Goal: Task Accomplishment & Management: Manage account settings

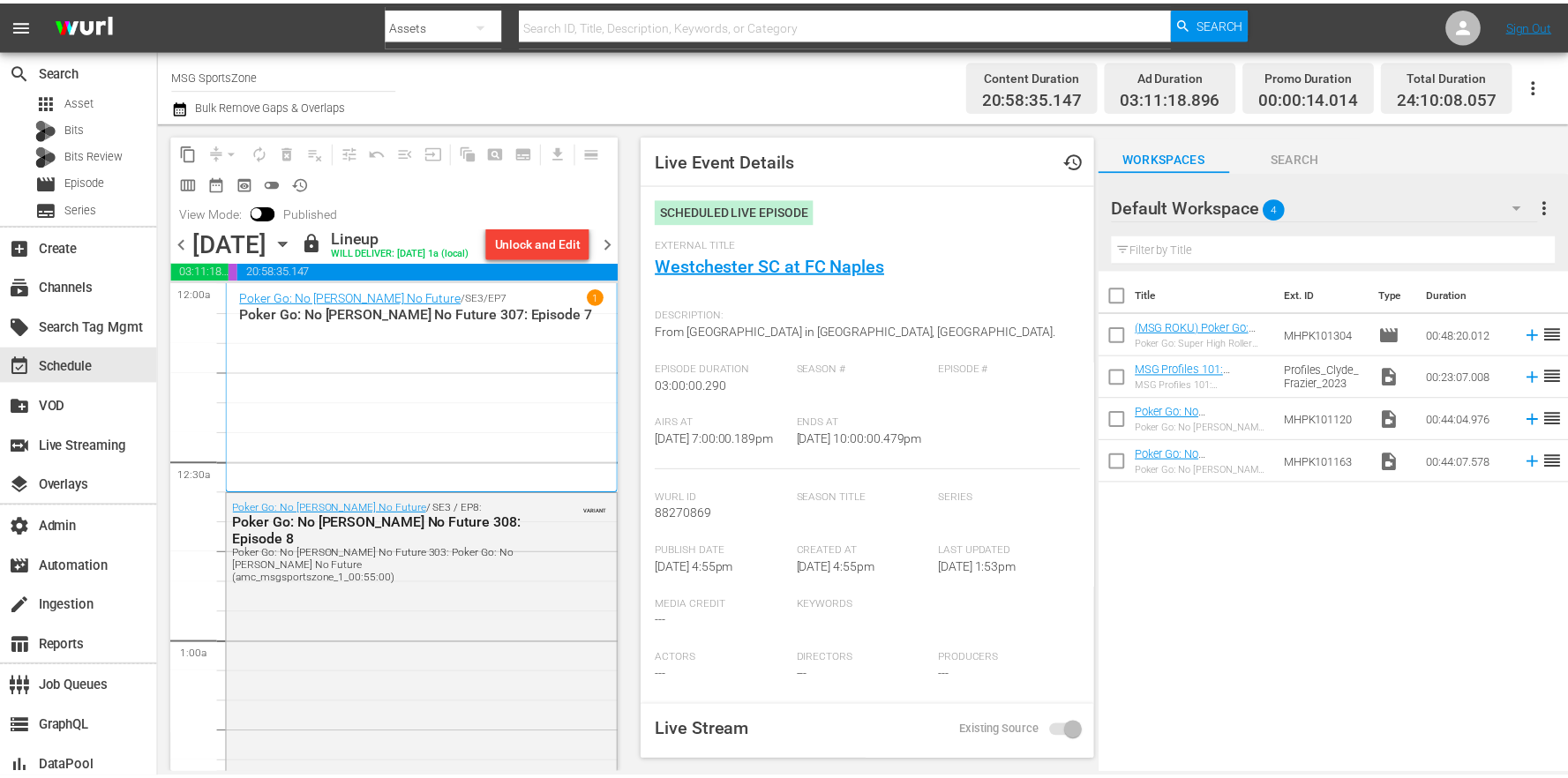
scroll to position [7456, 0]
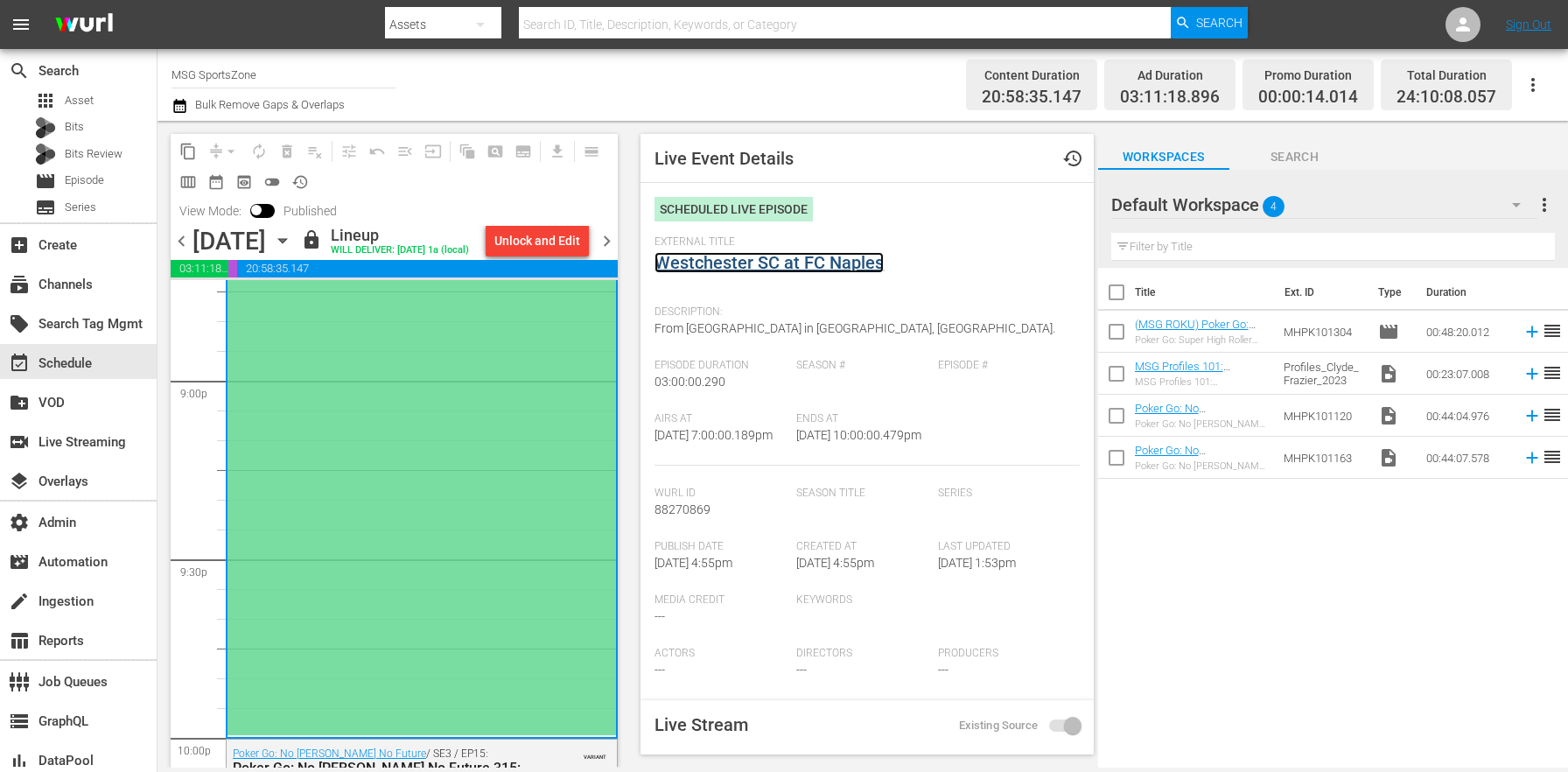
click at [716, 259] on link "Westchester SC at FC Naples" at bounding box center [769, 262] width 229 height 21
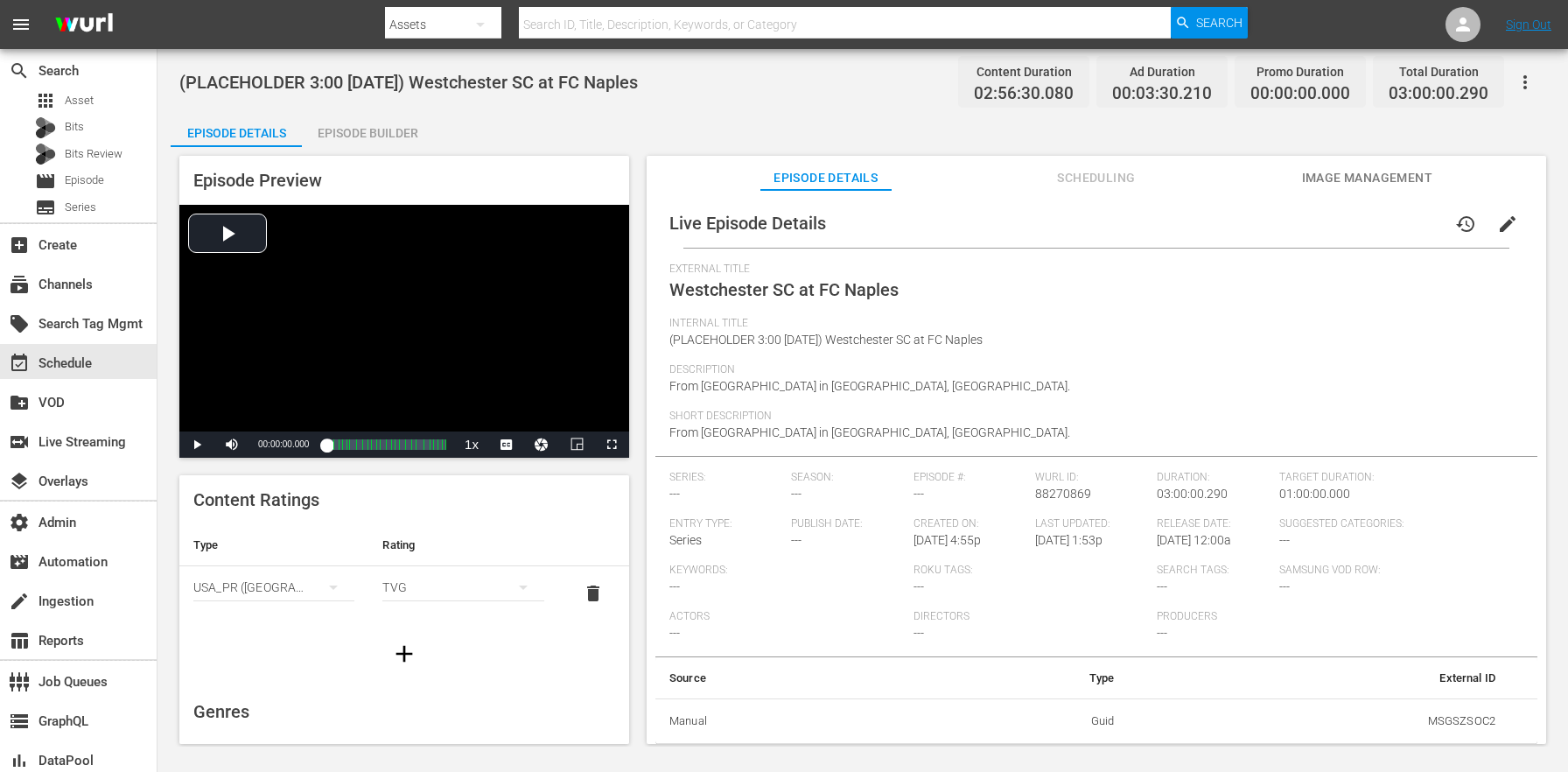
click at [393, 124] on div "Episode Builder" at bounding box center [367, 133] width 131 height 42
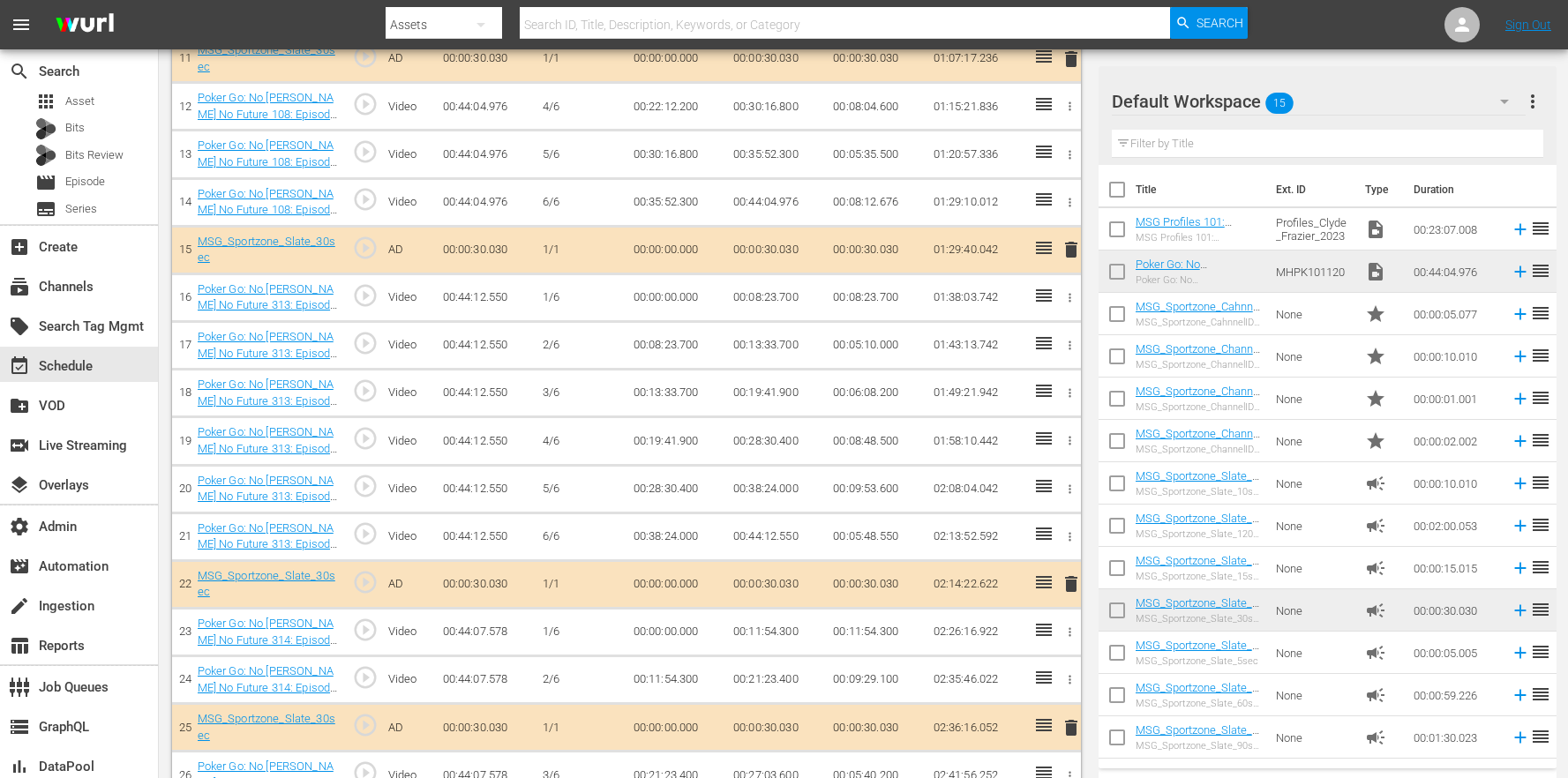
scroll to position [1328, 0]
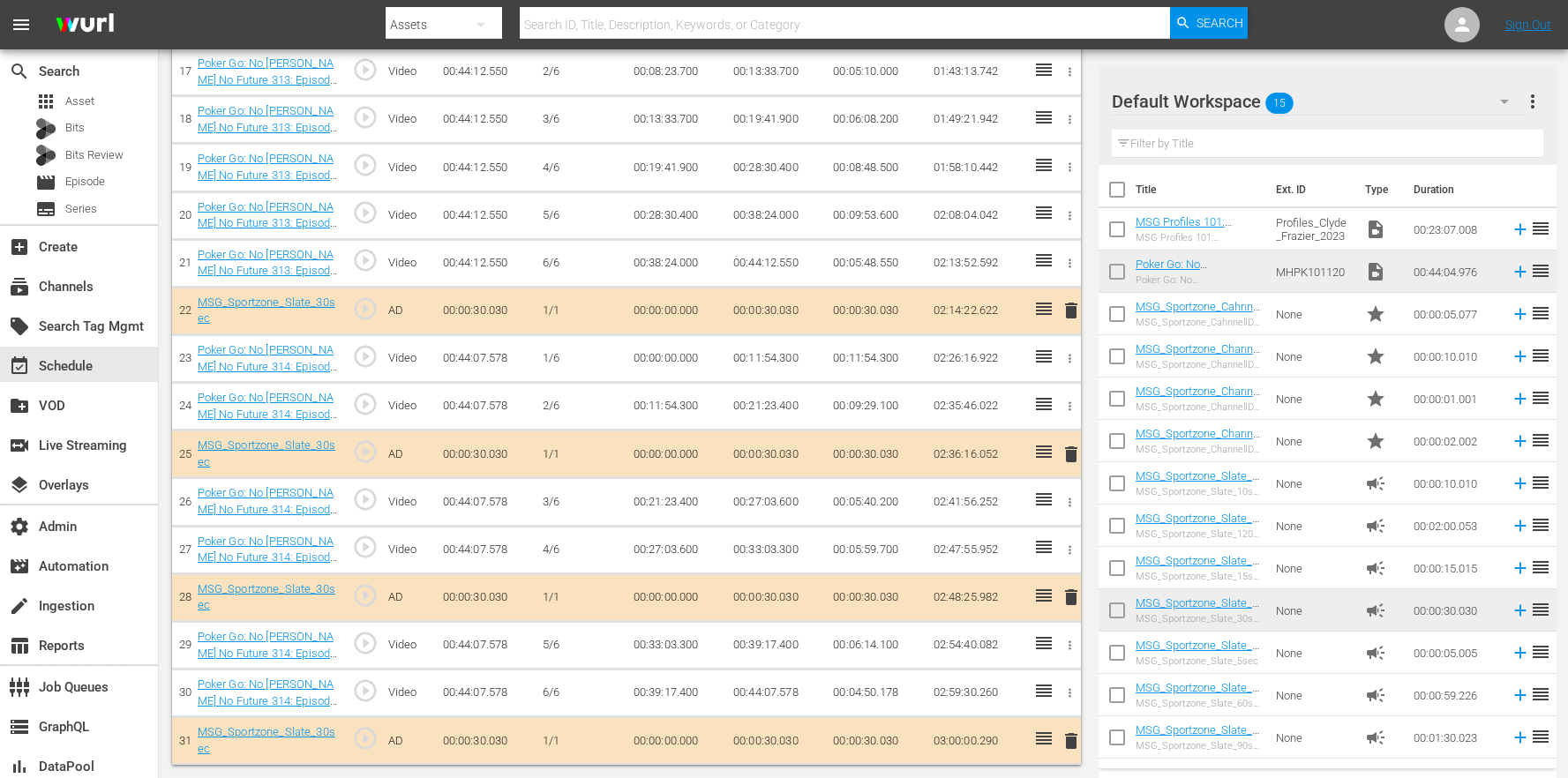
click at [1072, 695] on icon "button" at bounding box center [1070, 693] width 13 height 13
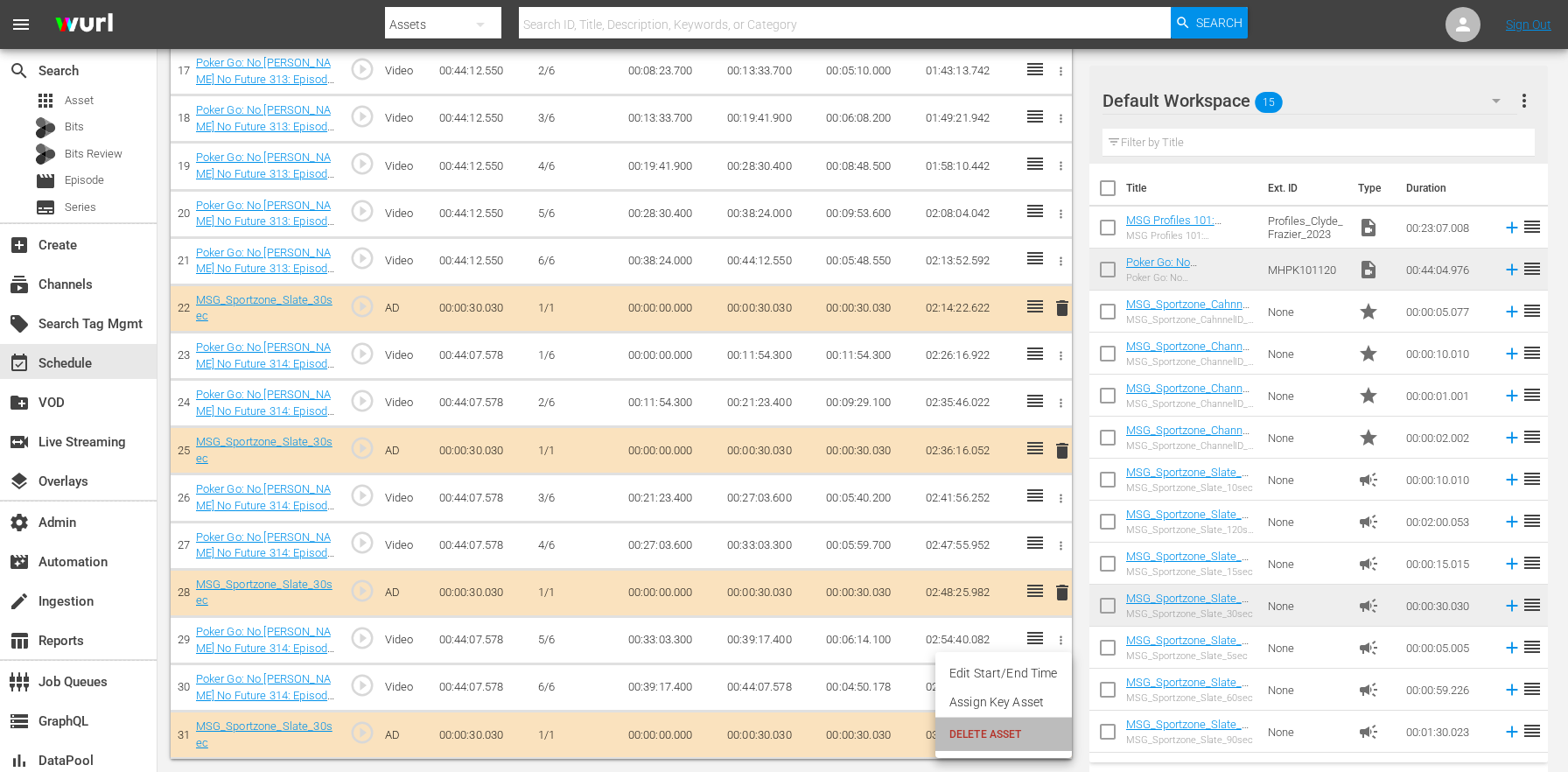
click at [1008, 738] on span "DELETE ASSET" at bounding box center [1003, 734] width 109 height 16
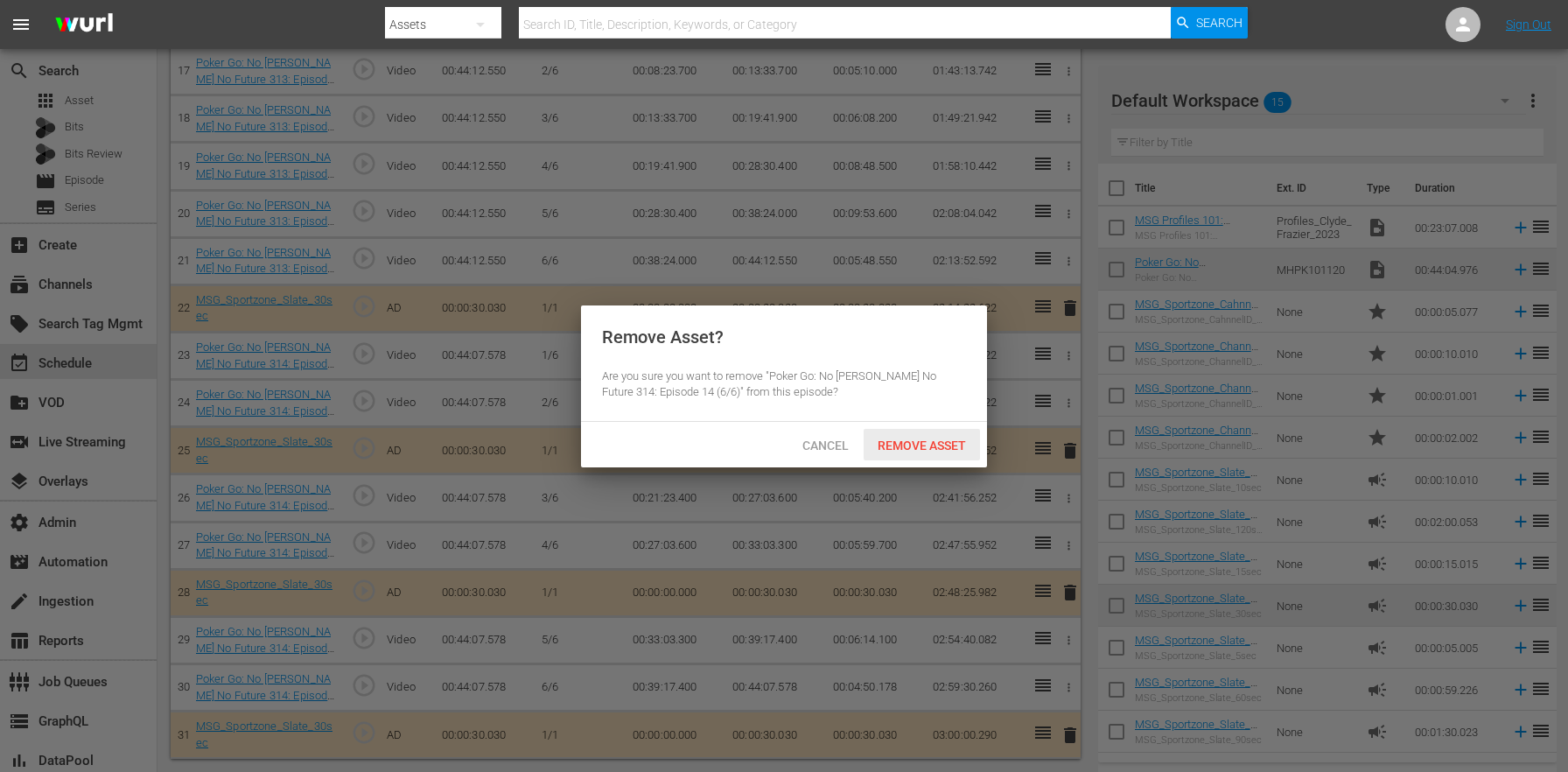
click at [925, 451] on span "Remove Asset" at bounding box center [921, 445] width 116 height 14
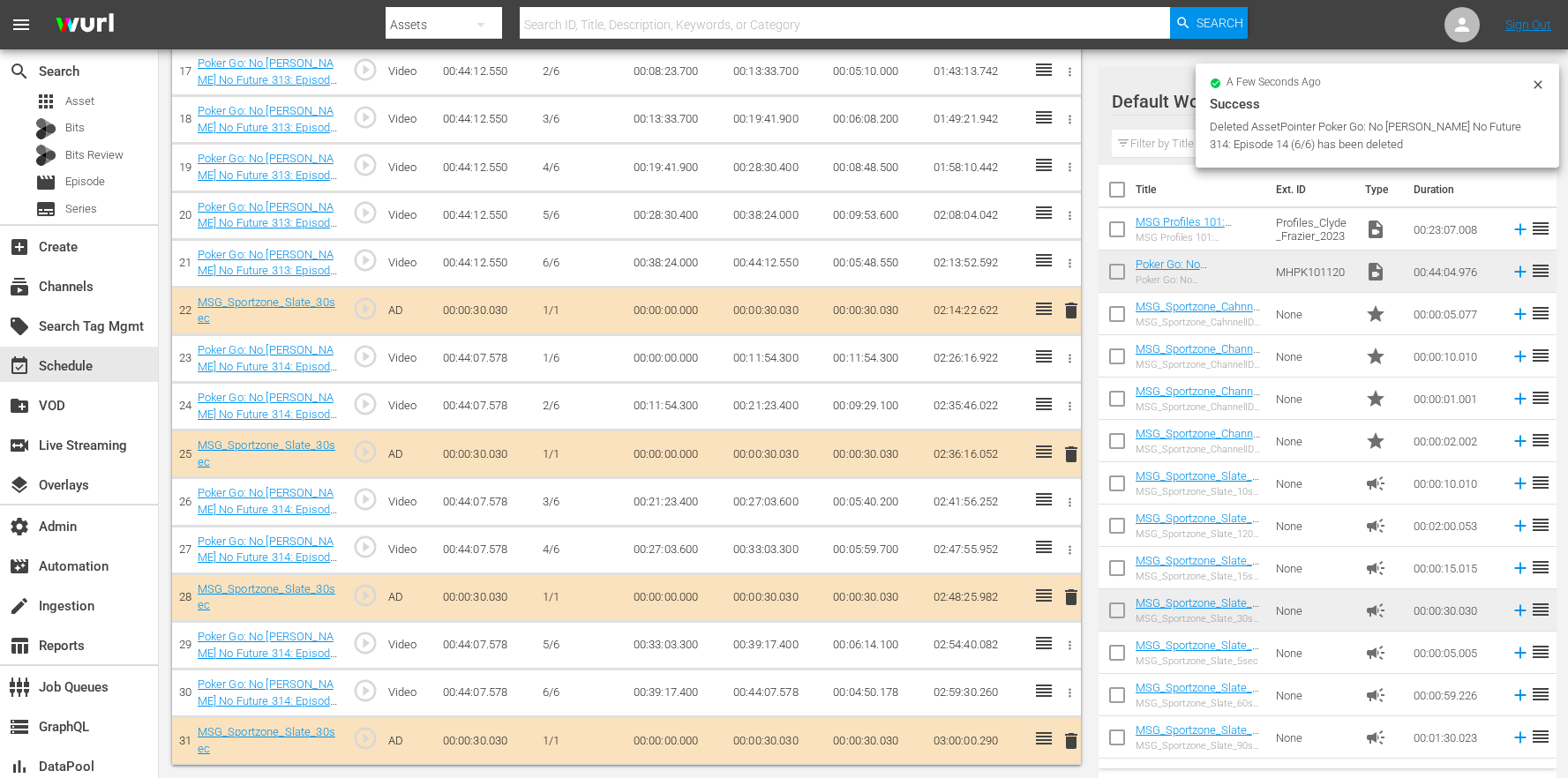
scroll to position [1279, 0]
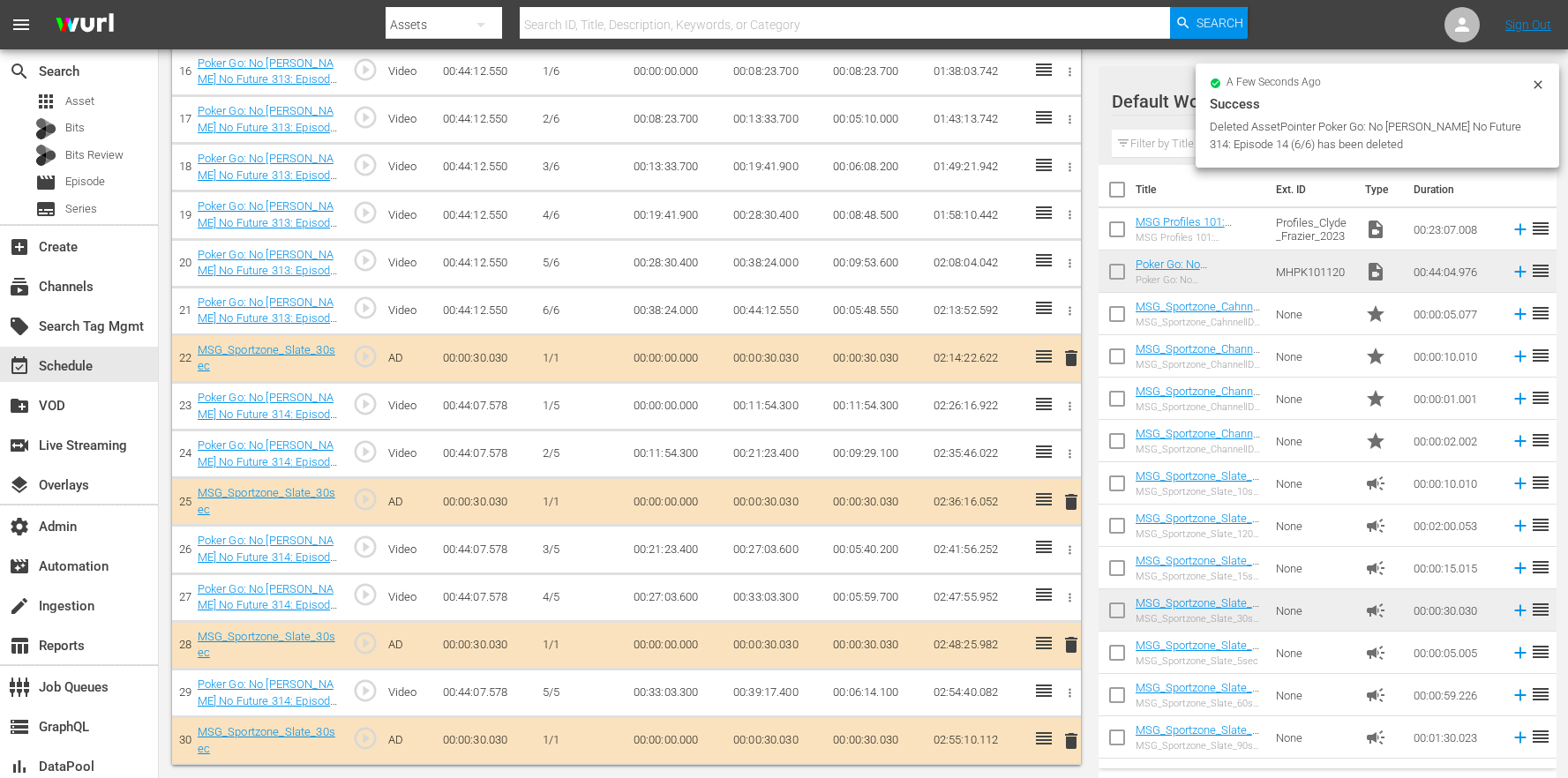
click at [1068, 595] on icon "button" at bounding box center [1070, 597] width 13 height 13
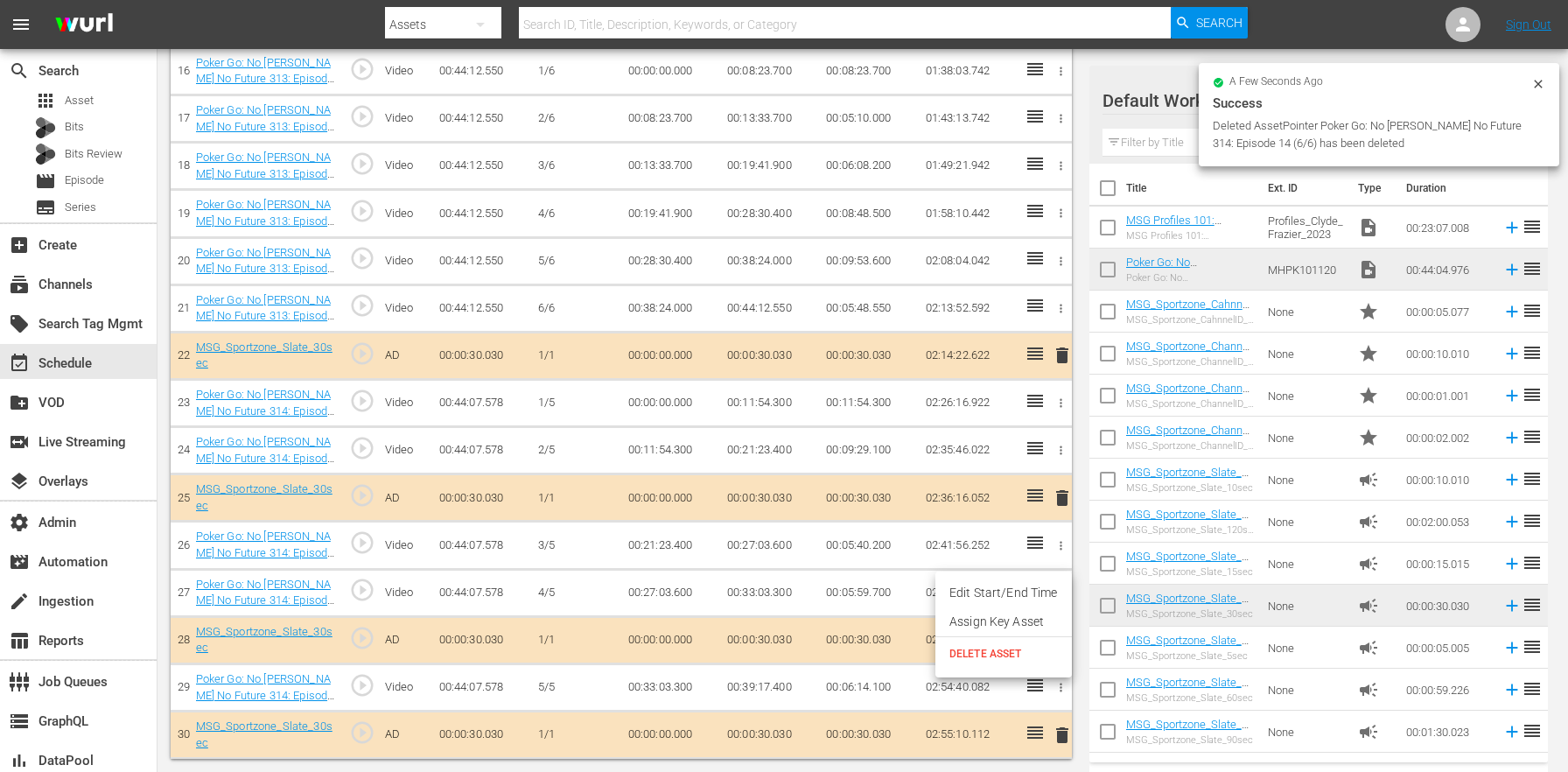
click at [1006, 648] on span "DELETE ASSET" at bounding box center [1003, 653] width 109 height 16
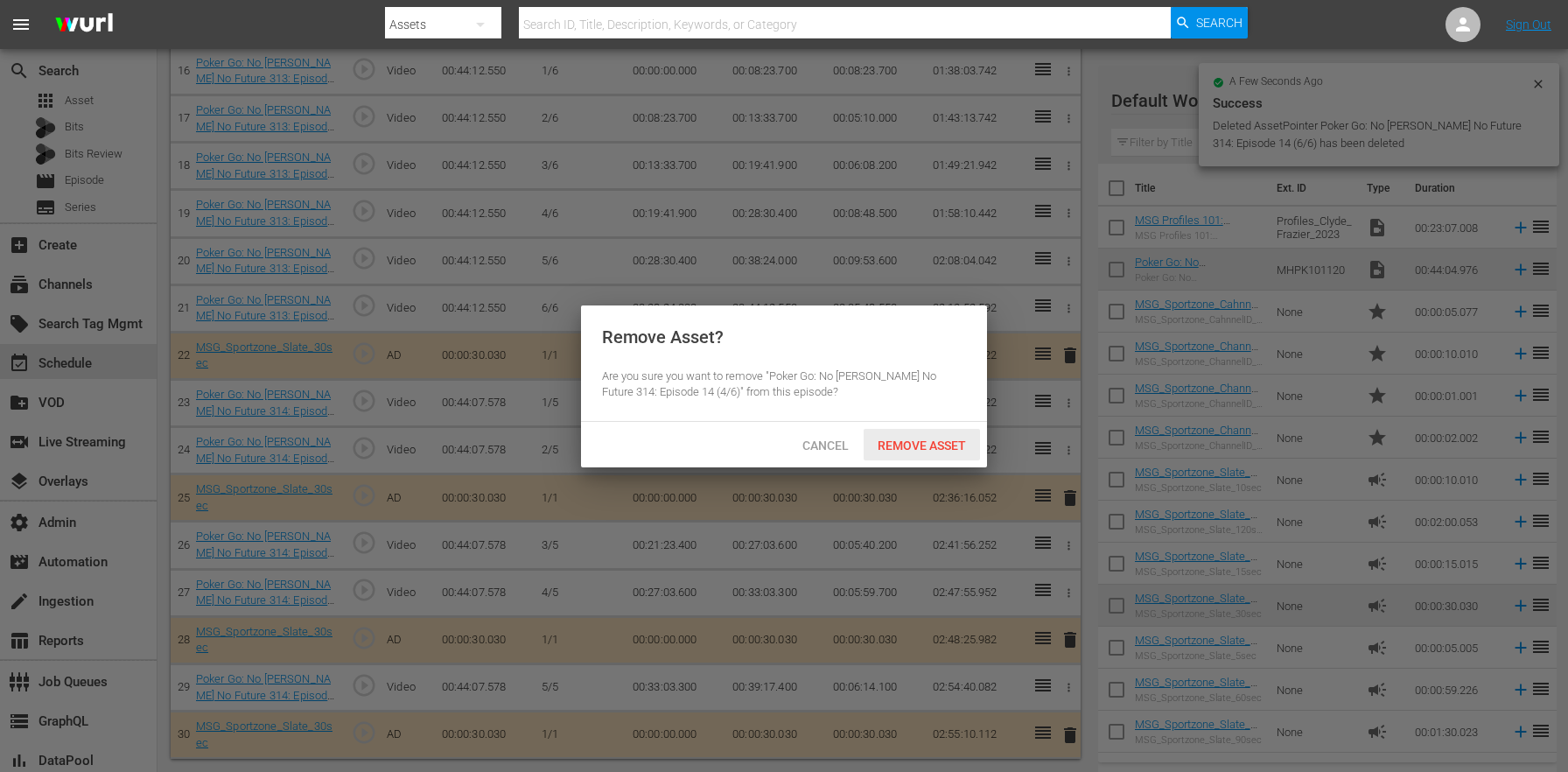
click at [895, 450] on span "Remove Asset" at bounding box center [921, 445] width 116 height 14
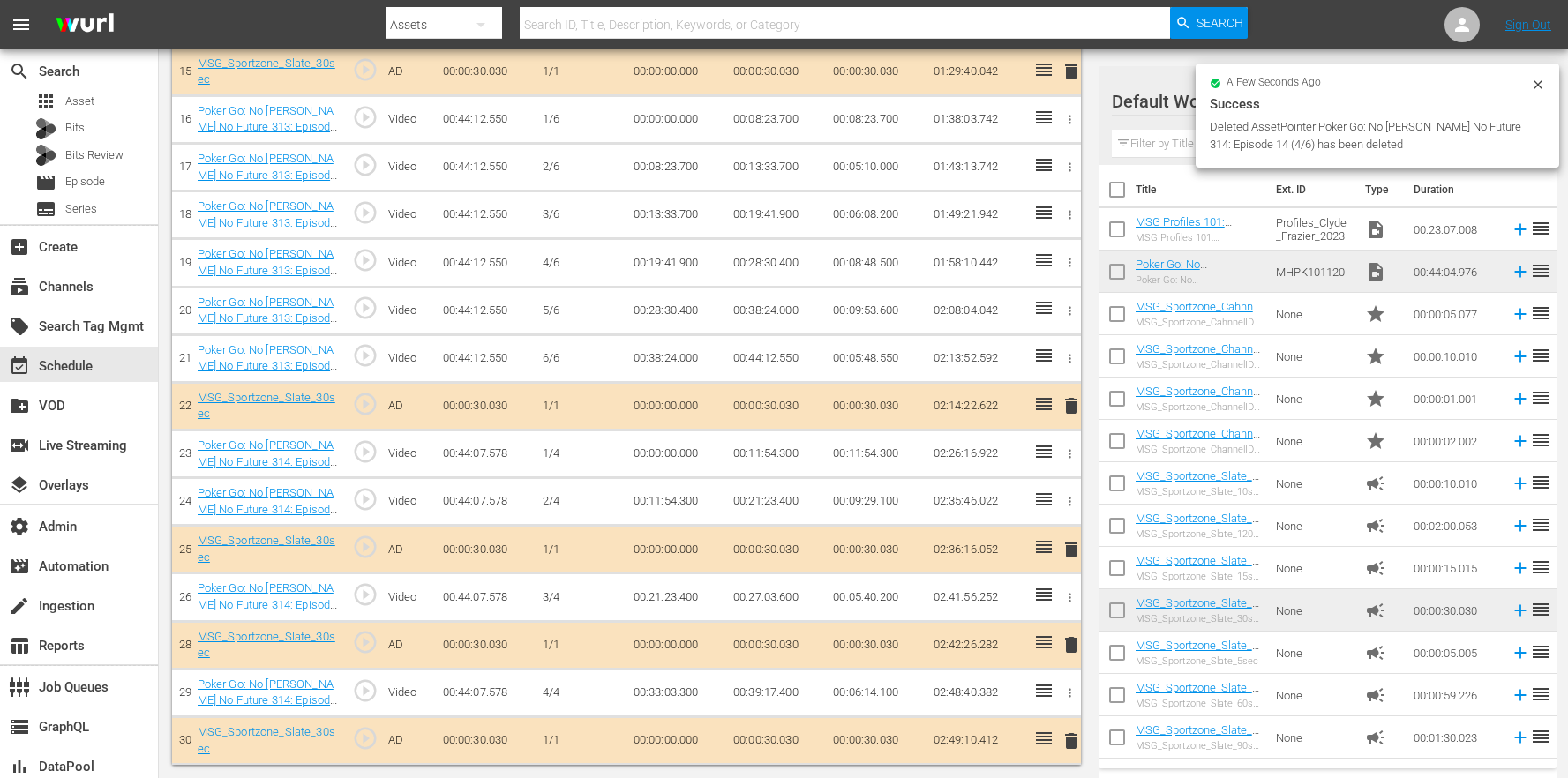
scroll to position [1231, 0]
click at [1068, 597] on icon "button" at bounding box center [1070, 597] width 13 height 13
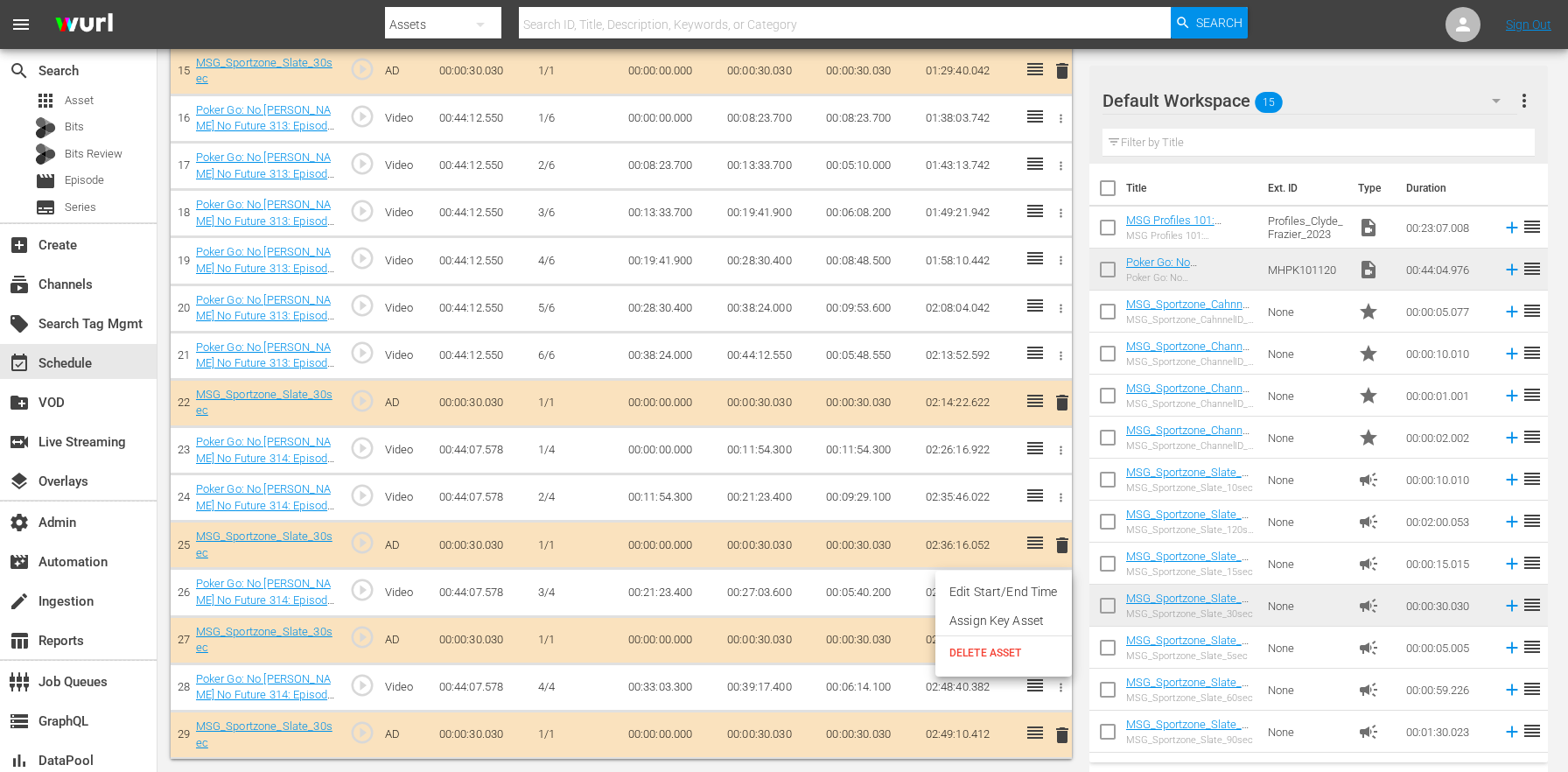
click at [1000, 655] on span "DELETE ASSET" at bounding box center [1003, 652] width 109 height 16
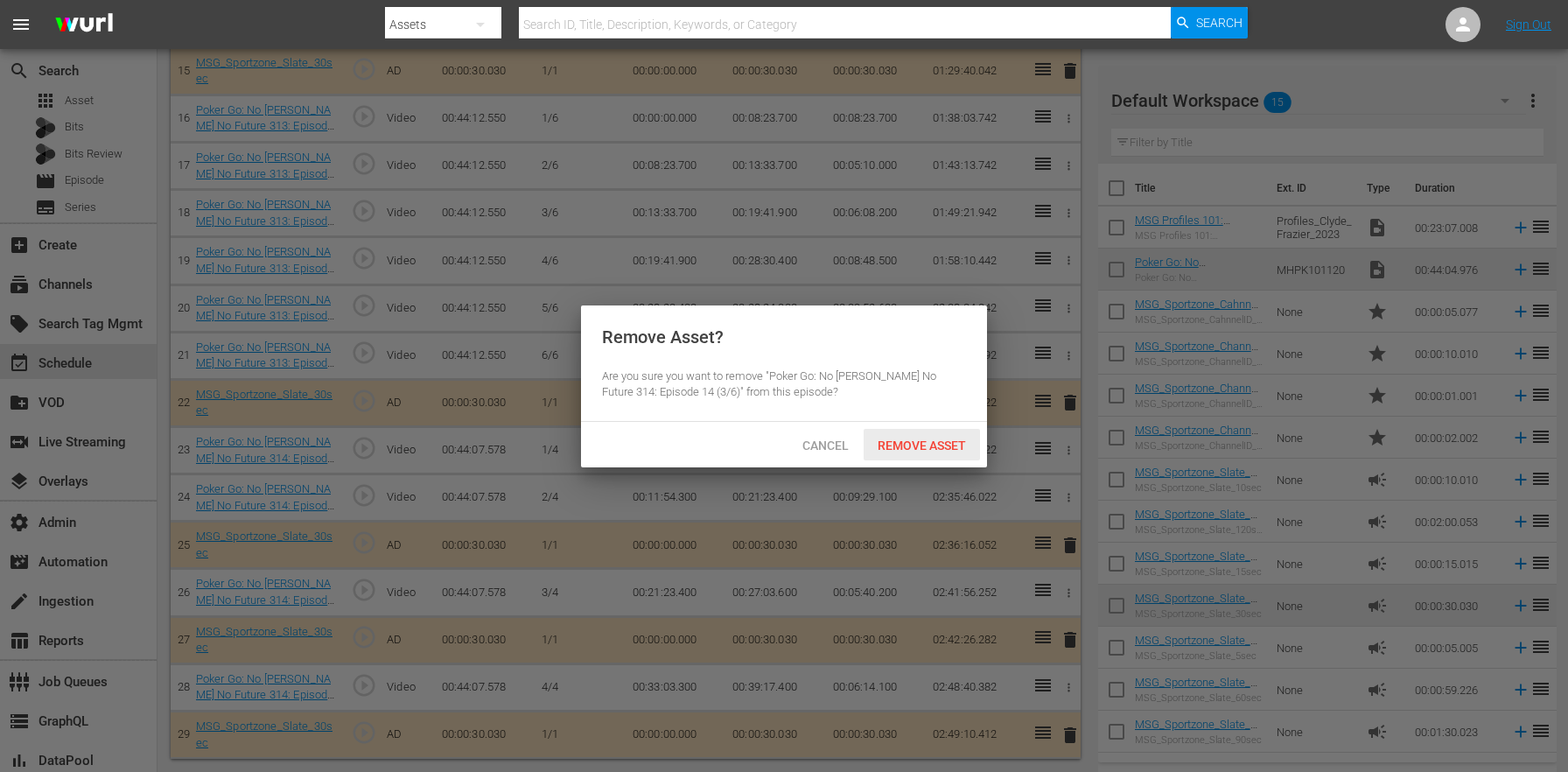
click at [959, 431] on div "Remove Asset" at bounding box center [921, 445] width 116 height 33
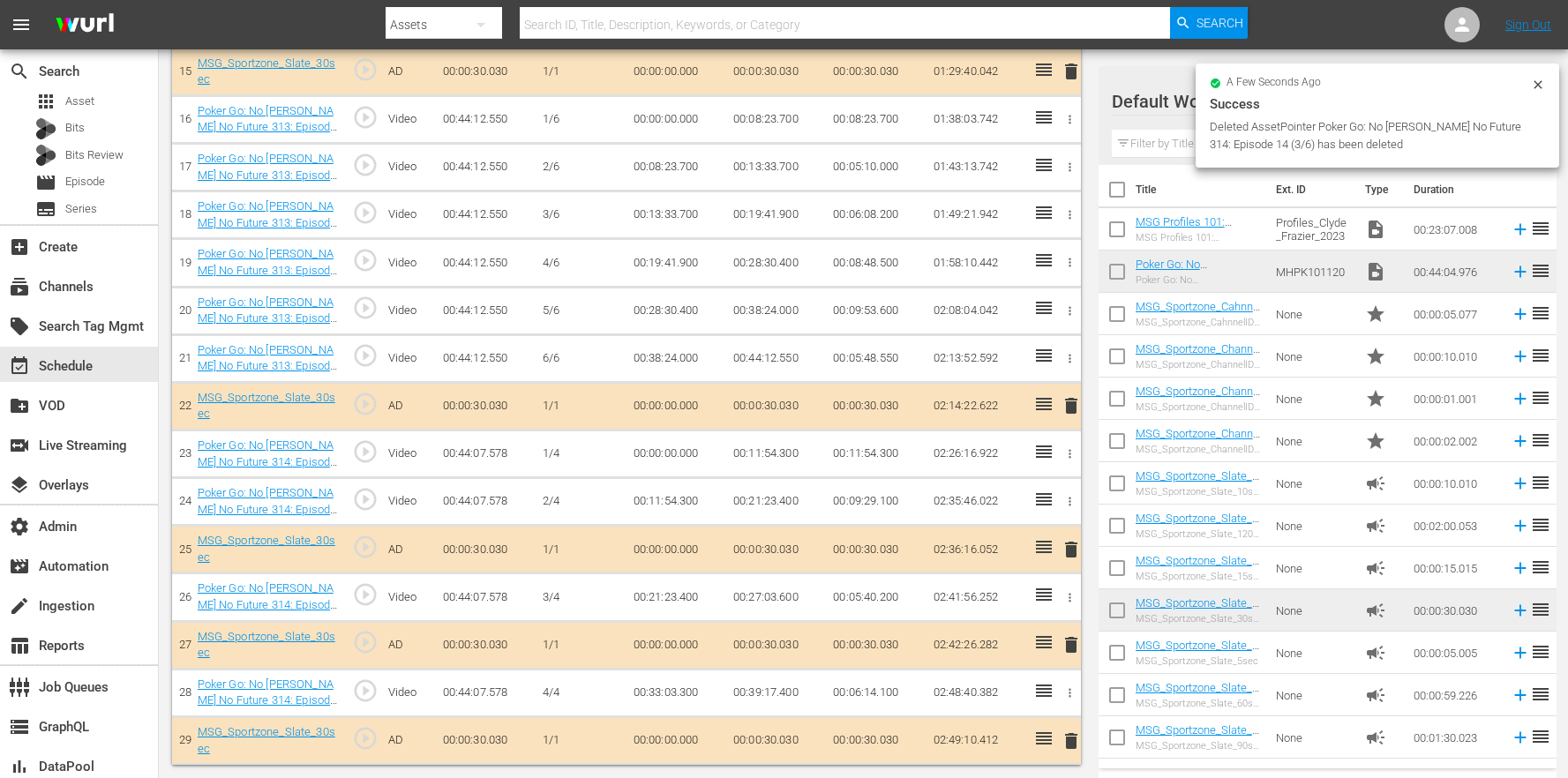
scroll to position [1183, 0]
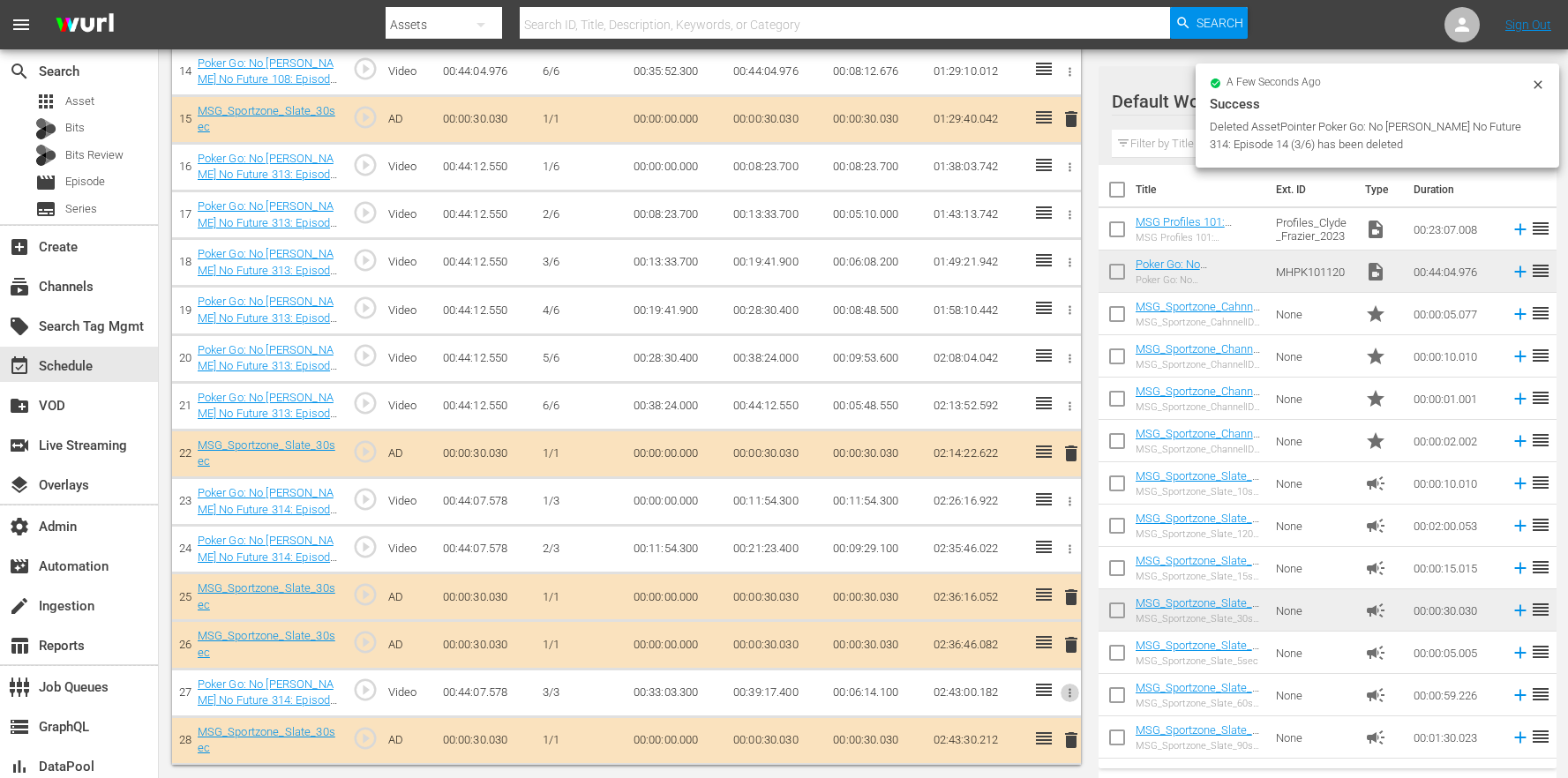
click at [1070, 697] on icon "button" at bounding box center [1070, 693] width 13 height 13
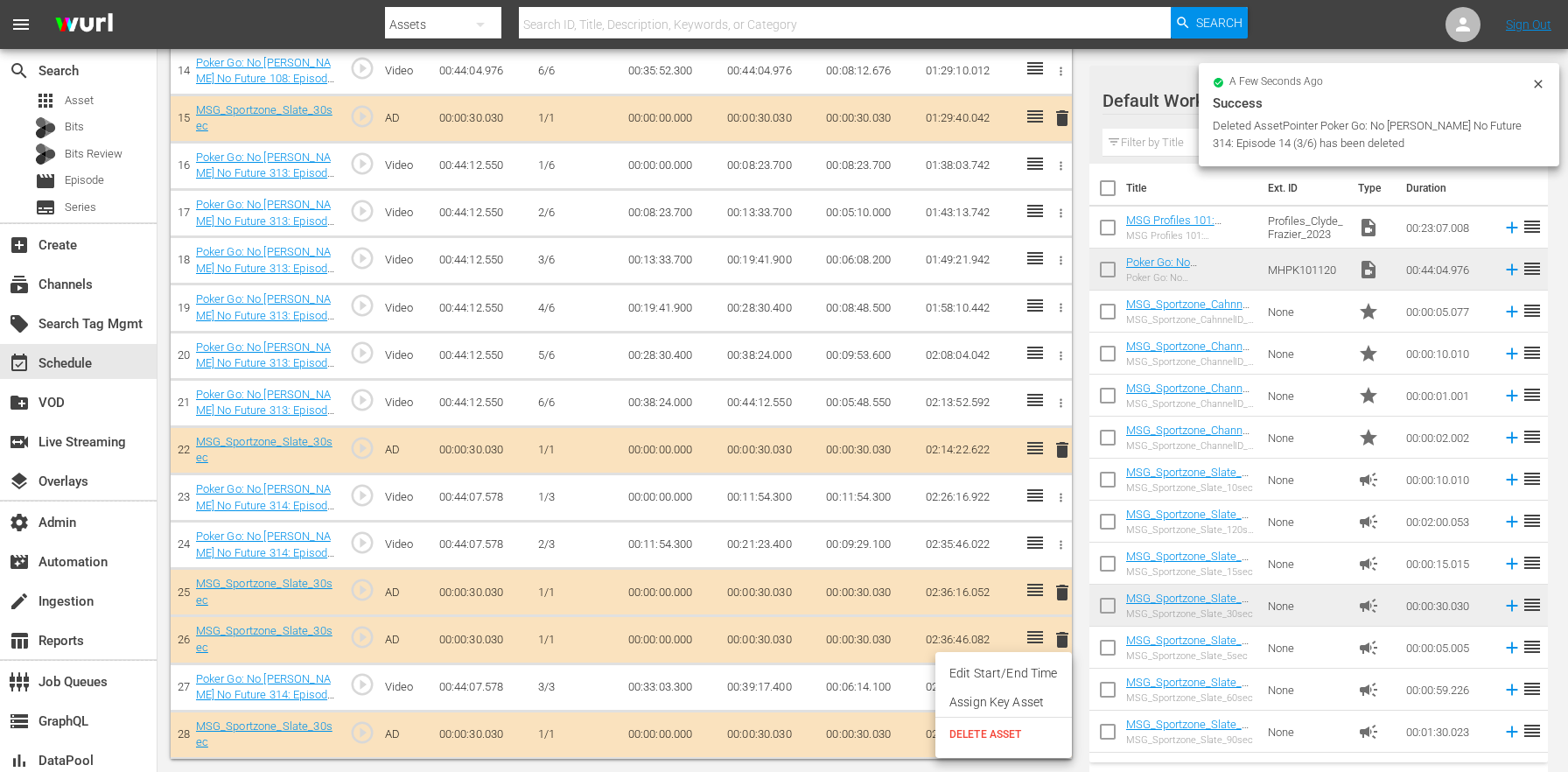
click at [1015, 730] on span "DELETE ASSET" at bounding box center [1003, 734] width 109 height 16
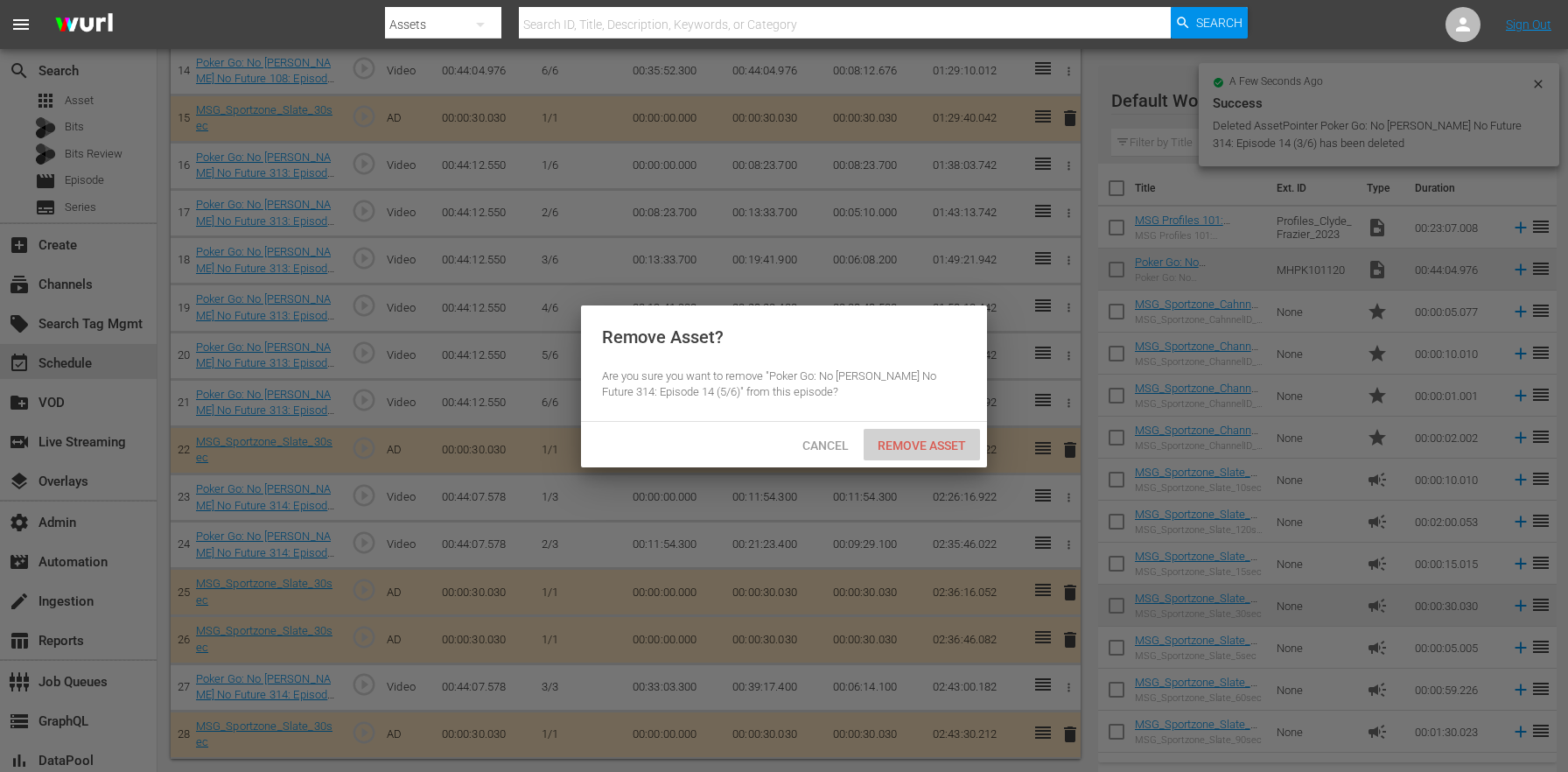
click at [915, 431] on div "Remove Asset" at bounding box center [921, 445] width 116 height 33
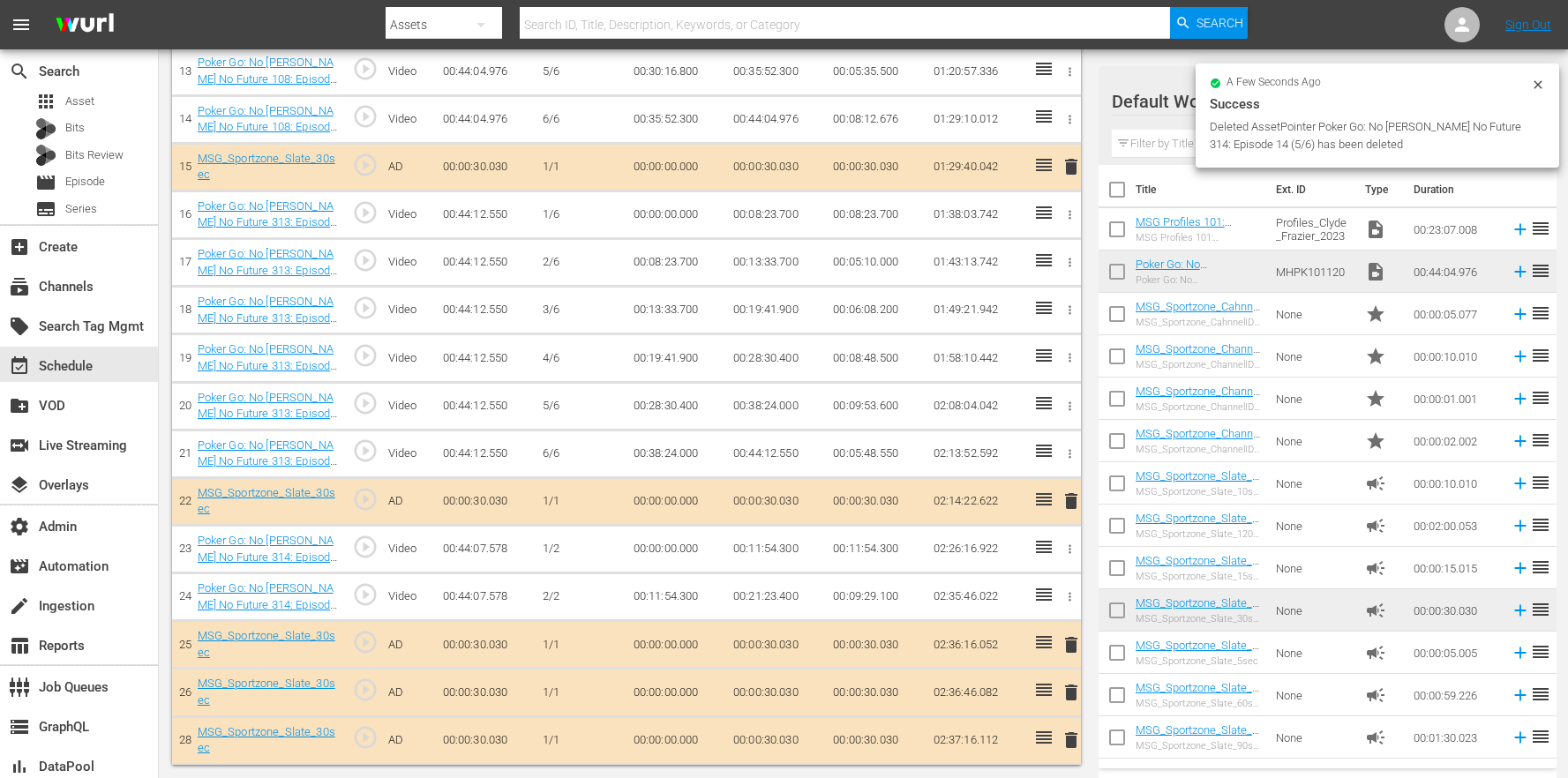
scroll to position [1136, 0]
click at [1068, 597] on icon "button" at bounding box center [1070, 596] width 13 height 13
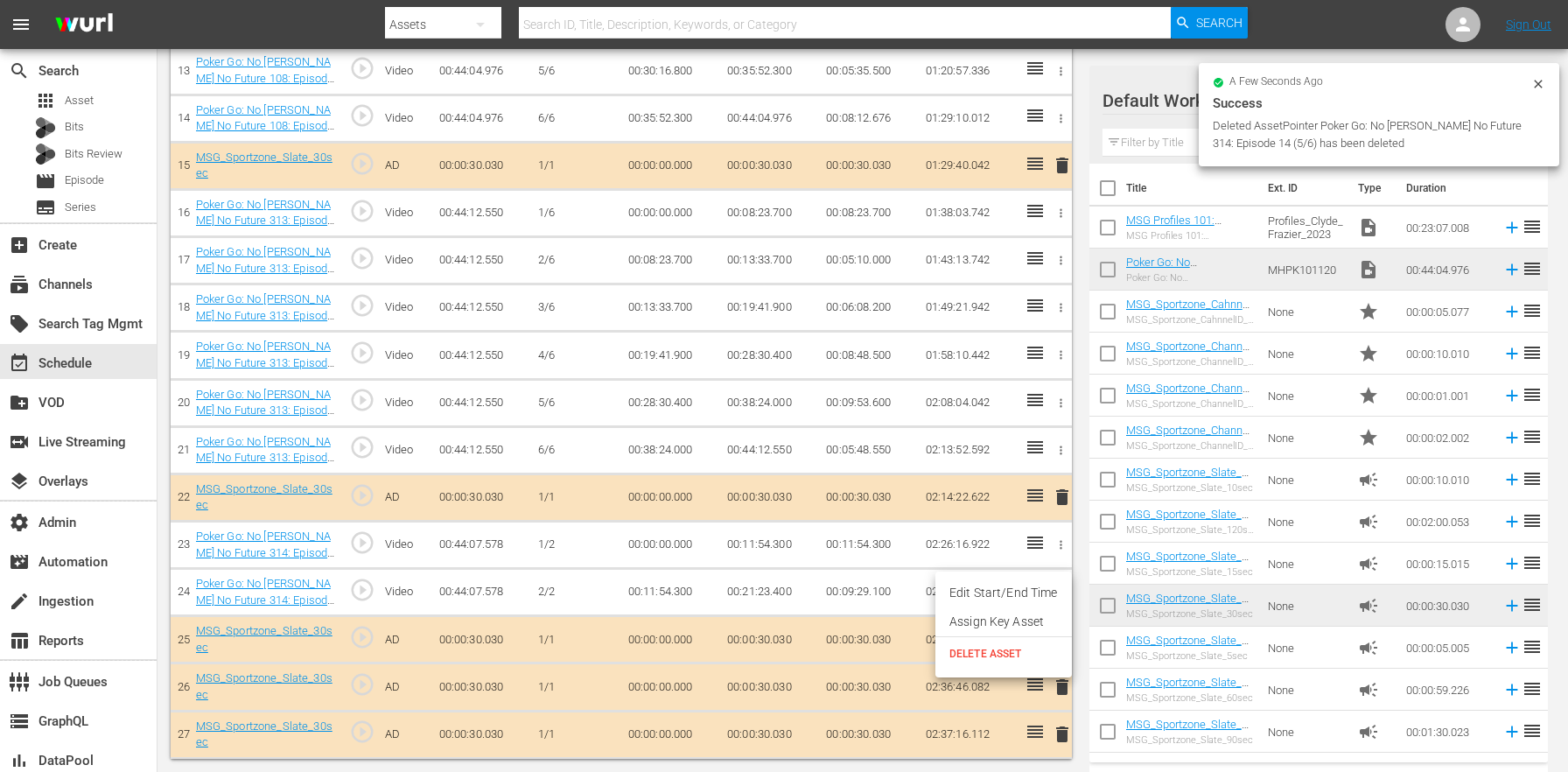
click at [1006, 656] on span "DELETE ASSET" at bounding box center [1003, 653] width 109 height 16
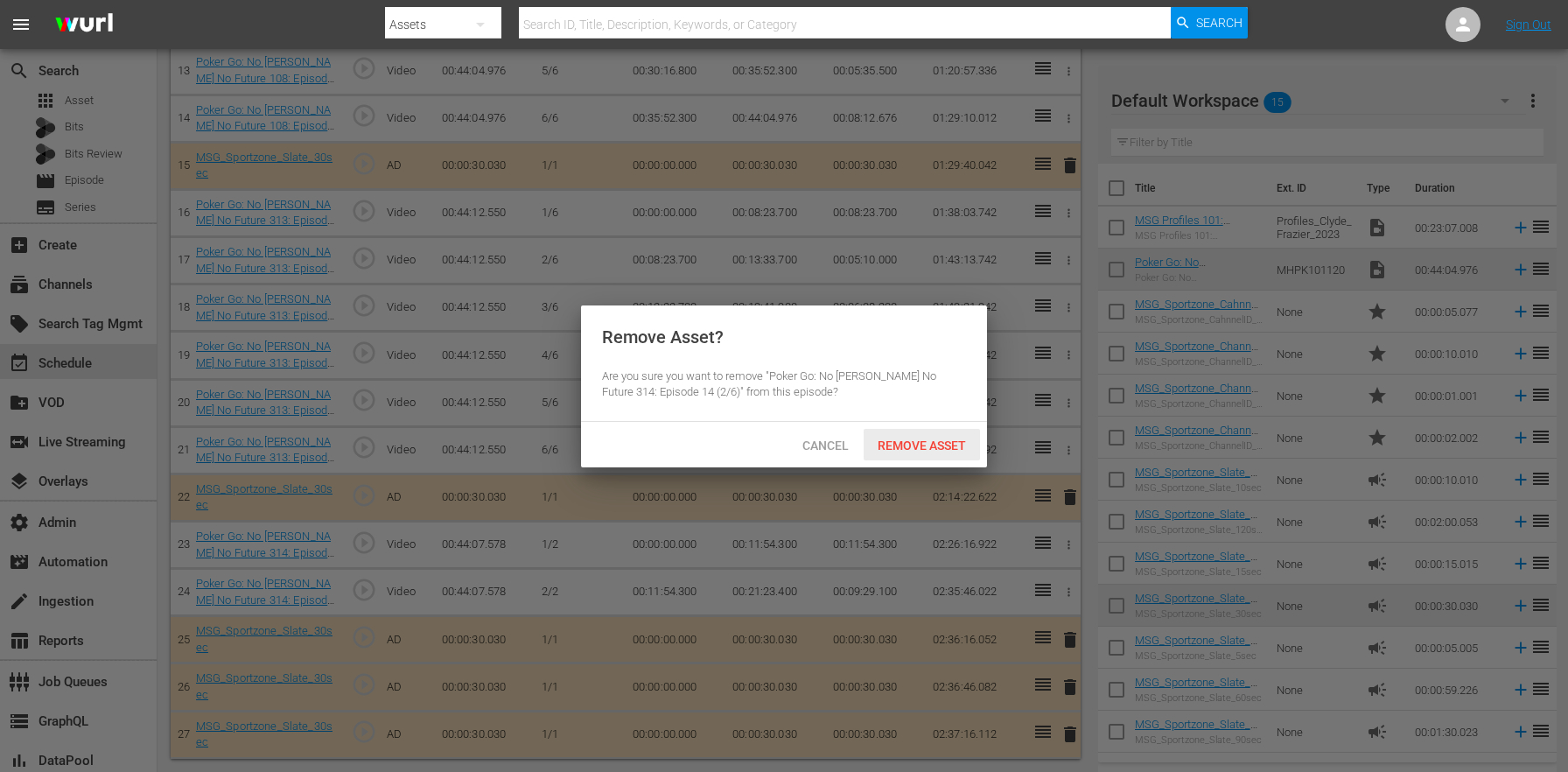
click at [922, 438] on span "Remove Asset" at bounding box center [921, 445] width 116 height 14
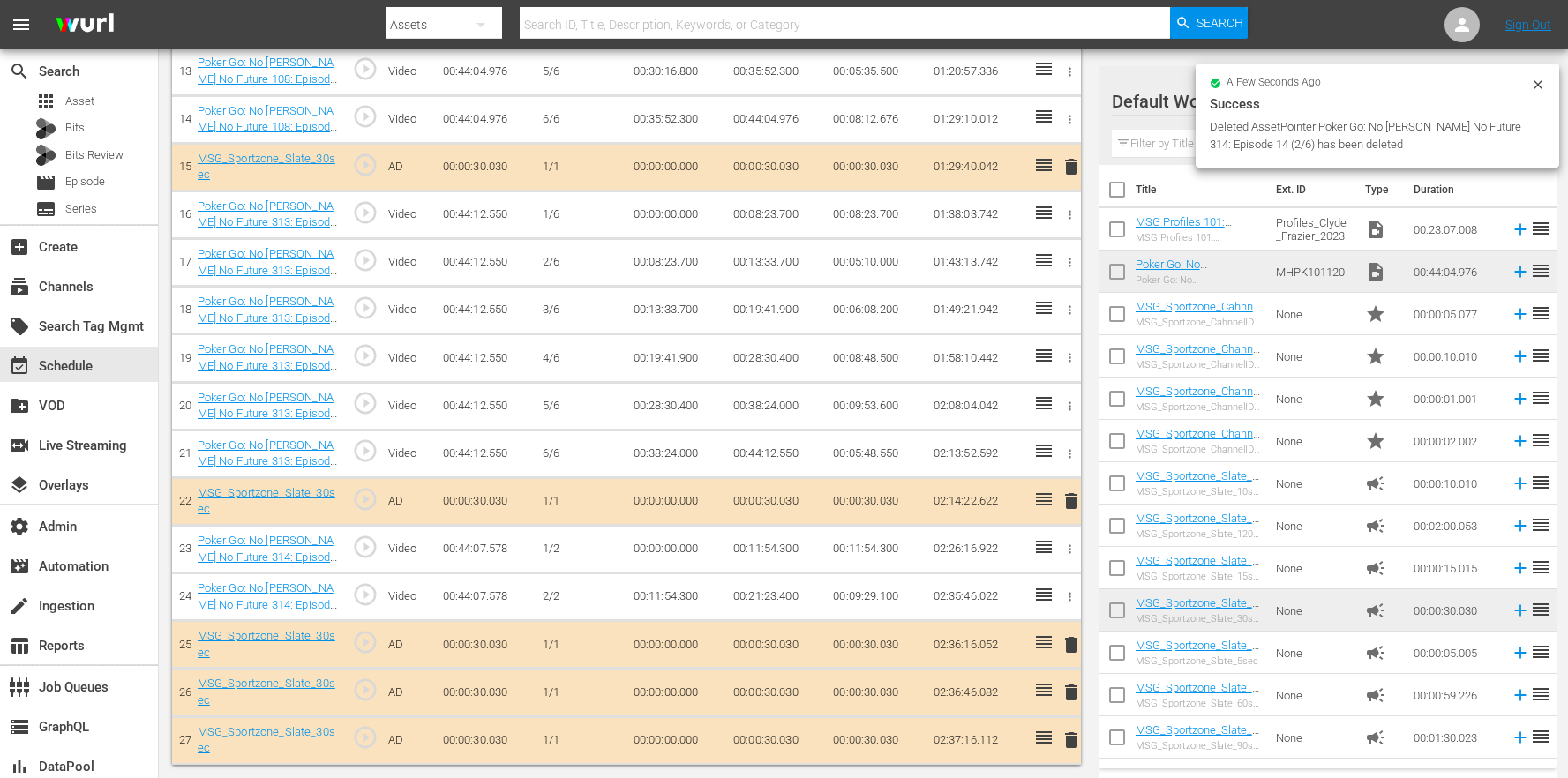
scroll to position [1089, 0]
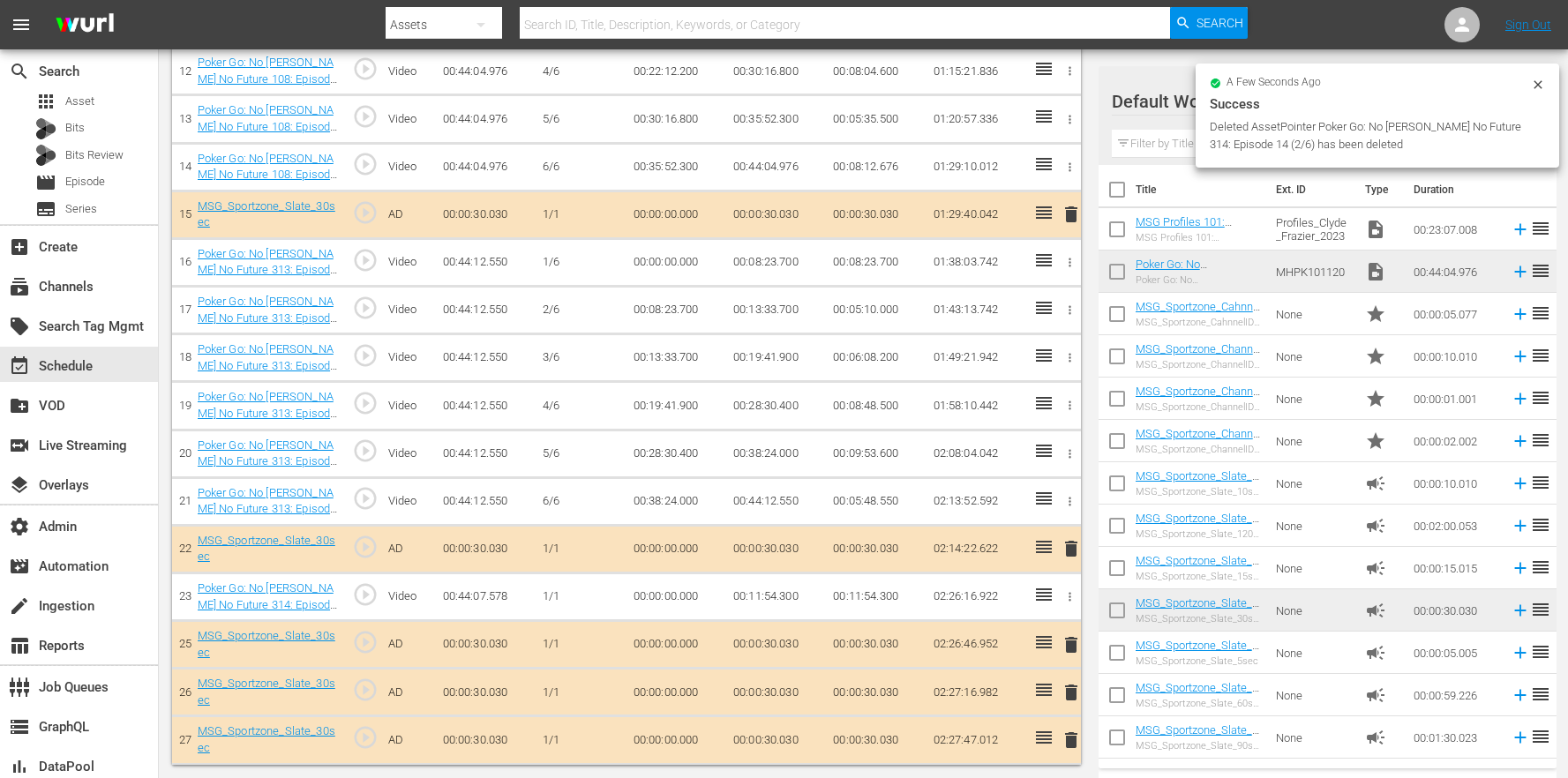
click at [1073, 598] on icon "button" at bounding box center [1070, 596] width 13 height 13
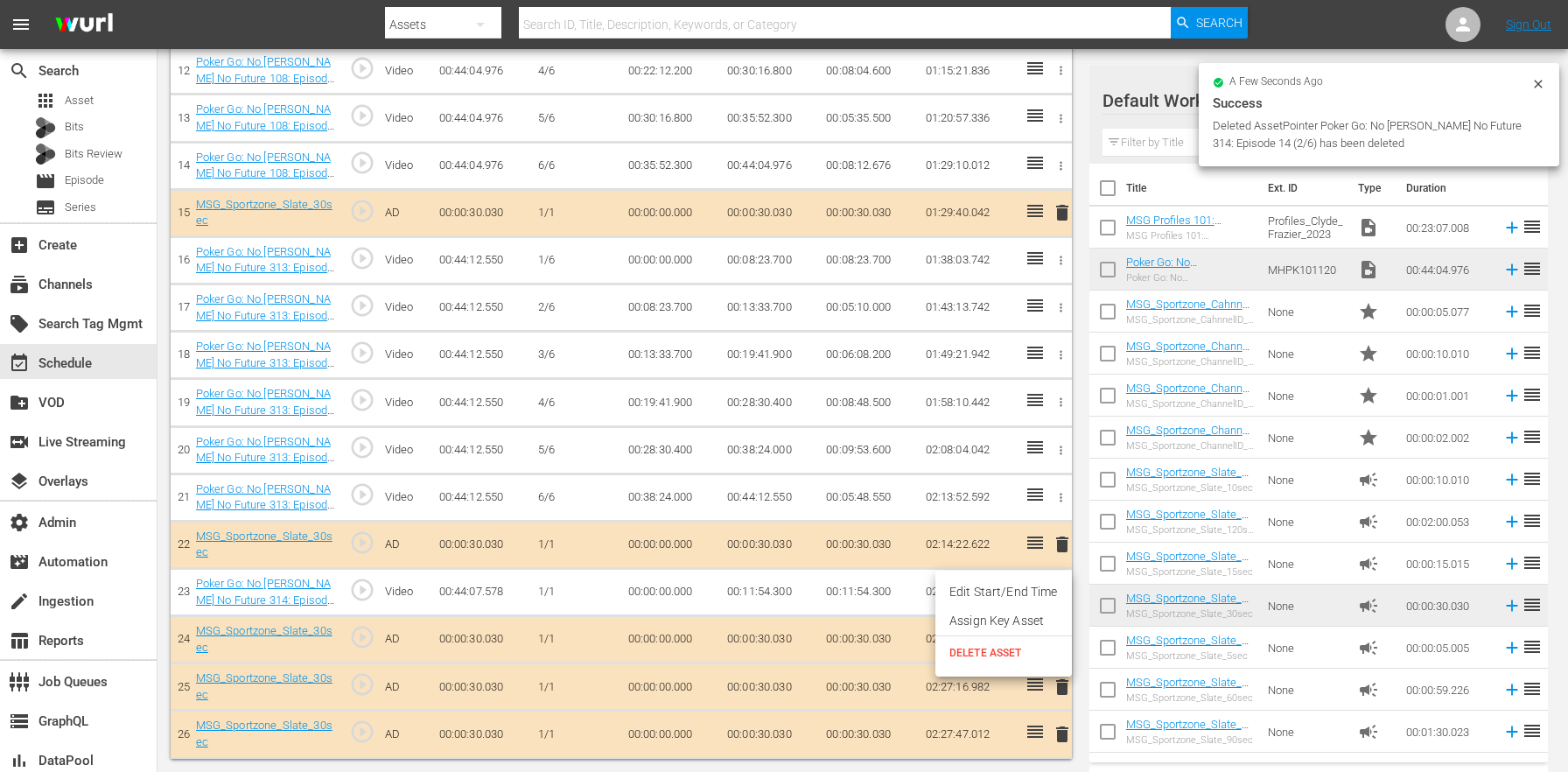
click at [975, 661] on li "DELETE ASSET" at bounding box center [1003, 653] width 137 height 33
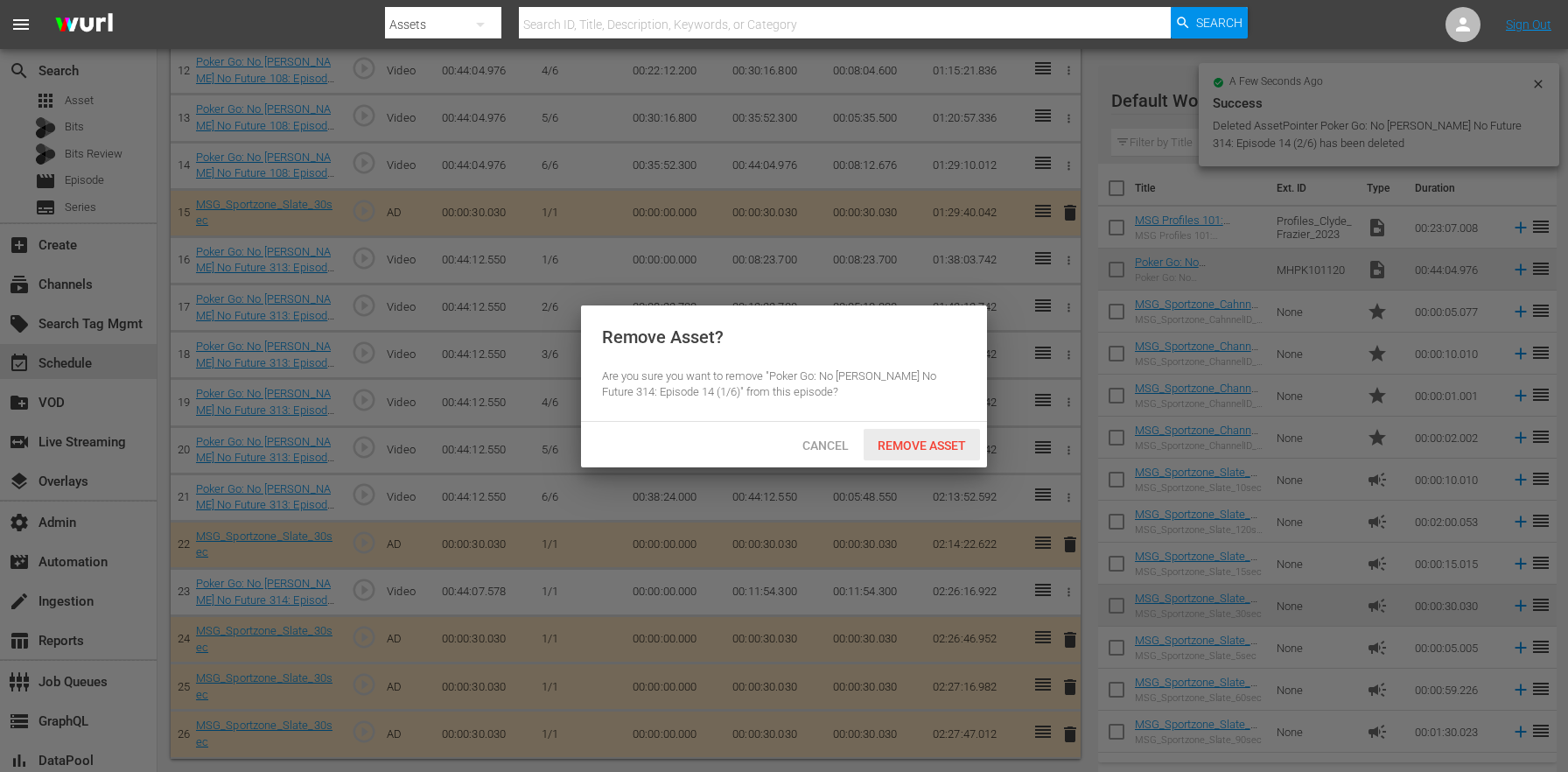
click at [951, 441] on span "Remove Asset" at bounding box center [921, 445] width 116 height 14
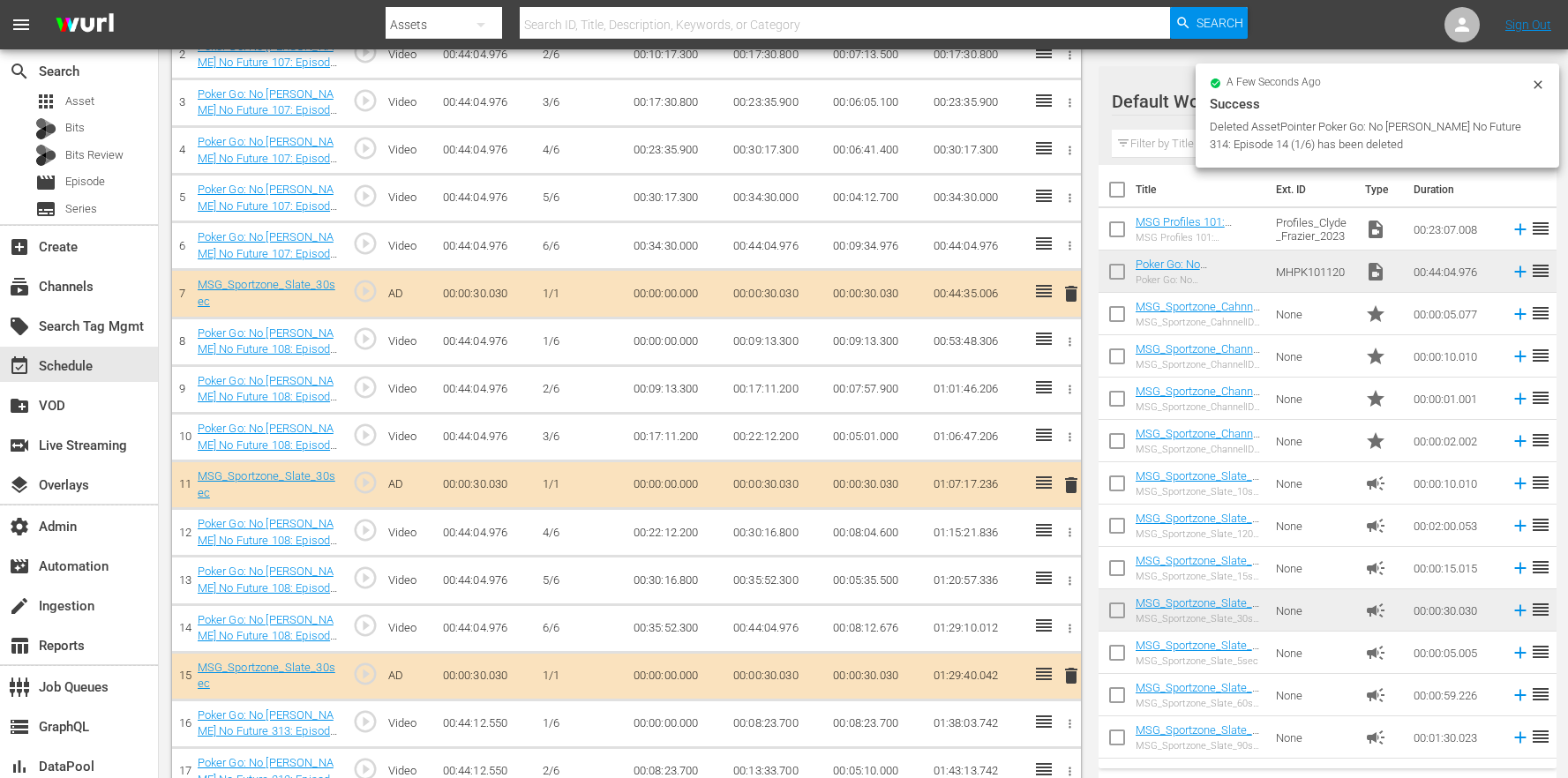
scroll to position [444, 0]
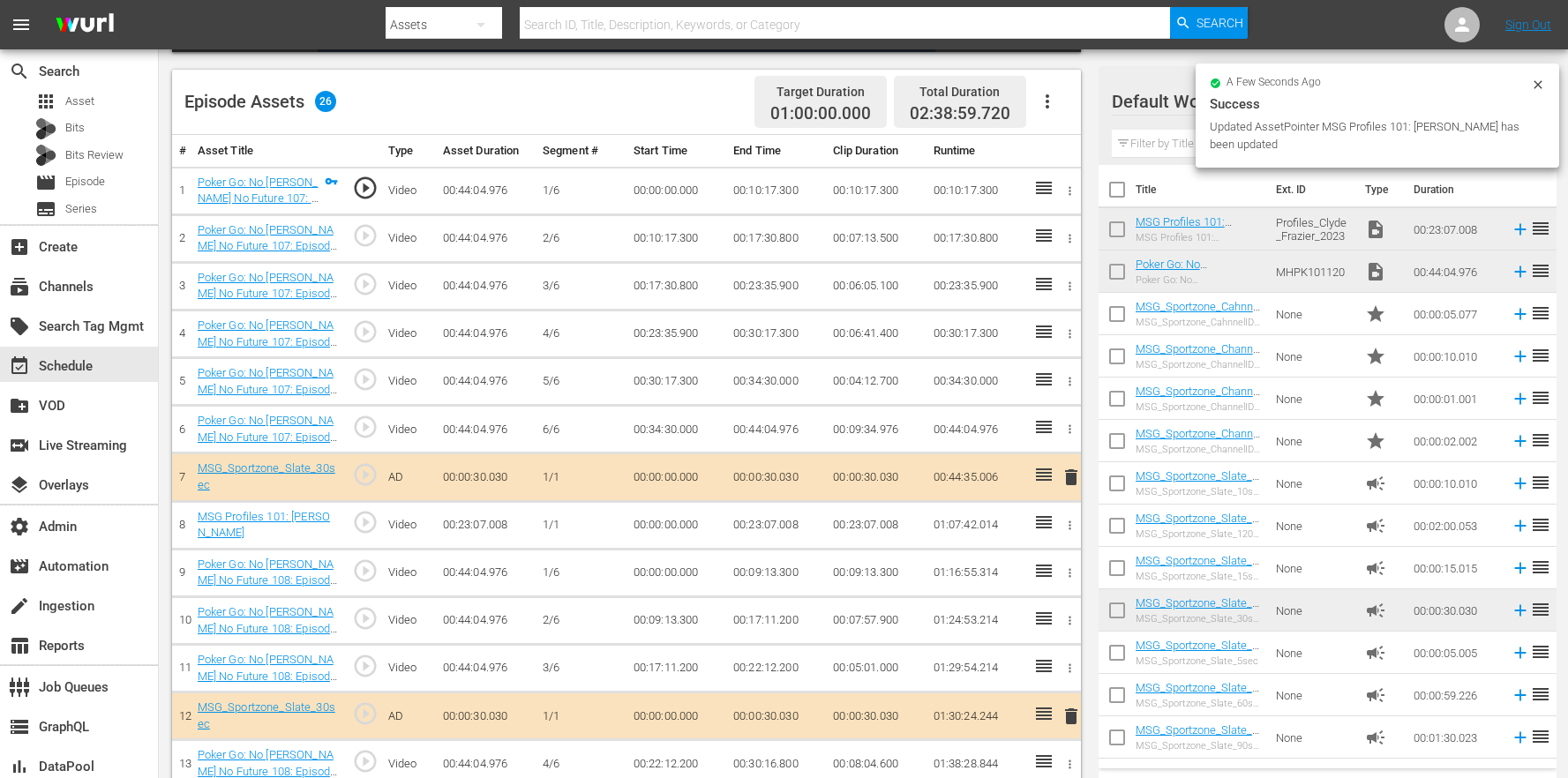
click at [1032, 95] on button "button" at bounding box center [1047, 101] width 42 height 42
click at [1051, 113] on div "Edit Cue Points" at bounding box center [1101, 108] width 120 height 42
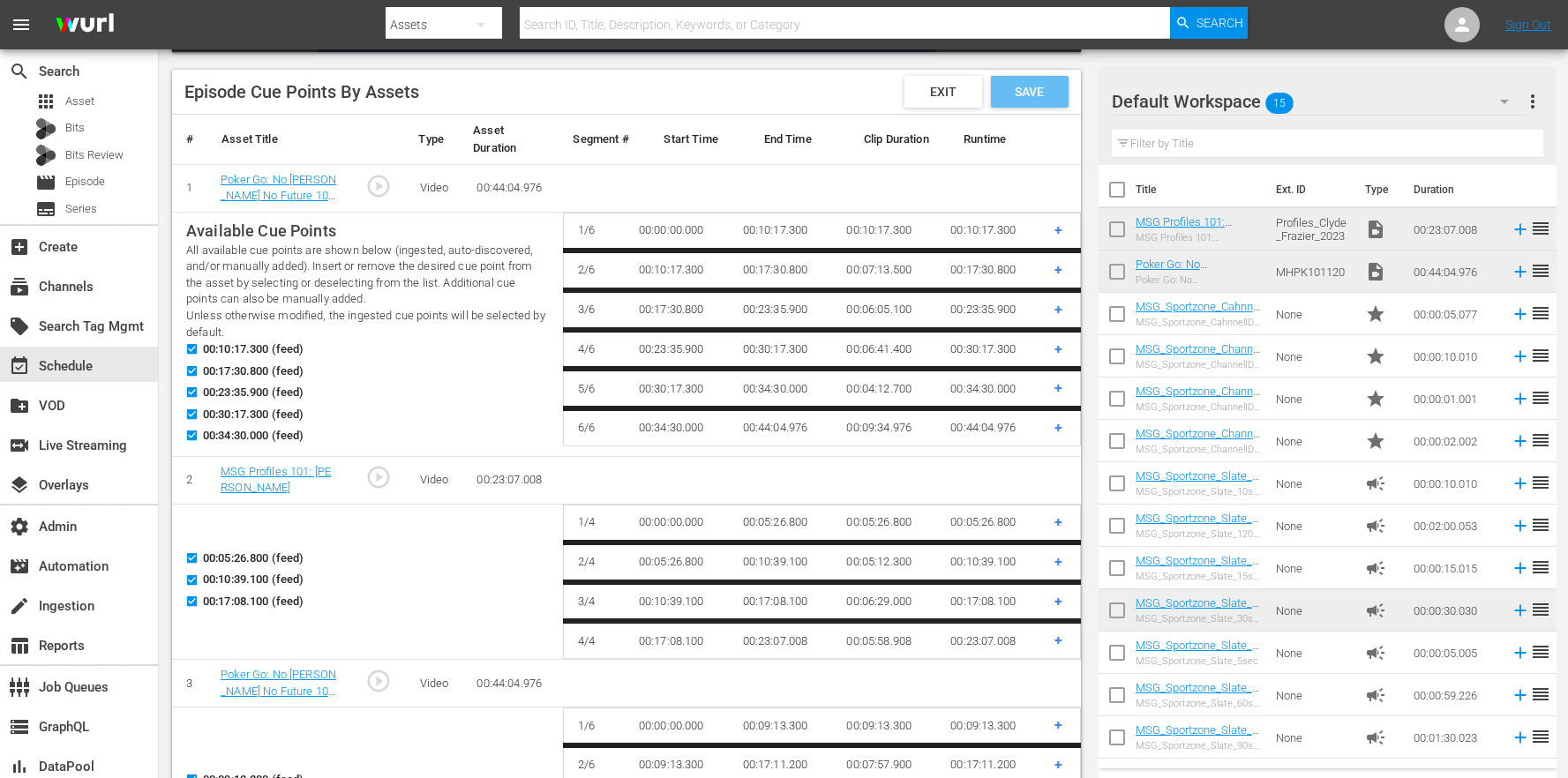
click at [1038, 92] on span "Save" at bounding box center [1028, 91] width 57 height 14
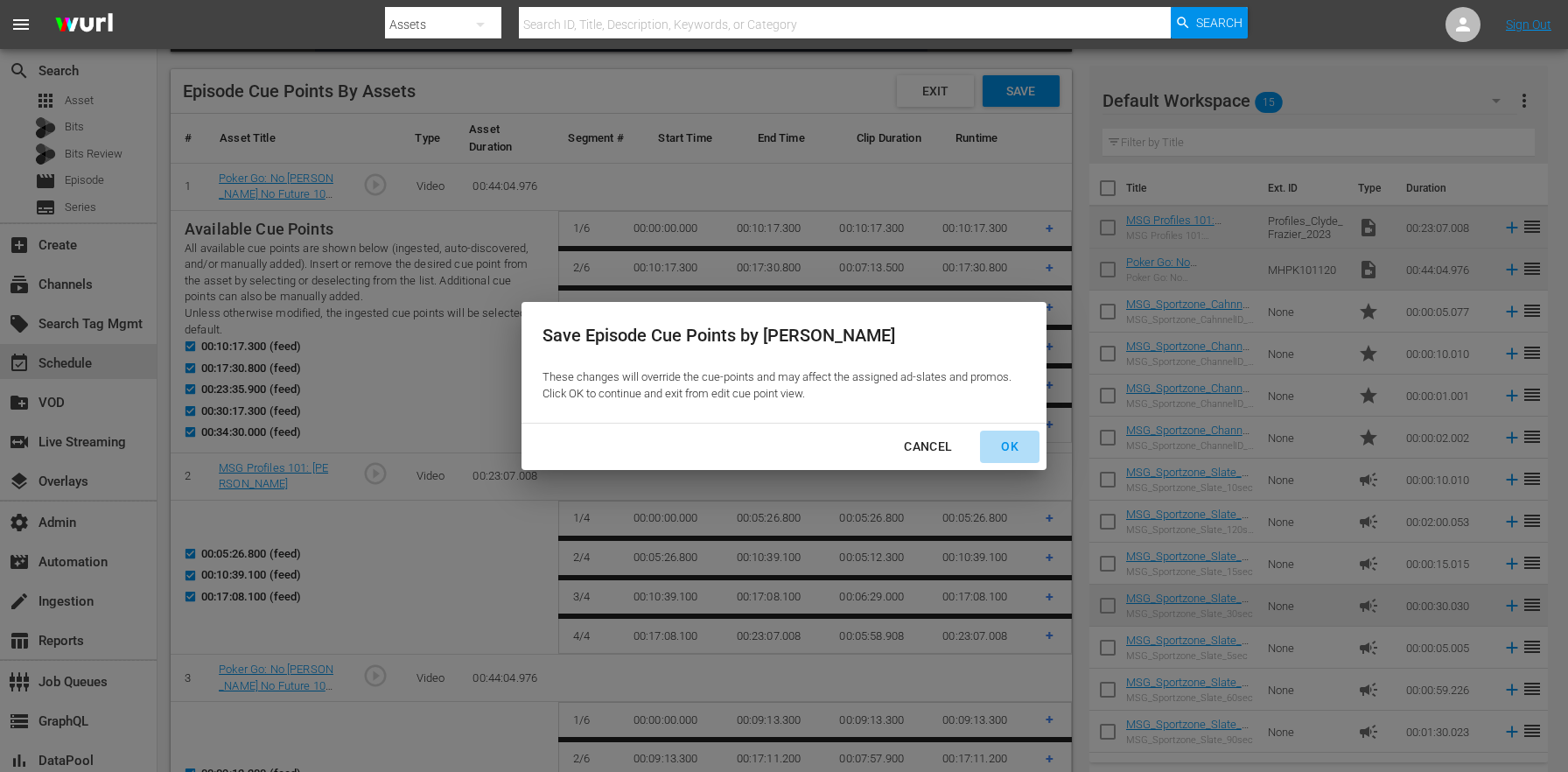
click at [1025, 447] on div "OK" at bounding box center [1010, 447] width 46 height 22
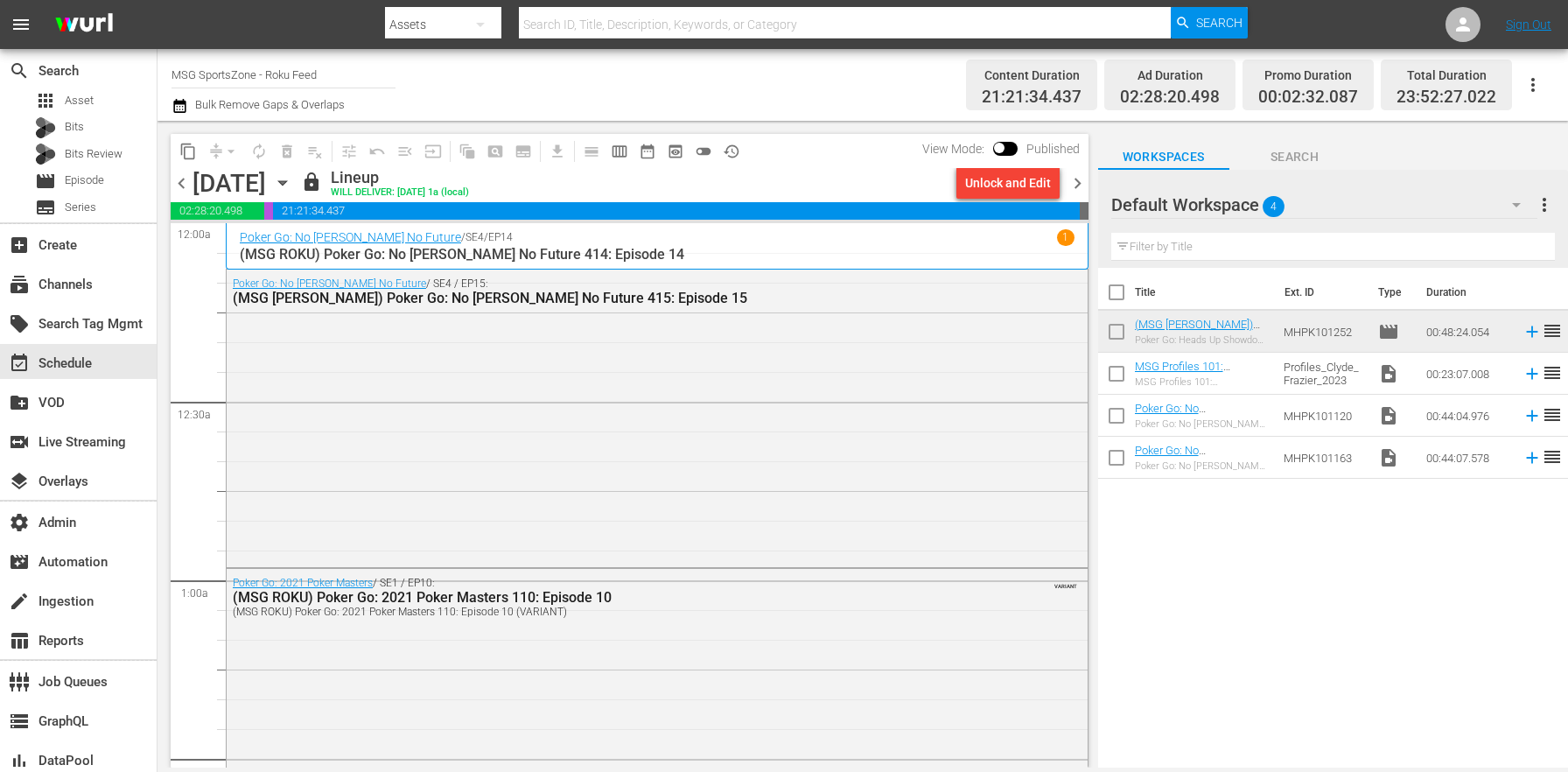
scroll to position [6720, 0]
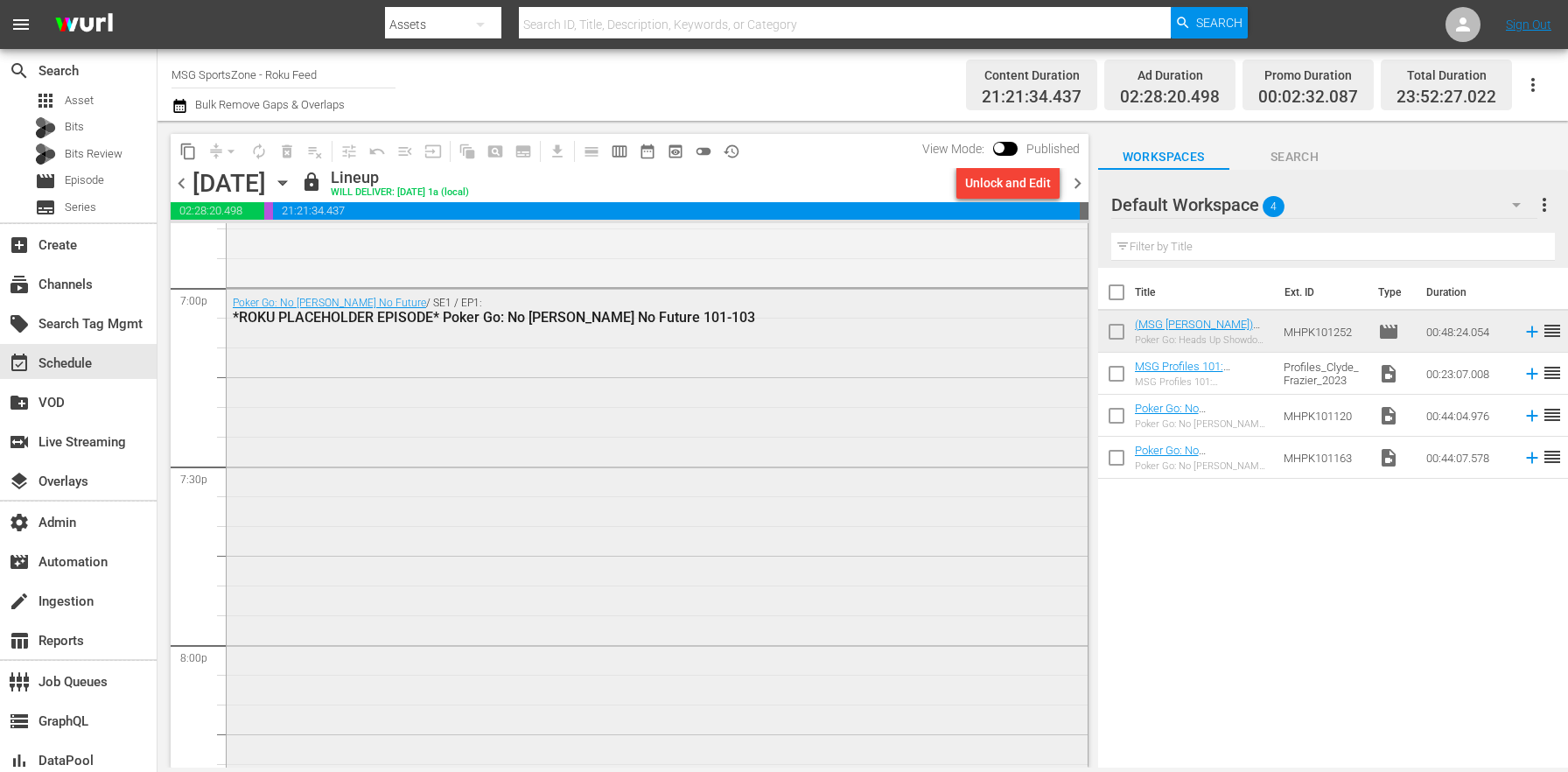
click at [789, 458] on div "Poker Go: No Gamble No Future / SE1 / EP1: *ROKU PLACEHOLDER EPISODE* Poker Go:…" at bounding box center [657, 732] width 861 height 887
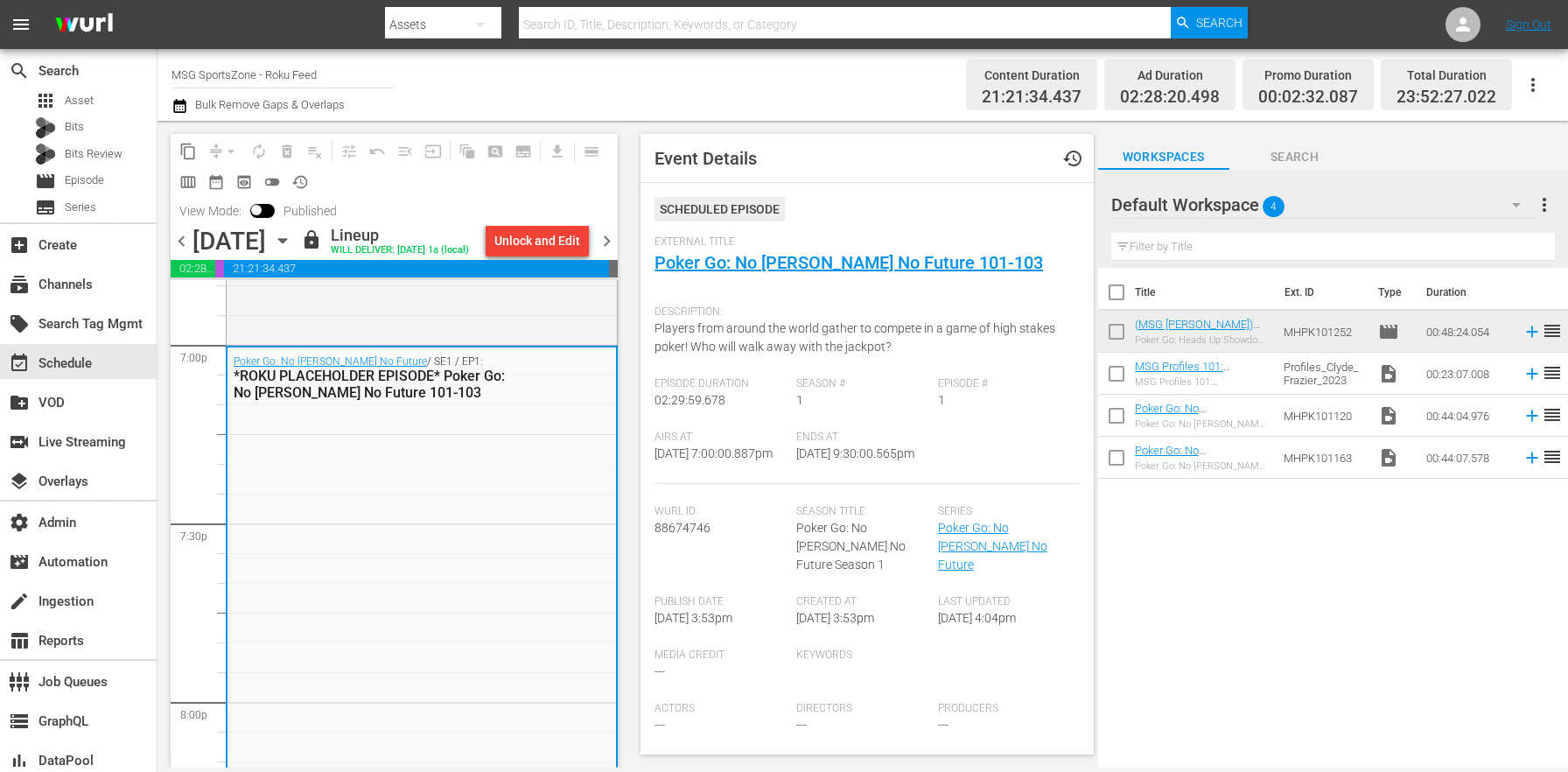
click at [293, 250] on icon "button" at bounding box center [282, 241] width 20 height 20
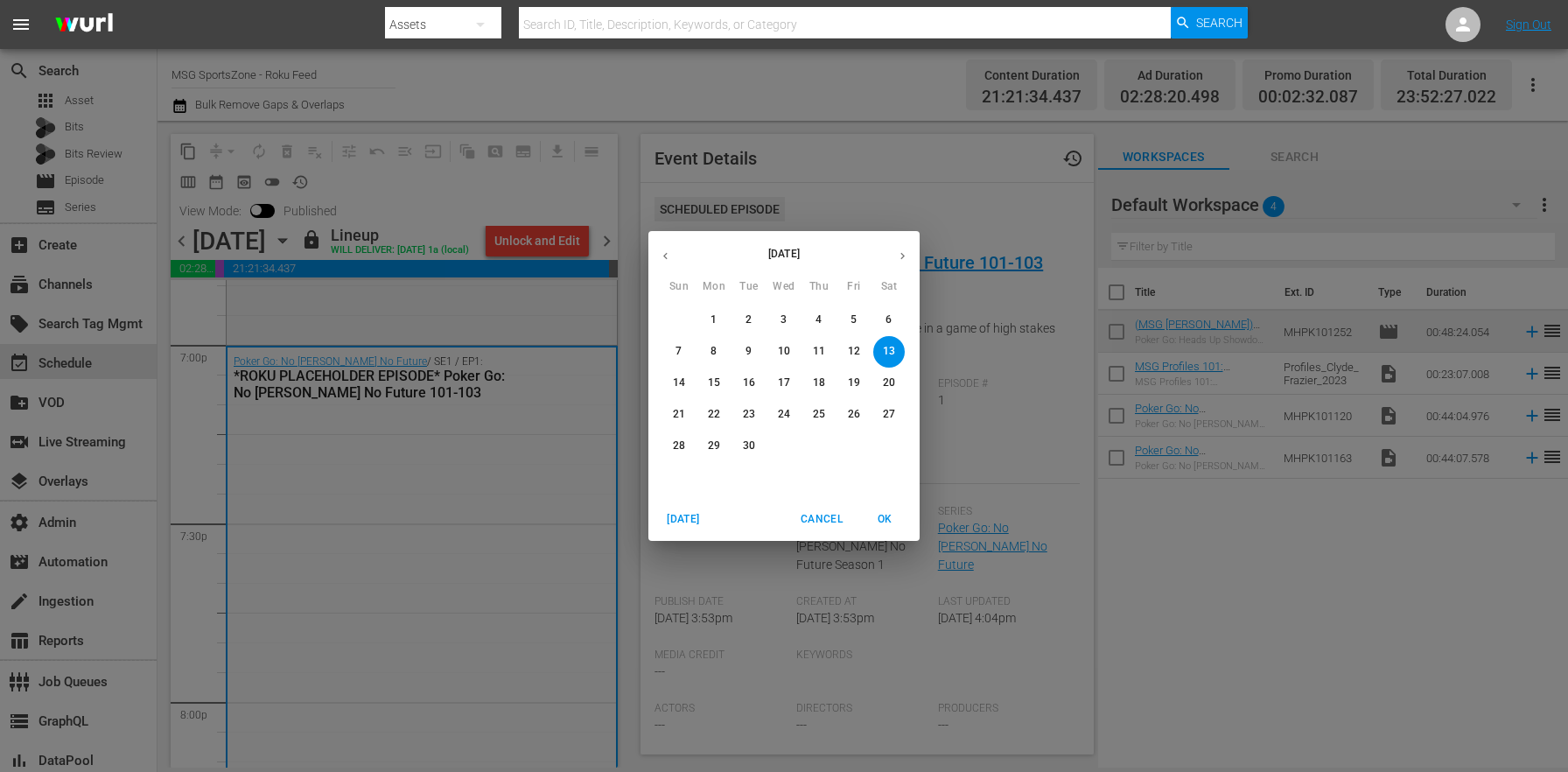
click at [673, 250] on button "button" at bounding box center [665, 255] width 34 height 34
click at [889, 446] on p "30" at bounding box center [889, 446] width 12 height 15
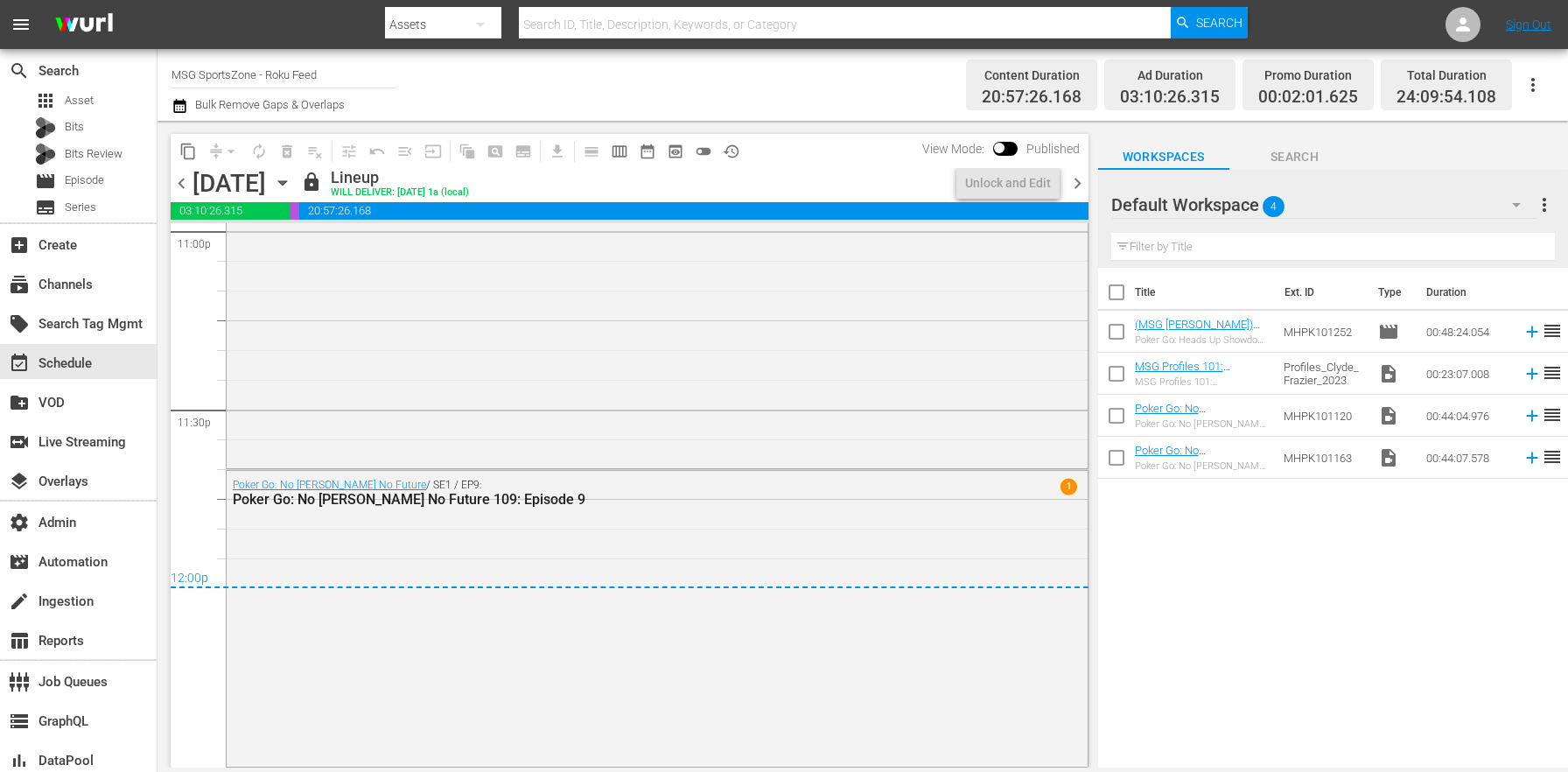
scroll to position [7697, 0]
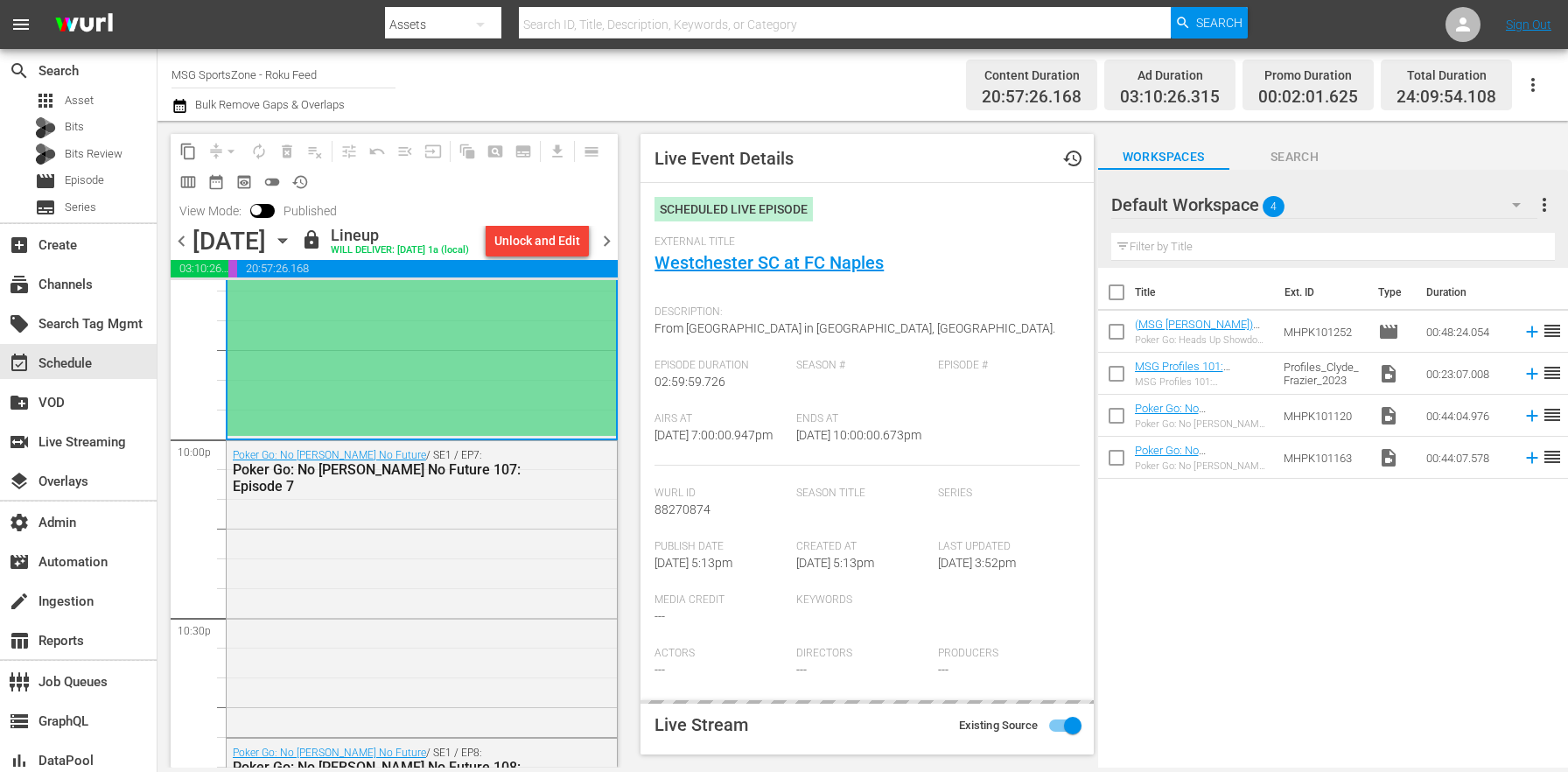
type input "LTN Live Event Feed (Roku)"
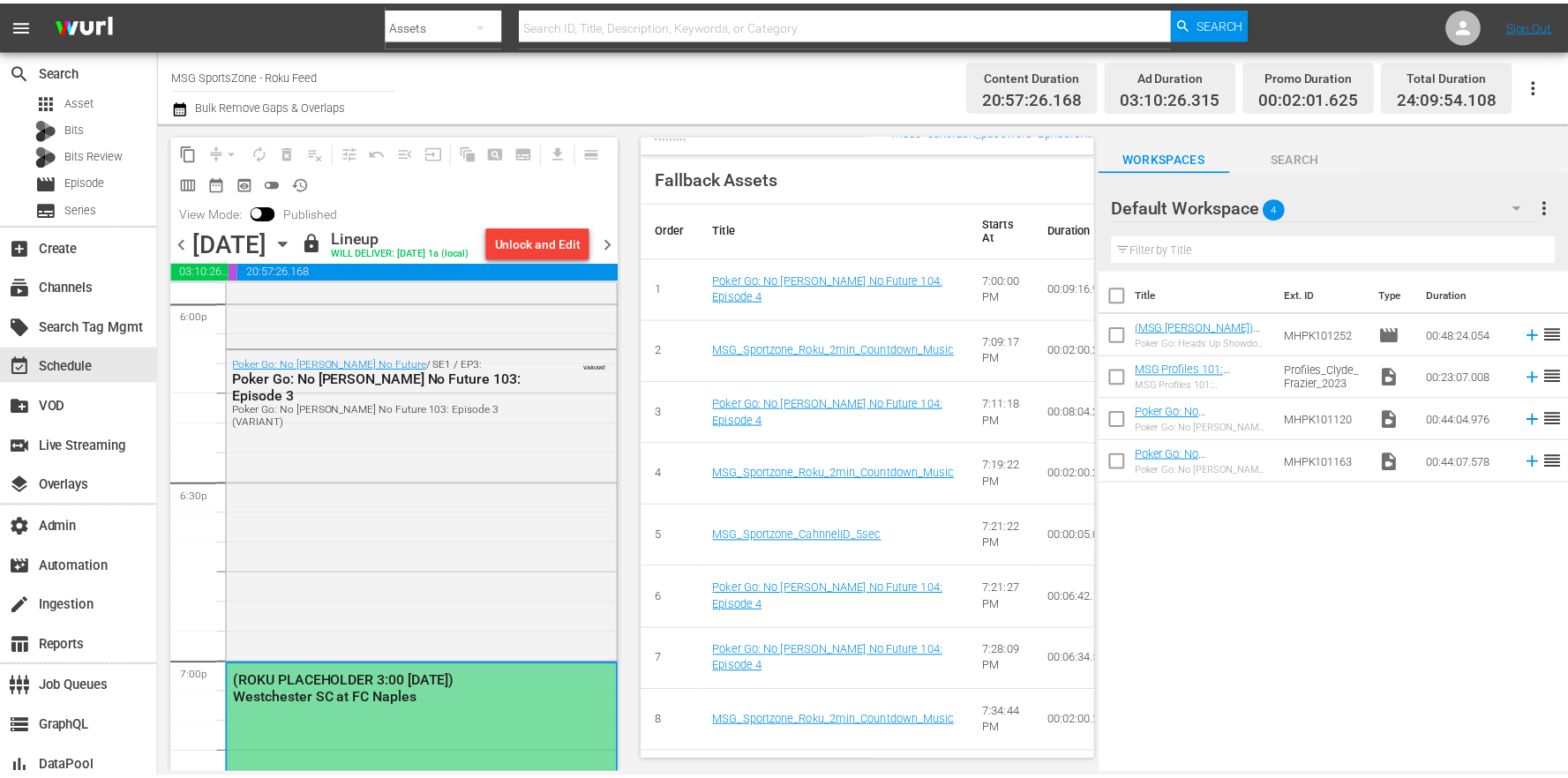
scroll to position [0, 0]
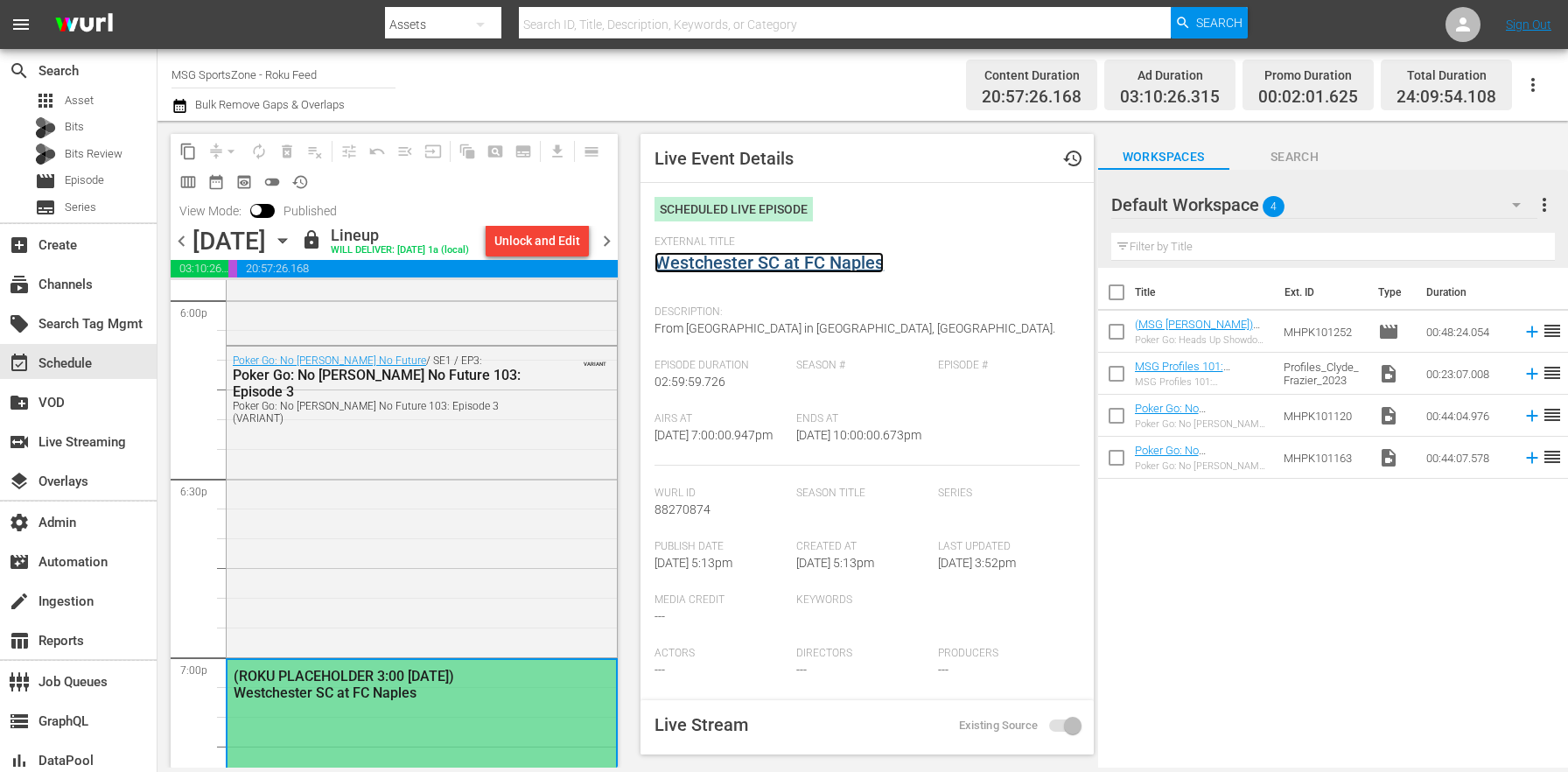
click at [748, 257] on link "Westchester SC at FC Naples" at bounding box center [769, 262] width 229 height 21
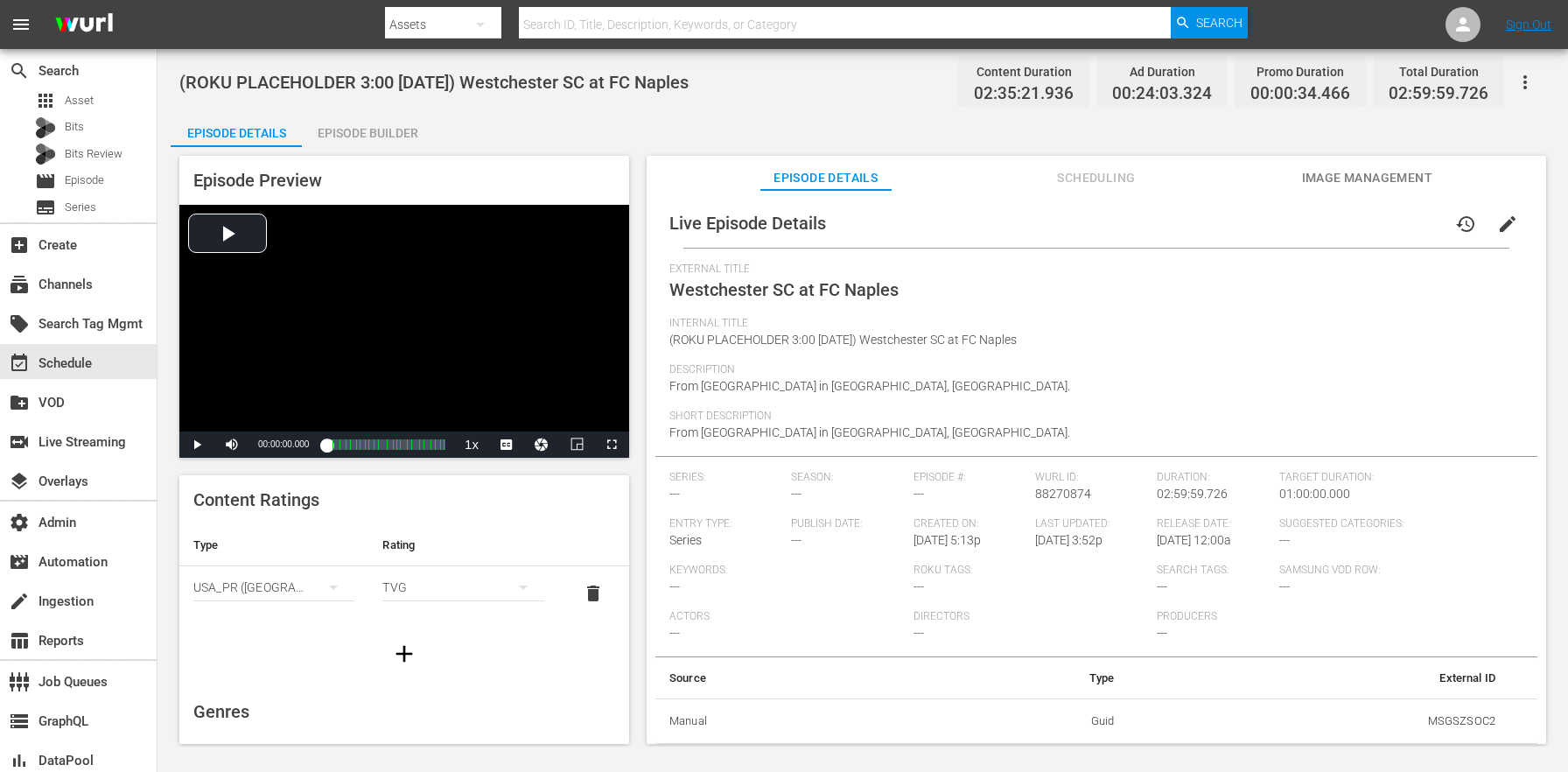
click at [1341, 168] on span "Image Management" at bounding box center [1366, 178] width 131 height 22
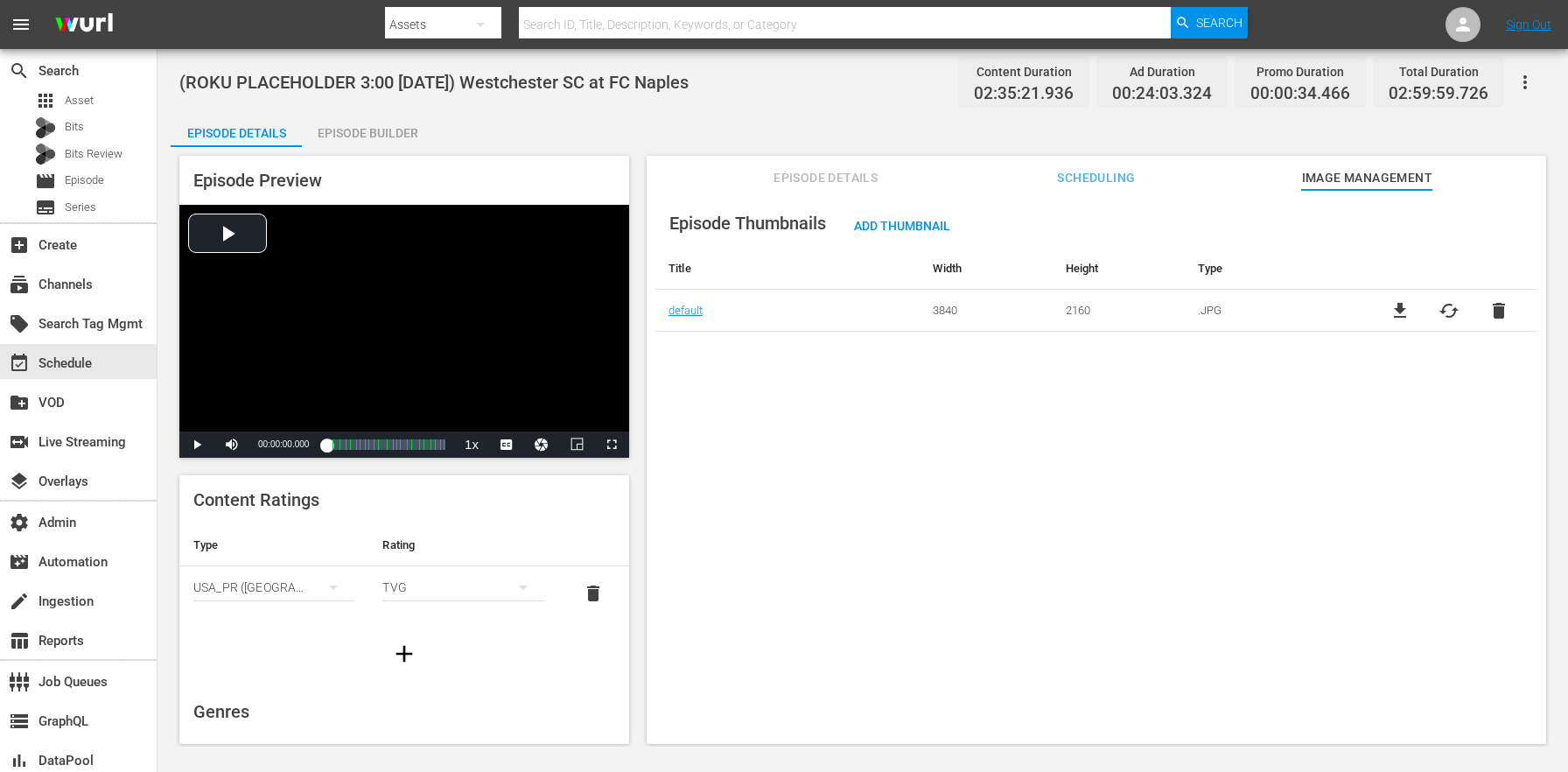
click at [367, 111] on div "(ROKU PLACEHOLDER 3:00 - 8/30) Westchester SC at FC Naples Content Duration 02:…" at bounding box center [863, 398] width 1411 height 698
click at [369, 122] on div "Episode Builder" at bounding box center [367, 133] width 131 height 42
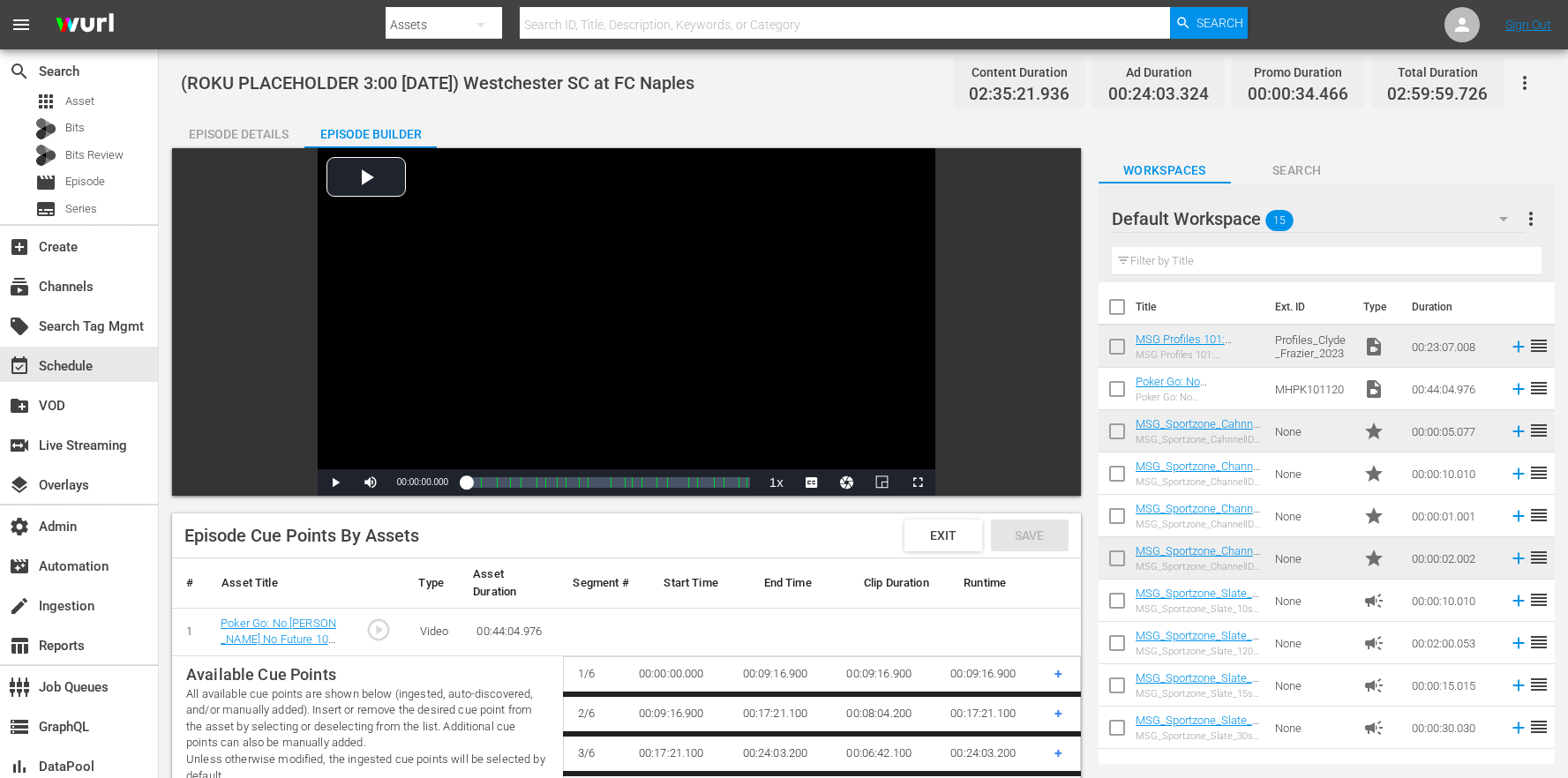
click at [281, 135] on div "Episode Details" at bounding box center [238, 134] width 132 height 42
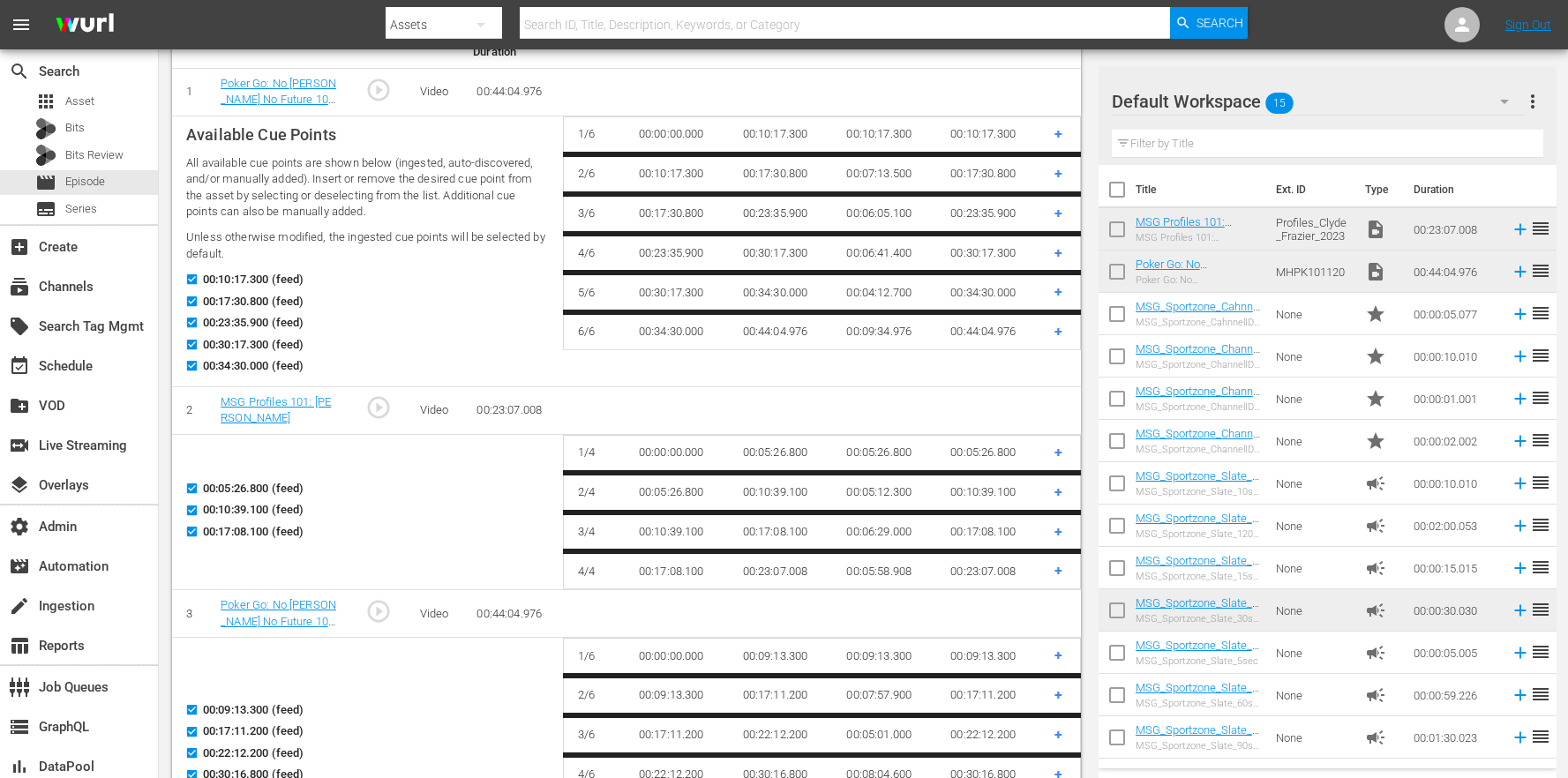
scroll to position [270, 0]
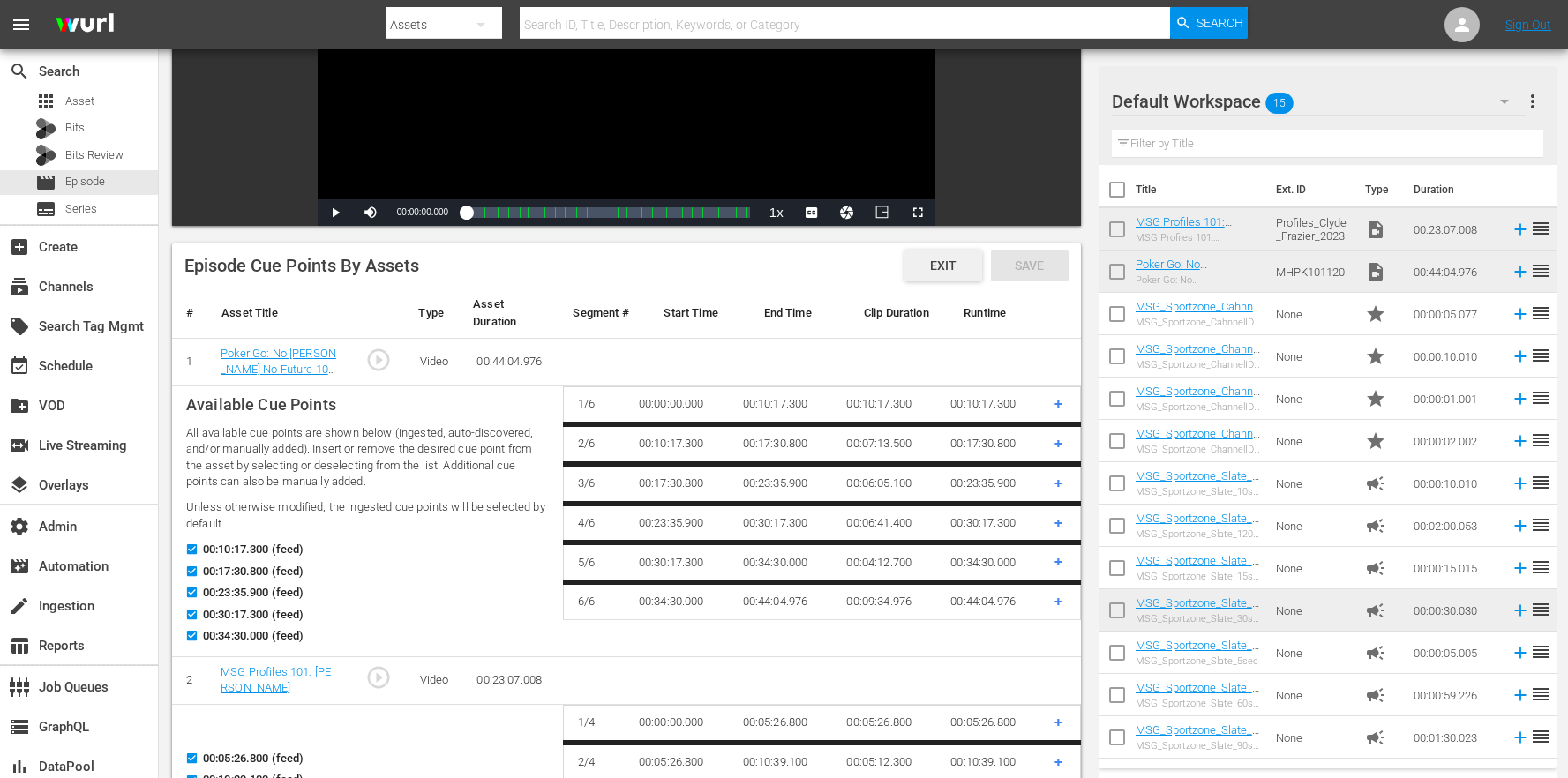
click at [931, 259] on span "Exit" at bounding box center [943, 265] width 54 height 14
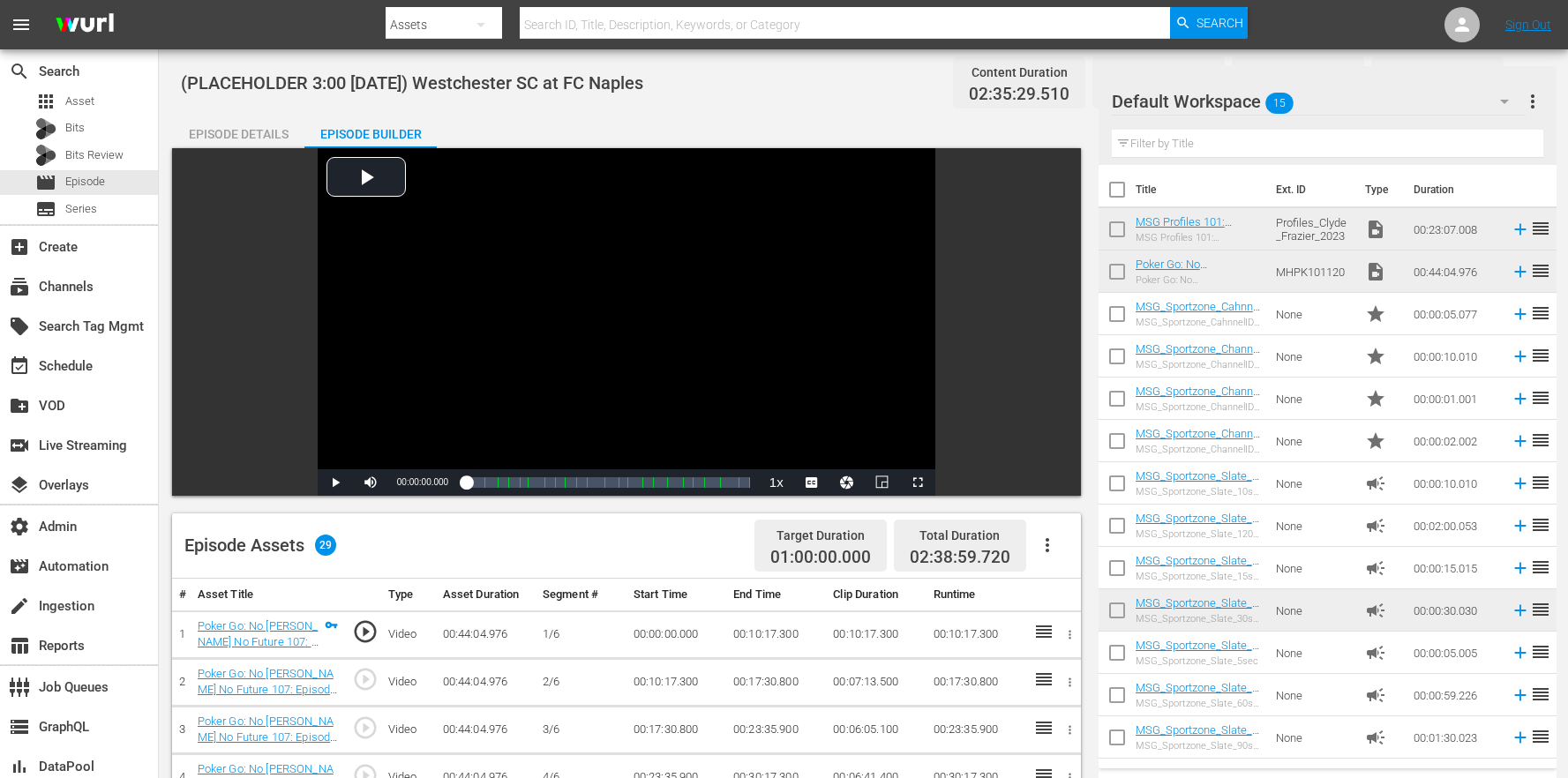
scroll to position [316, 0]
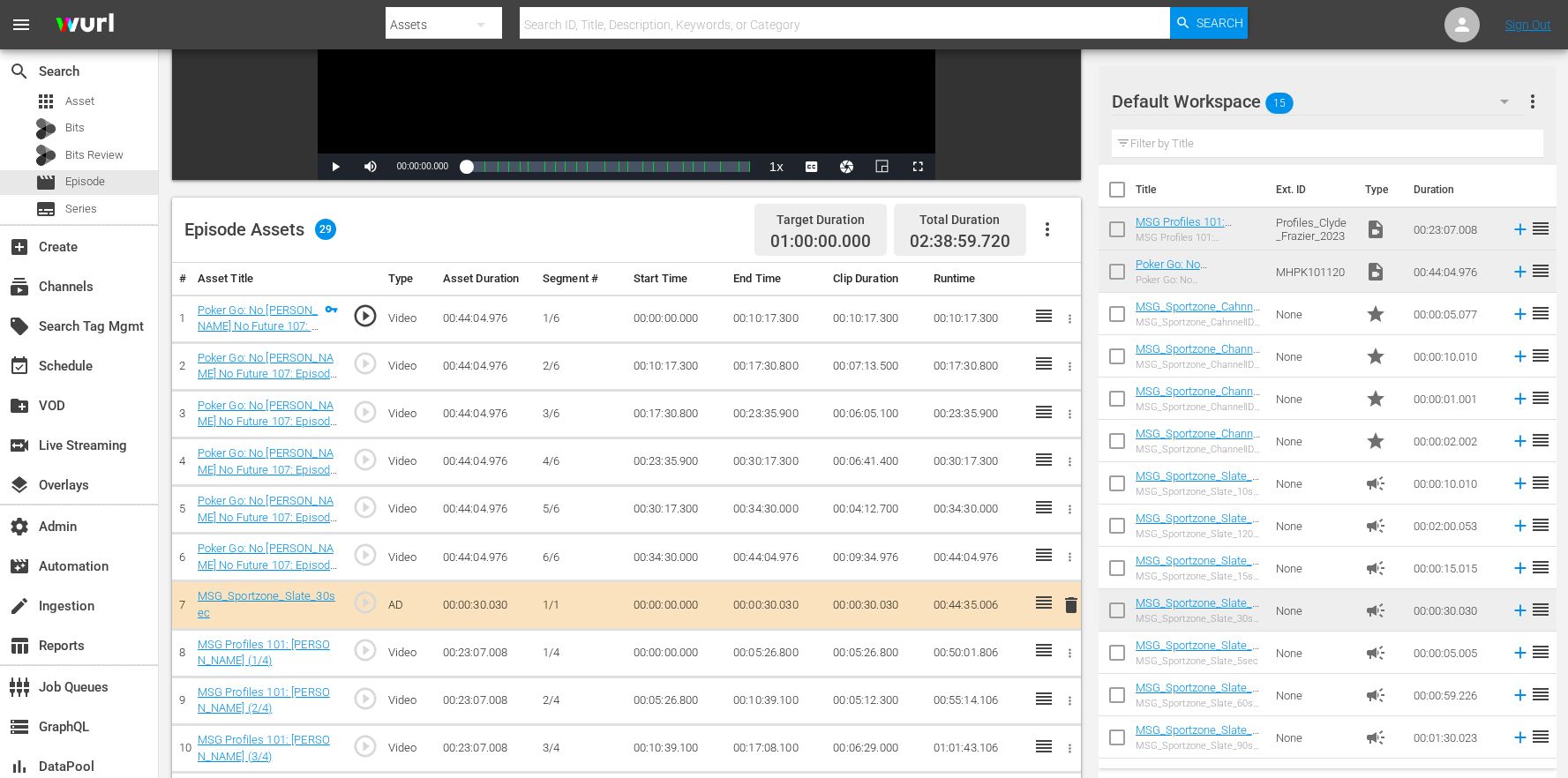
click at [1047, 226] on icon "button" at bounding box center [1047, 229] width 22 height 22
click at [1105, 325] on div "Clear Ads" at bounding box center [1101, 320] width 120 height 42
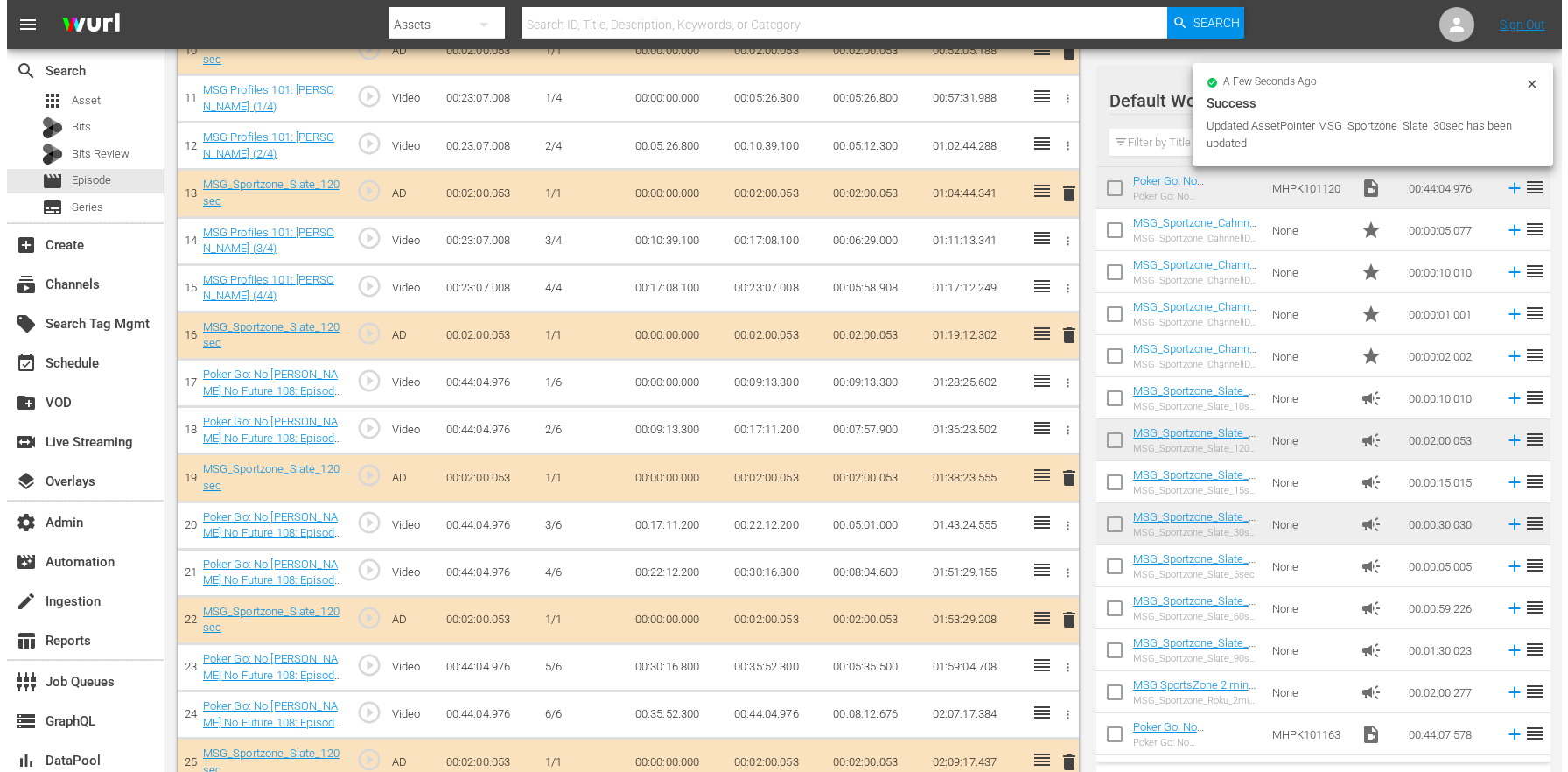
scroll to position [0, 0]
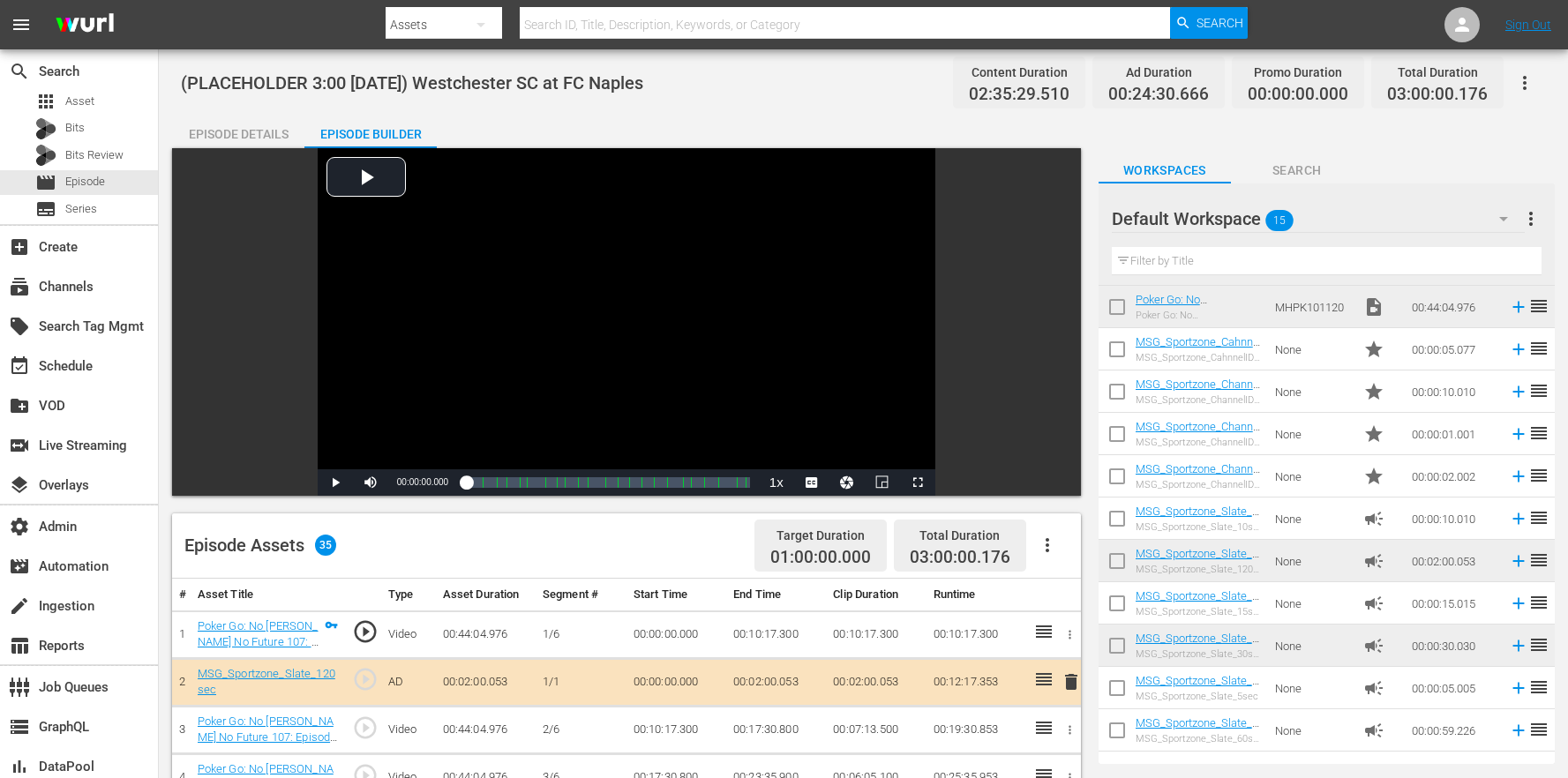
click at [256, 126] on div "Episode Details" at bounding box center [238, 134] width 132 height 42
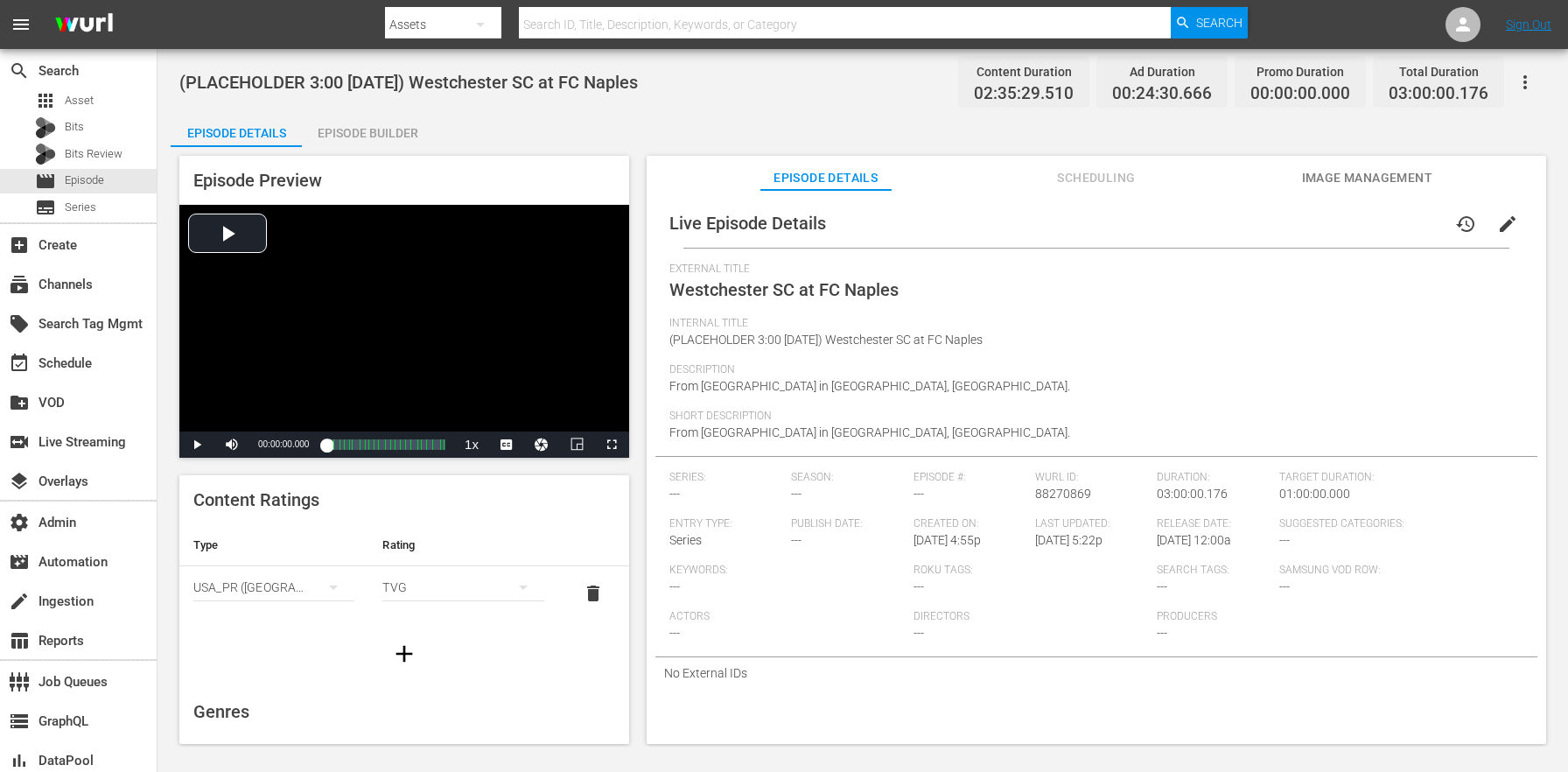
click at [1352, 167] on span "Image Management" at bounding box center [1366, 178] width 131 height 22
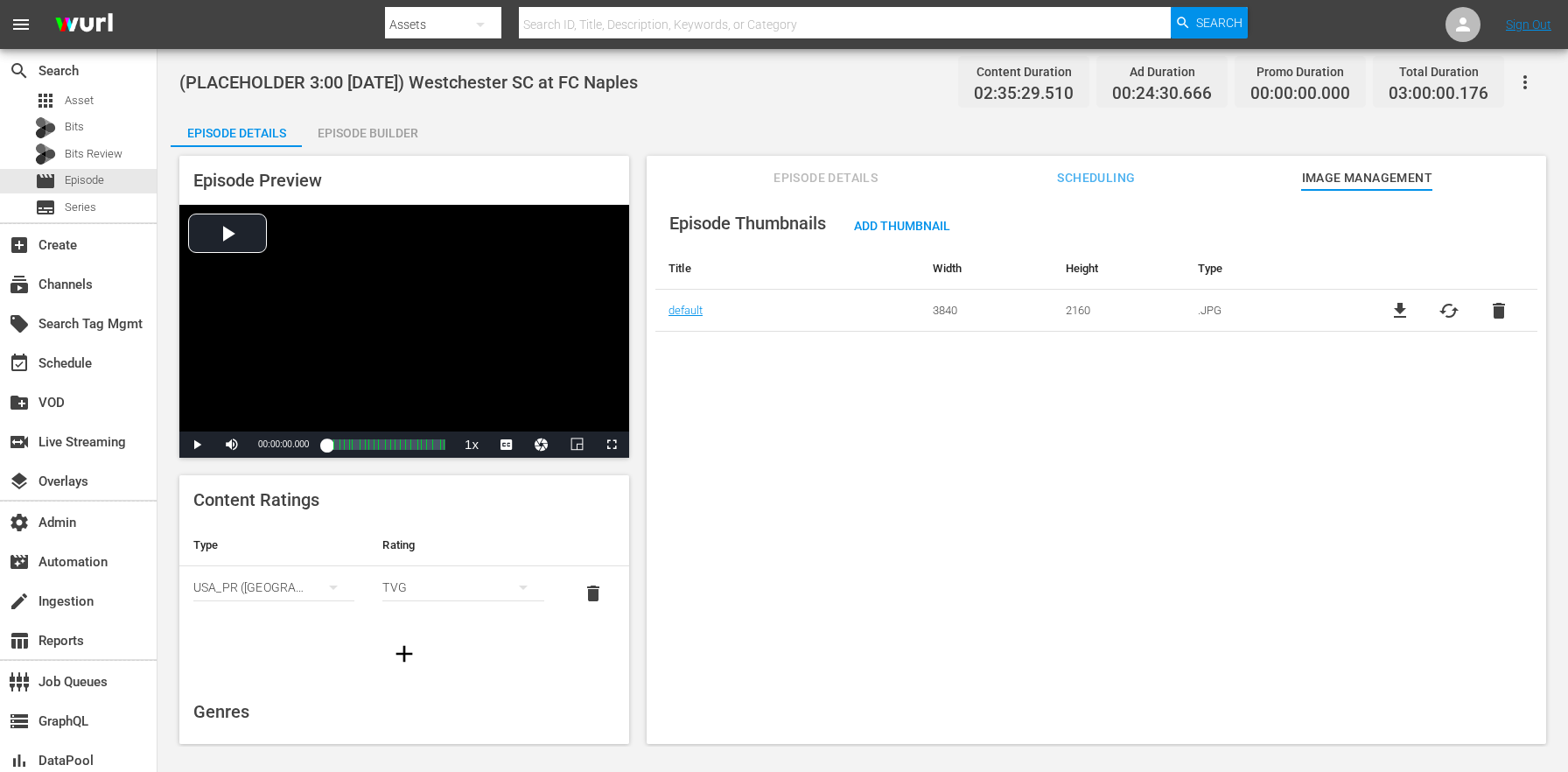
click at [837, 168] on span "Episode Details" at bounding box center [826, 178] width 131 height 22
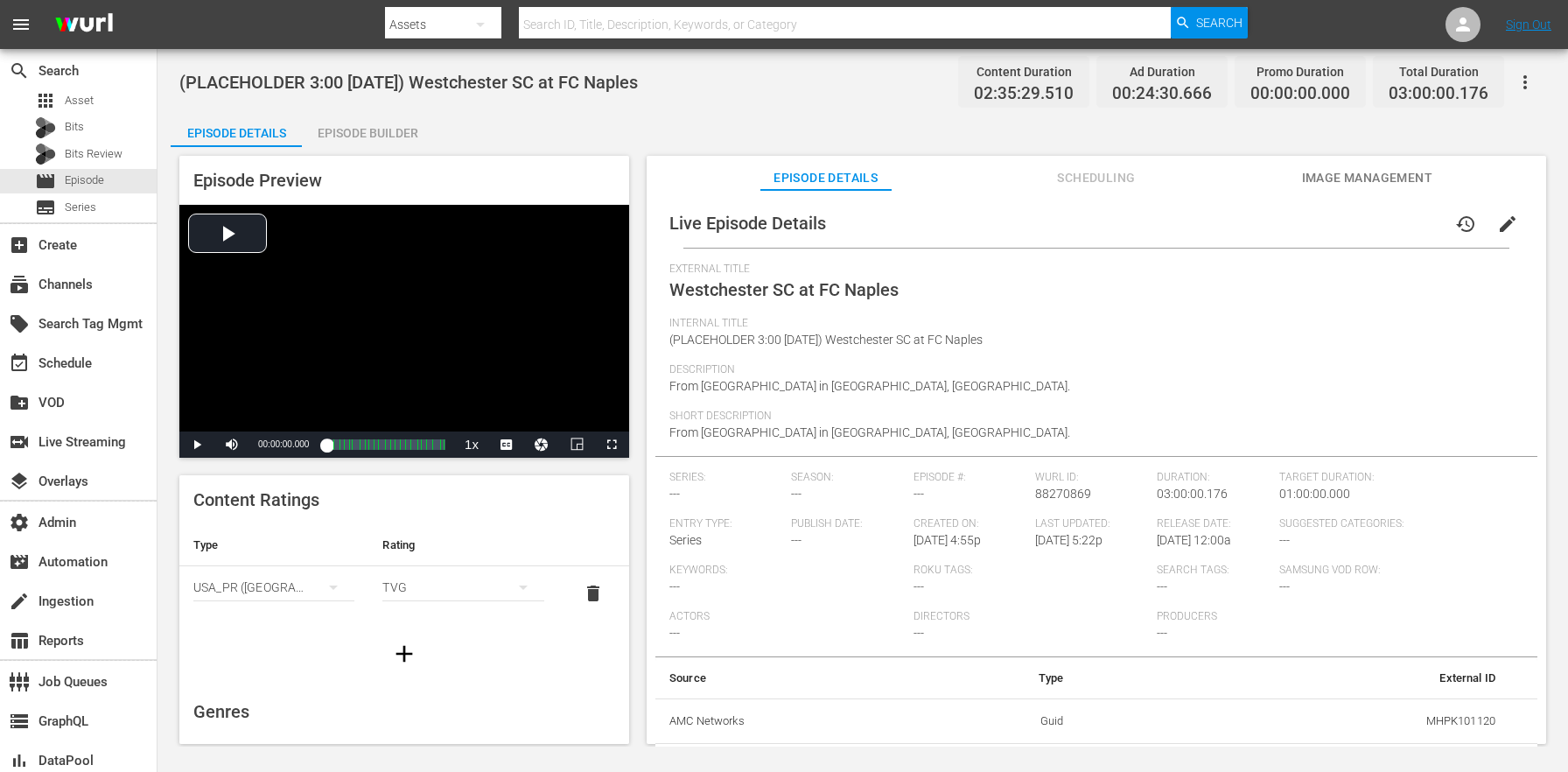
scroll to position [263, 0]
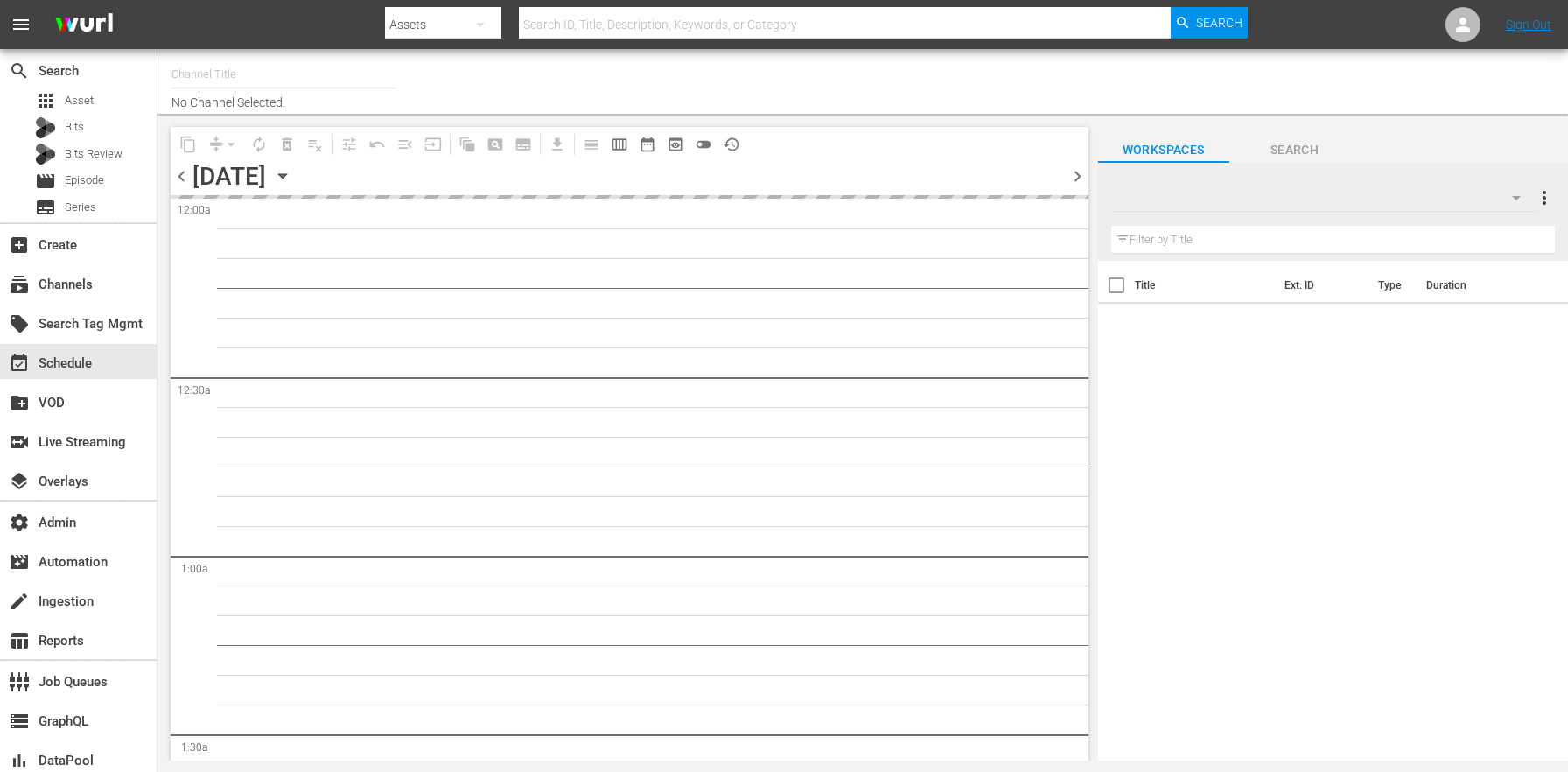
type input "MSG SportsZone (1386)"
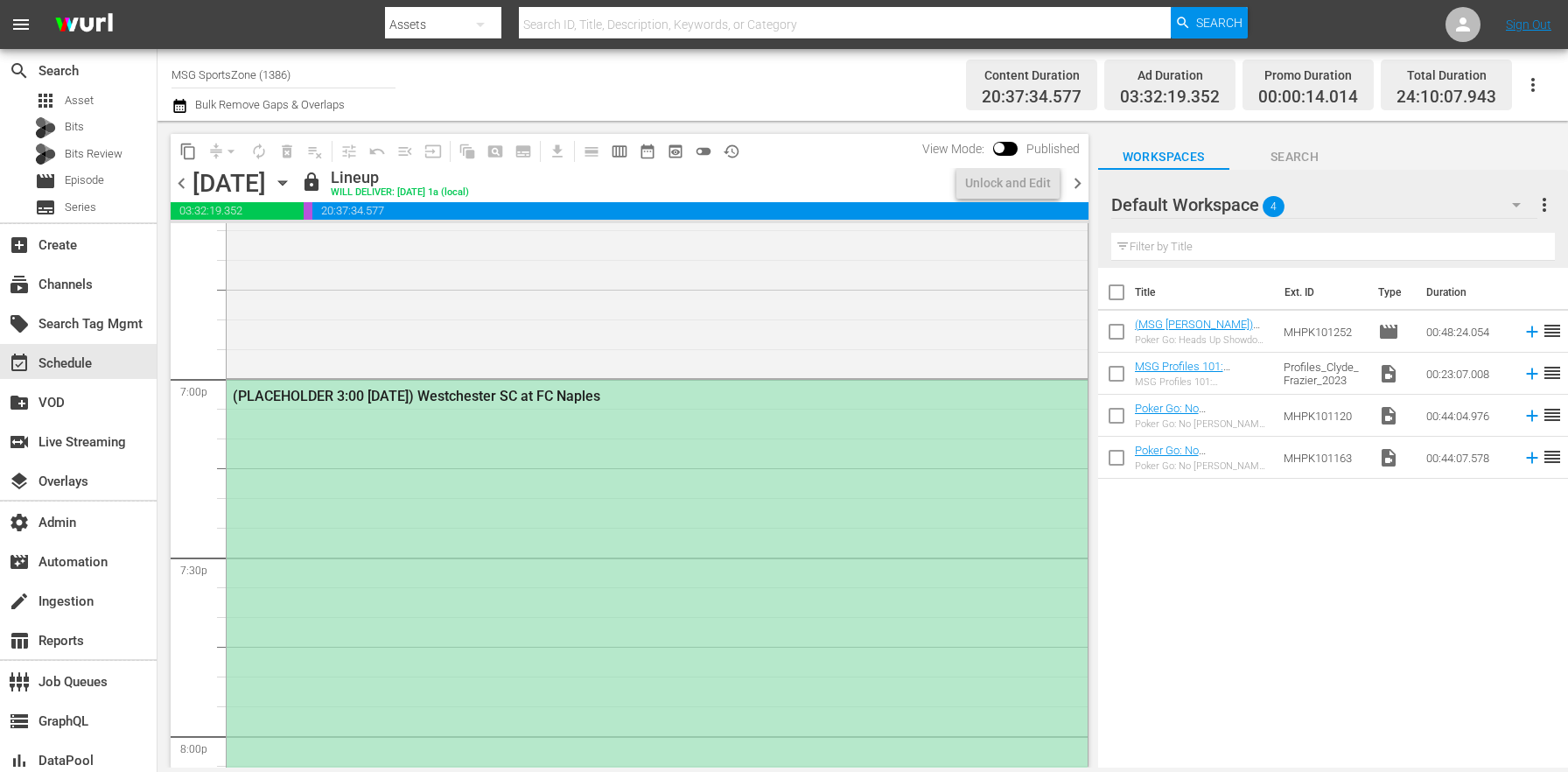
scroll to position [7795, 0]
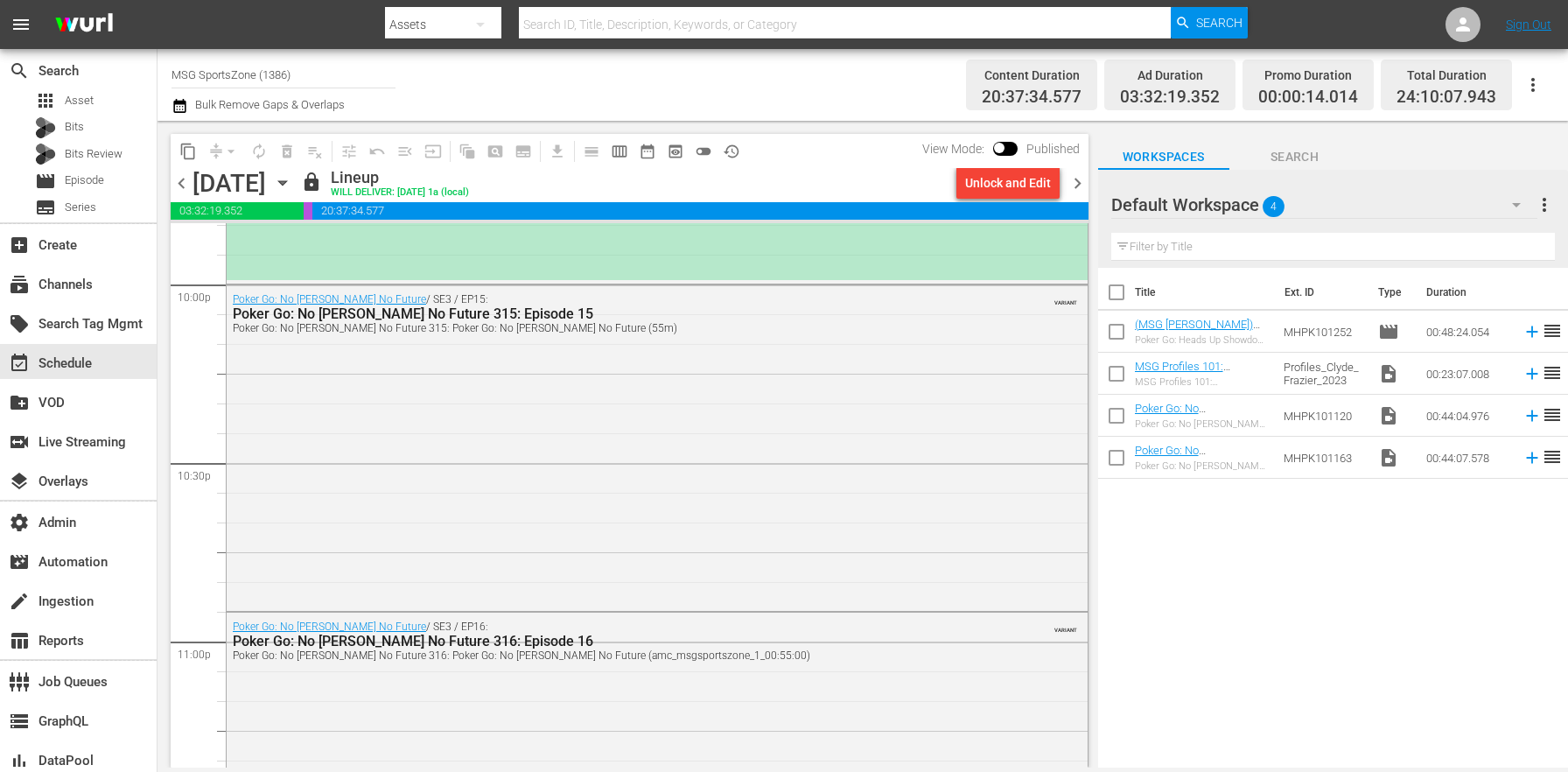
click at [1013, 187] on div "Unlock and Edit" at bounding box center [1008, 183] width 85 height 32
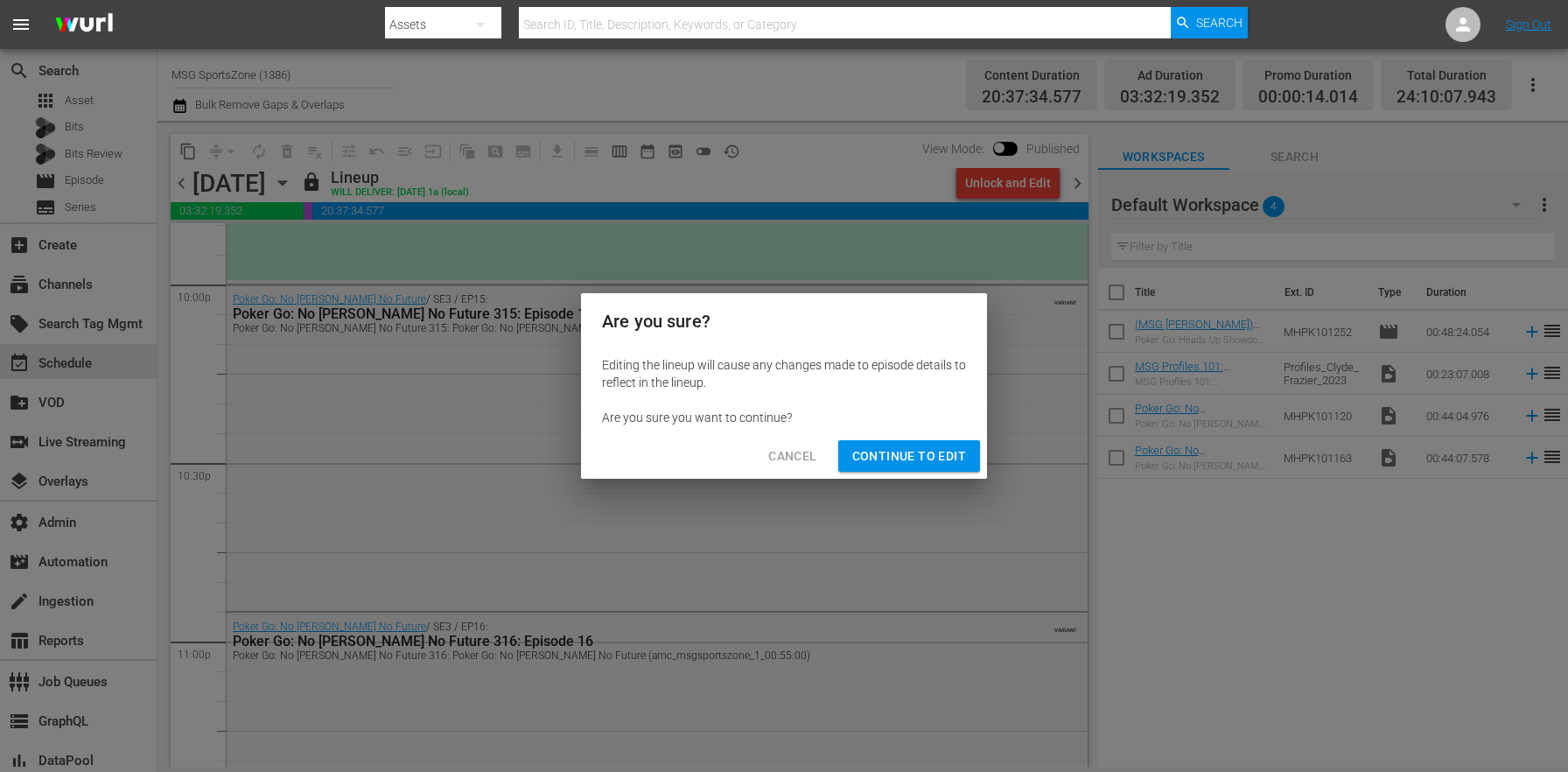
click at [928, 463] on span "Continue to Edit" at bounding box center [909, 457] width 113 height 22
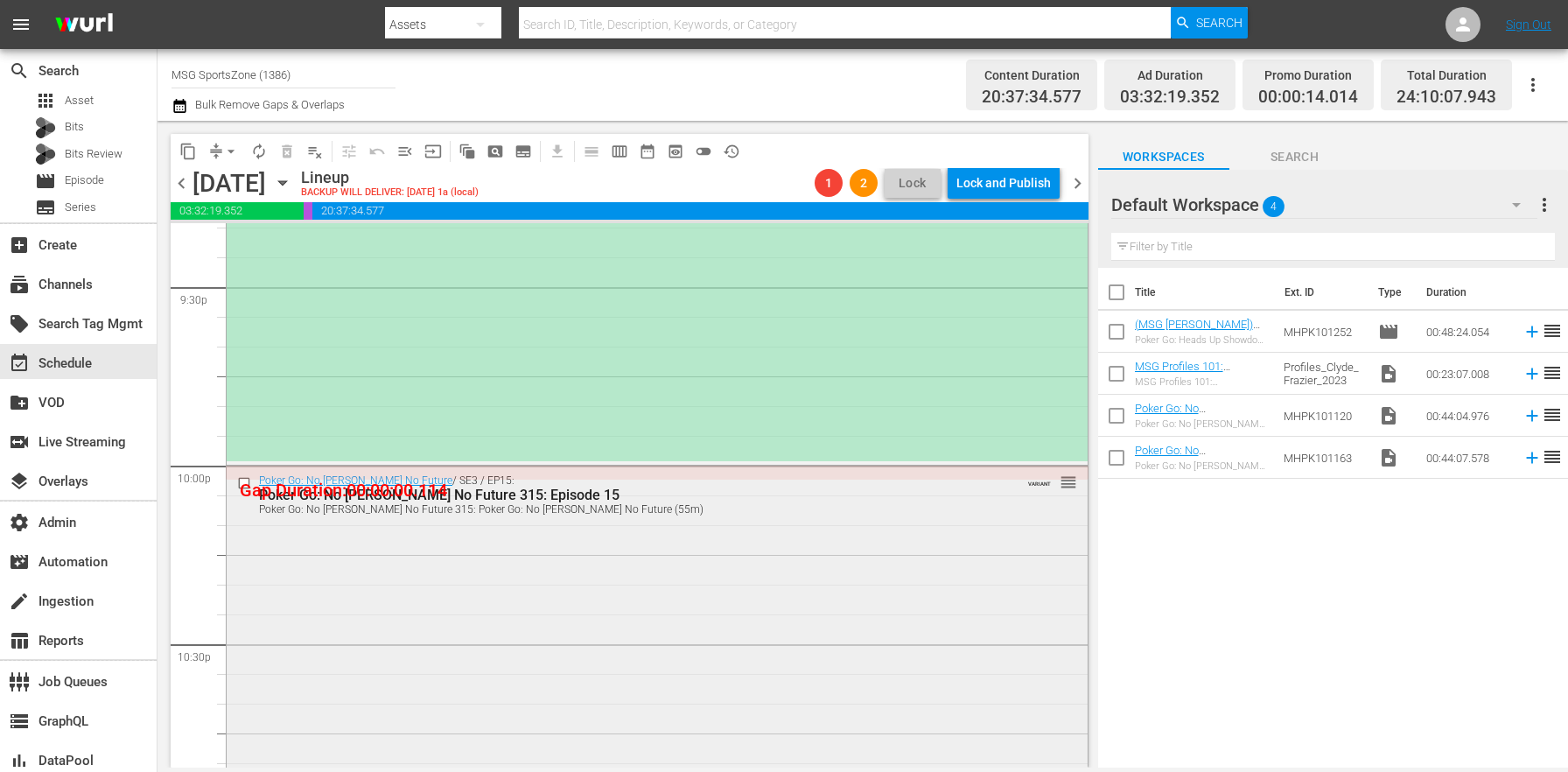
scroll to position [7419, 0]
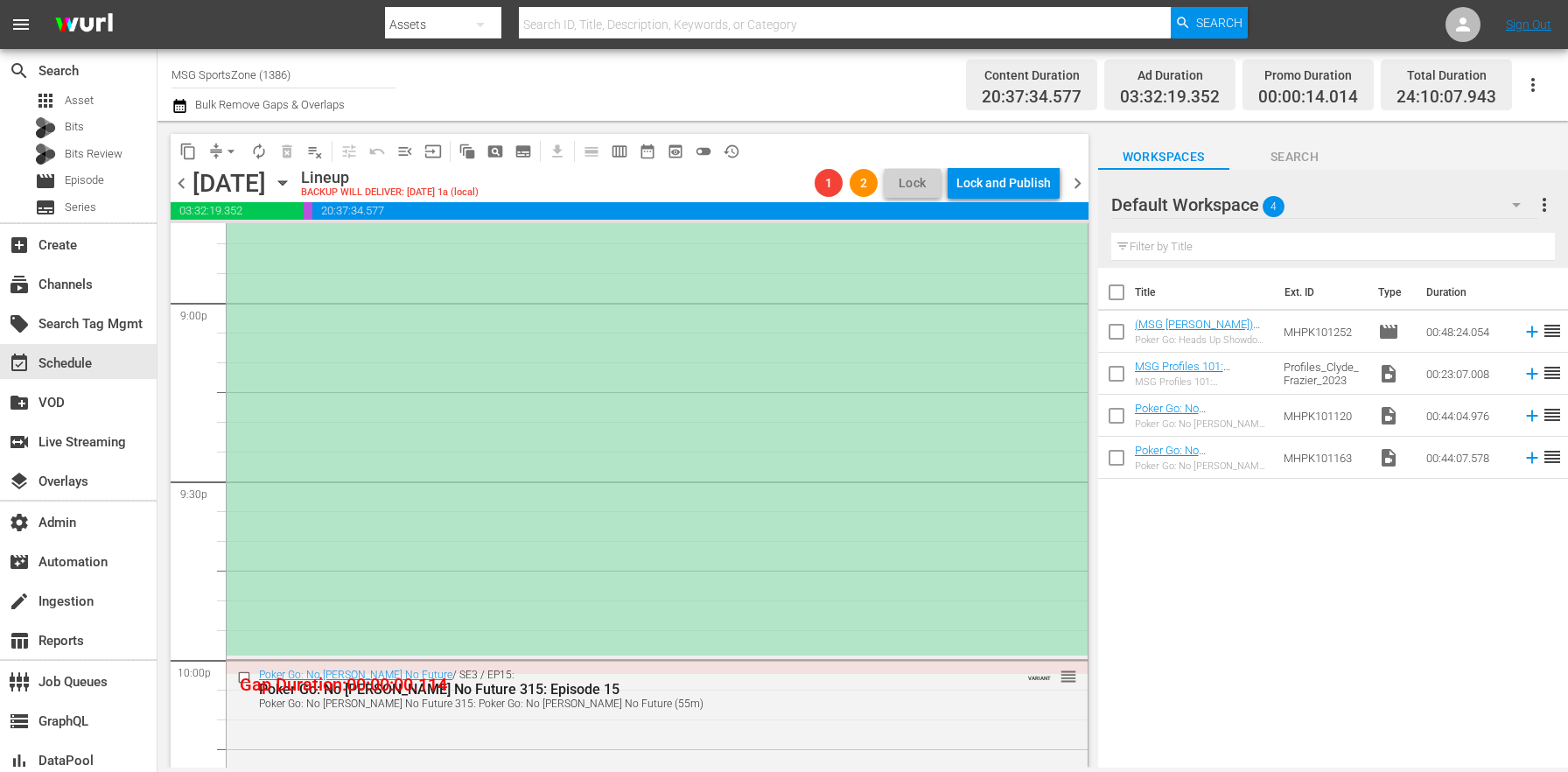
click at [744, 444] on div "(PLACEHOLDER 3:00 - 8/30) Westchester SC at FC Naples 1 reorder" at bounding box center [657, 123] width 861 height 1066
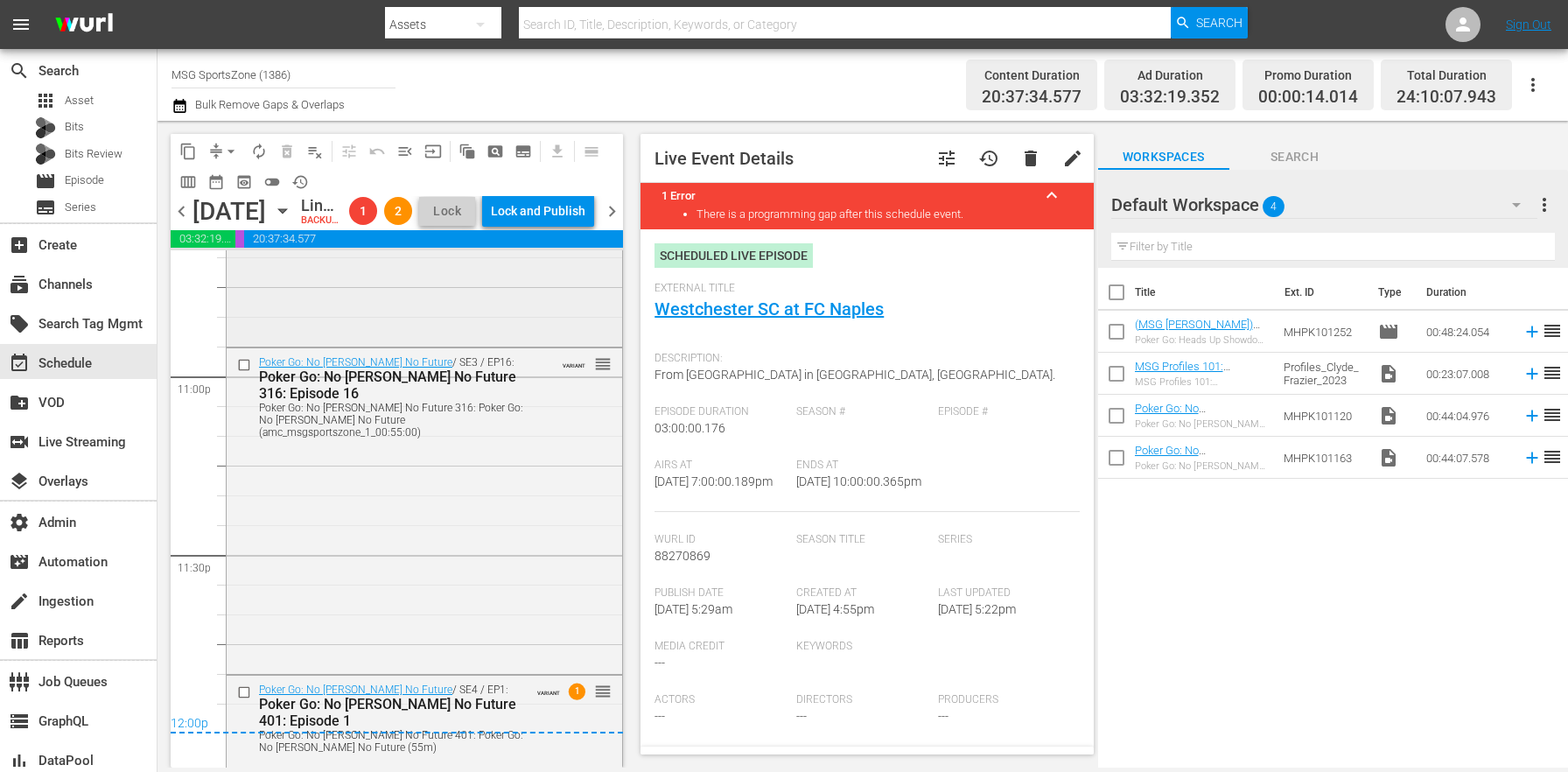
scroll to position [8185, 0]
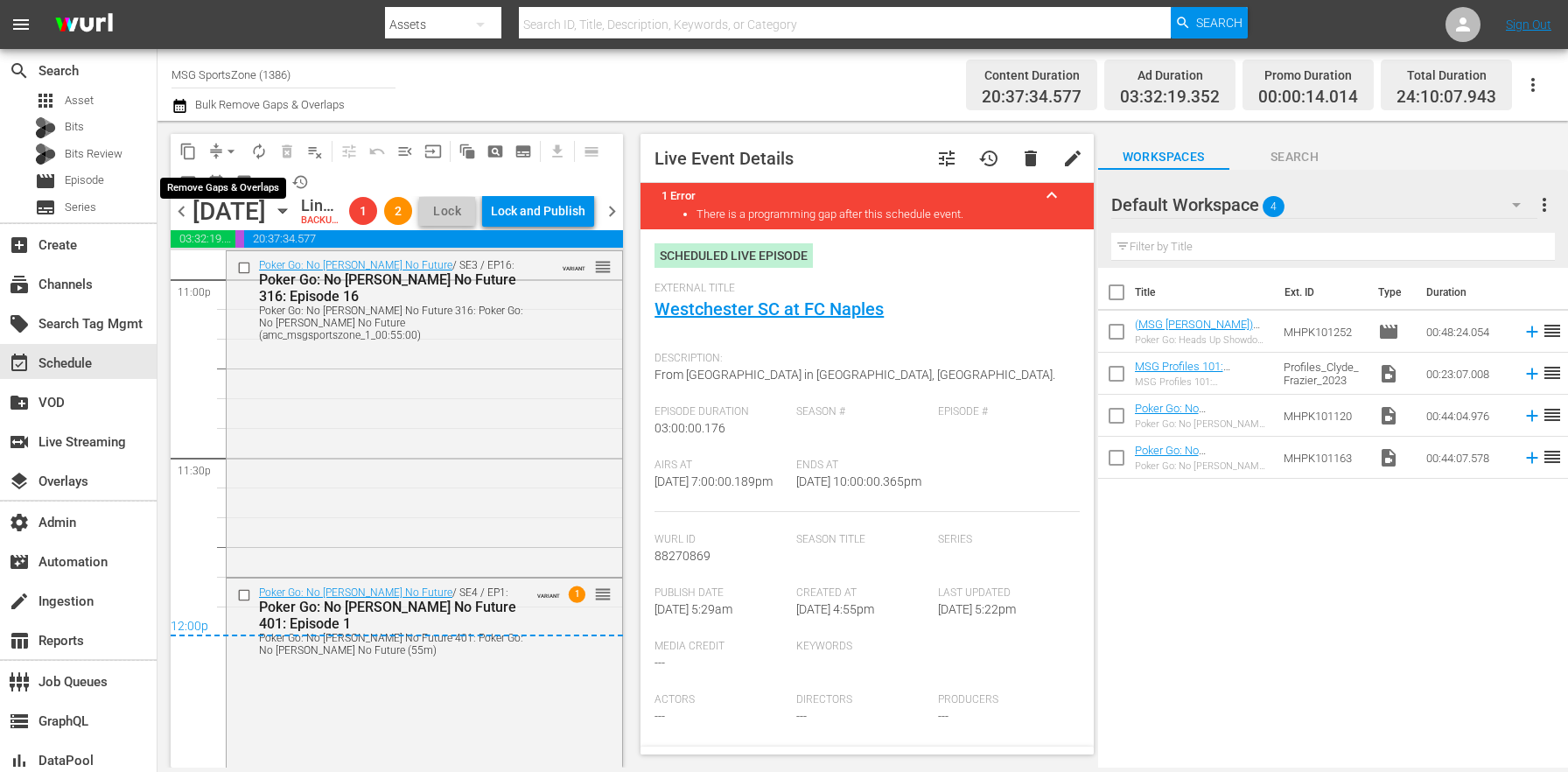
click at [234, 149] on span "arrow_drop_down" at bounding box center [230, 151] width 18 height 18
click at [242, 235] on li "Align to End of Previous Day" at bounding box center [232, 244] width 184 height 29
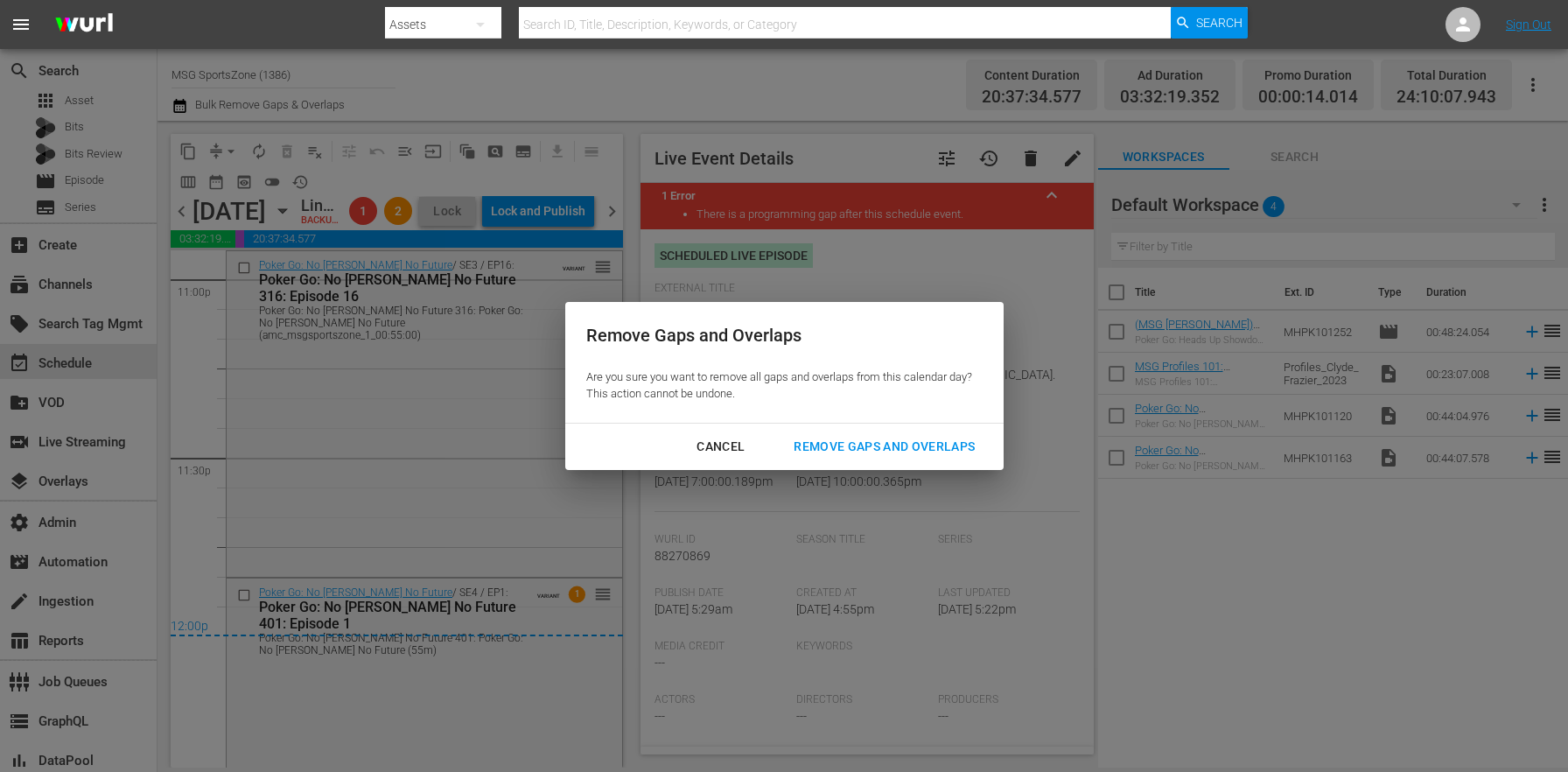
click at [877, 446] on div "Remove Gaps and Overlaps" at bounding box center [883, 447] width 209 height 22
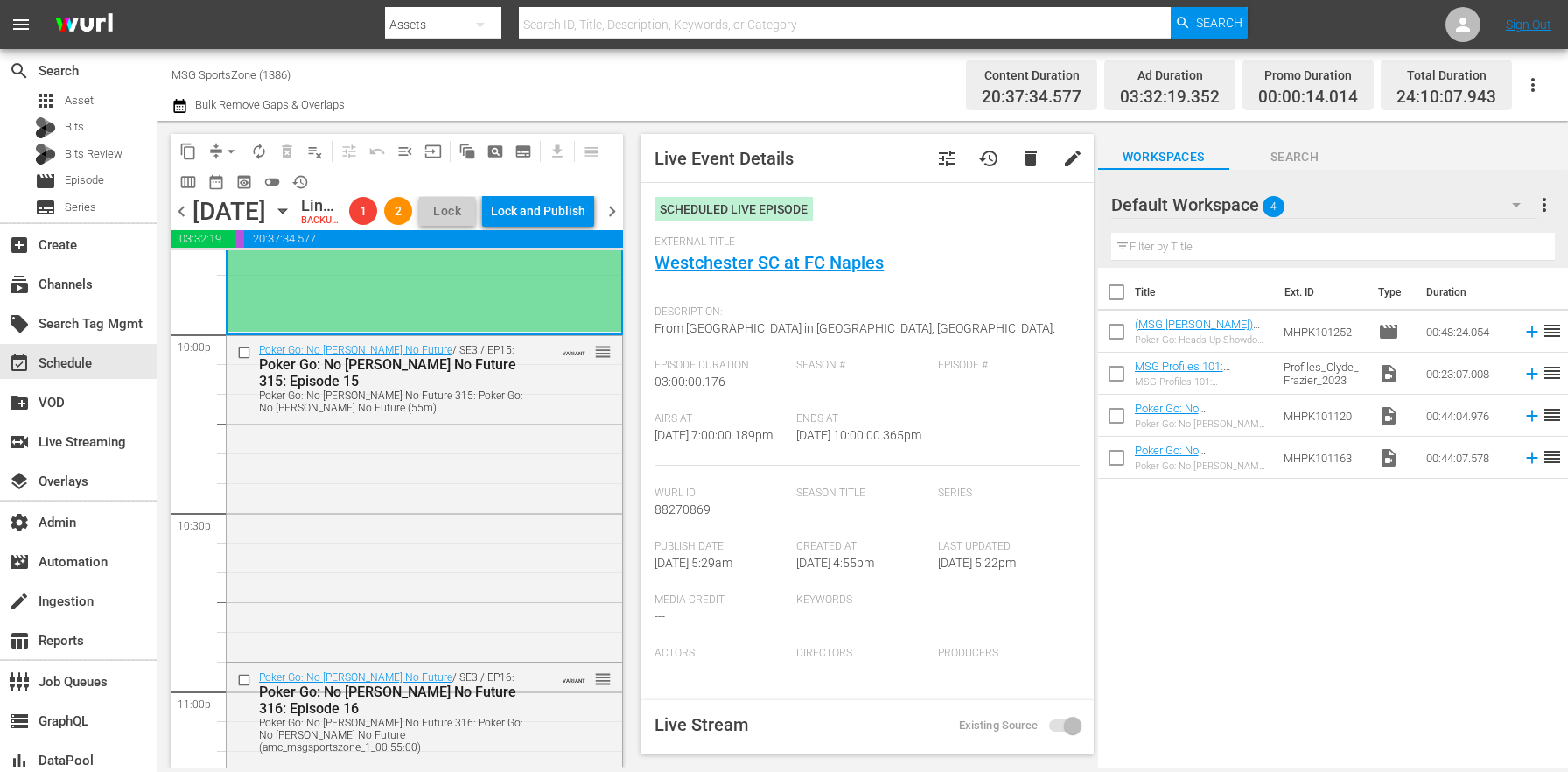
scroll to position [8350, 0]
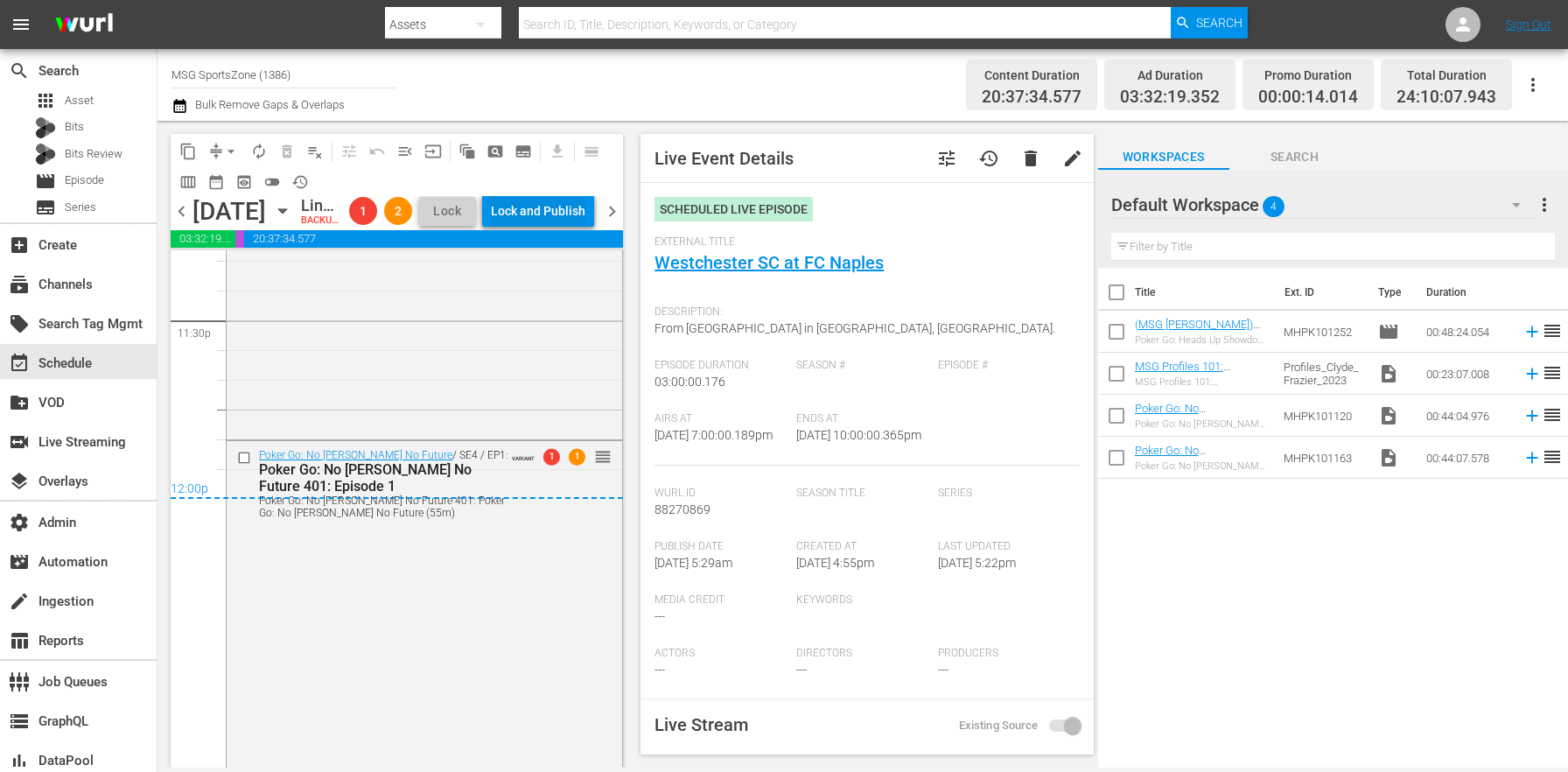
click at [567, 217] on div "Lock and Publish" at bounding box center [539, 211] width 95 height 32
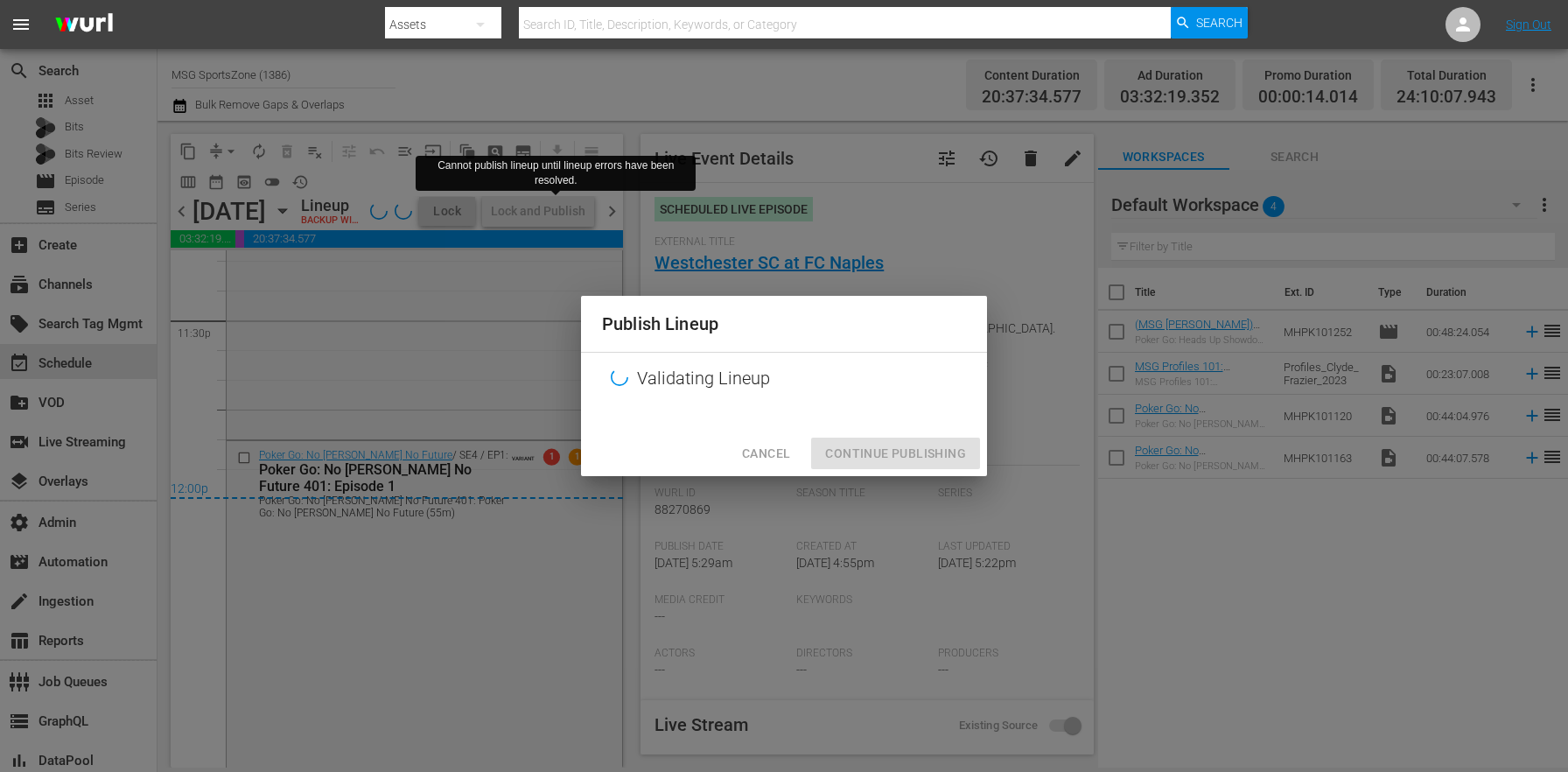
click at [752, 446] on span "Cancel" at bounding box center [766, 454] width 48 height 22
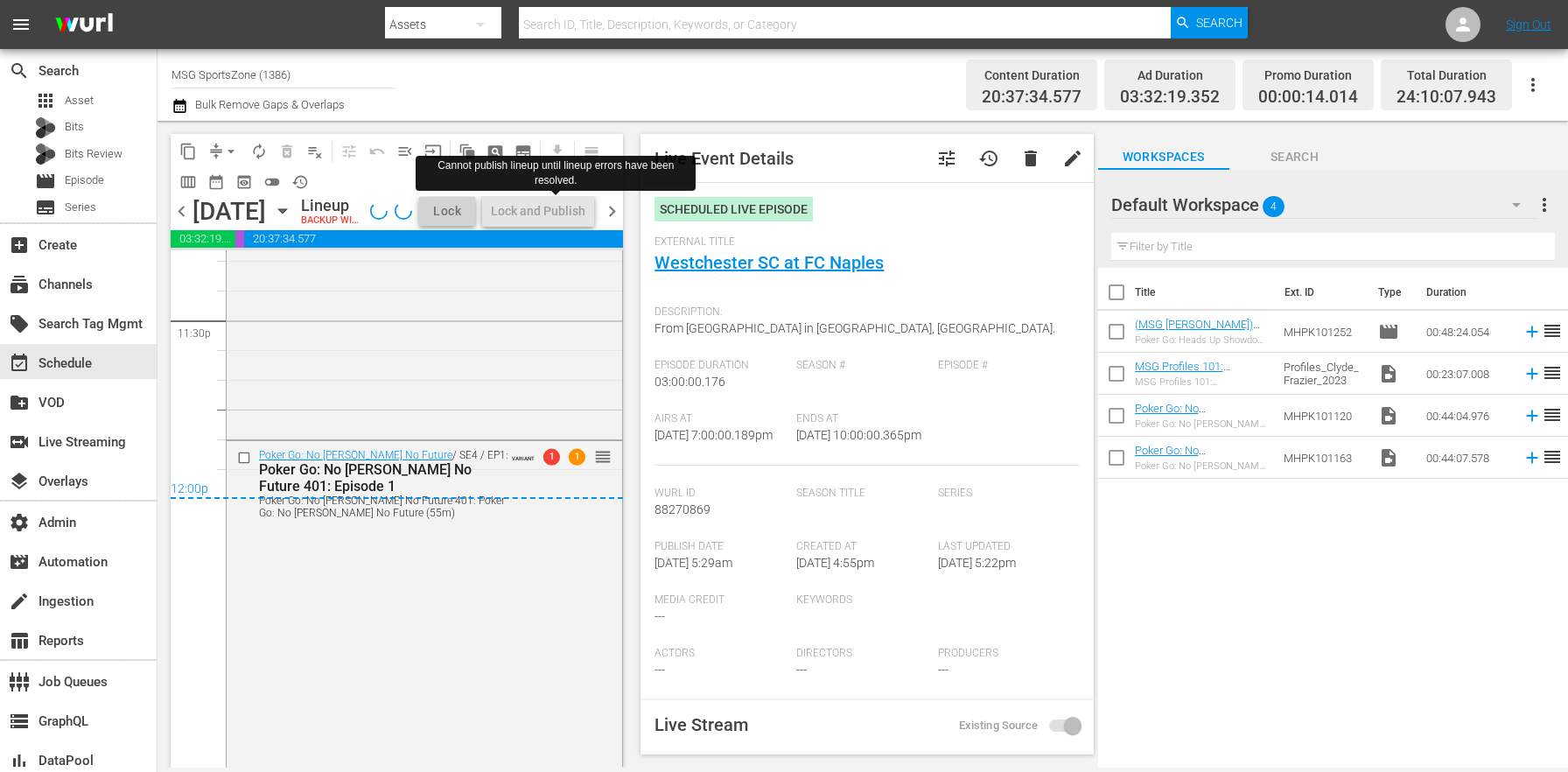
click at [615, 222] on span "chevron_right" at bounding box center [612, 212] width 22 height 22
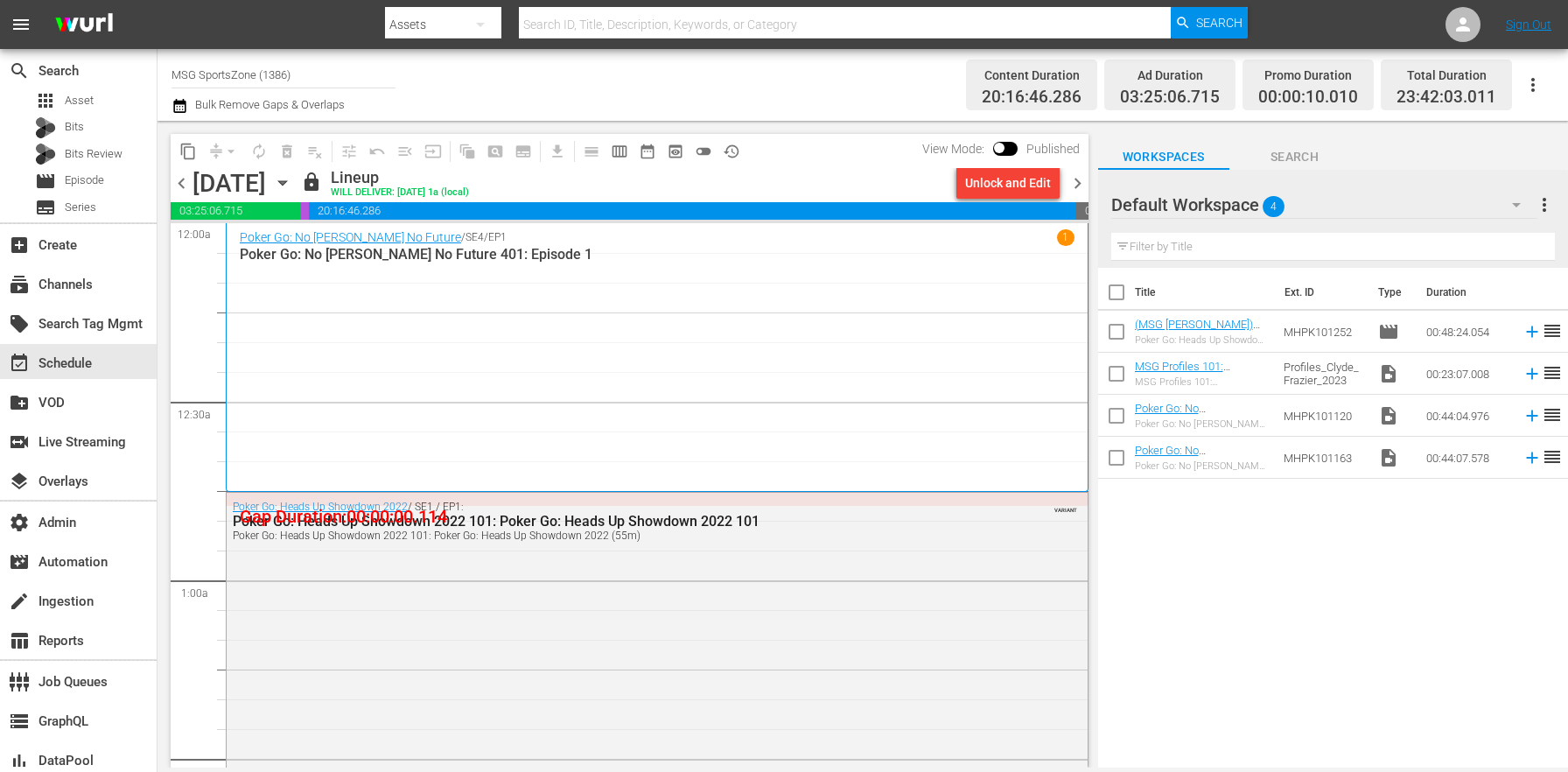
click at [169, 103] on div "Channel Title MSG SportsZone (1386) Bulk Remove Gaps & Overlaps Content Duratio…" at bounding box center [863, 85] width 1411 height 72
click at [173, 104] on icon "button" at bounding box center [180, 106] width 17 height 21
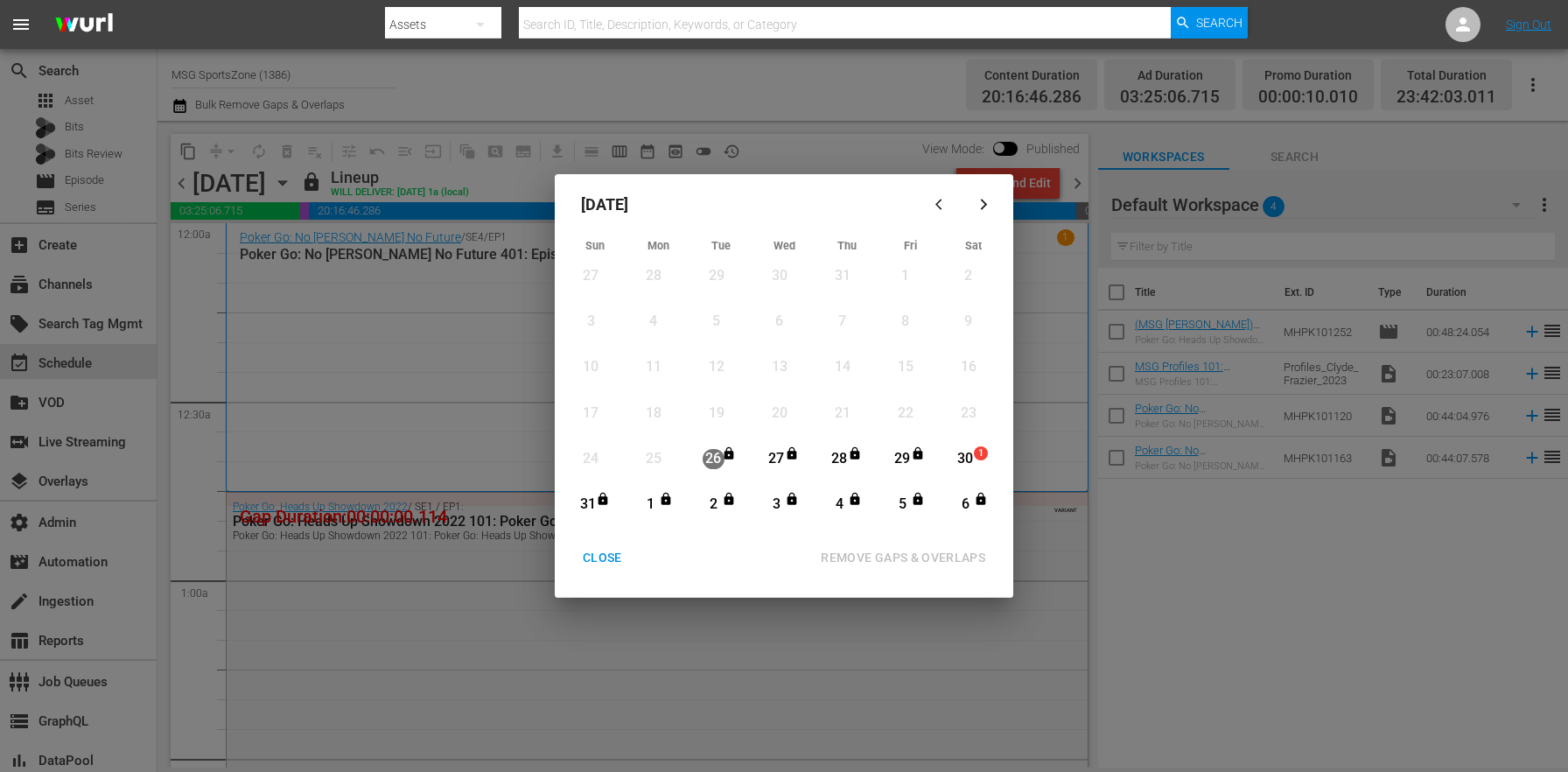
click at [971, 460] on div "30" at bounding box center [966, 459] width 22 height 20
click at [590, 504] on div "31" at bounding box center [588, 504] width 22 height 20
click at [592, 506] on div "31" at bounding box center [588, 504] width 22 height 20
click at [989, 198] on icon "button" at bounding box center [984, 204] width 13 height 13
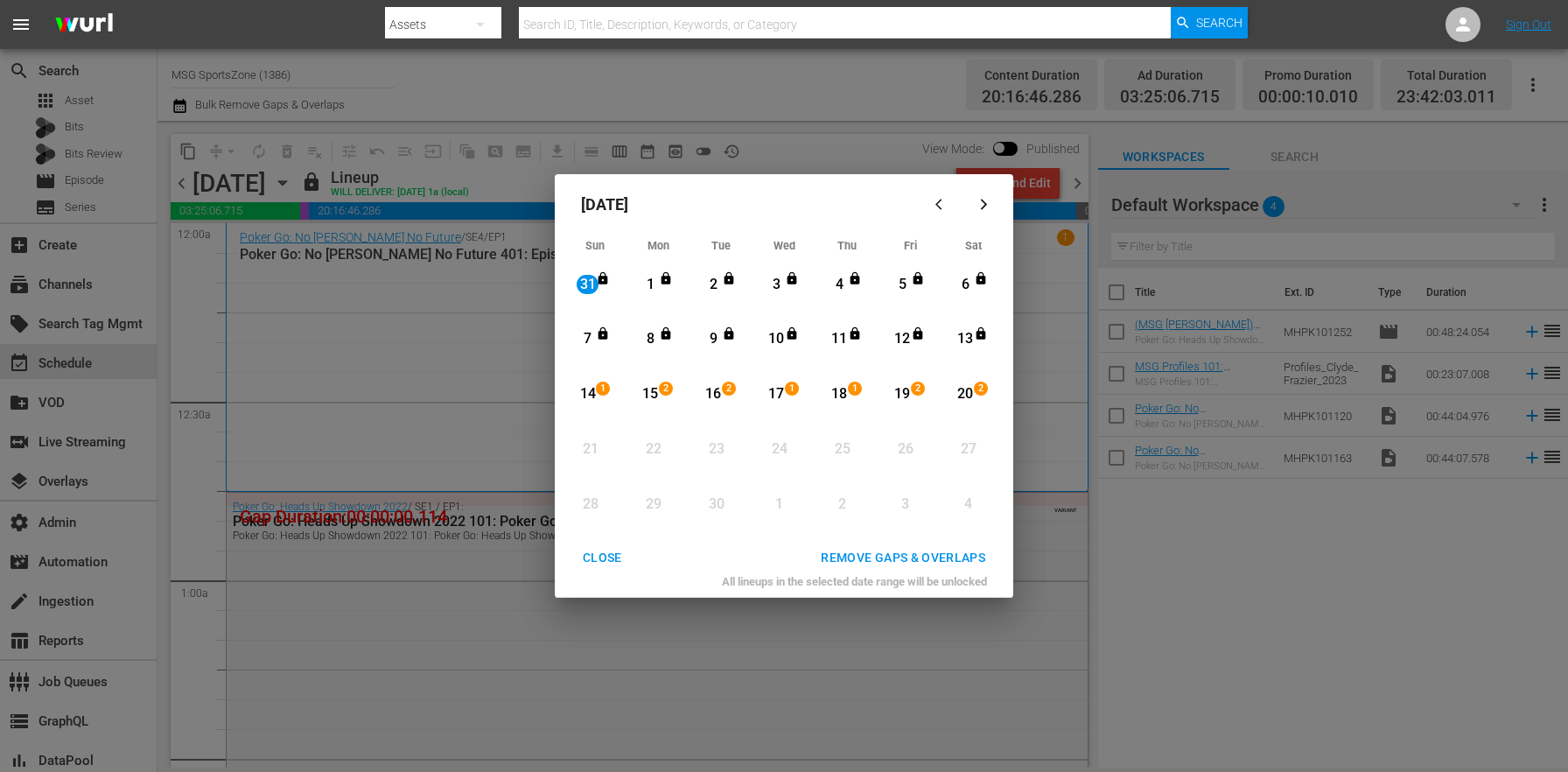
click at [981, 347] on div "Month View" at bounding box center [983, 339] width 14 height 19
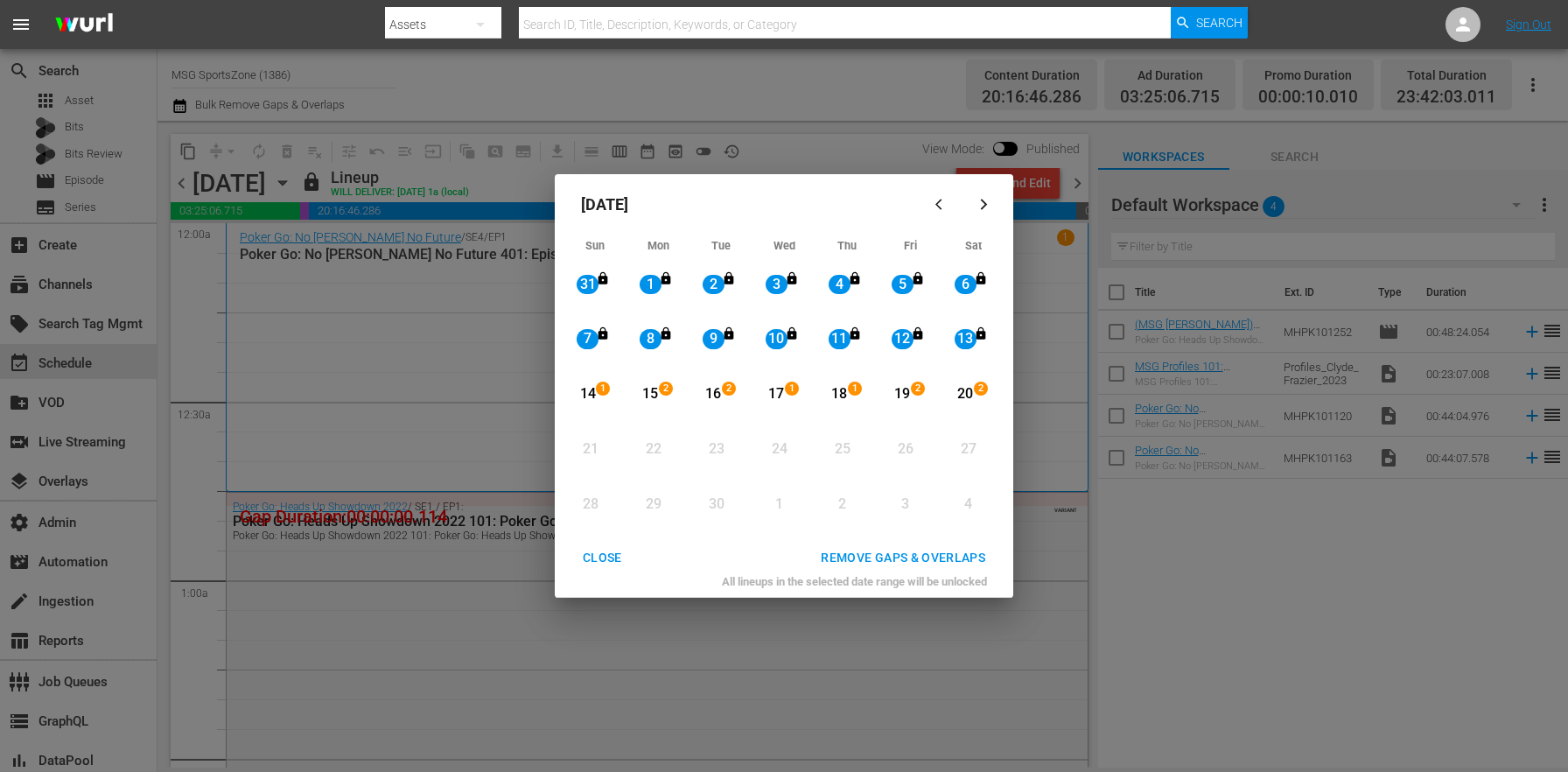
drag, startPoint x: 941, startPoint y: 571, endPoint x: 830, endPoint y: 530, distance: 118.3
click at [941, 571] on button "REMOVE GAPS & OVERLAPS" at bounding box center [903, 557] width 206 height 33
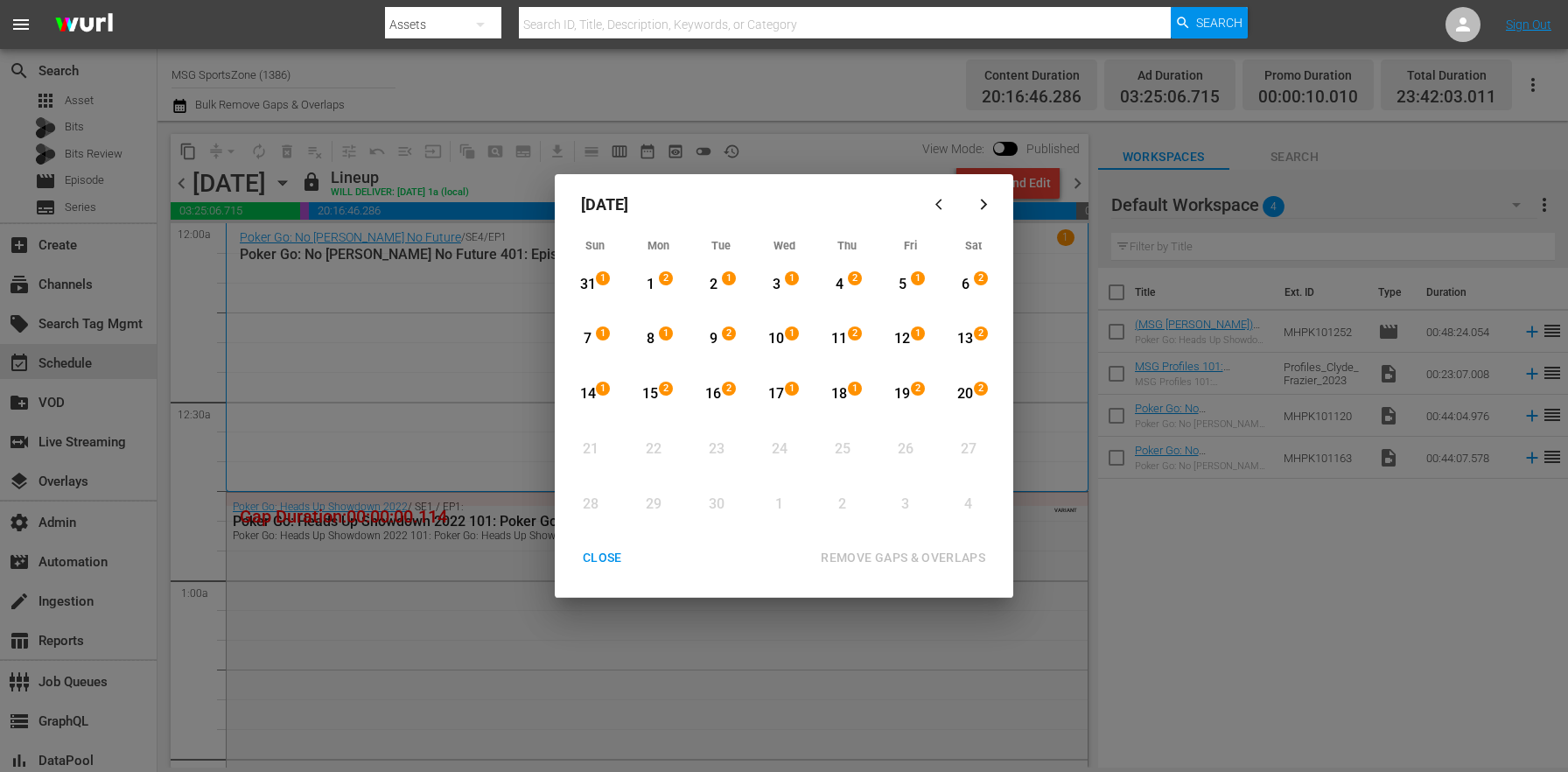
click at [619, 553] on div "CLOSE" at bounding box center [602, 558] width 68 height 22
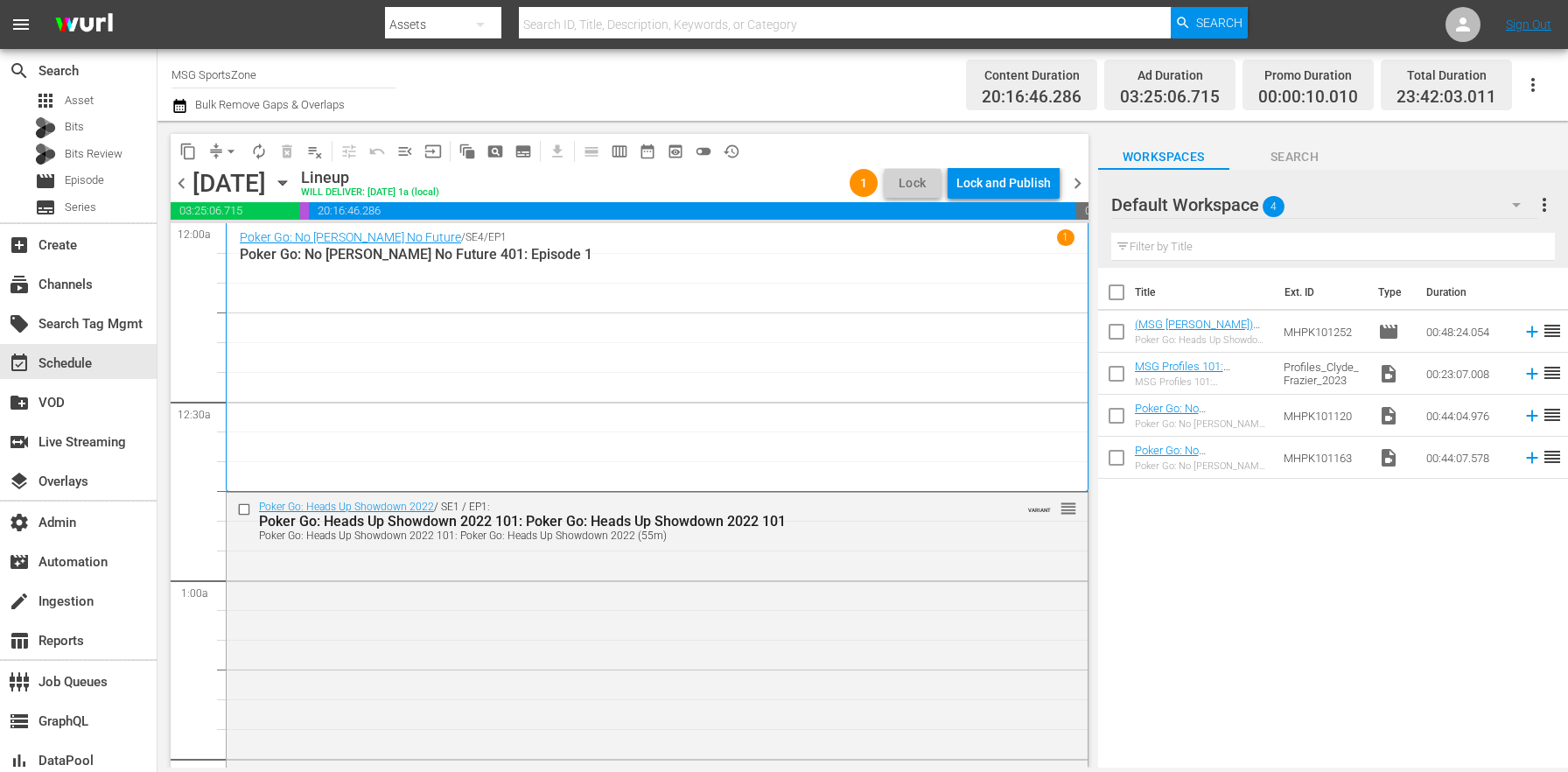
click at [177, 185] on span "chevron_left" at bounding box center [182, 184] width 22 height 22
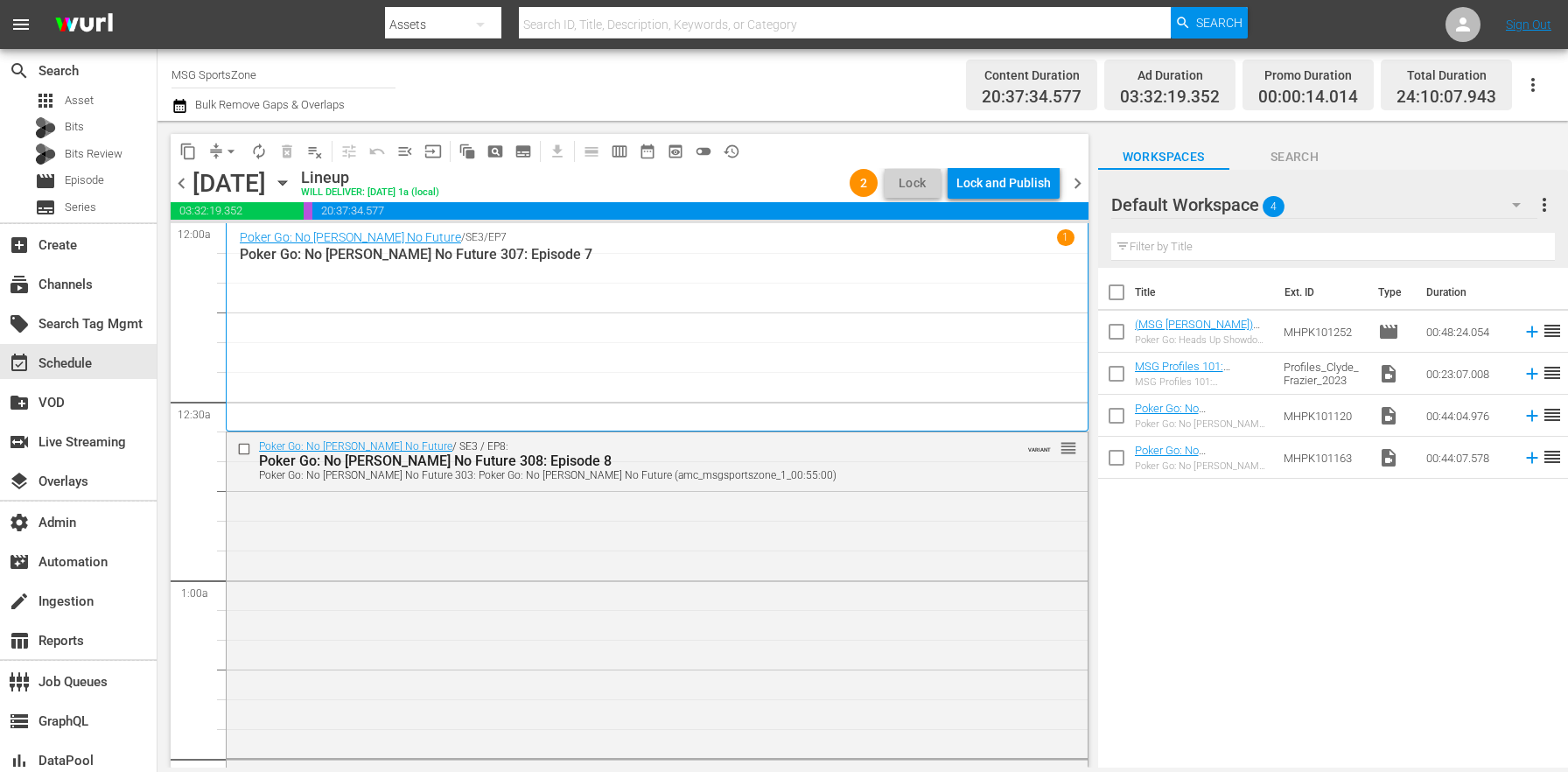
click at [1082, 178] on span "chevron_right" at bounding box center [1078, 184] width 22 height 22
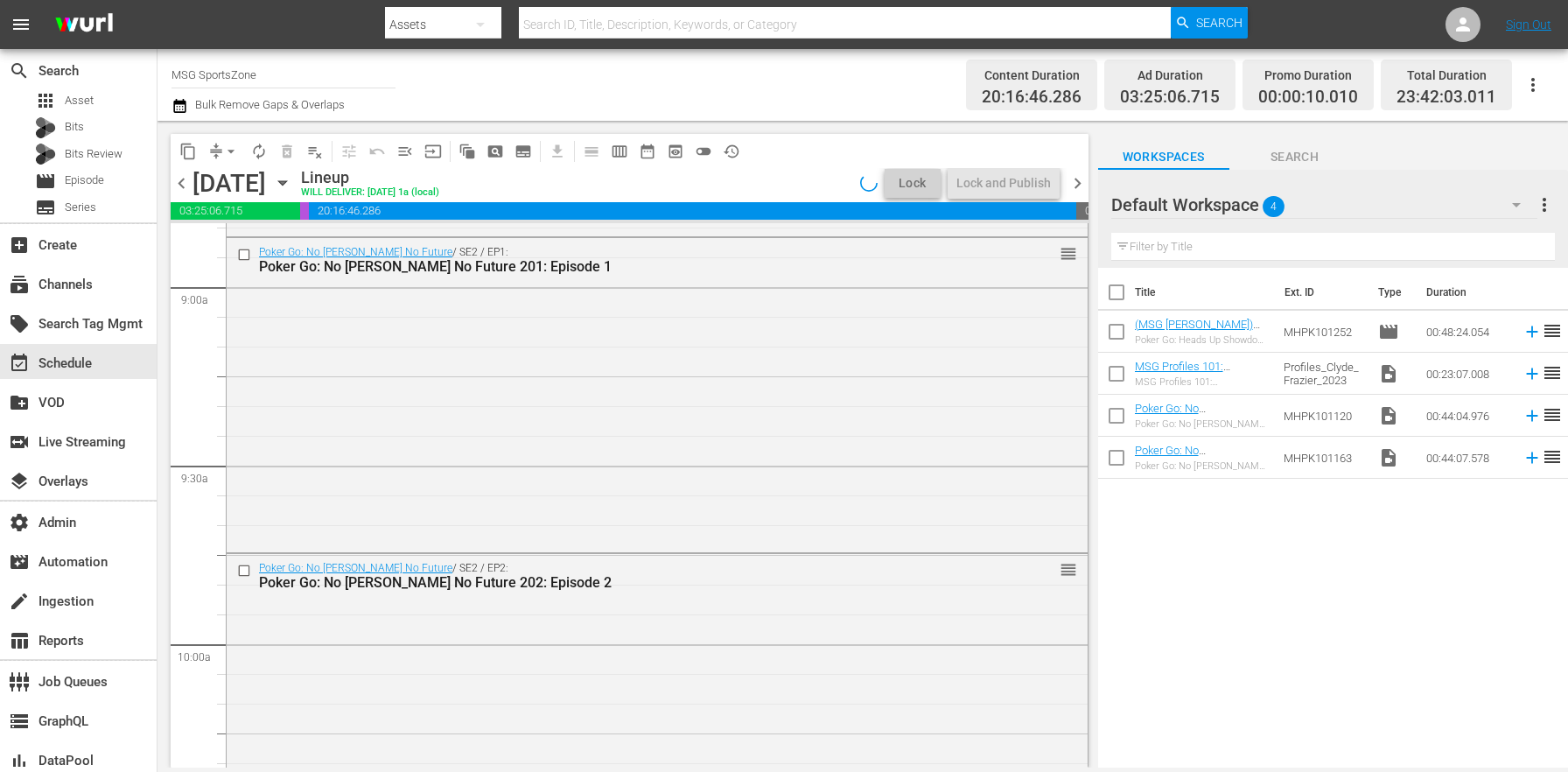
scroll to position [7521, 0]
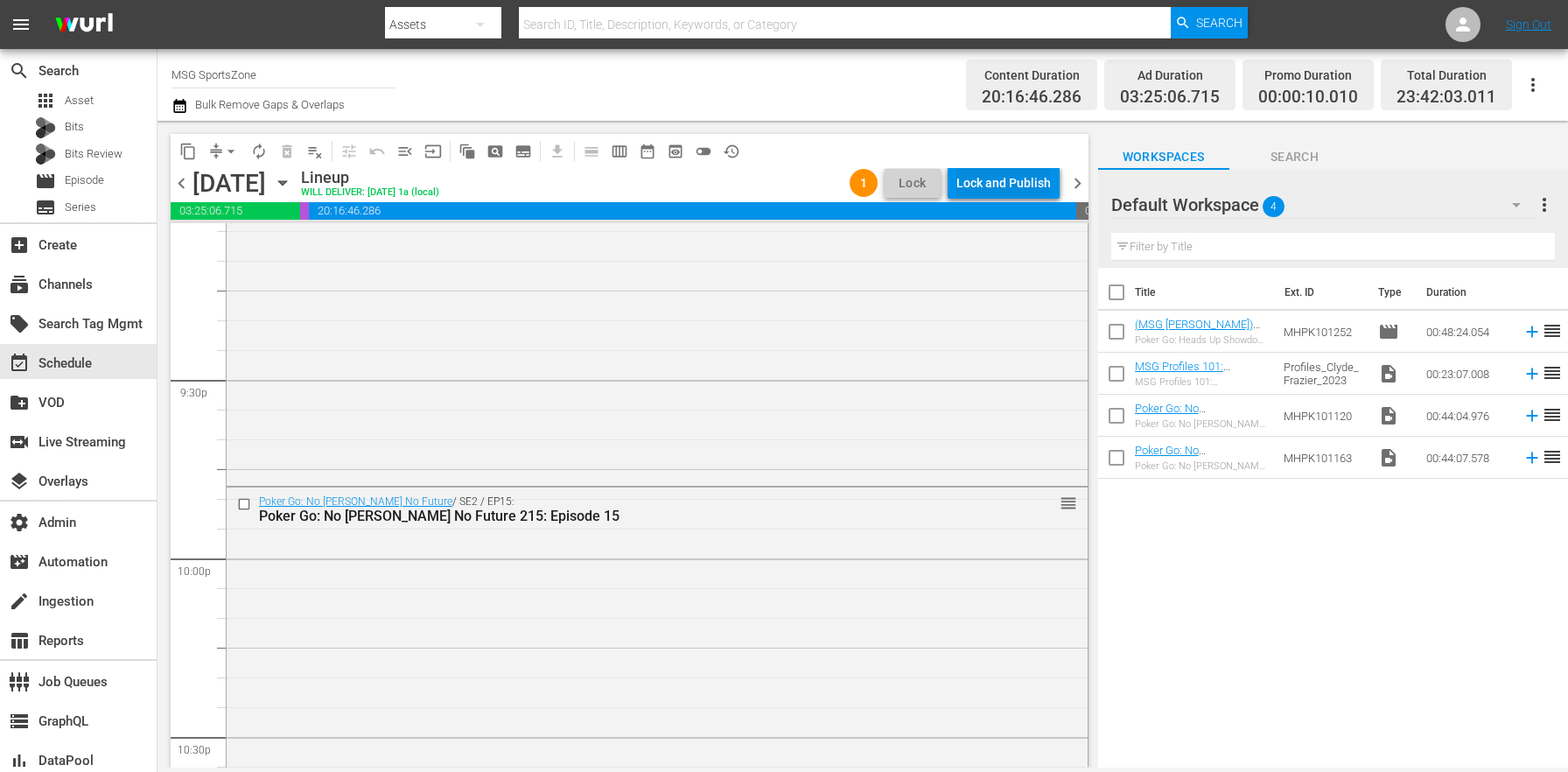
click at [1026, 185] on div "Lock and Publish" at bounding box center [1004, 183] width 95 height 32
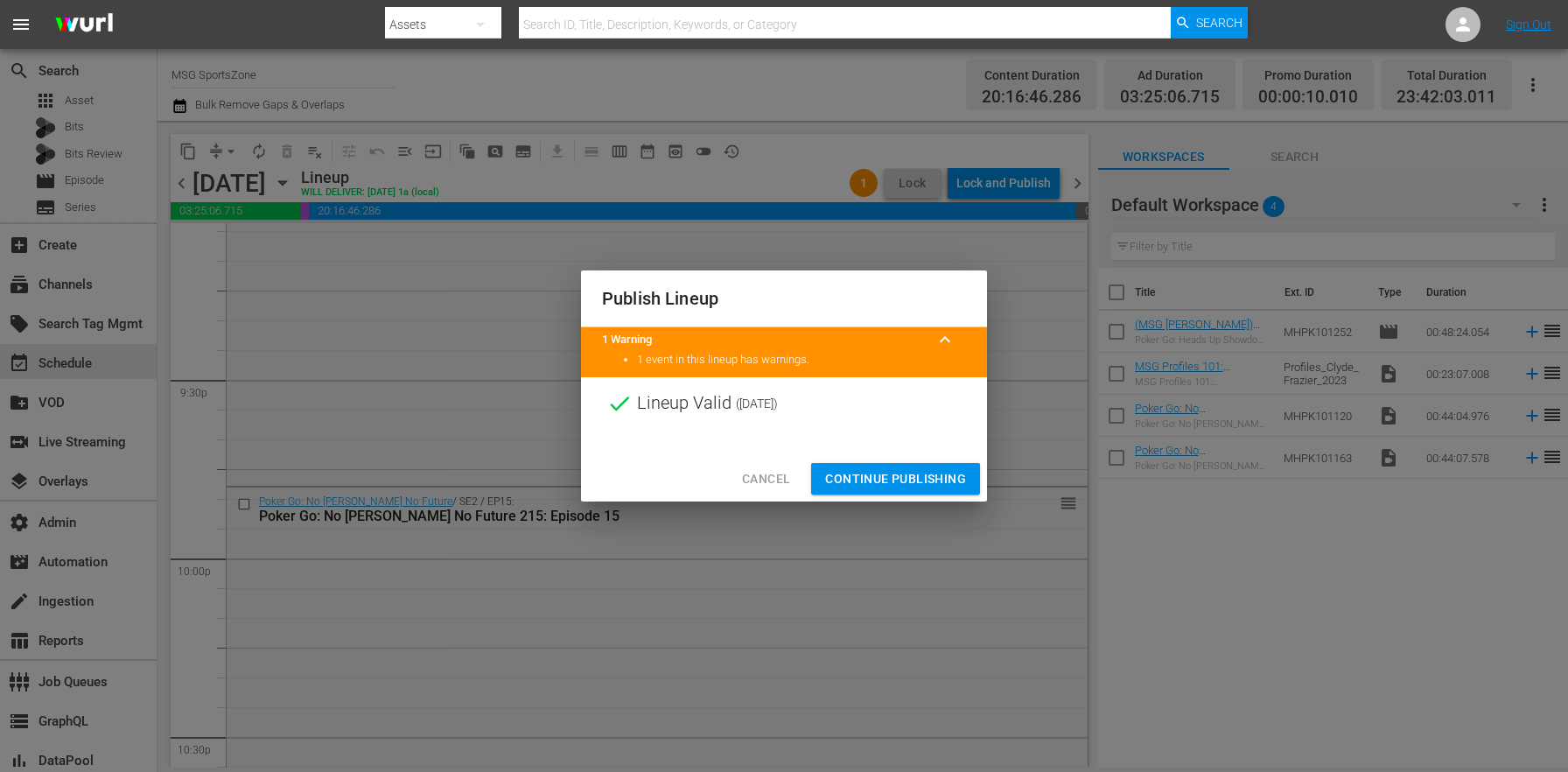
click at [921, 478] on span "Continue Publishing" at bounding box center [895, 479] width 141 height 22
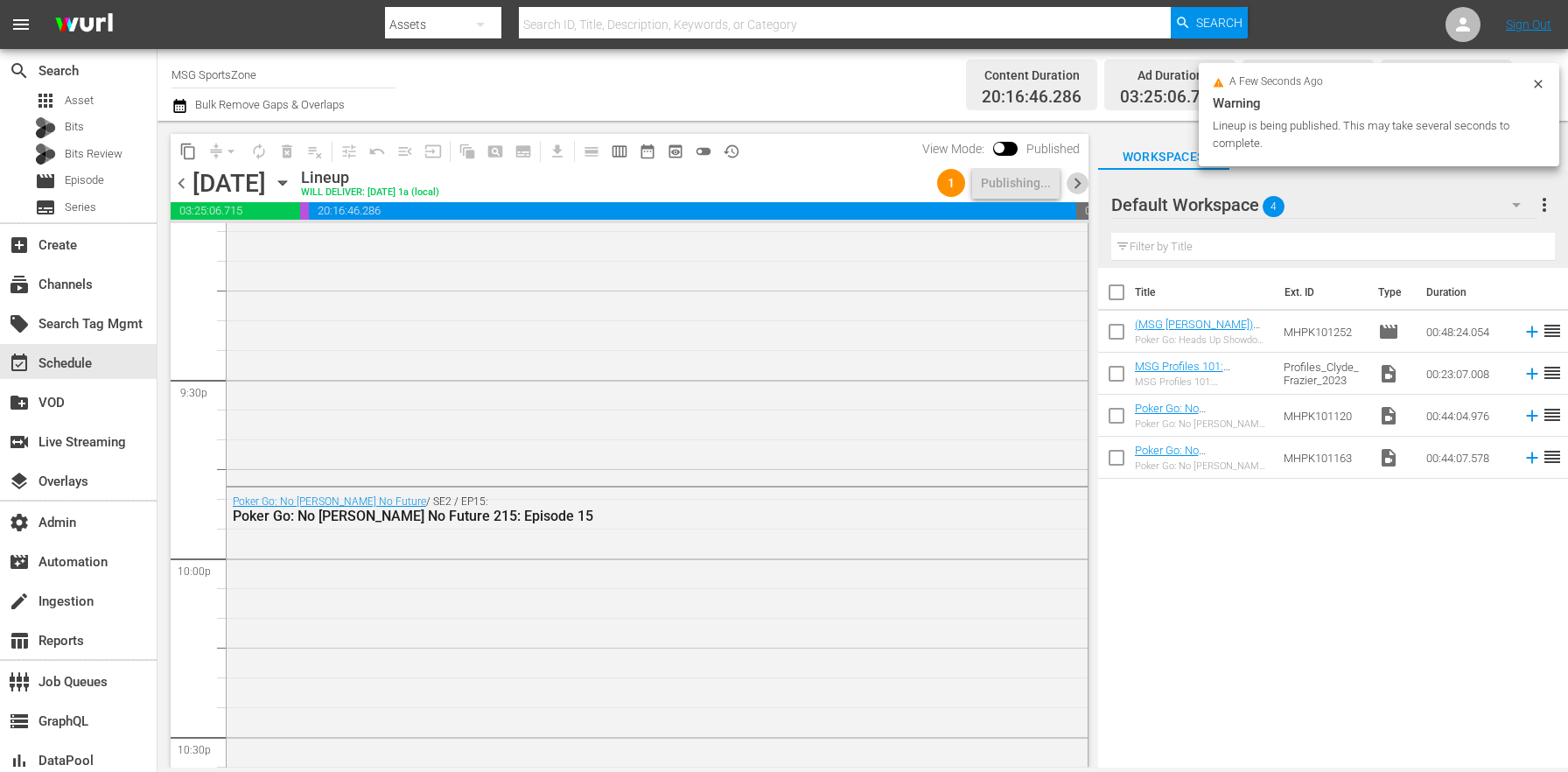
click at [1080, 192] on span "chevron_right" at bounding box center [1078, 184] width 22 height 22
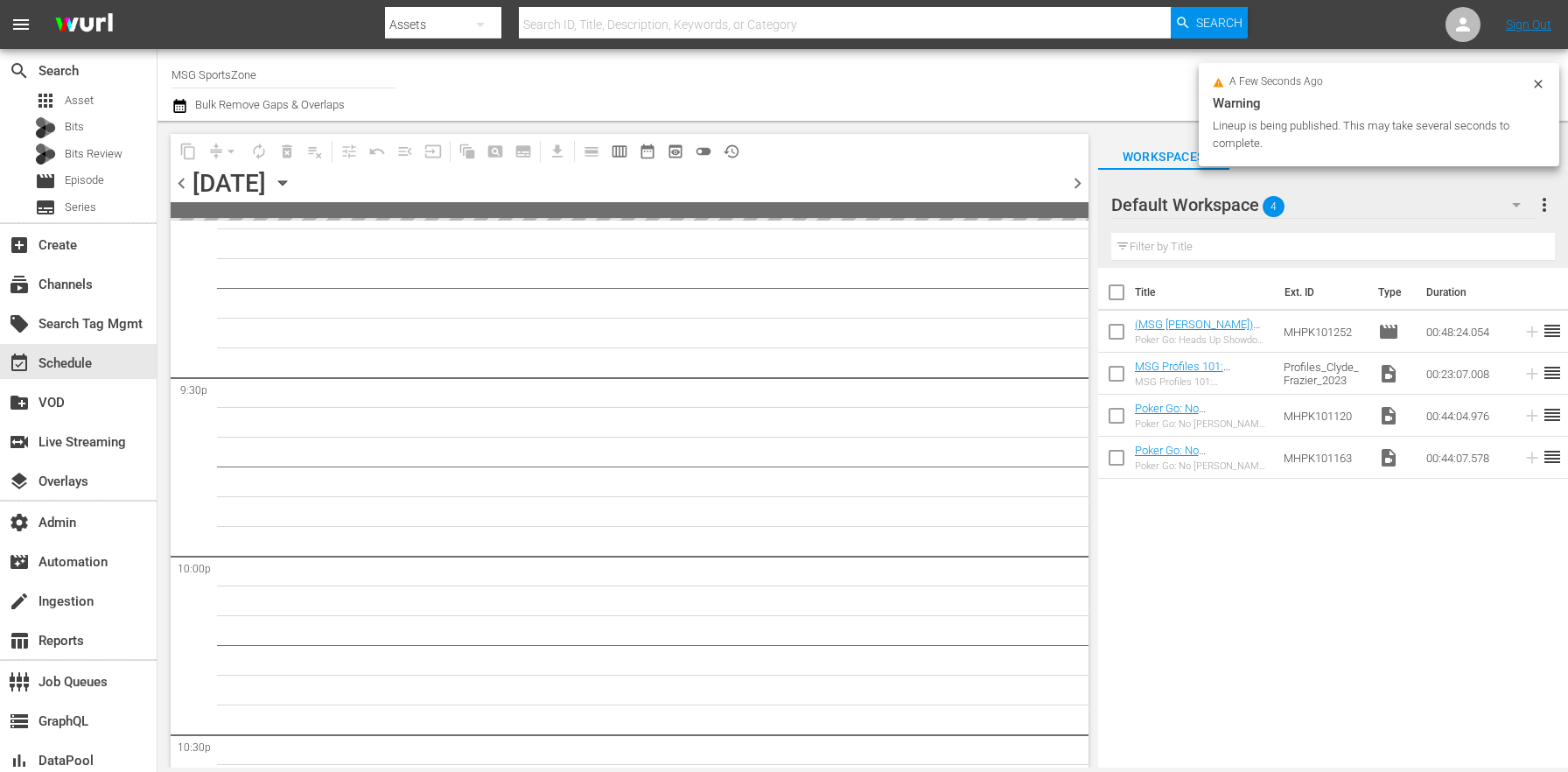
scroll to position [7878, 0]
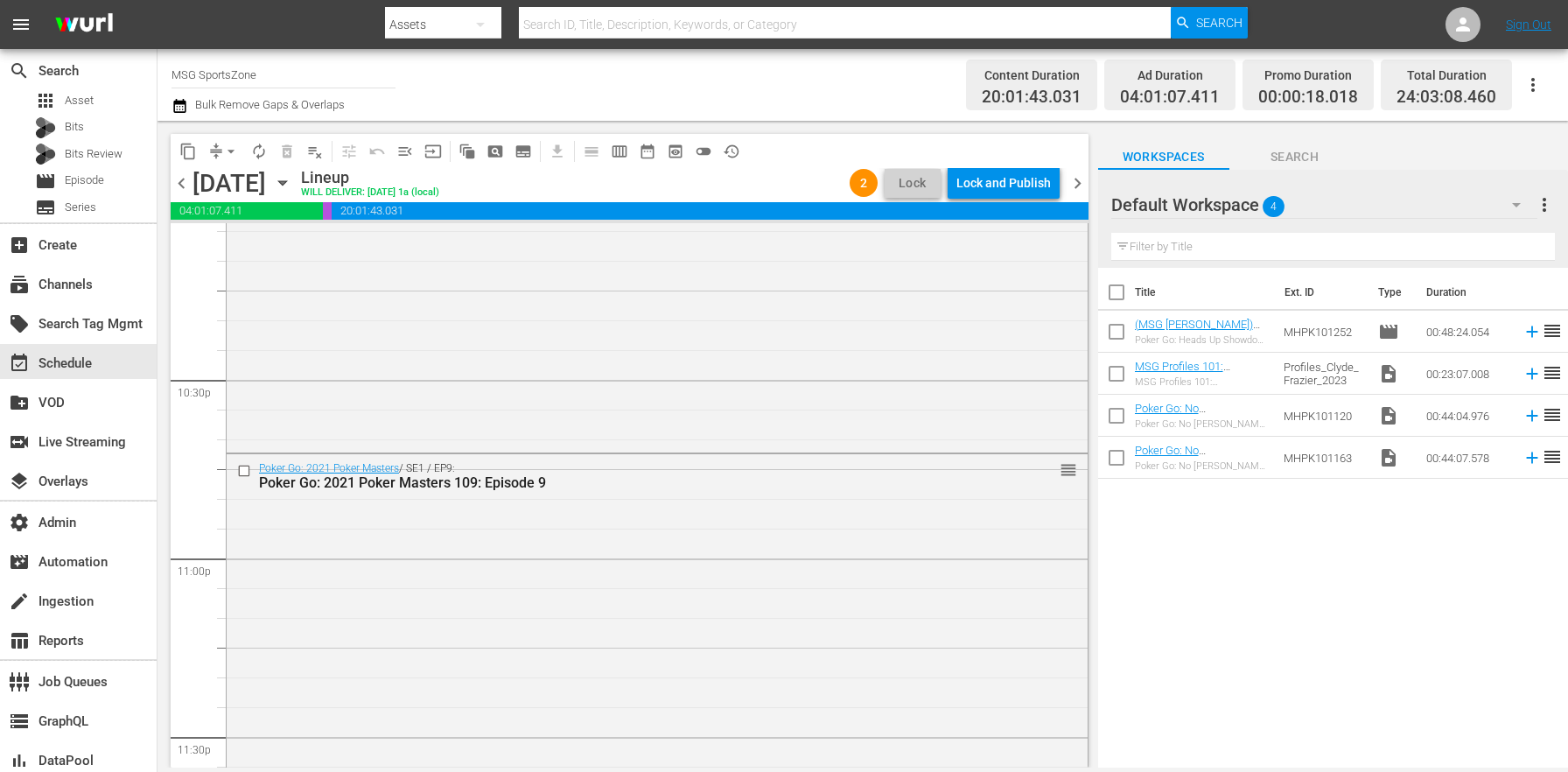
click at [1044, 184] on div "Lock and Publish" at bounding box center [1004, 183] width 95 height 32
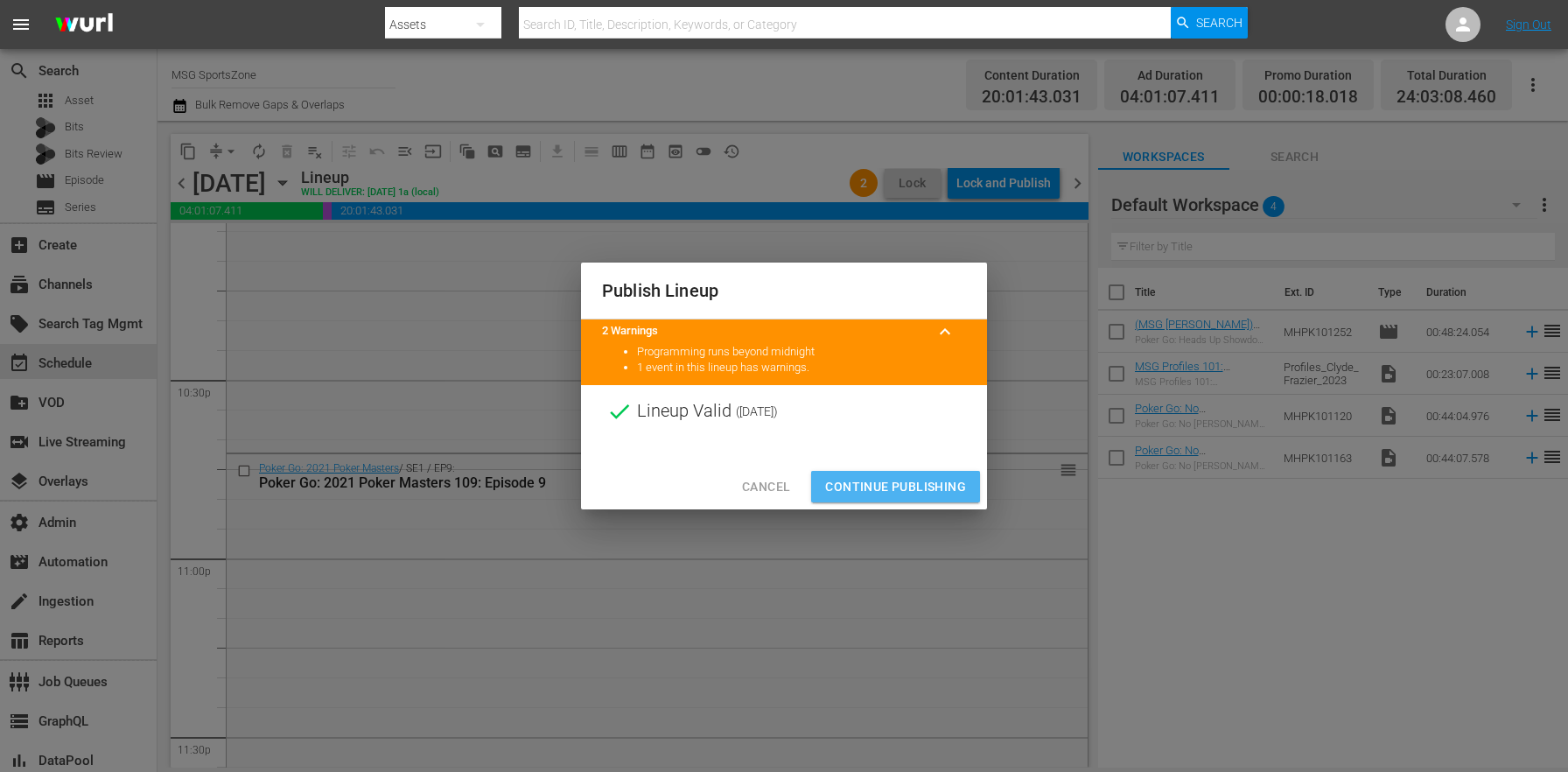
click at [940, 474] on button "Continue Publishing" at bounding box center [895, 487] width 169 height 33
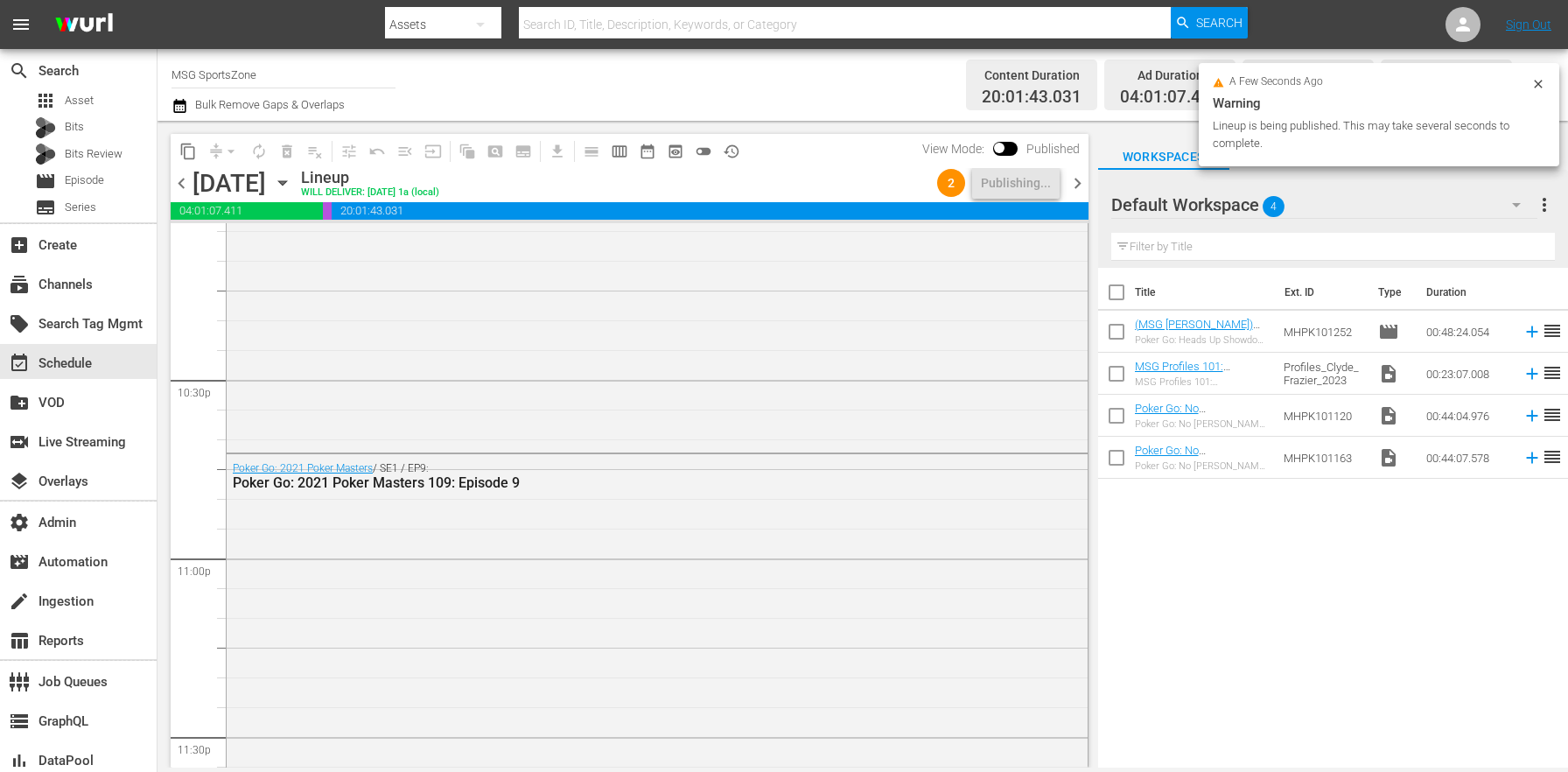
click at [1075, 178] on span "chevron_right" at bounding box center [1078, 184] width 22 height 22
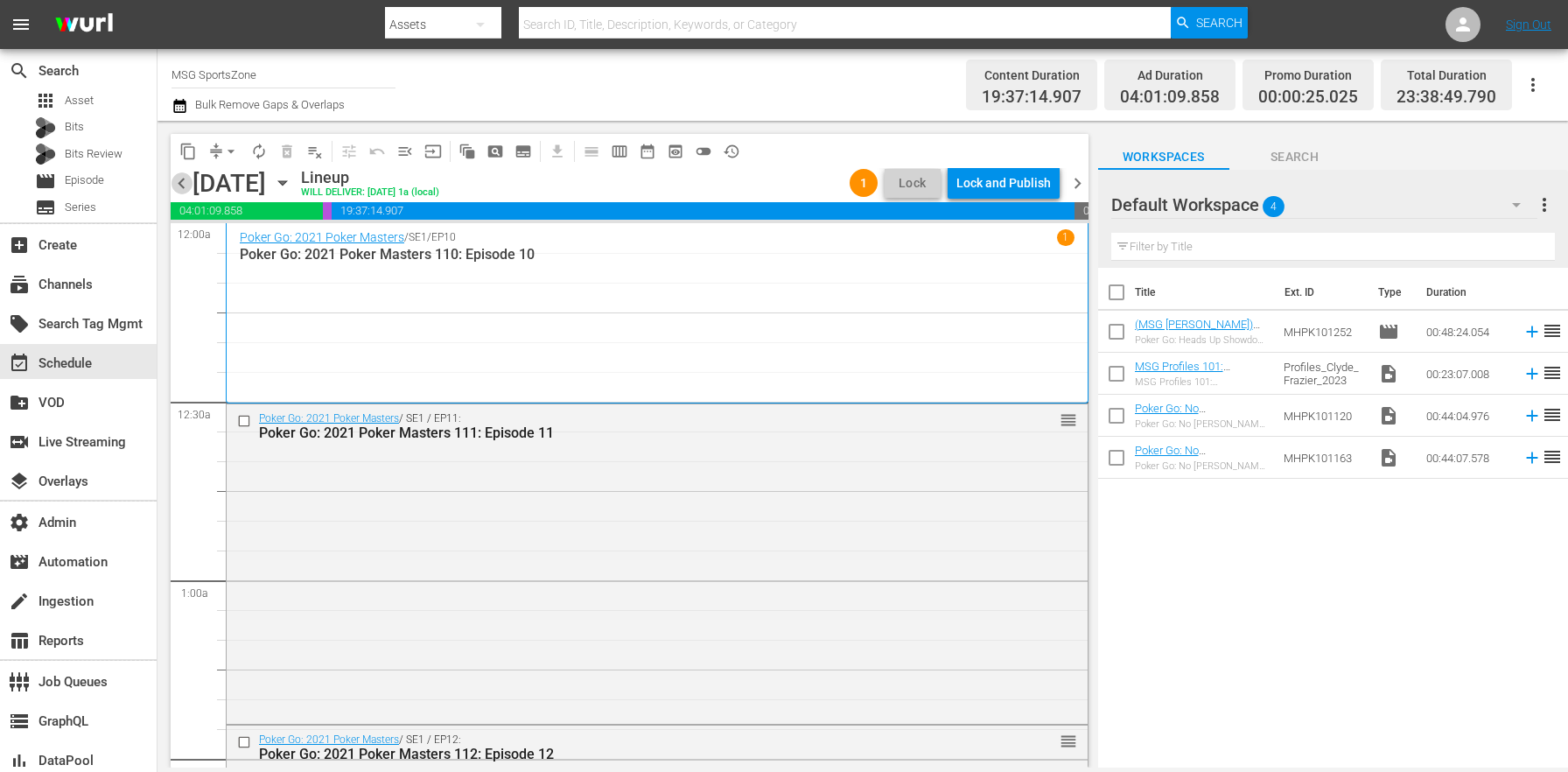
click at [178, 185] on span "chevron_left" at bounding box center [182, 184] width 22 height 22
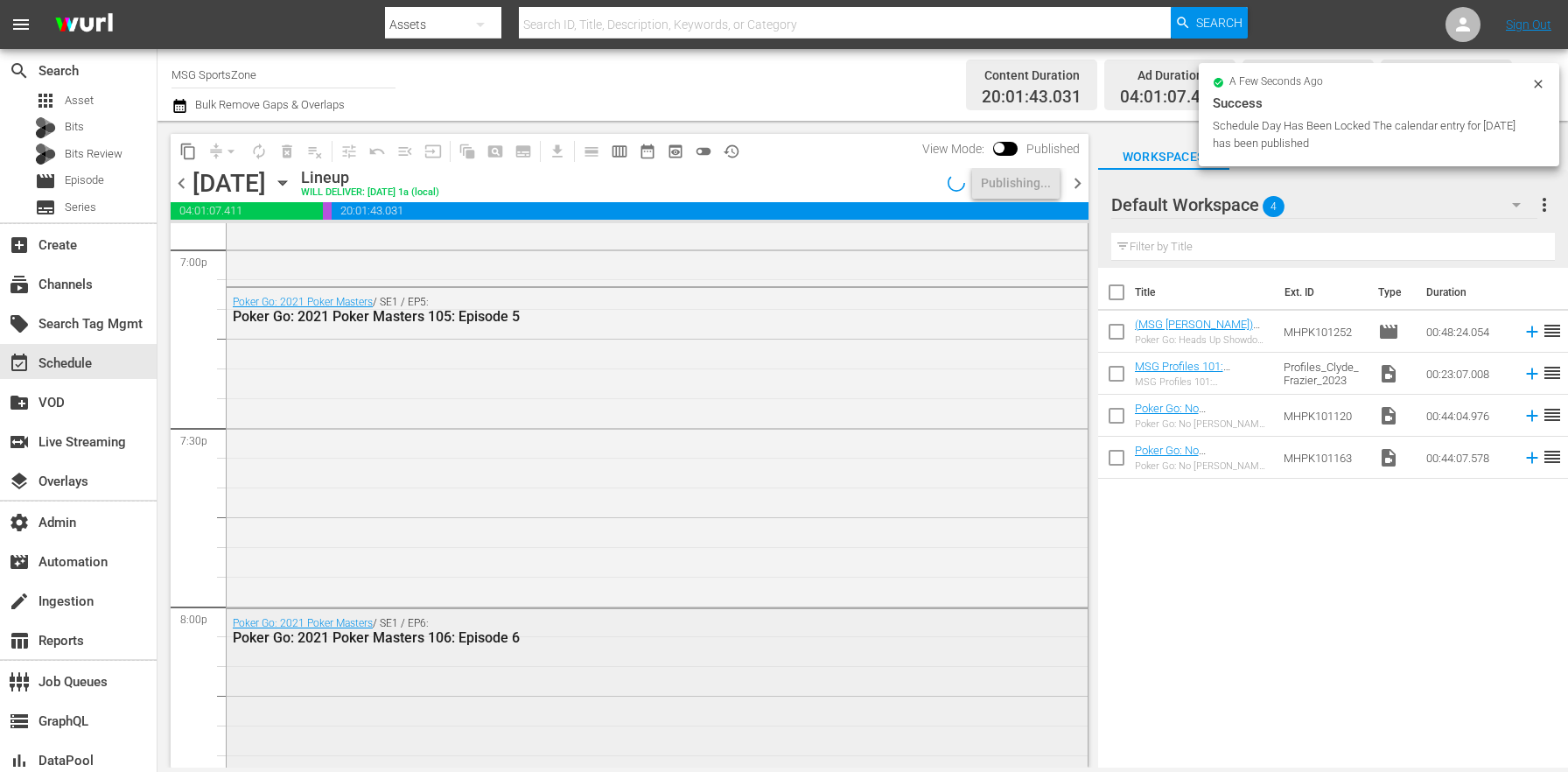
scroll to position [8206, 0]
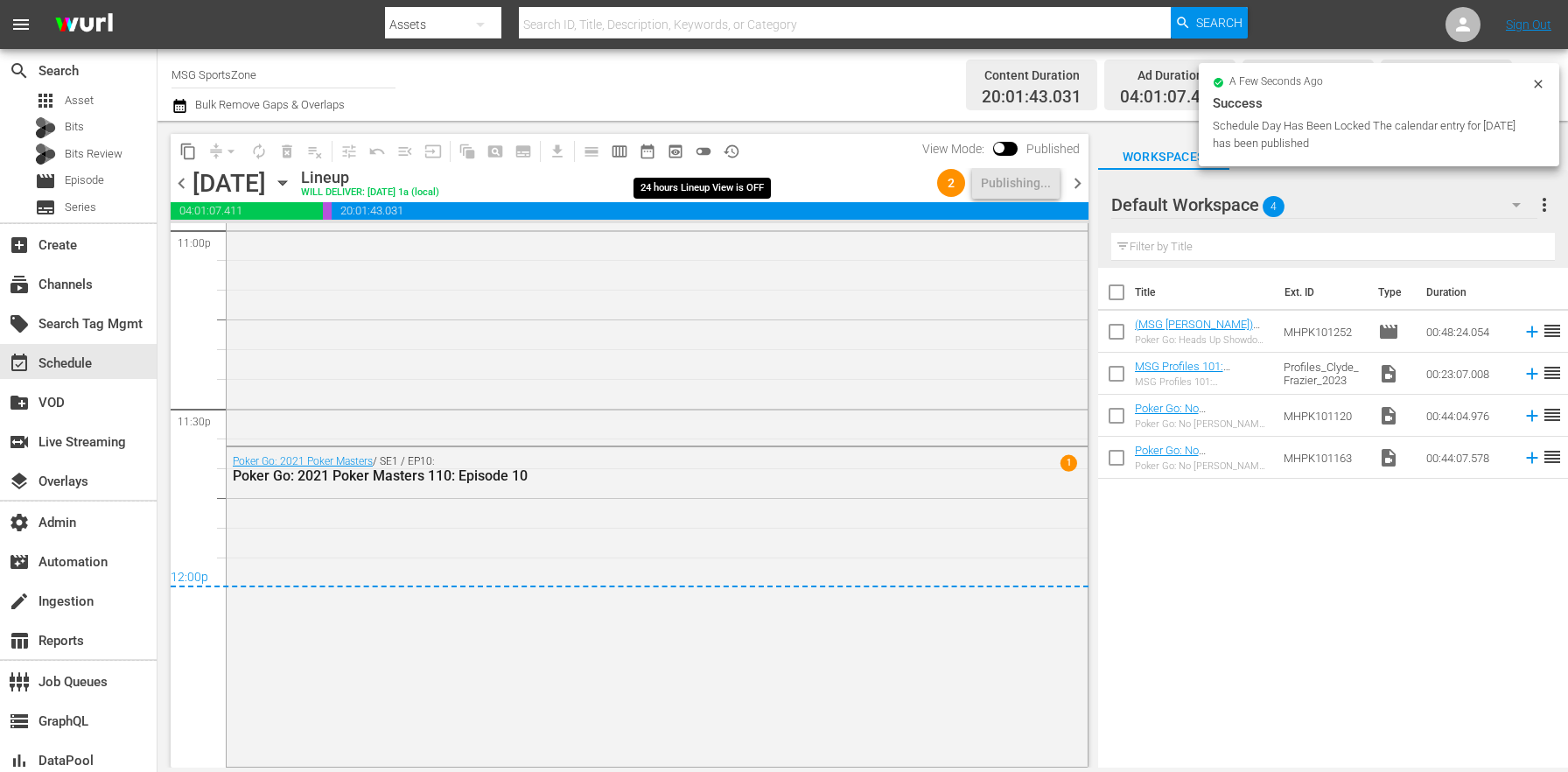
click at [709, 145] on span "toggle_off" at bounding box center [703, 151] width 18 height 18
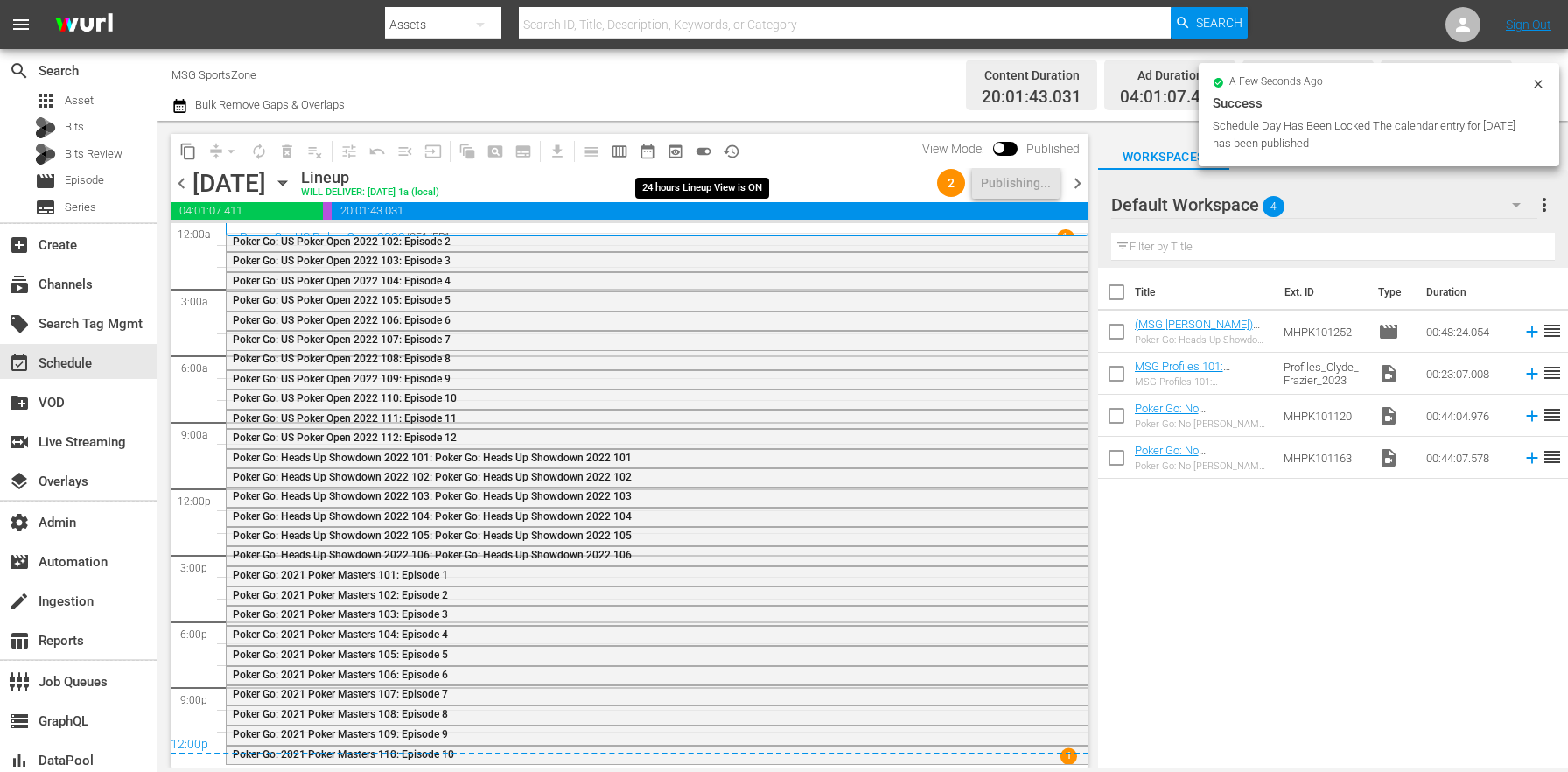
scroll to position [0, 0]
click at [1078, 177] on span "chevron_right" at bounding box center [1078, 184] width 22 height 22
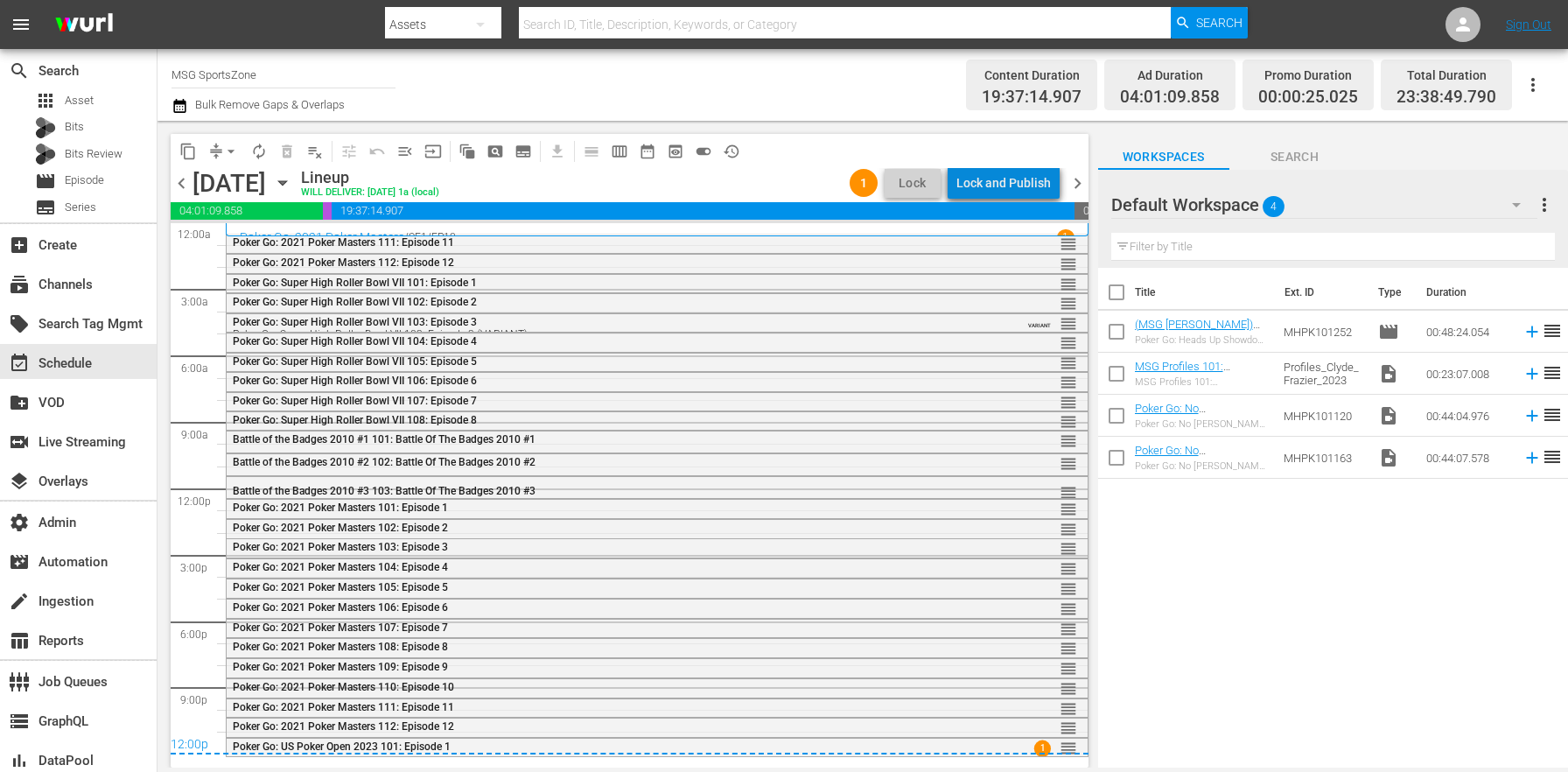
click at [1039, 181] on div "Lock and Publish" at bounding box center [1004, 183] width 95 height 32
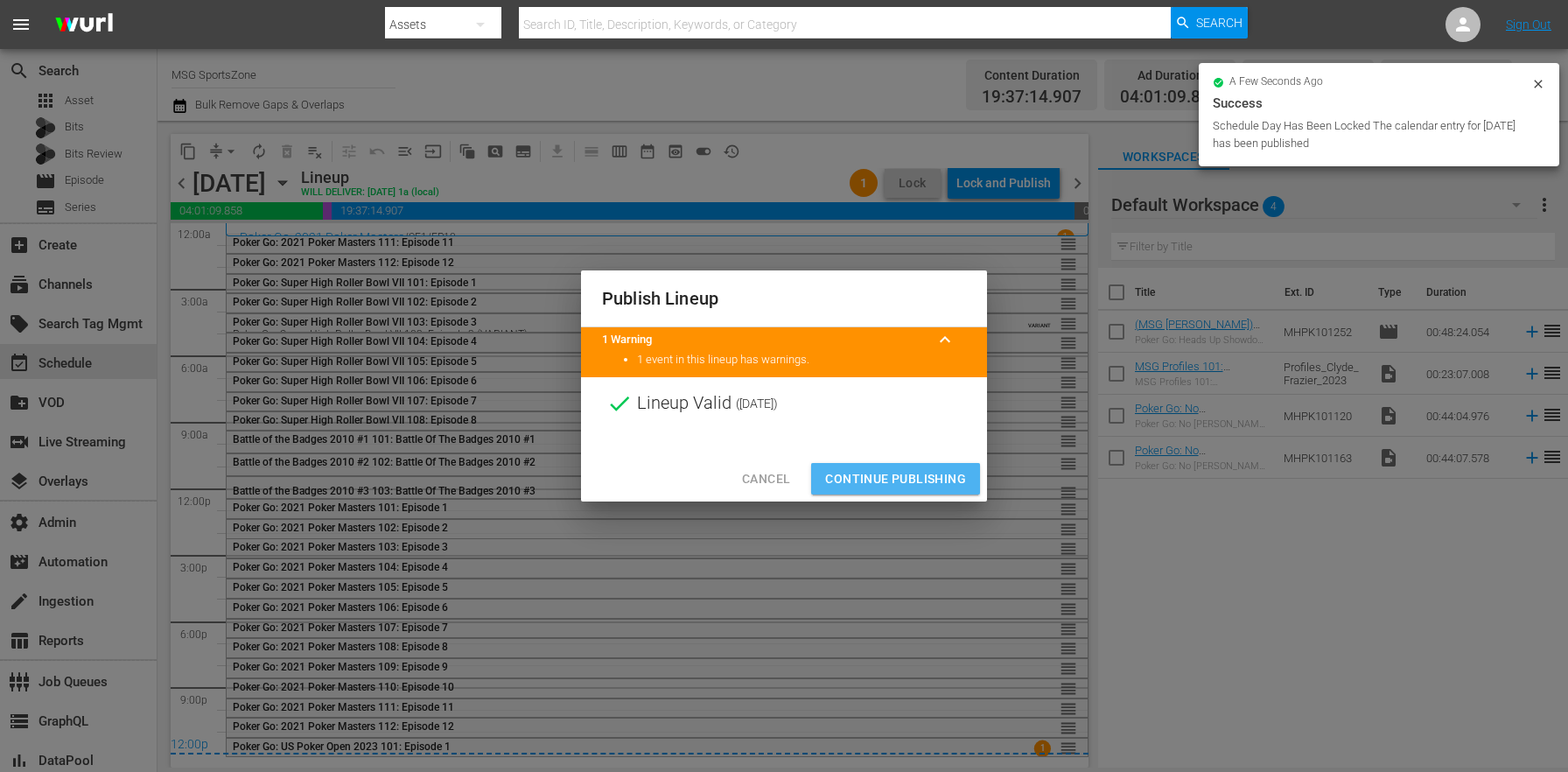
click at [922, 478] on span "Continue Publishing" at bounding box center [895, 479] width 141 height 22
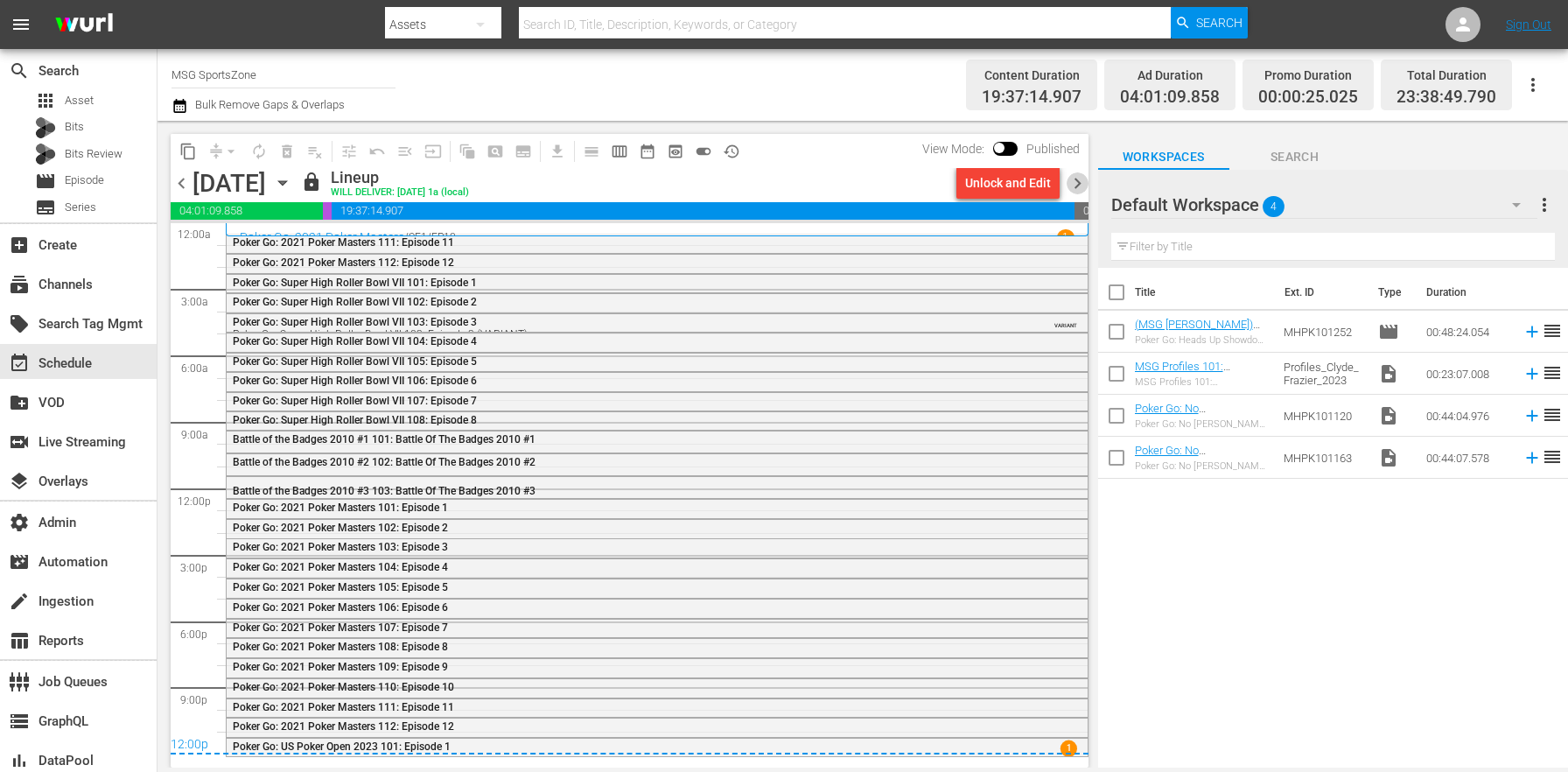
click at [1088, 182] on span "chevron_right" at bounding box center [1078, 184] width 22 height 22
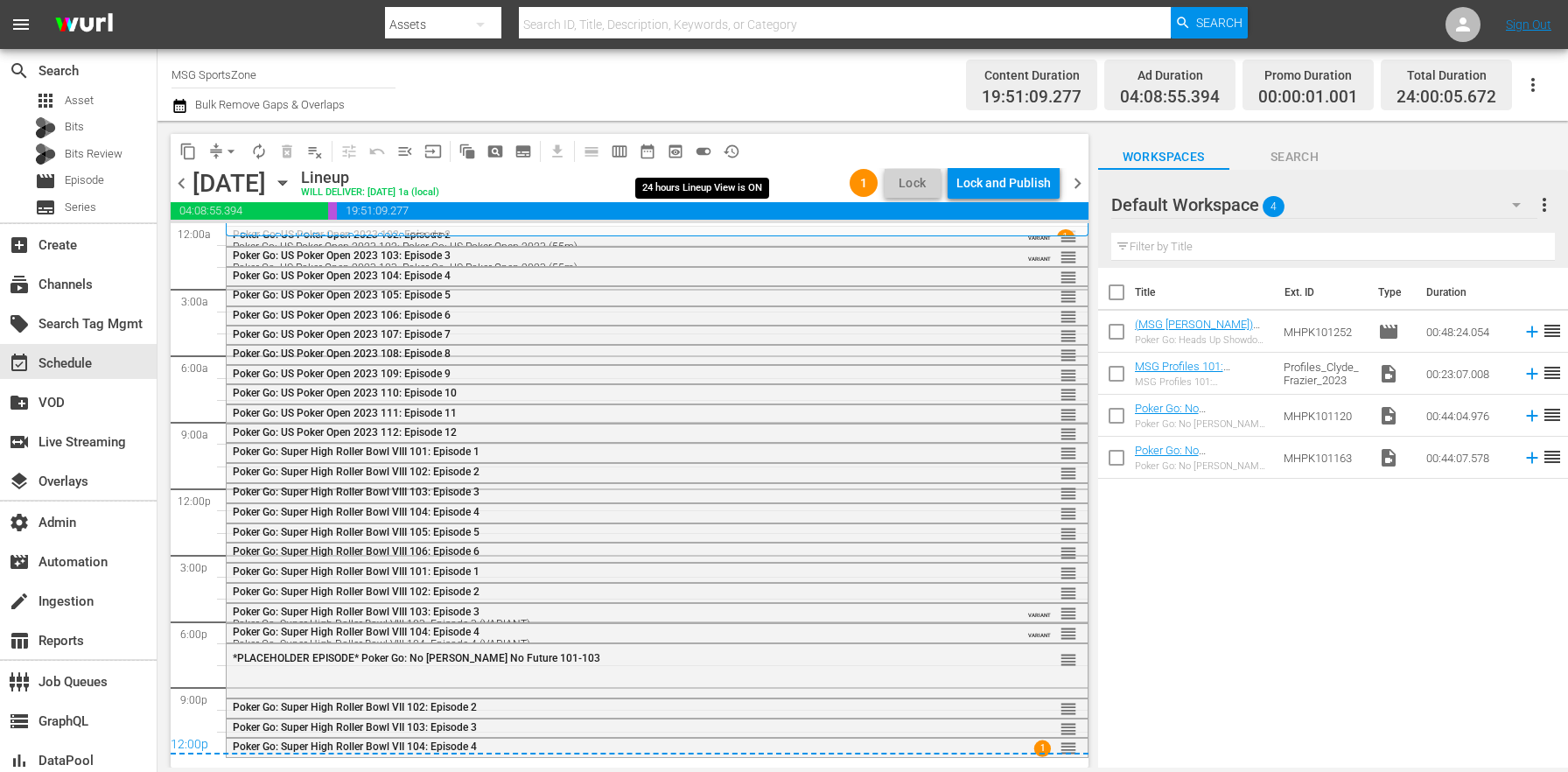
click at [712, 152] on button "toggle_on" at bounding box center [703, 151] width 28 height 28
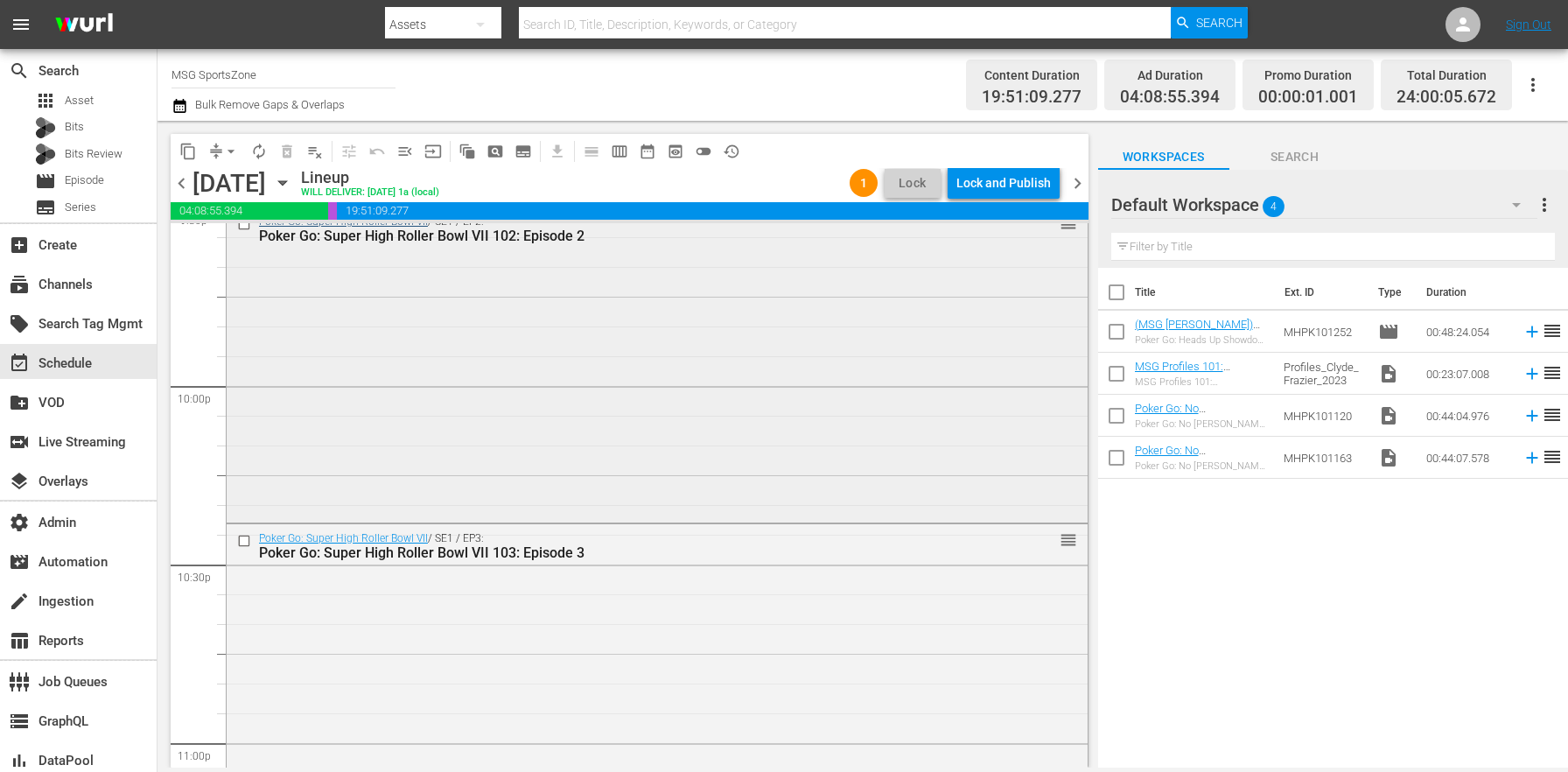
scroll to position [7425, 0]
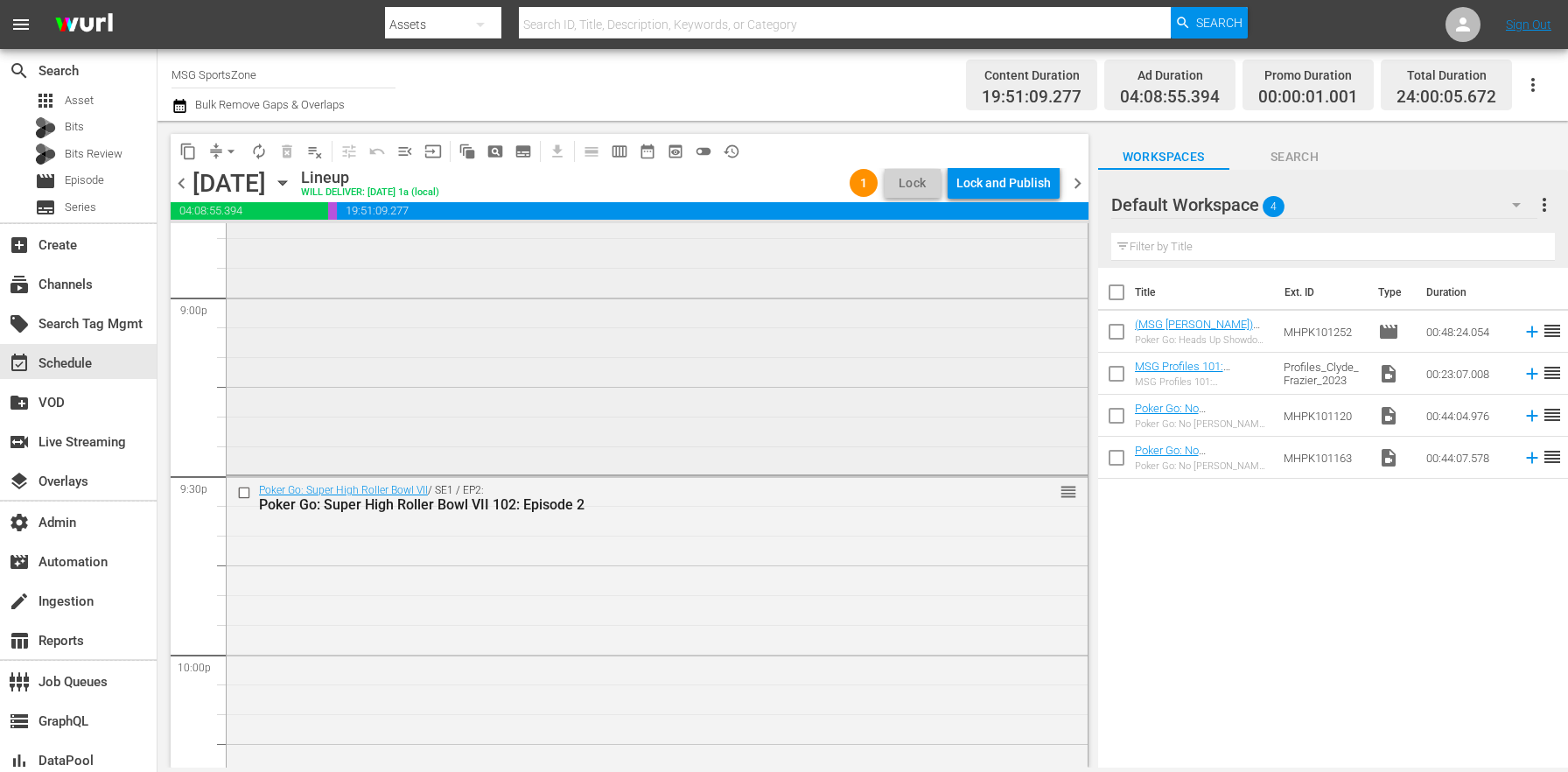
click at [417, 406] on div "Poker Go: No [PERSON_NAME] No Future / SE1 / EP1: *PLACEHOLDER EPISODE* Poker G…" at bounding box center [657, 27] width 861 height 887
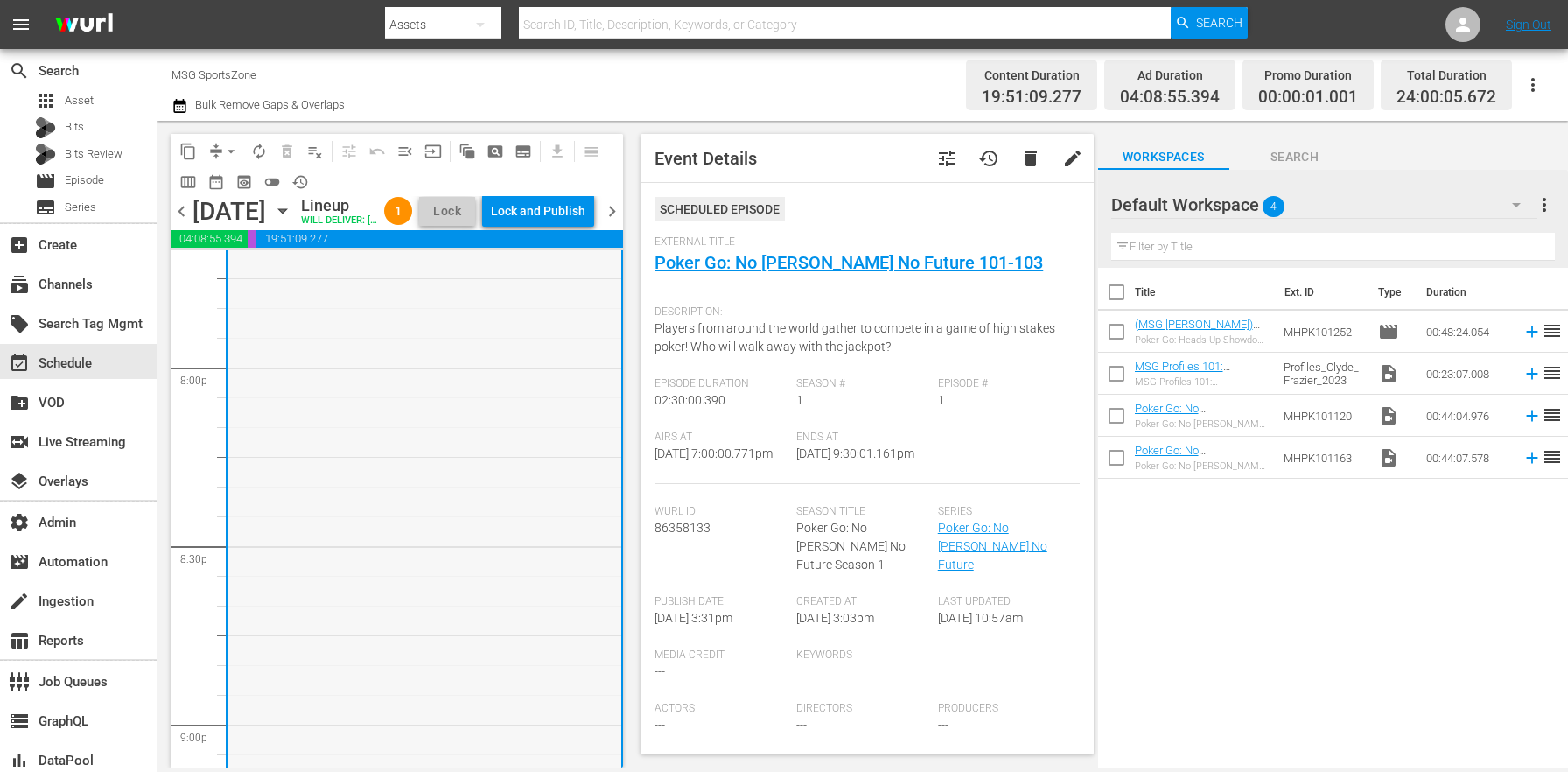
scroll to position [6764, 0]
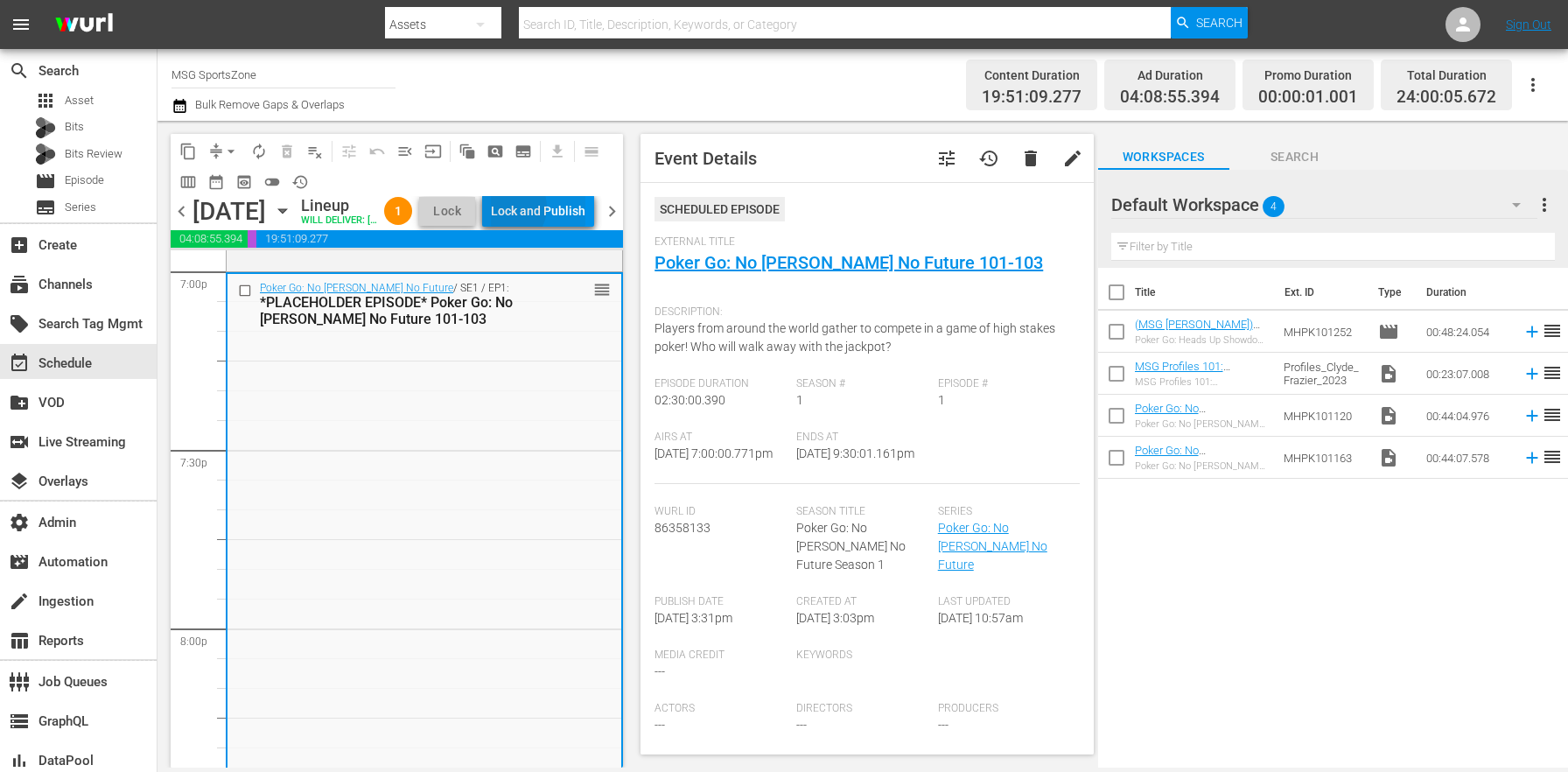
click at [549, 210] on div "Lock and Publish" at bounding box center [539, 211] width 95 height 32
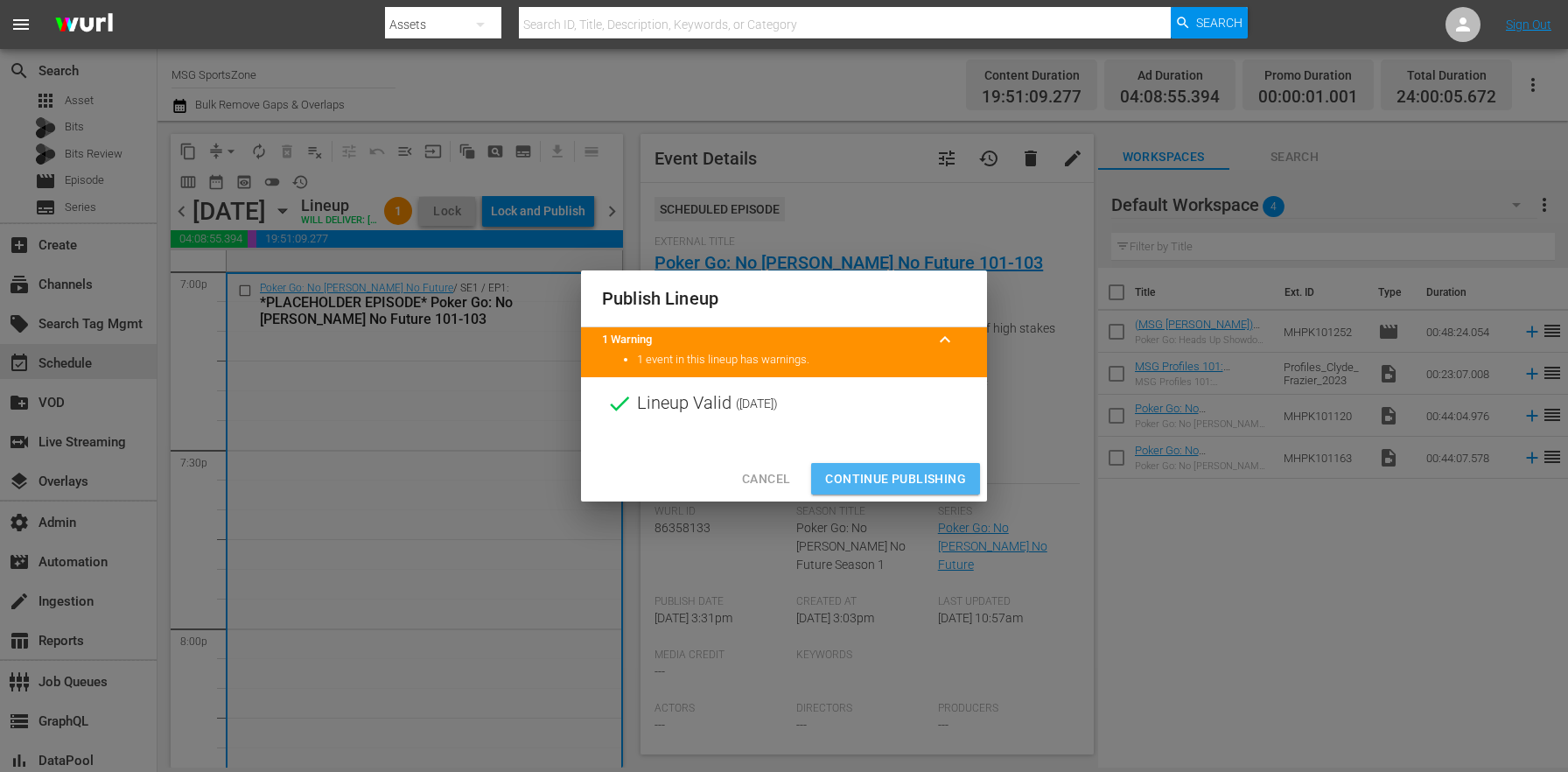
click at [897, 477] on span "Continue Publishing" at bounding box center [895, 479] width 141 height 22
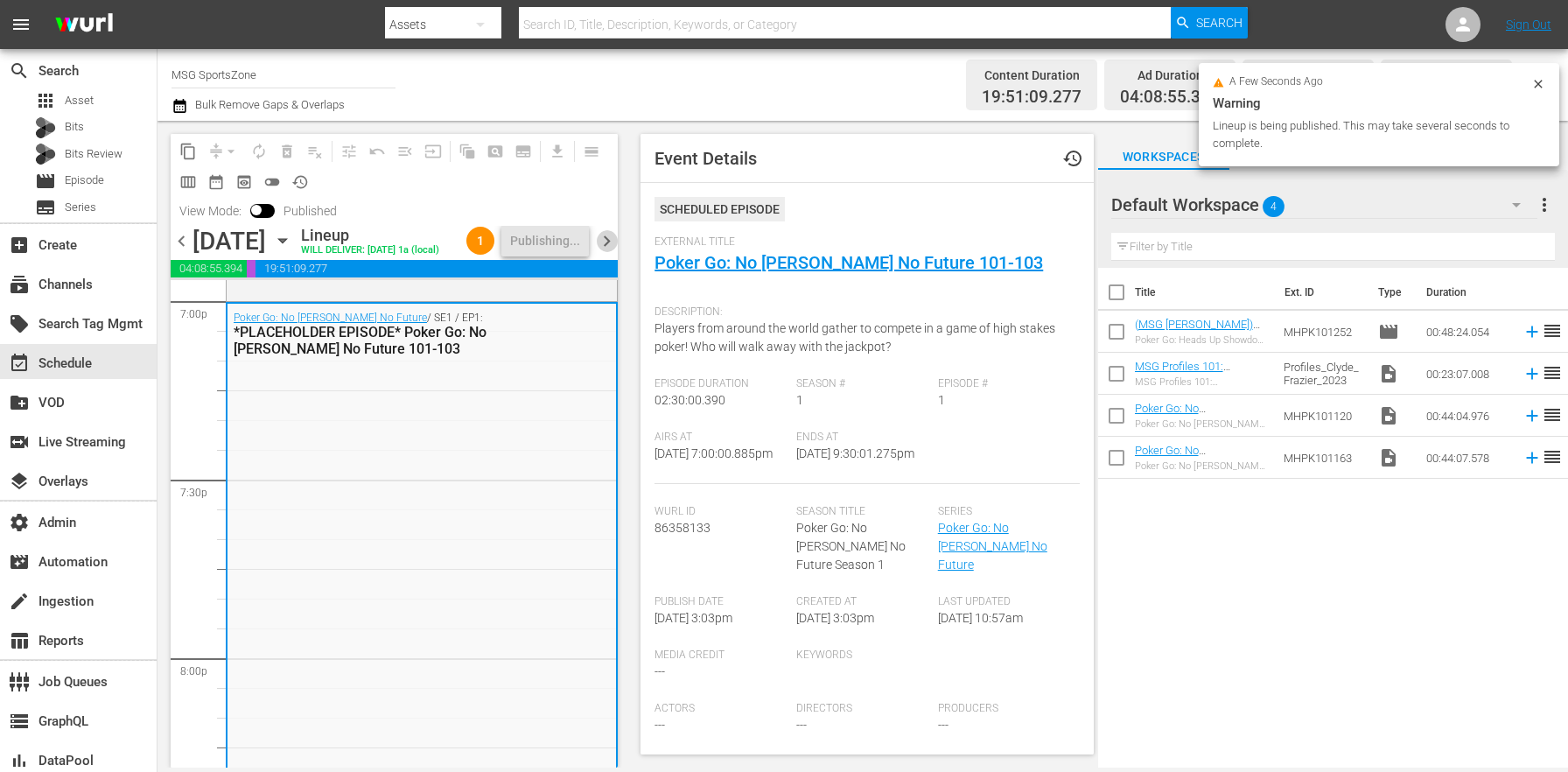
click at [618, 252] on span "chevron_right" at bounding box center [608, 242] width 22 height 22
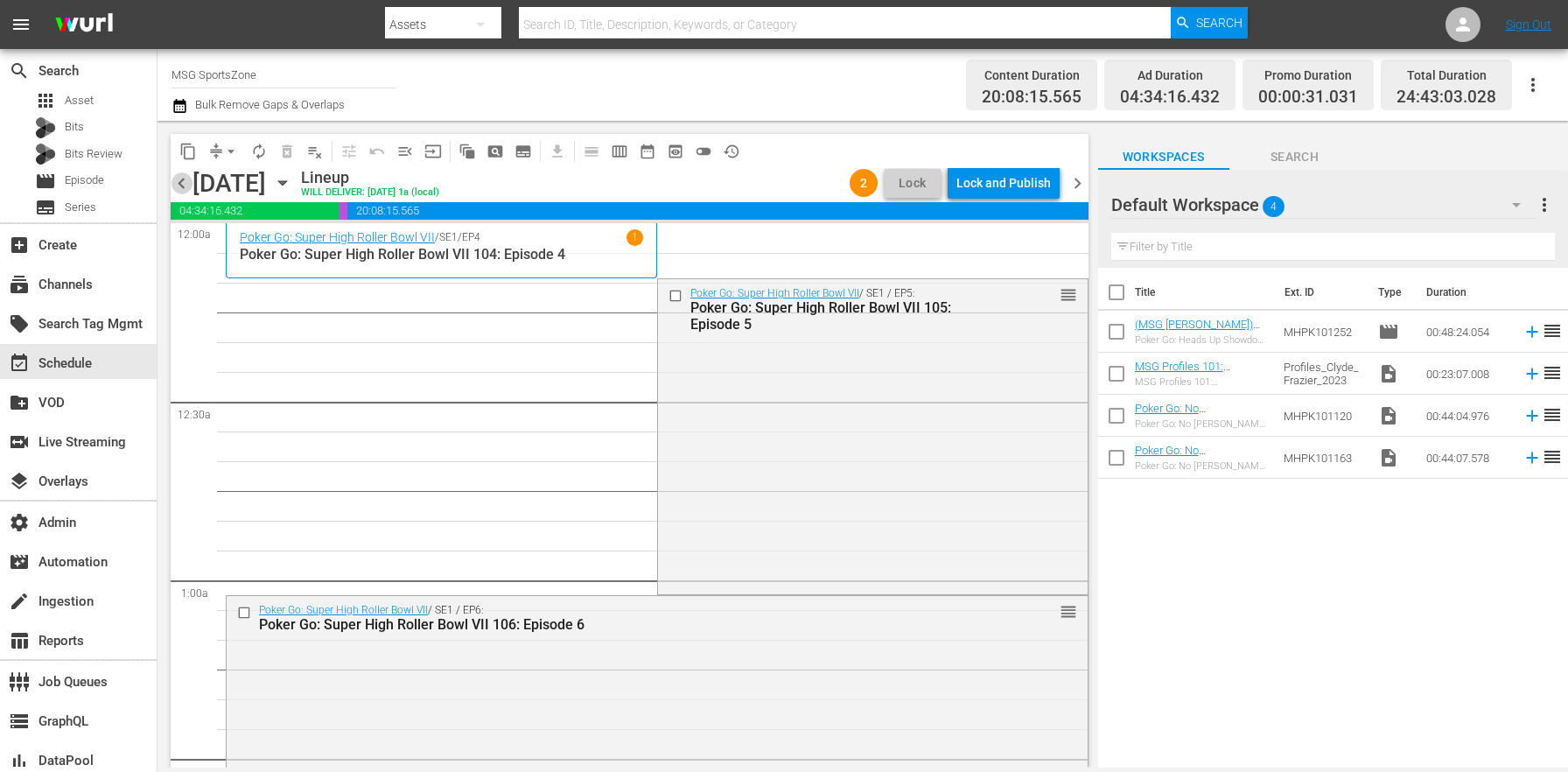
click at [189, 182] on span "chevron_left" at bounding box center [182, 184] width 22 height 22
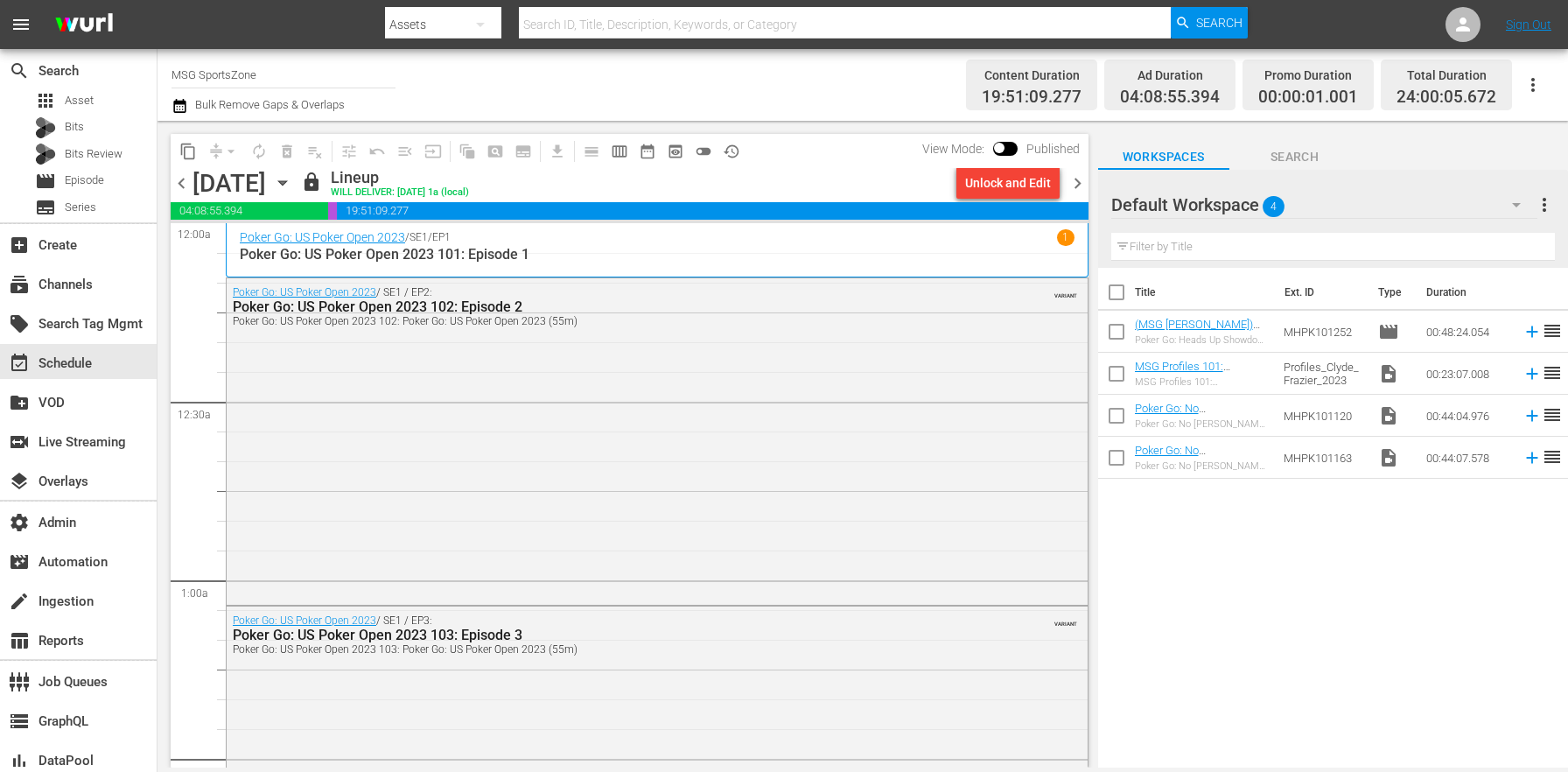
click at [174, 108] on icon "button" at bounding box center [179, 105] width 12 height 14
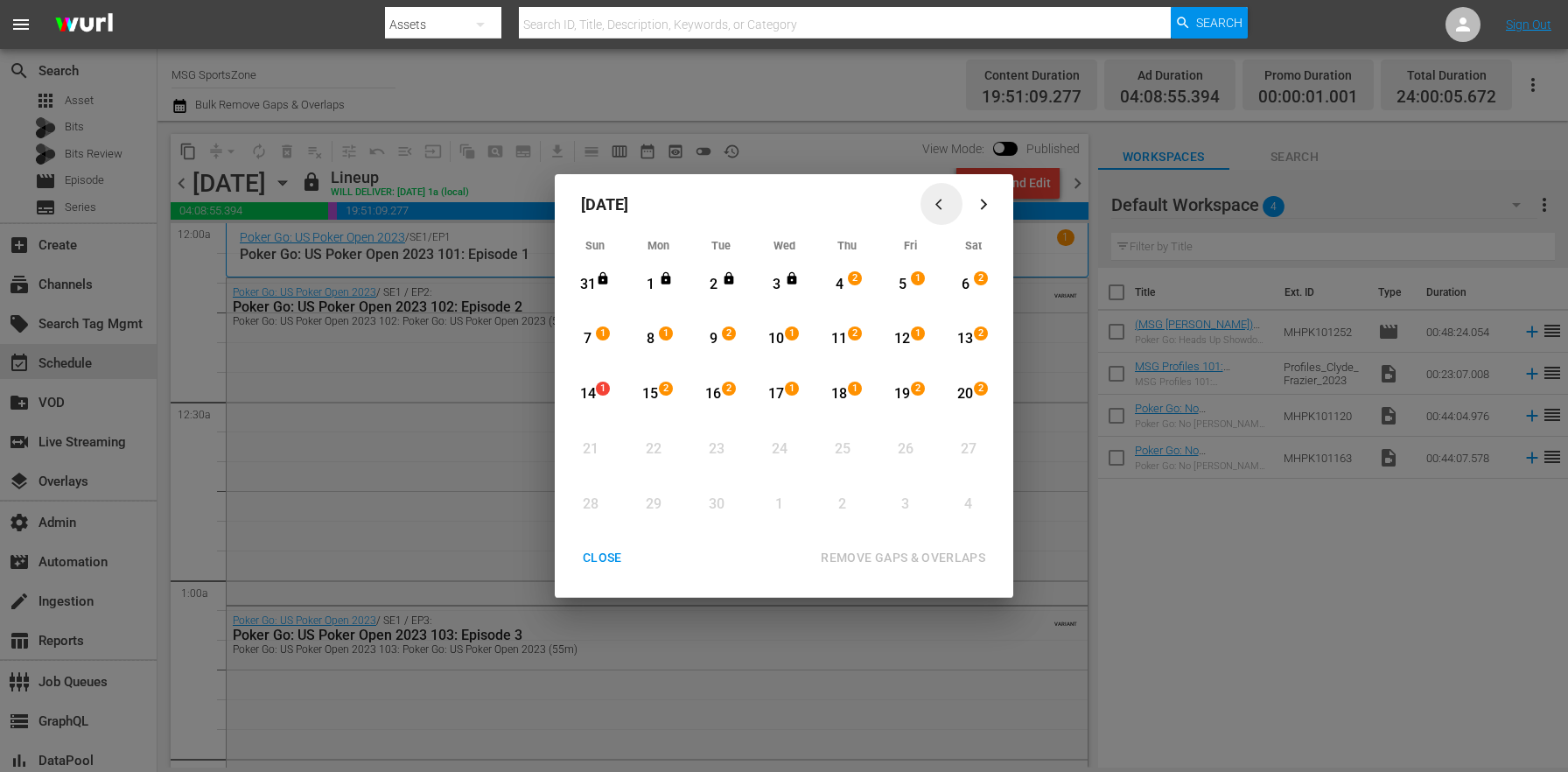
click at [942, 204] on icon "button" at bounding box center [942, 204] width 13 height 13
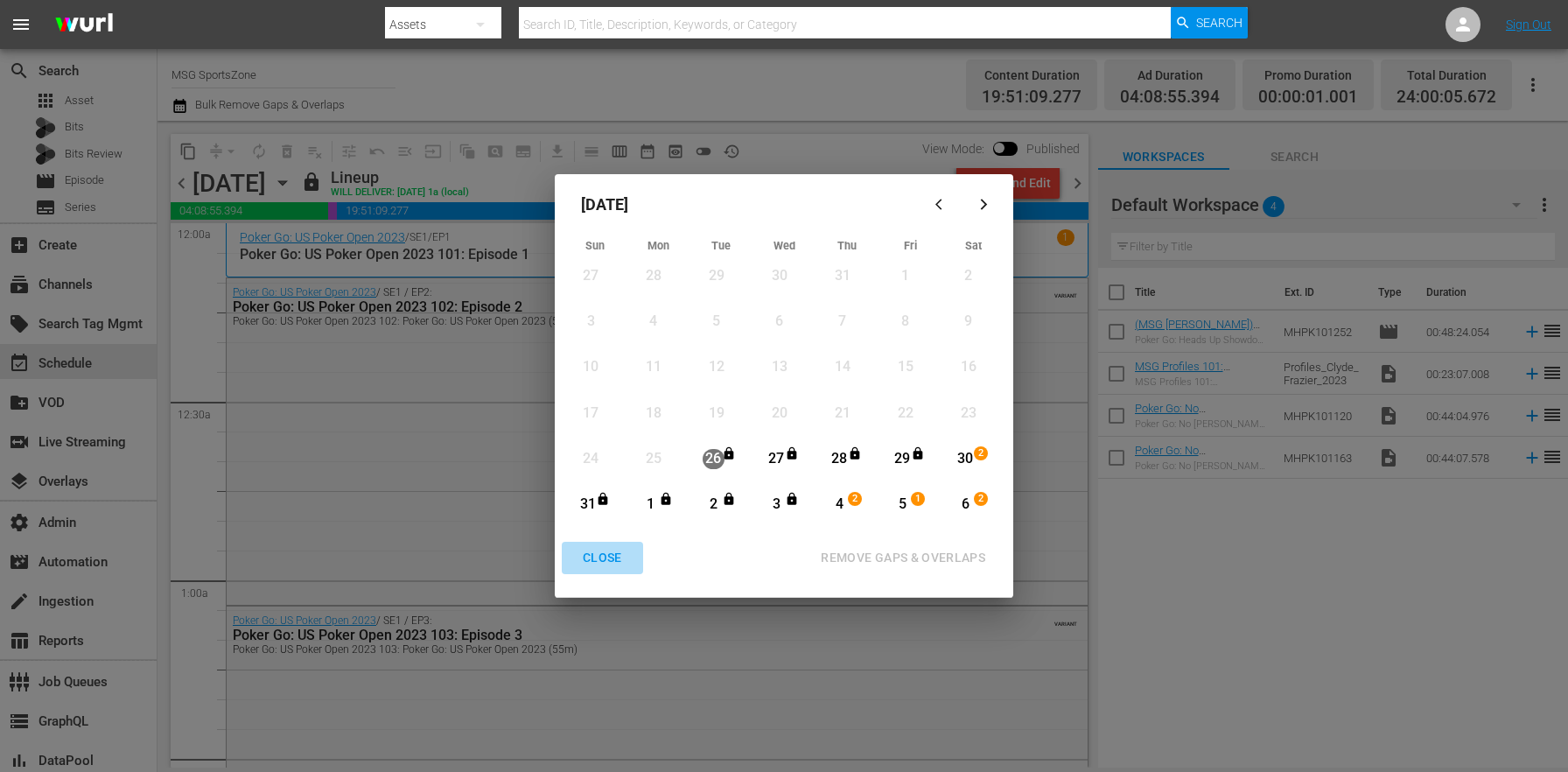
click at [606, 559] on div "CLOSE" at bounding box center [602, 558] width 68 height 22
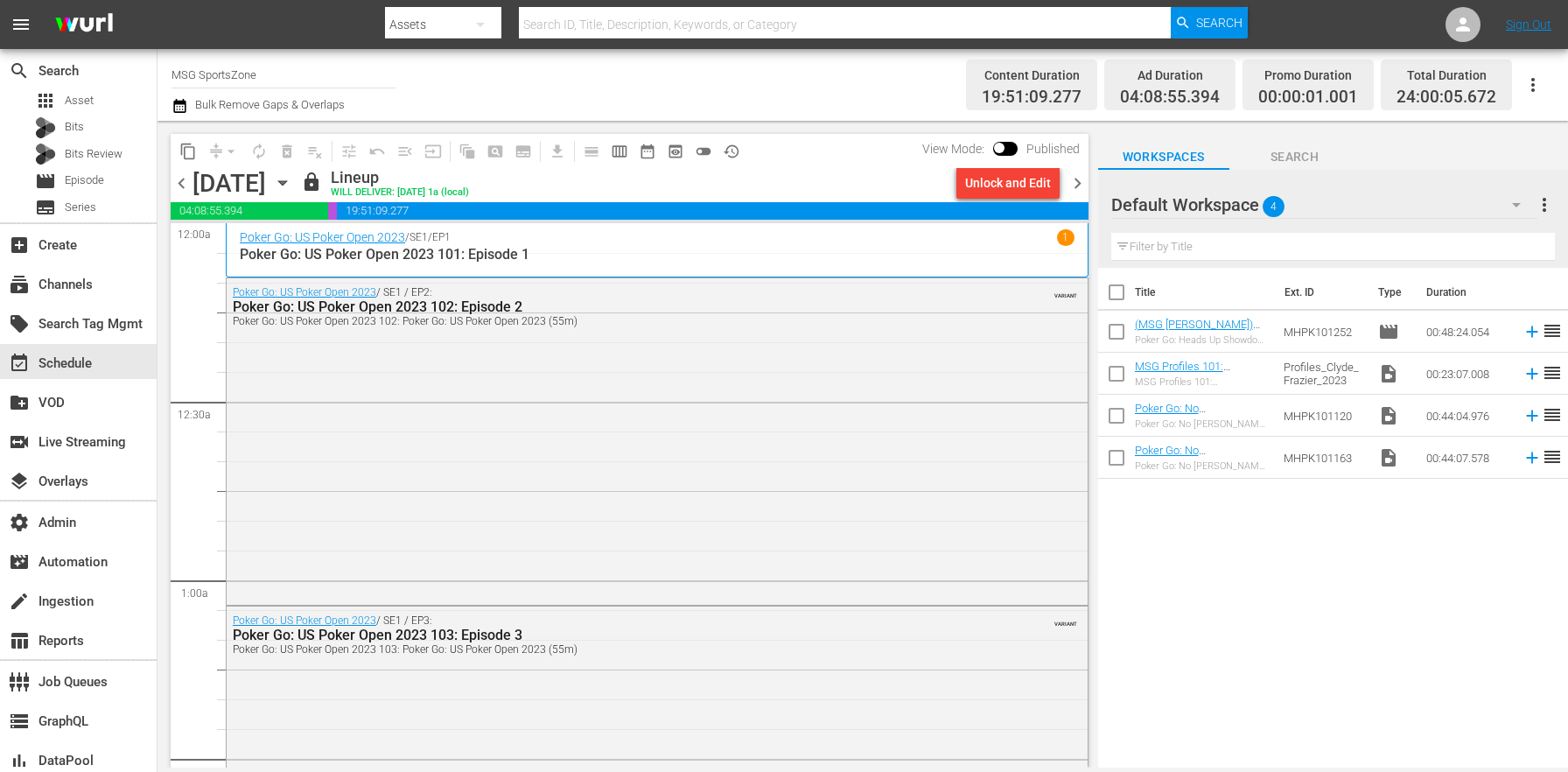
click at [1074, 178] on span "chevron_right" at bounding box center [1078, 184] width 22 height 22
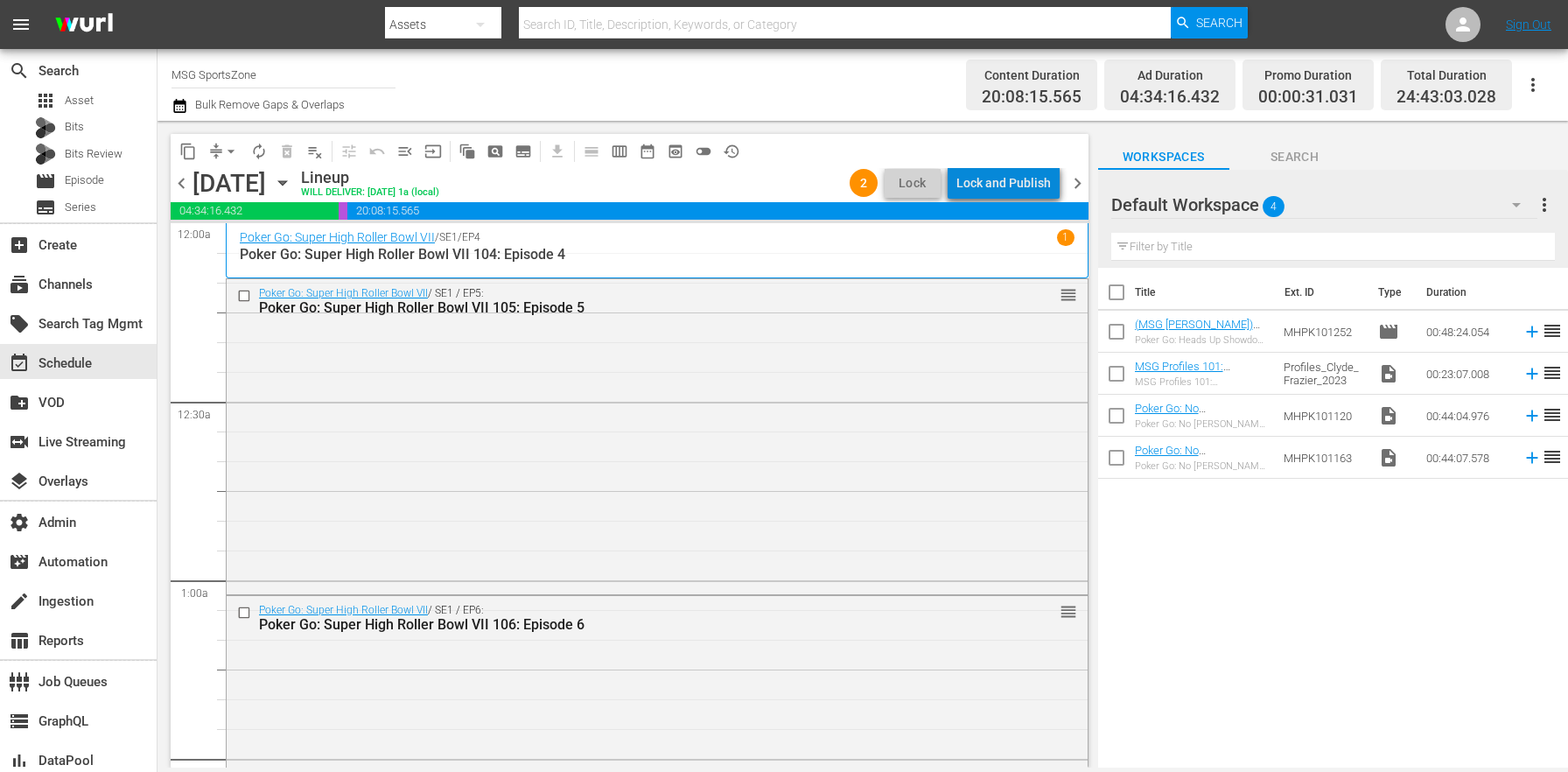
click at [1045, 190] on div "Lock and Publish" at bounding box center [1004, 183] width 95 height 32
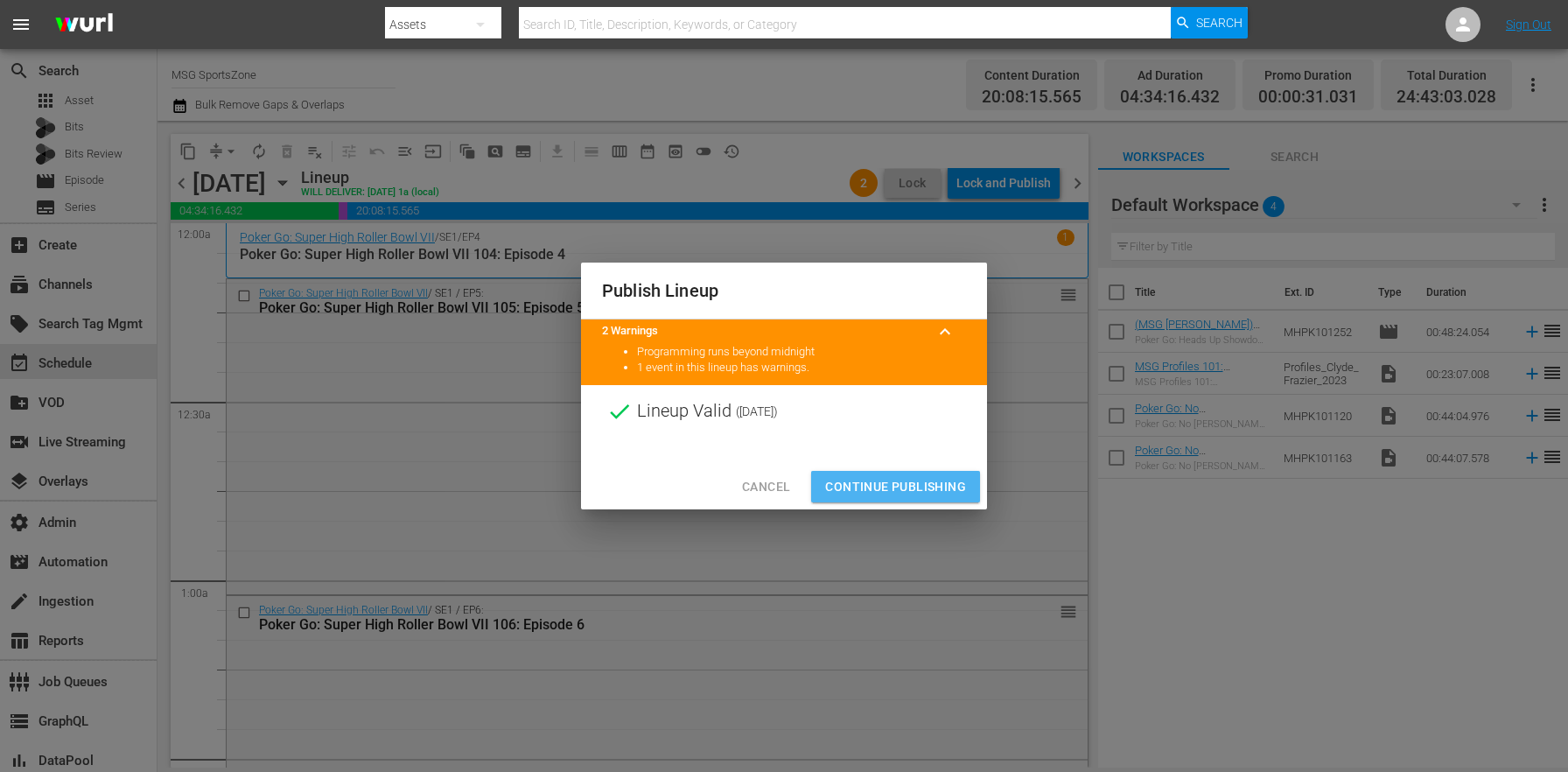
click at [901, 480] on span "Continue Publishing" at bounding box center [895, 488] width 141 height 22
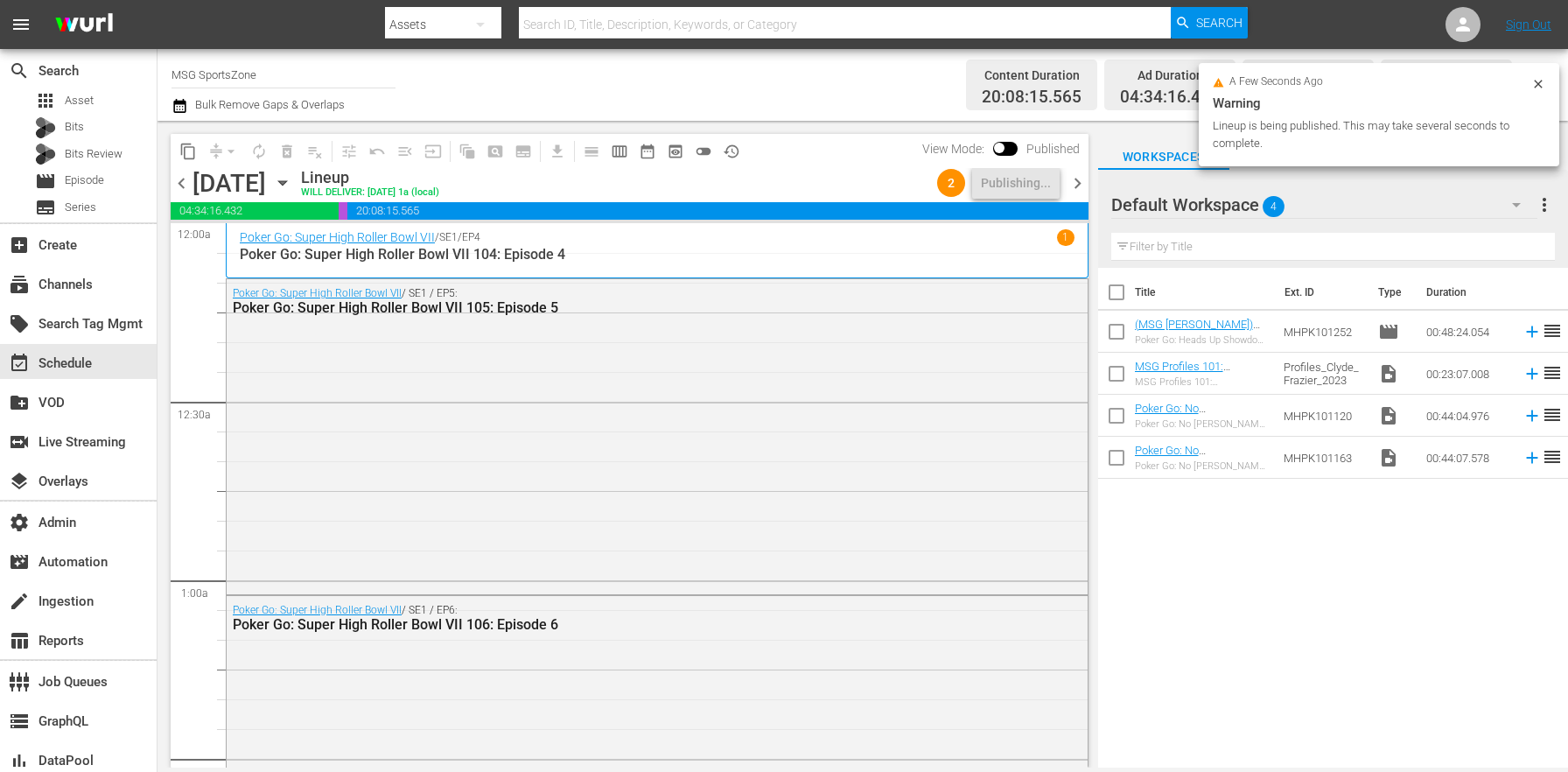
click at [1073, 188] on span "chevron_right" at bounding box center [1078, 184] width 22 height 22
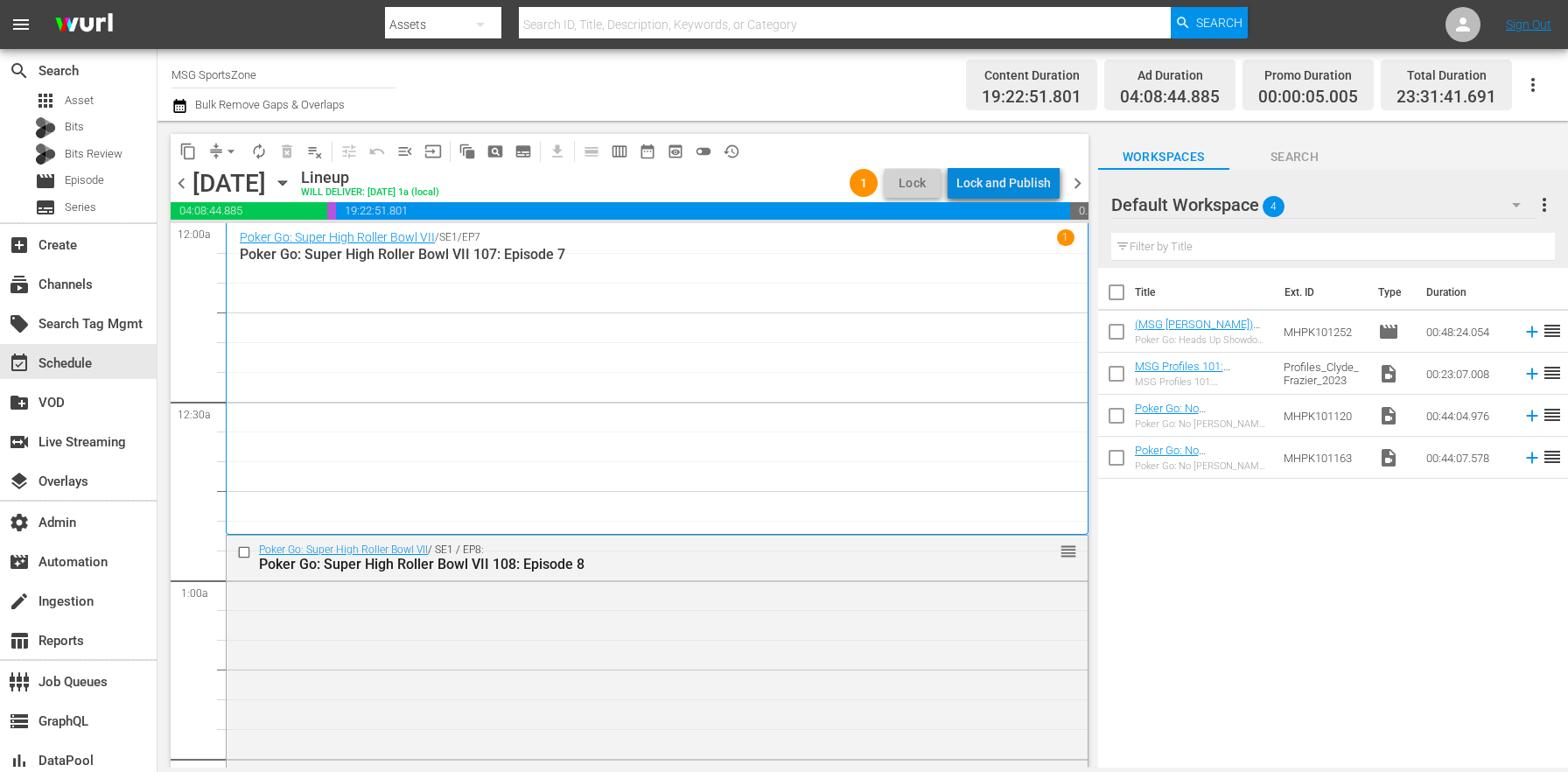
click at [1027, 189] on div "Lock and Publish" at bounding box center [1004, 183] width 95 height 32
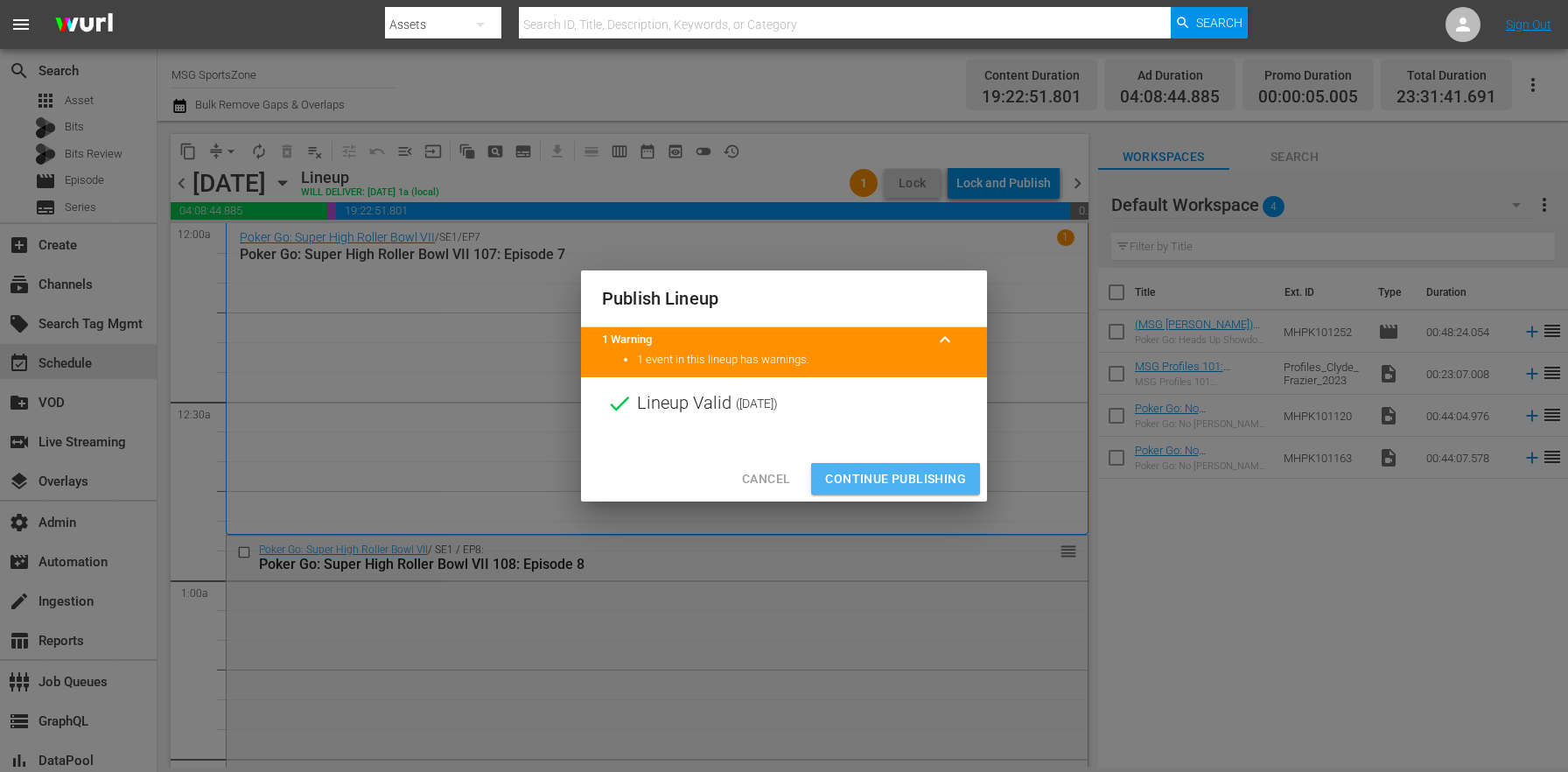
click at [902, 478] on span "Continue Publishing" at bounding box center [895, 479] width 141 height 22
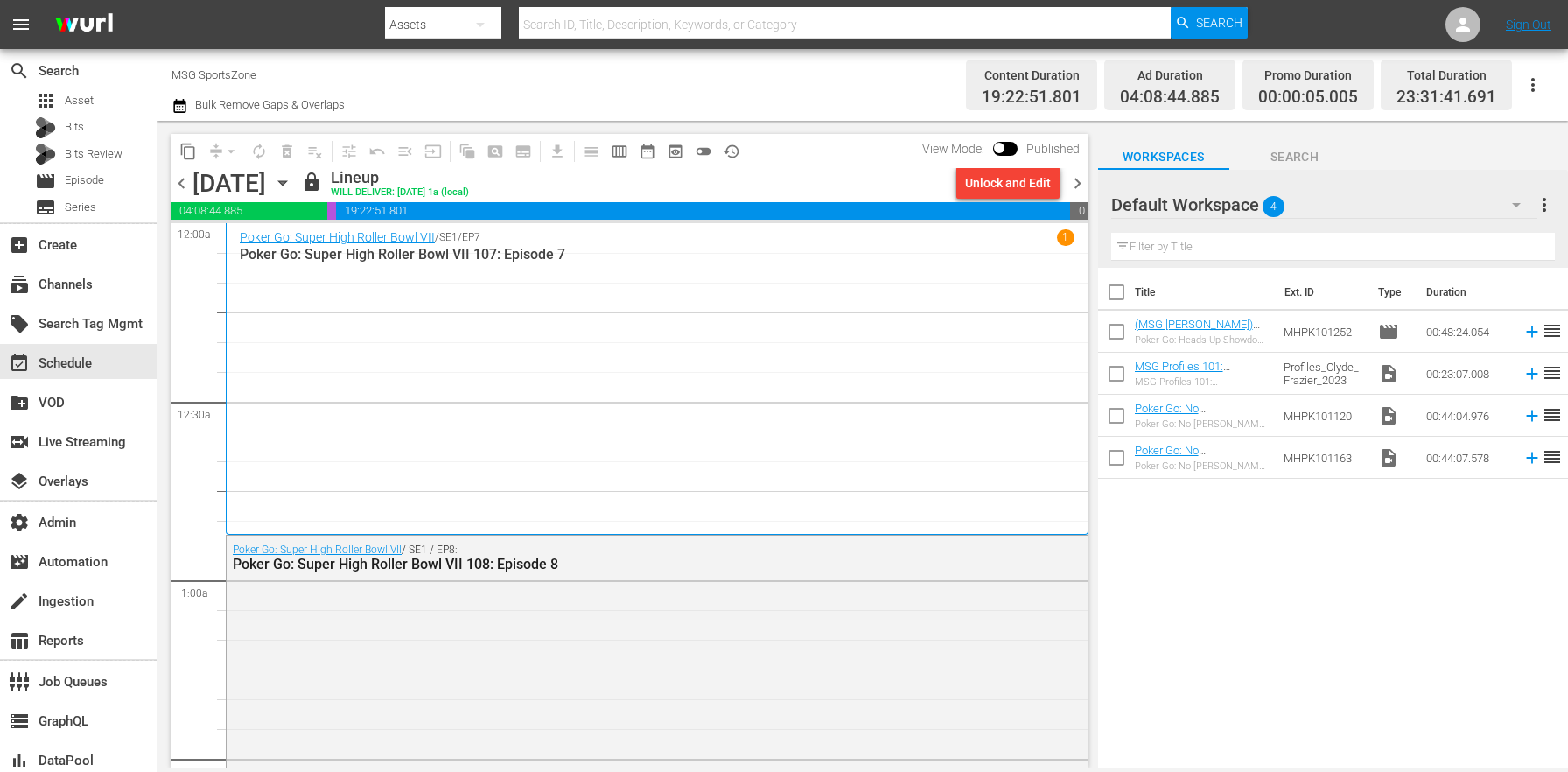
click at [1081, 182] on span "chevron_right" at bounding box center [1078, 184] width 22 height 22
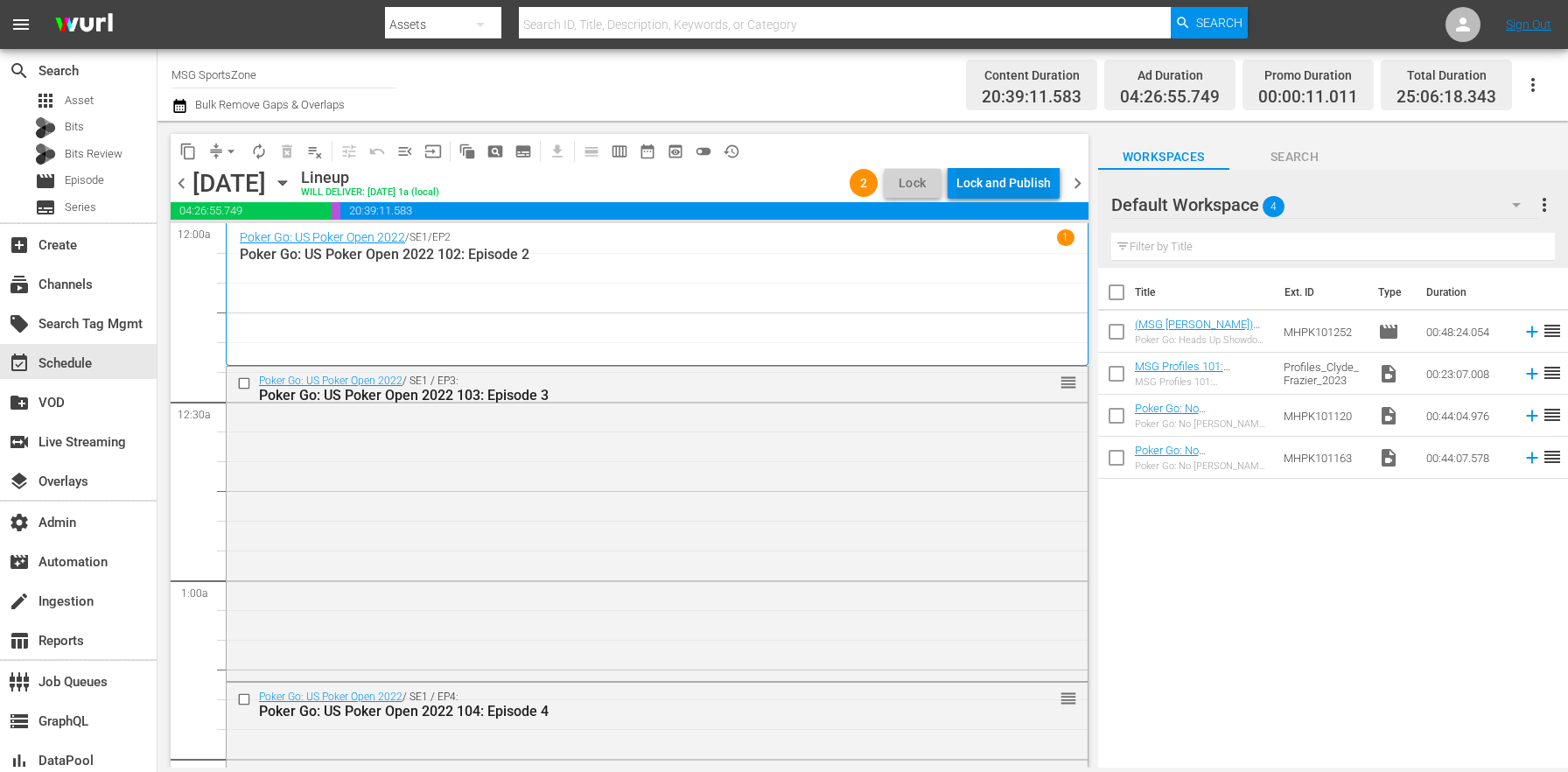
click at [1032, 175] on div "Lock and Publish" at bounding box center [1004, 183] width 95 height 32
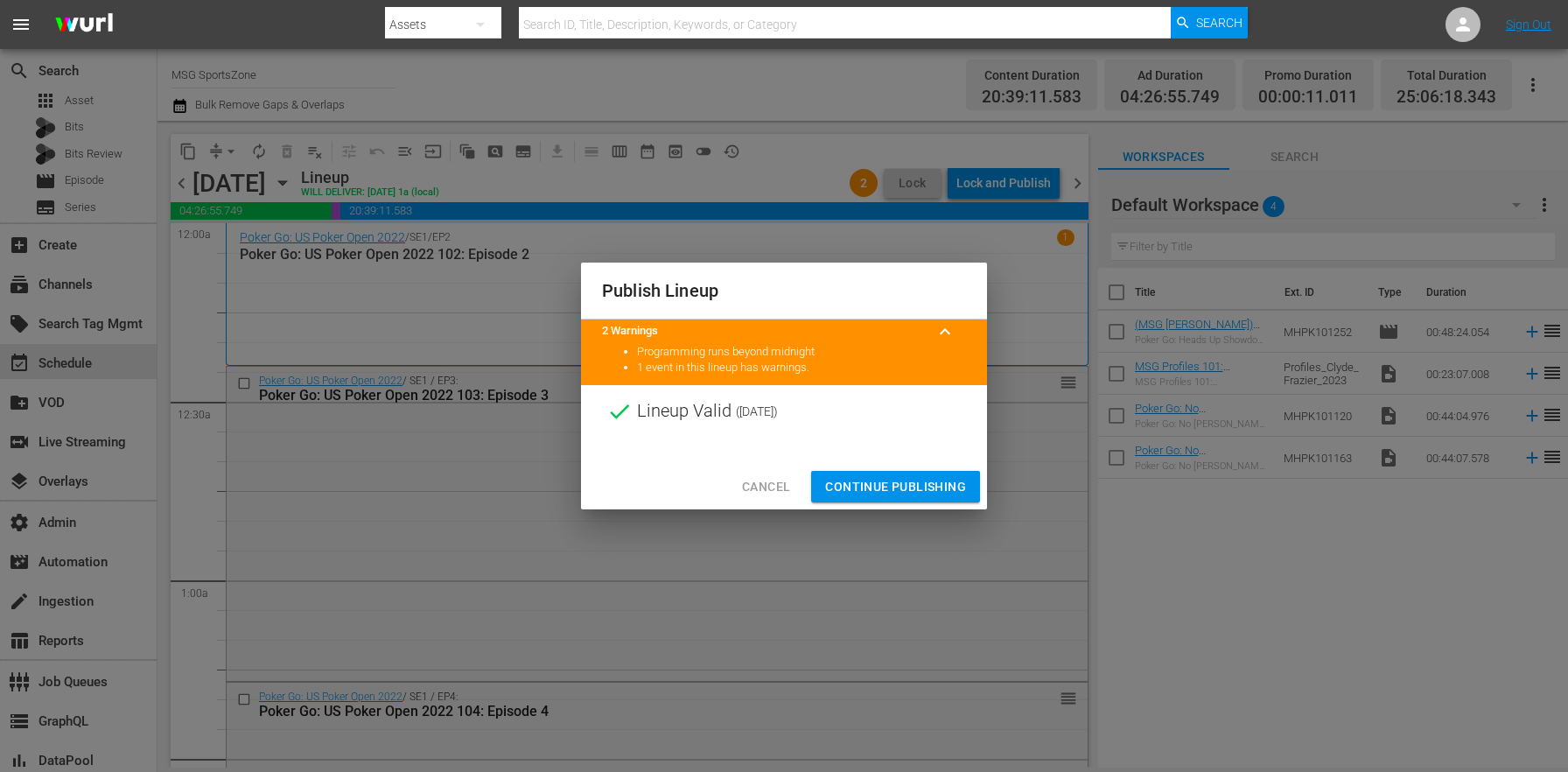
click at [946, 481] on span "Continue Publishing" at bounding box center [895, 488] width 141 height 22
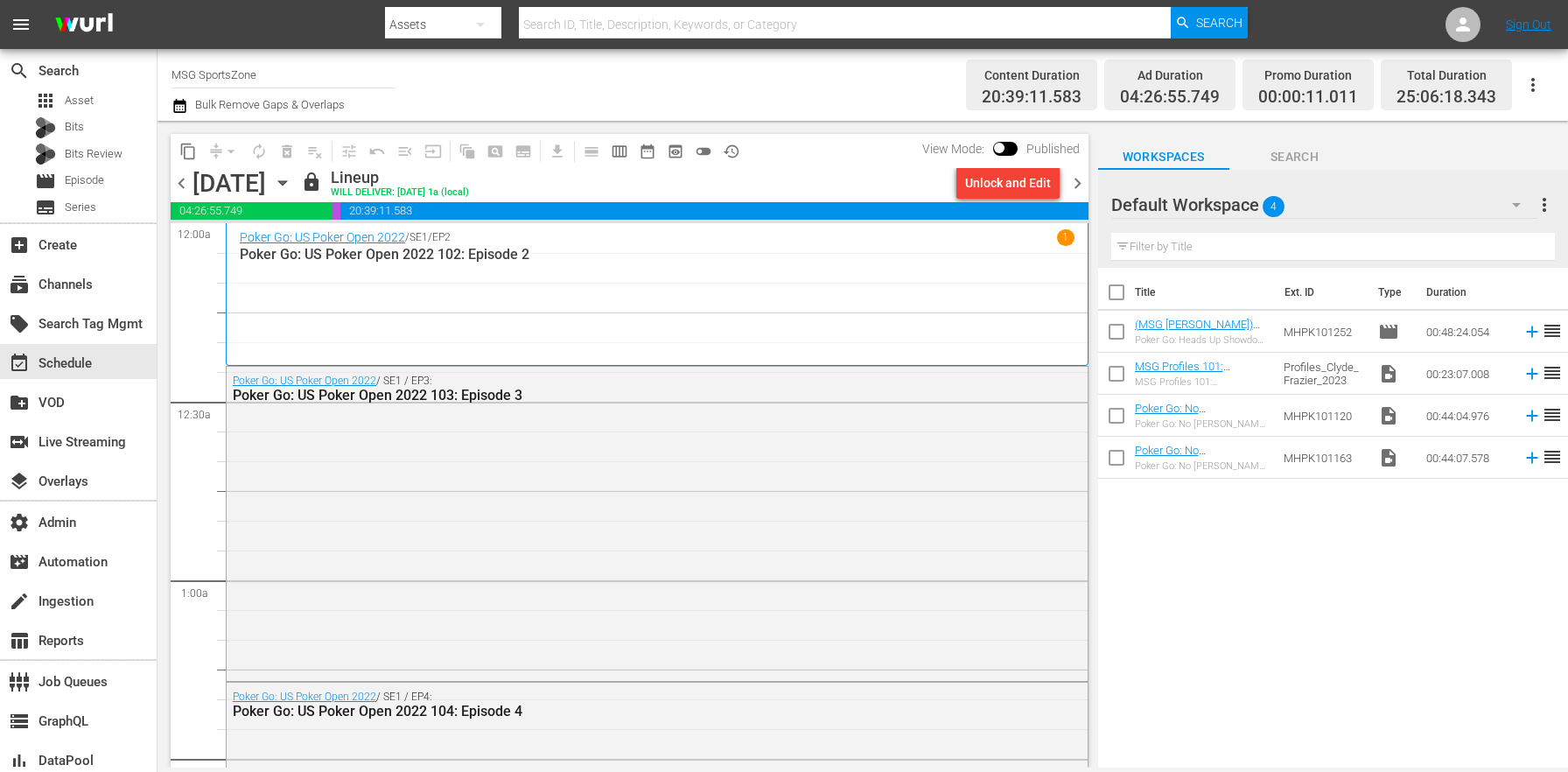
click at [1083, 177] on span "chevron_right" at bounding box center [1078, 184] width 22 height 22
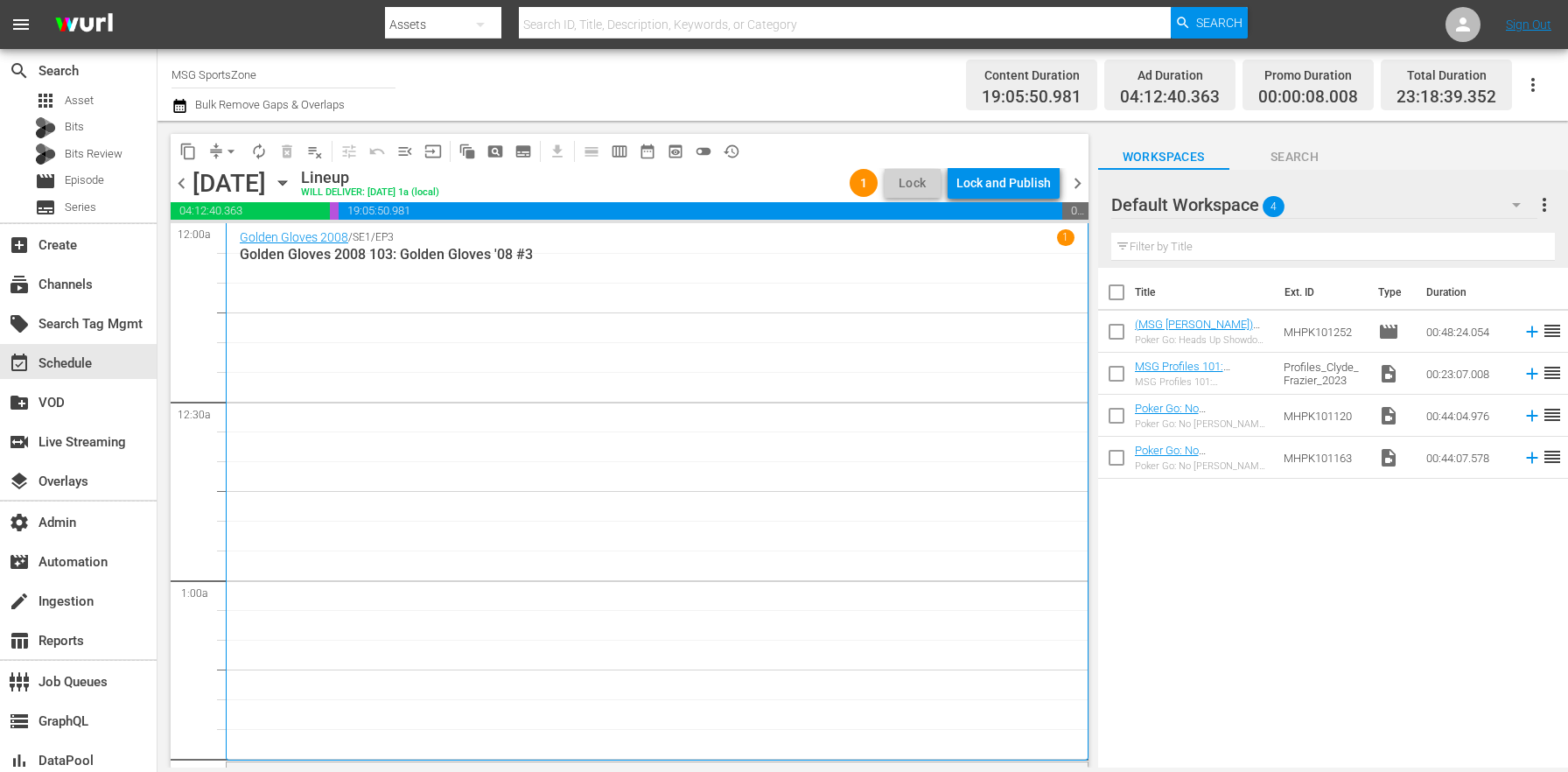
click at [1043, 184] on div "Lock and Publish" at bounding box center [1004, 183] width 95 height 32
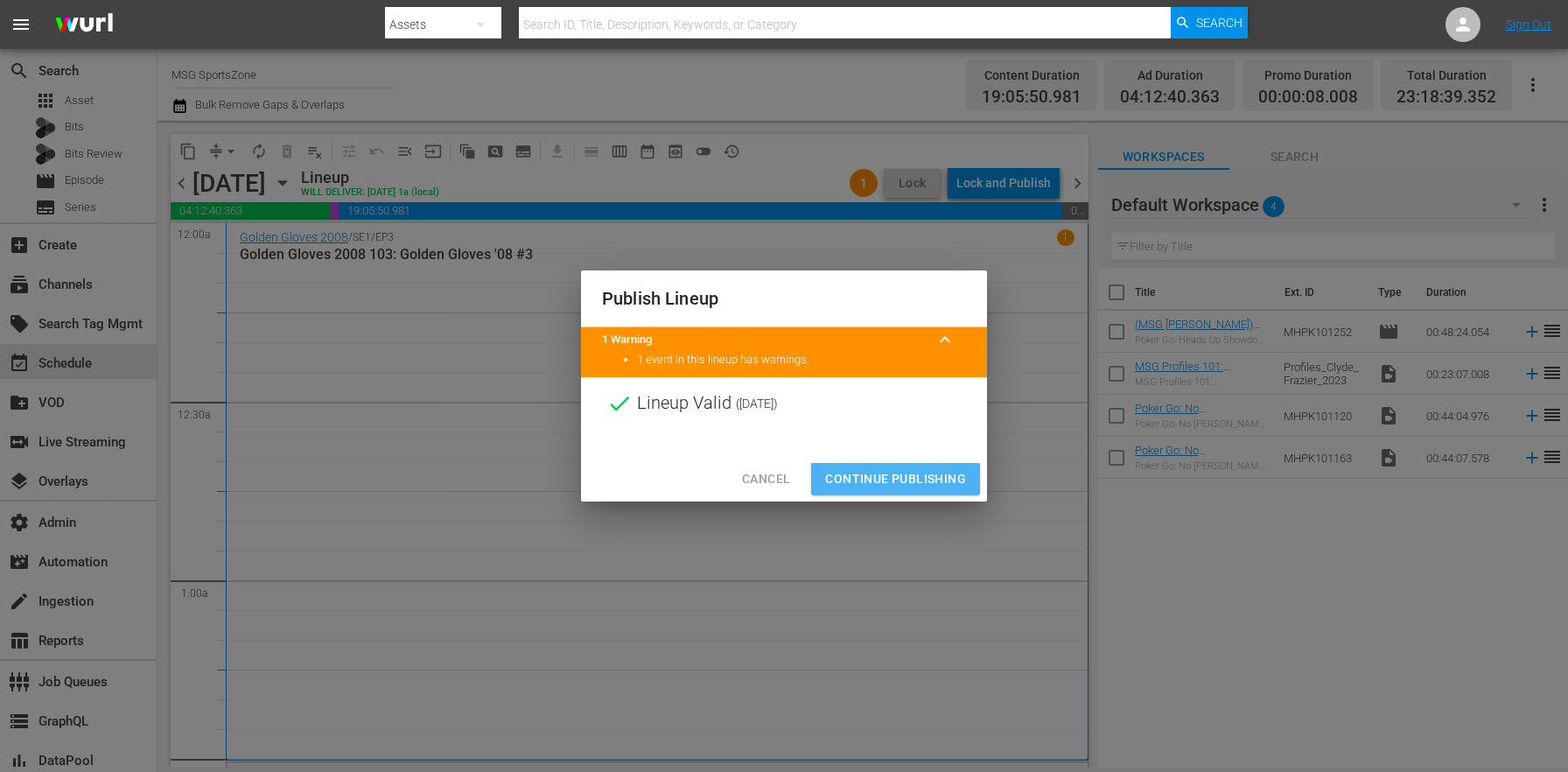
click at [913, 481] on span "Continue Publishing" at bounding box center [895, 479] width 141 height 22
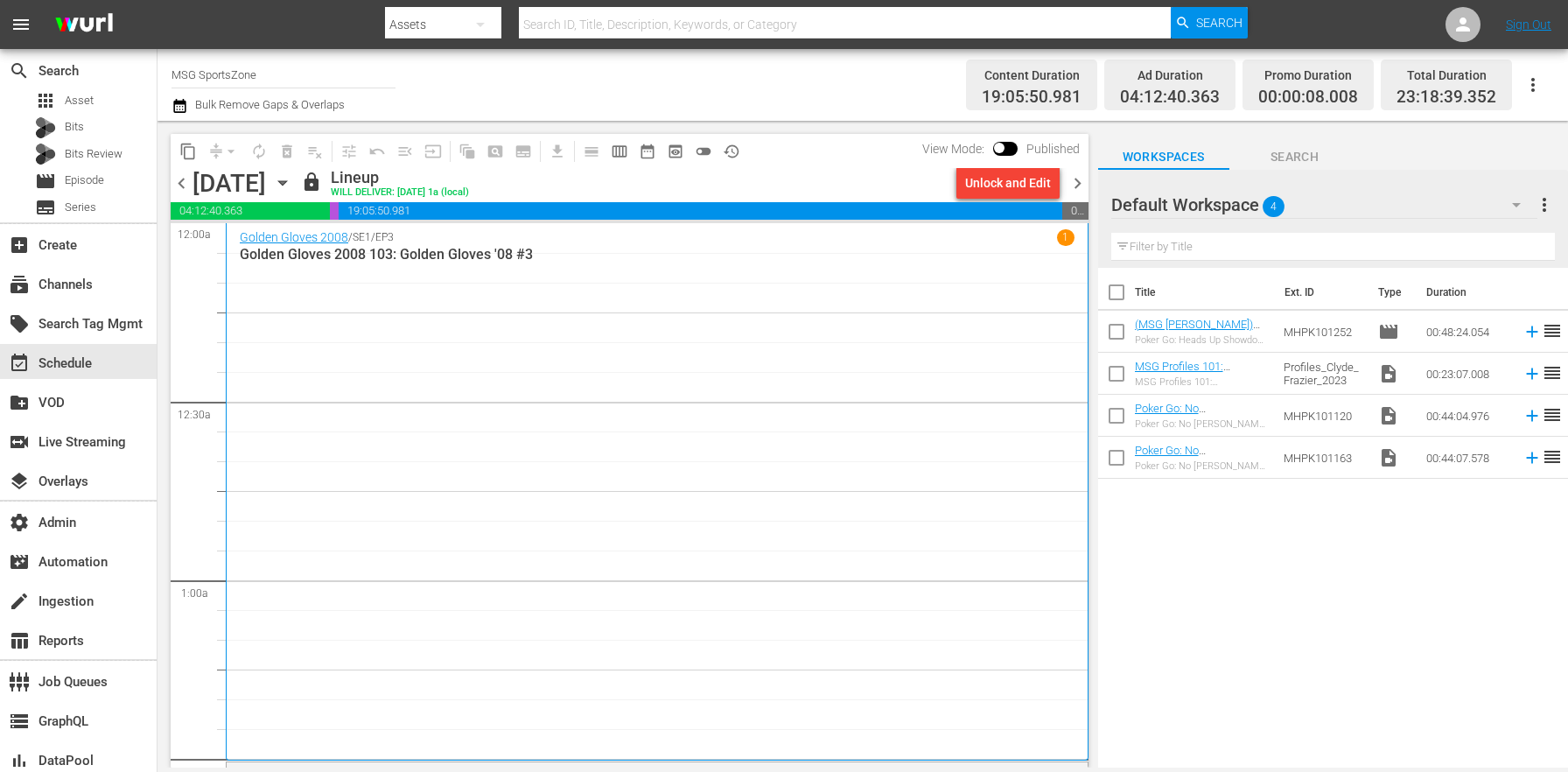
click at [1081, 182] on span "chevron_right" at bounding box center [1078, 184] width 22 height 22
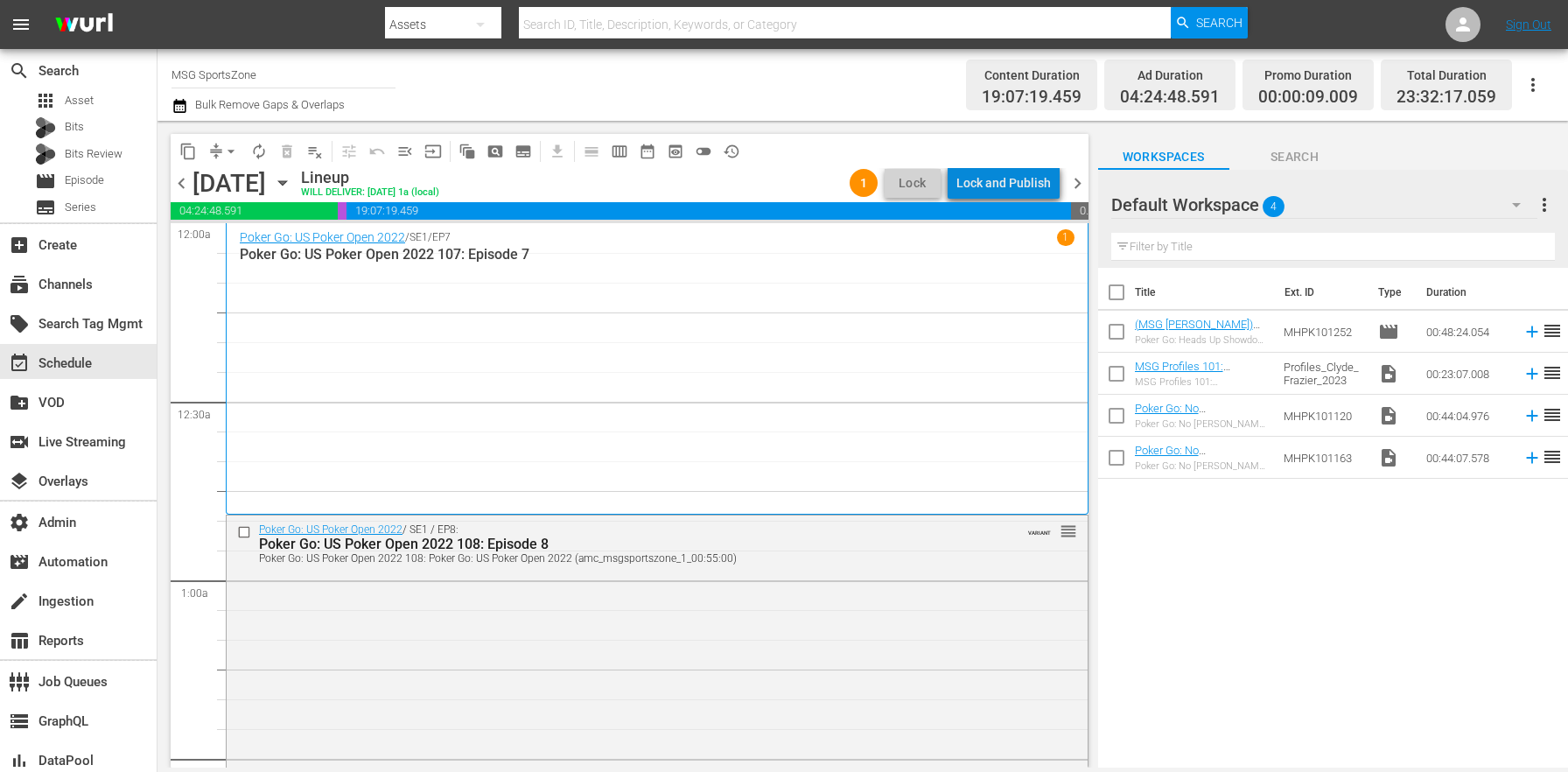
click at [1039, 190] on div "Lock and Publish" at bounding box center [1004, 183] width 95 height 32
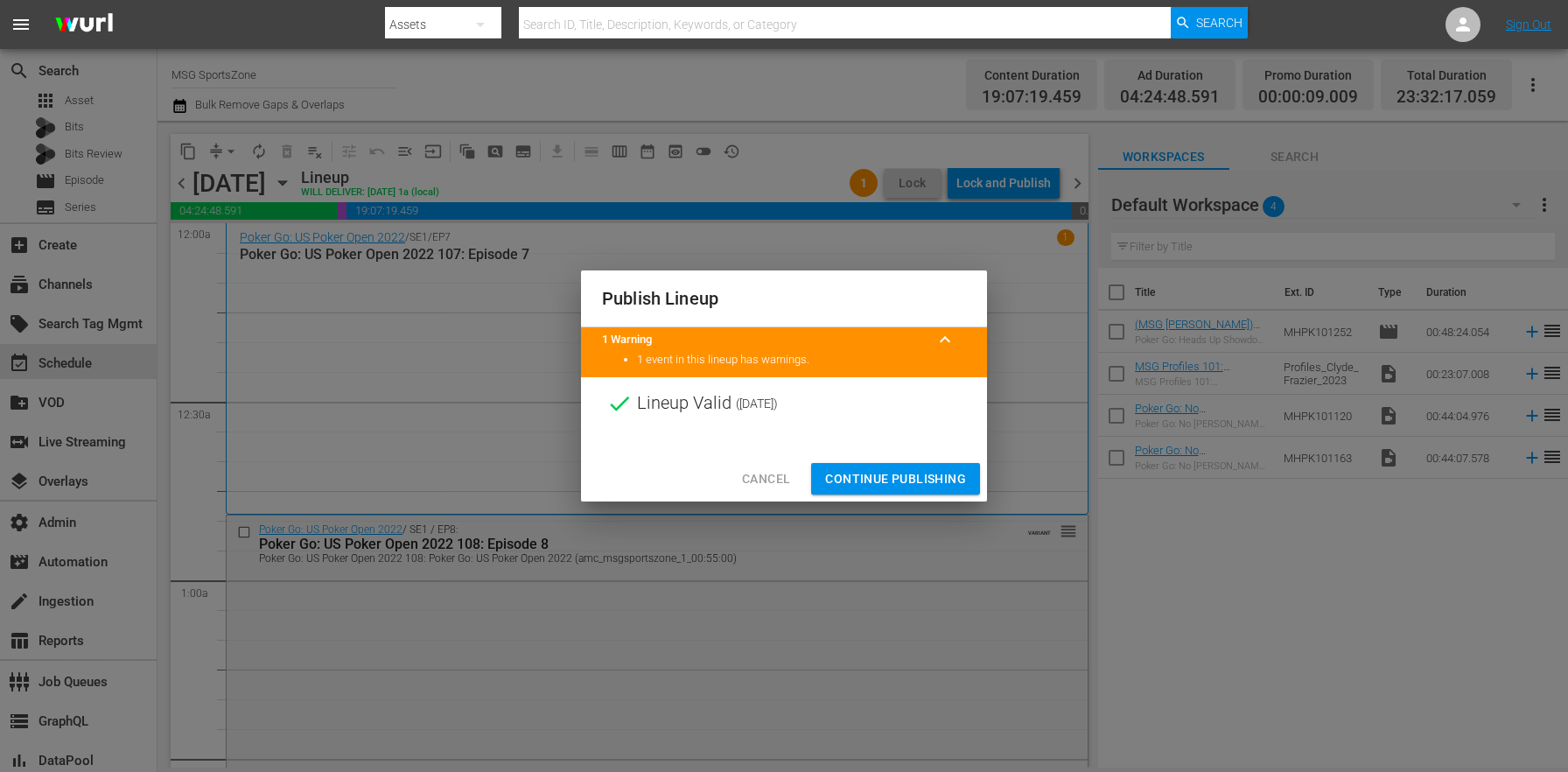
click at [895, 484] on span "Continue Publishing" at bounding box center [895, 479] width 141 height 22
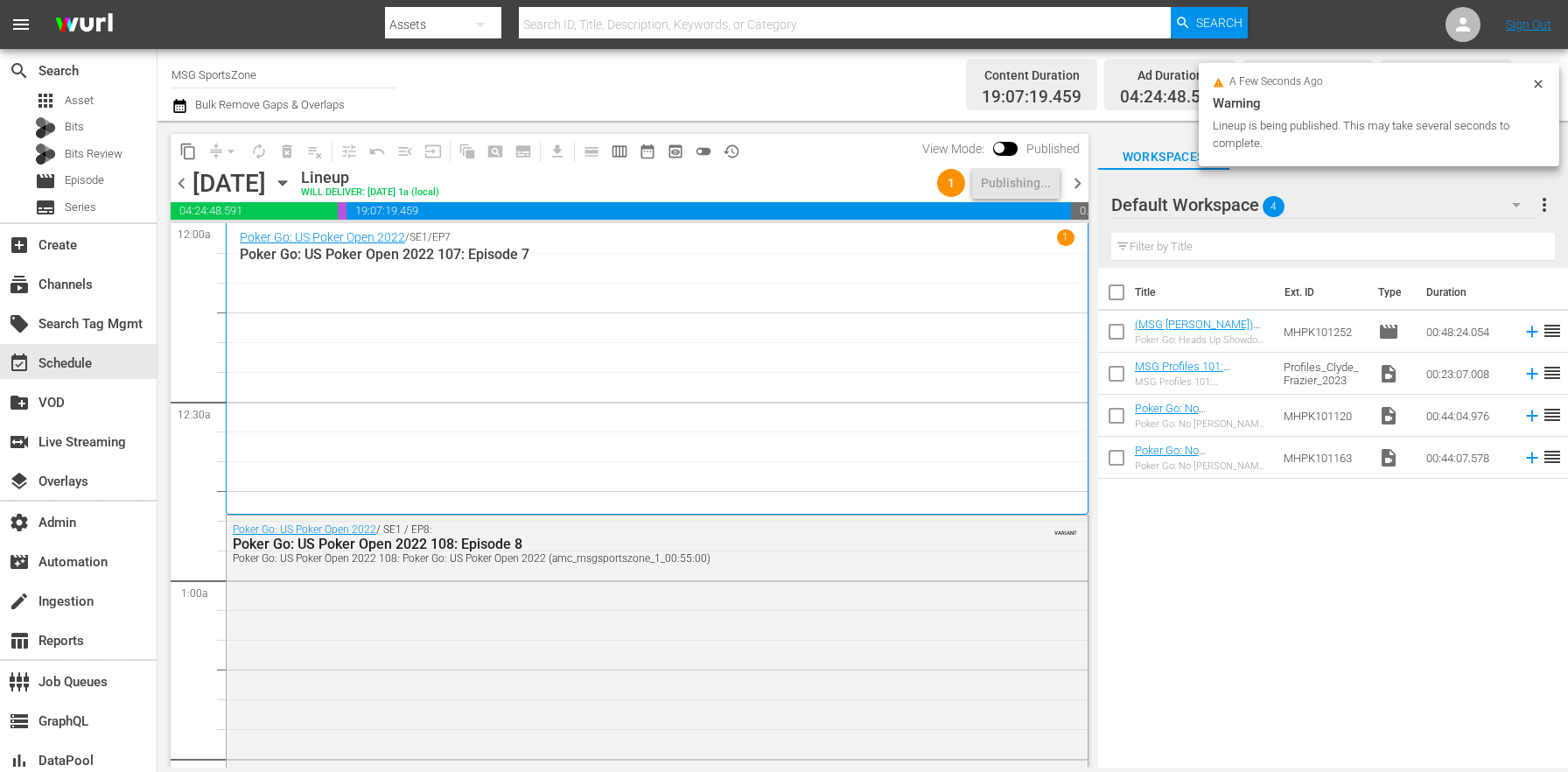
click at [1083, 177] on span "chevron_right" at bounding box center [1078, 184] width 22 height 22
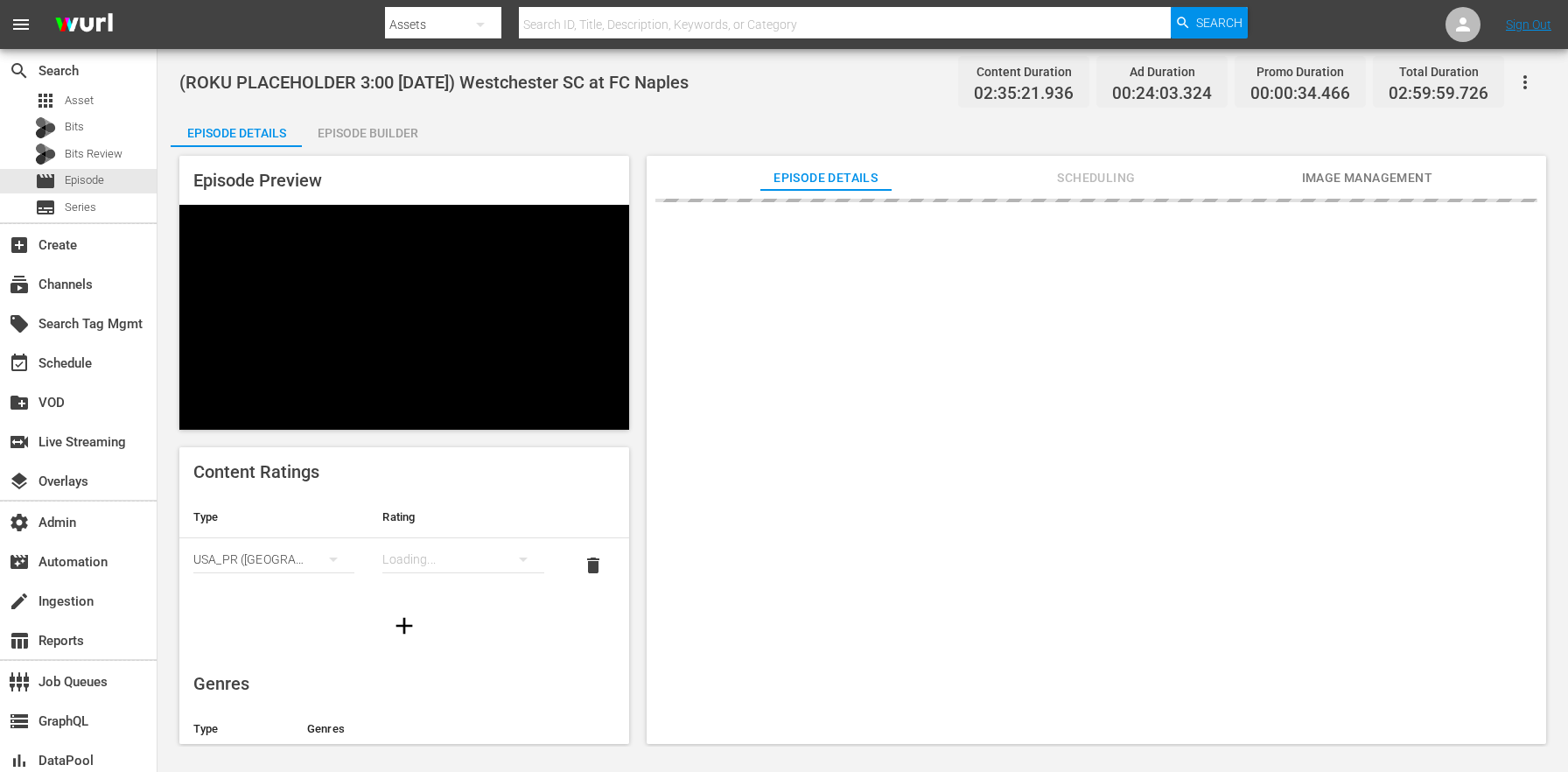
click at [445, 122] on div "Episode Details Episode Builder Episode Preview Content Ratings Type Rating Sel…" at bounding box center [863, 435] width 1384 height 646
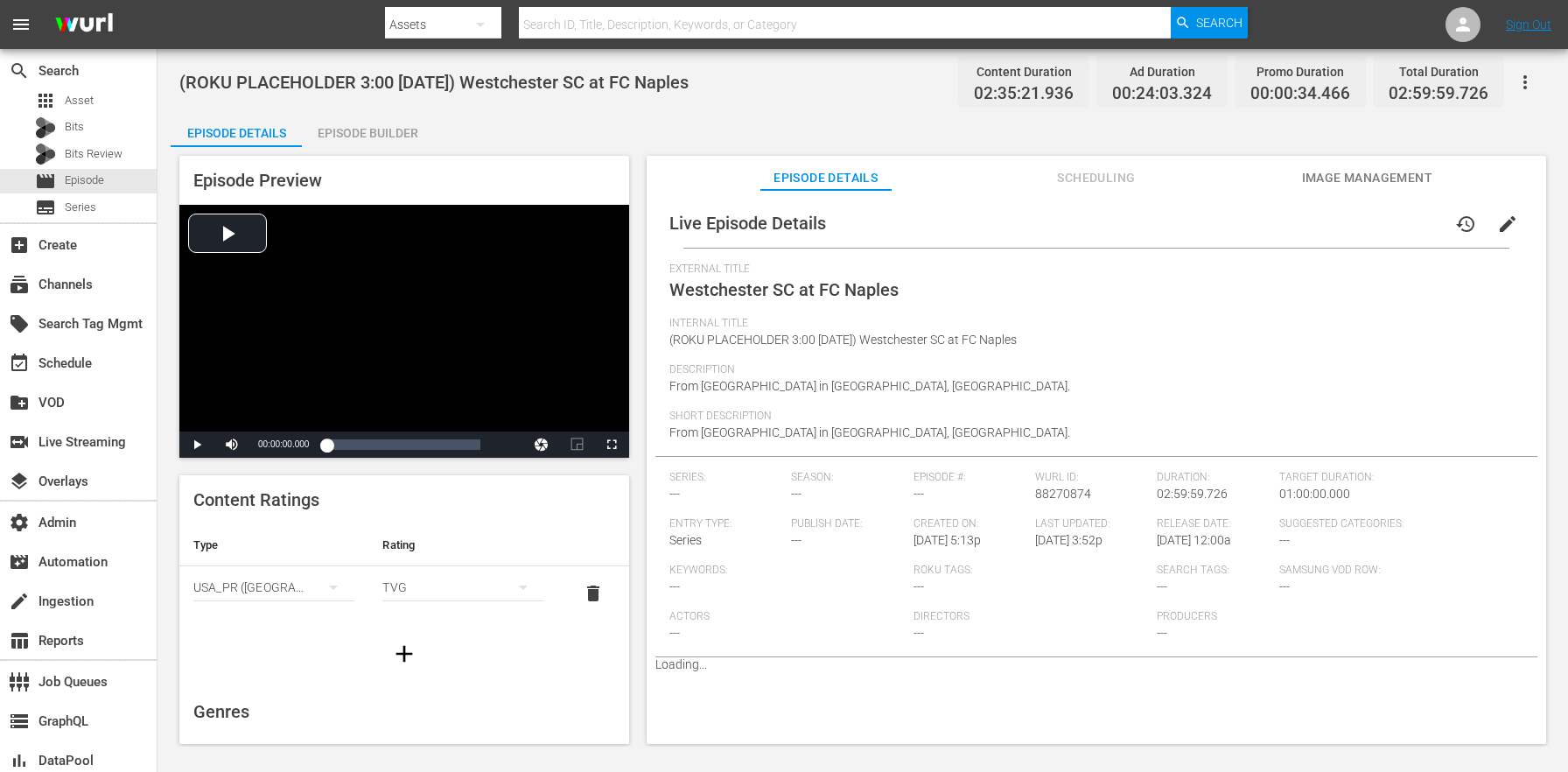
click at [421, 124] on div "Episode Builder" at bounding box center [367, 133] width 131 height 42
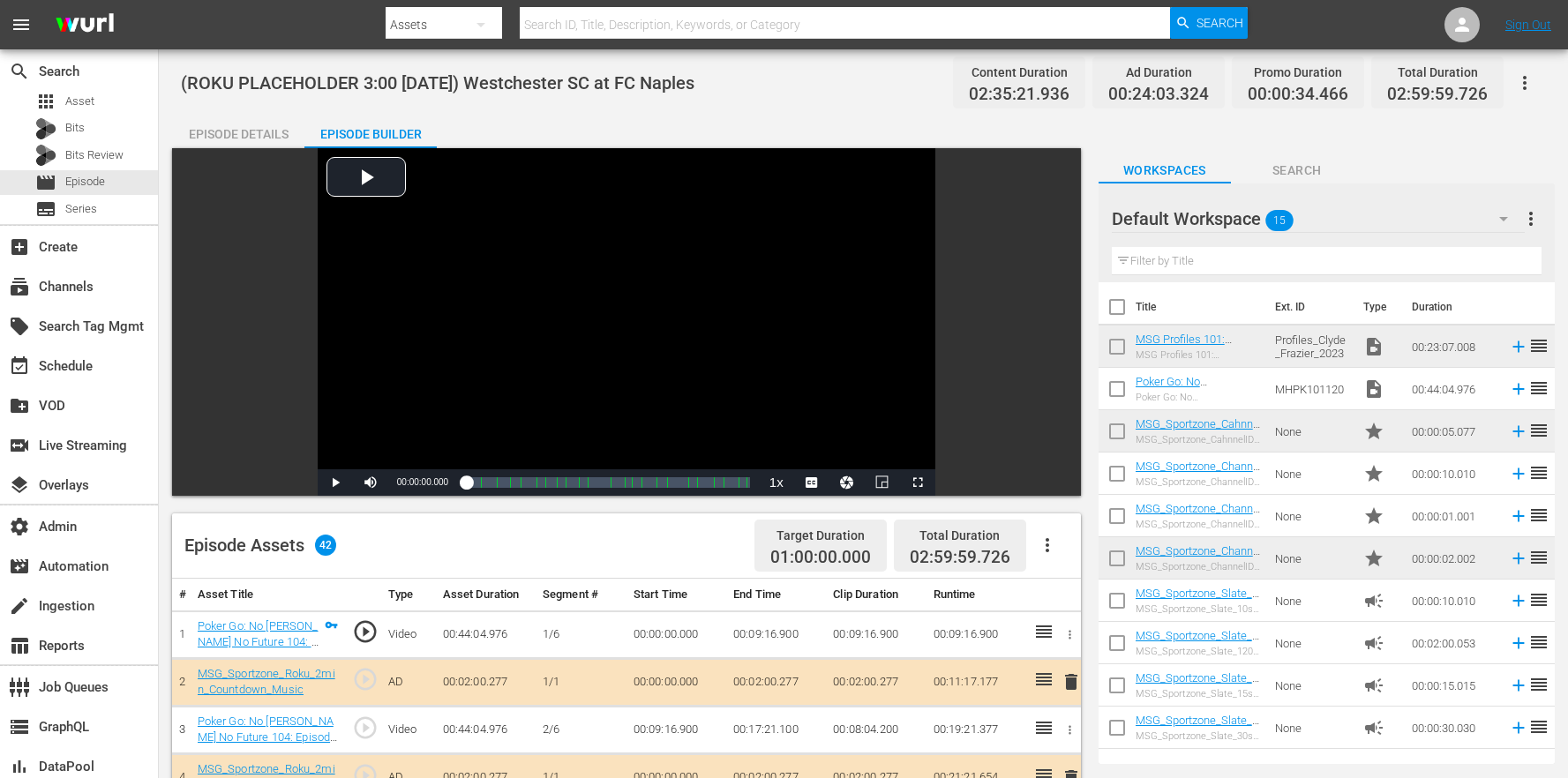
click at [231, 126] on div "Episode Details" at bounding box center [238, 134] width 132 height 42
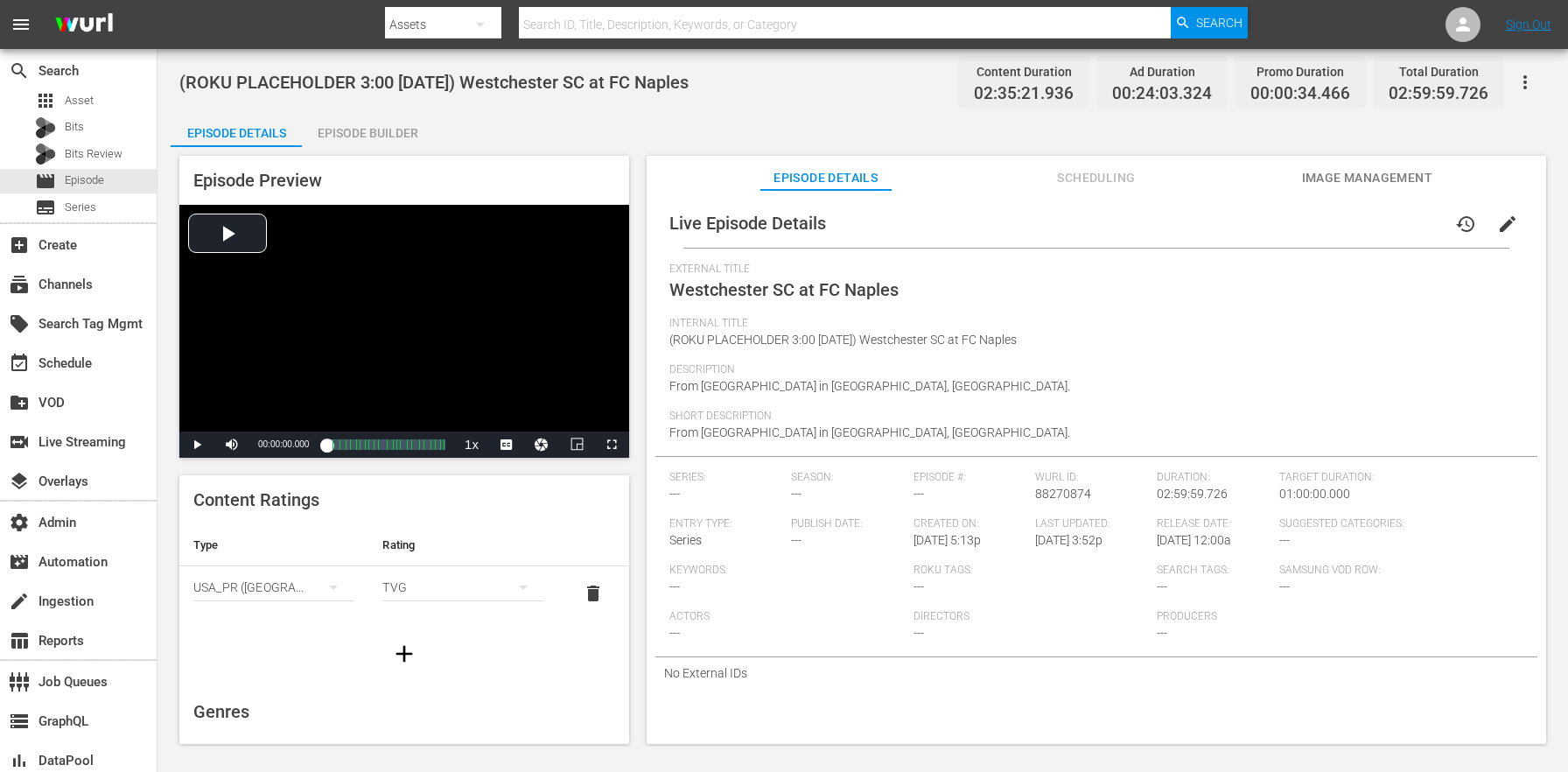
click at [1300, 174] on div "Episode Details Scheduling Image Management" at bounding box center [1096, 174] width 812 height 35
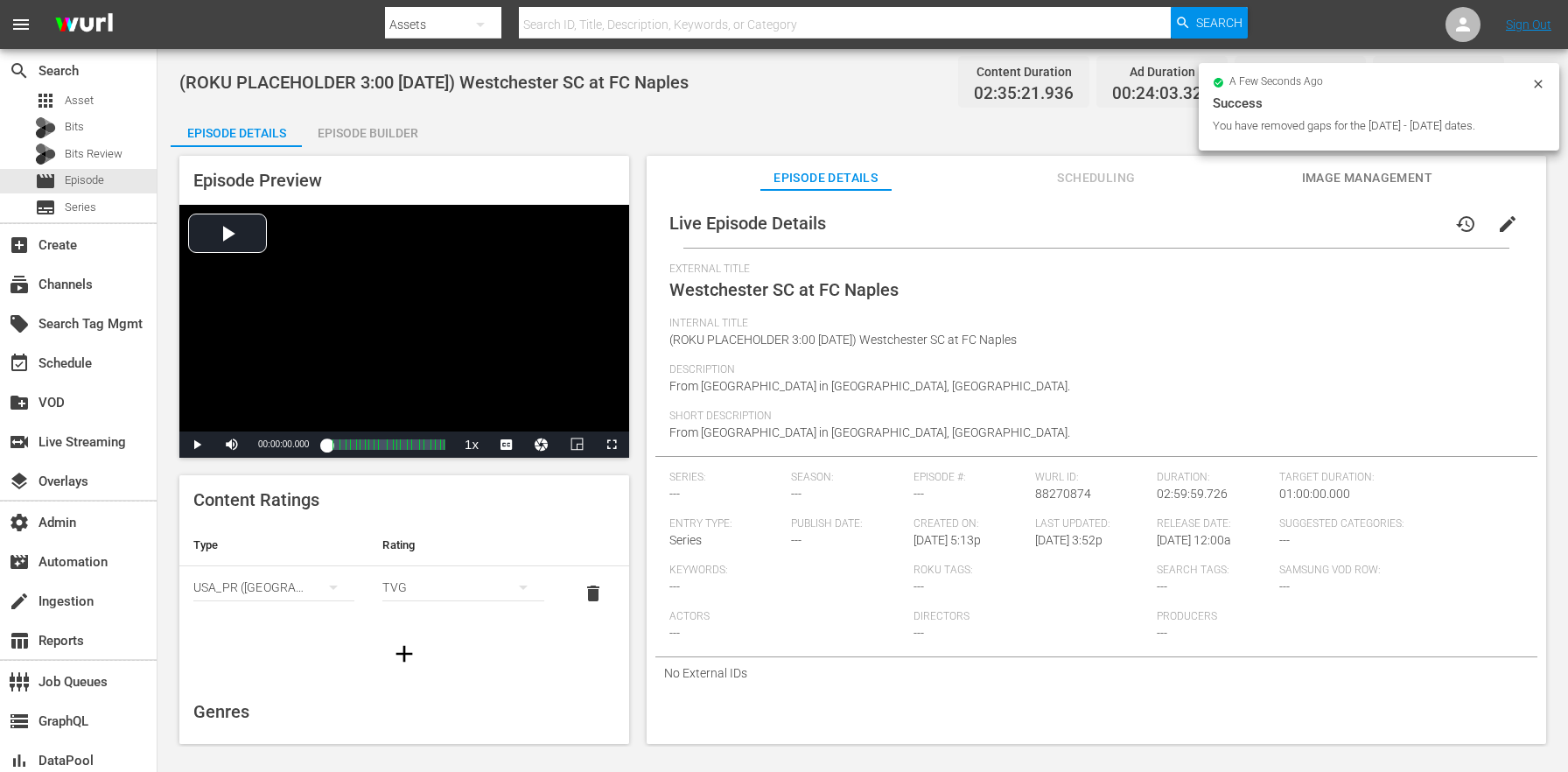
click at [1329, 176] on span "Image Management" at bounding box center [1366, 178] width 131 height 22
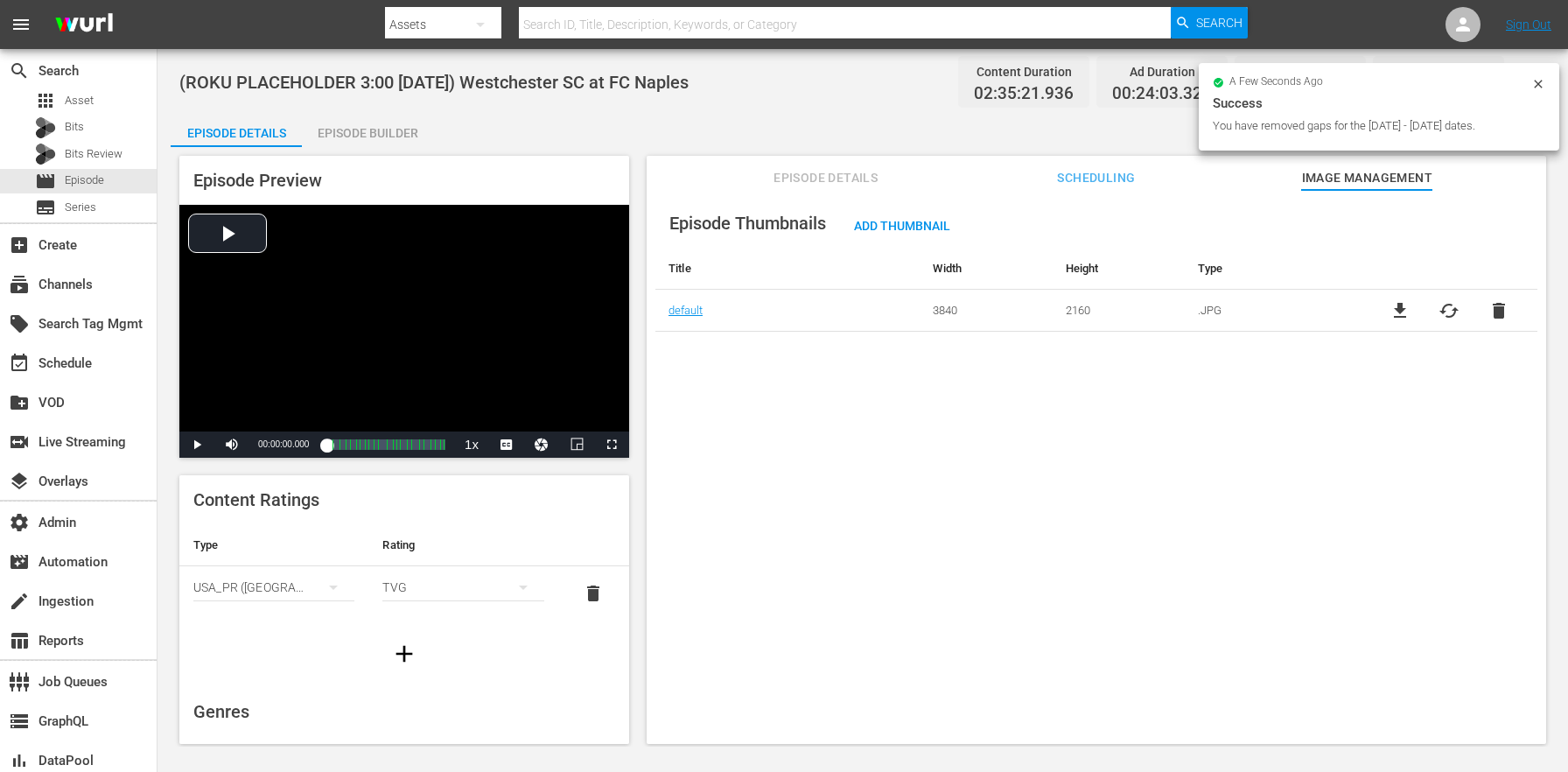
click at [871, 167] on span "Episode Details" at bounding box center [826, 178] width 131 height 22
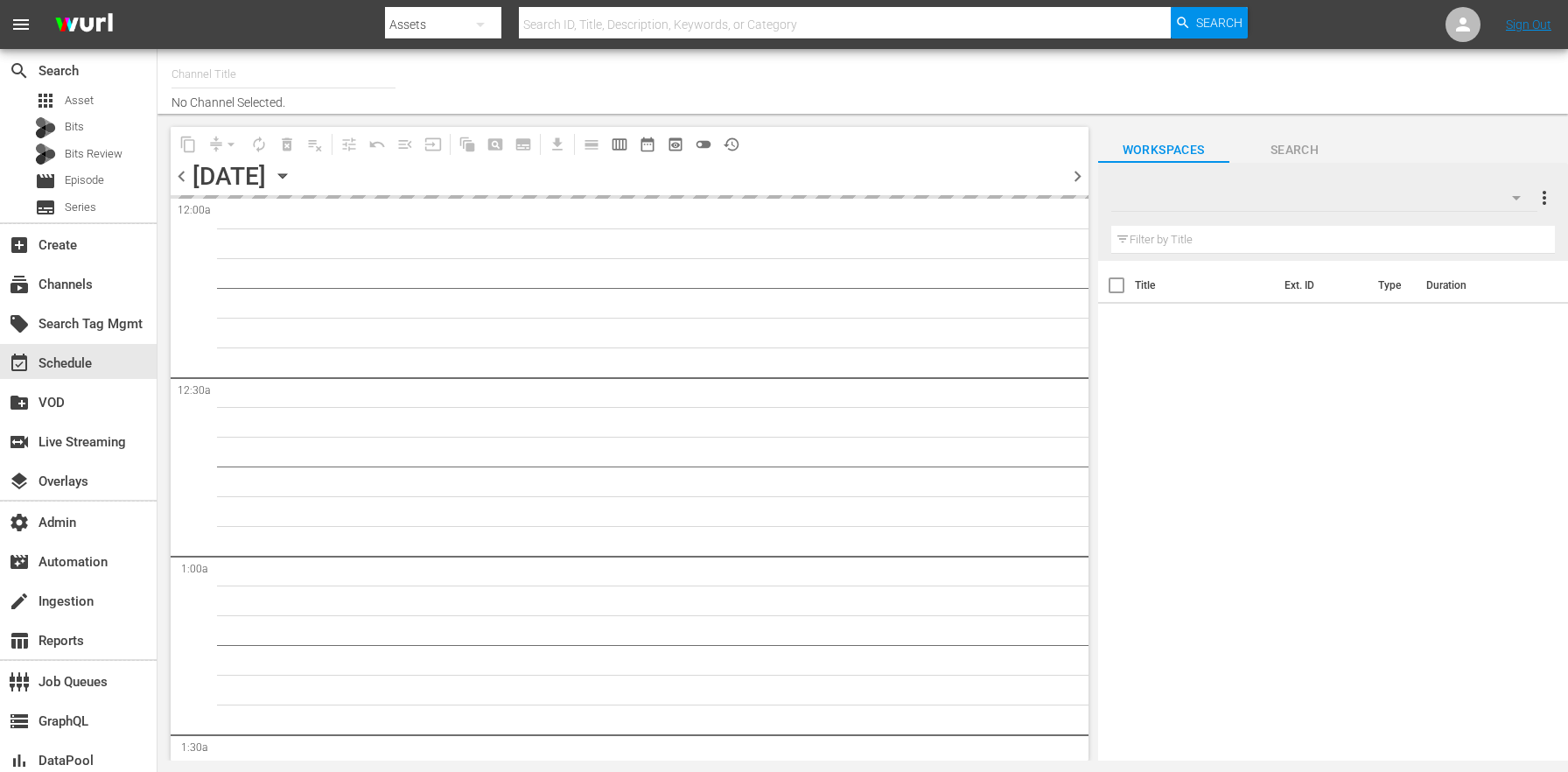
type input "MSG SportsZone - Roku Feed (1582)"
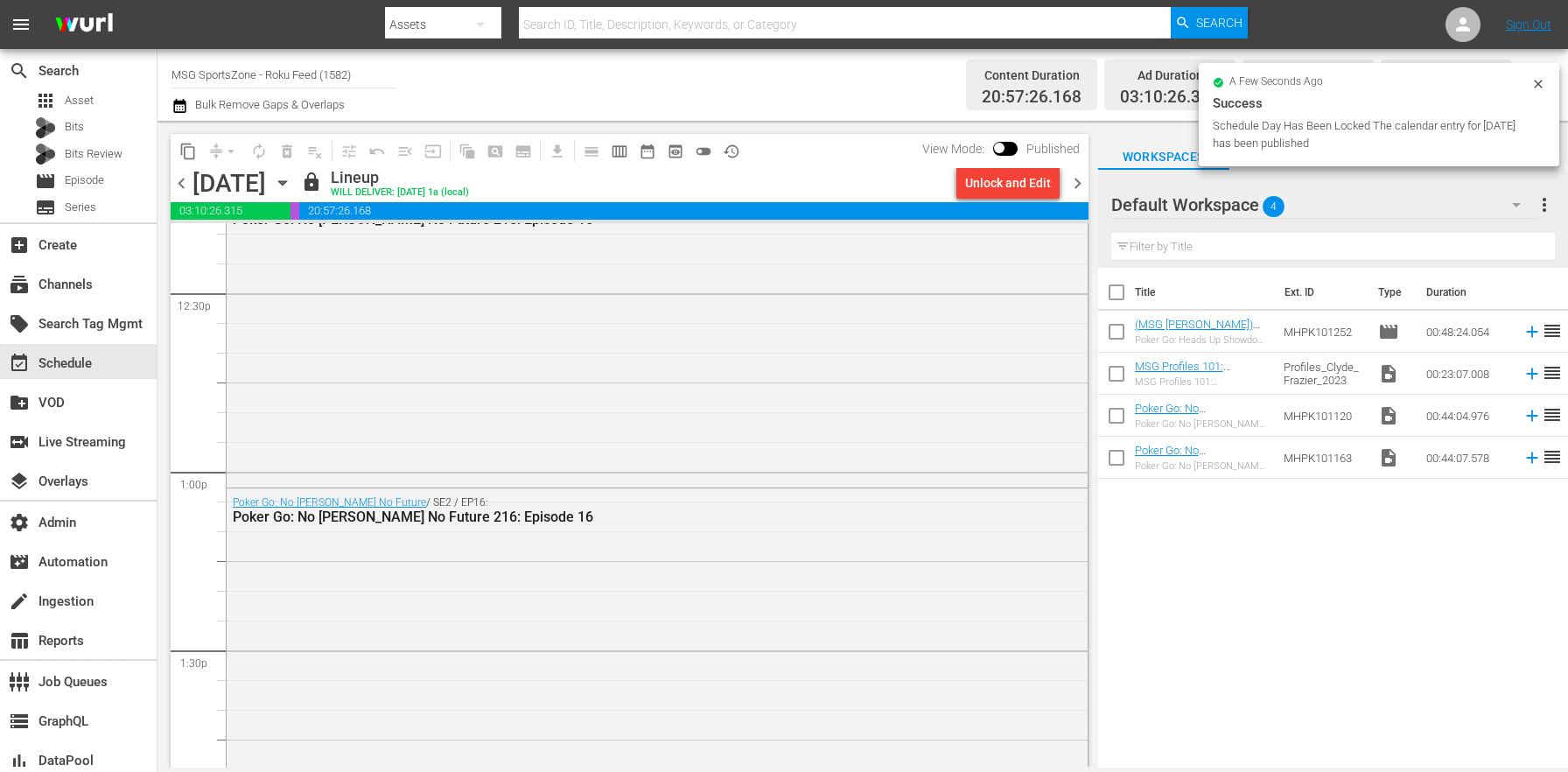
scroll to position [8205, 0]
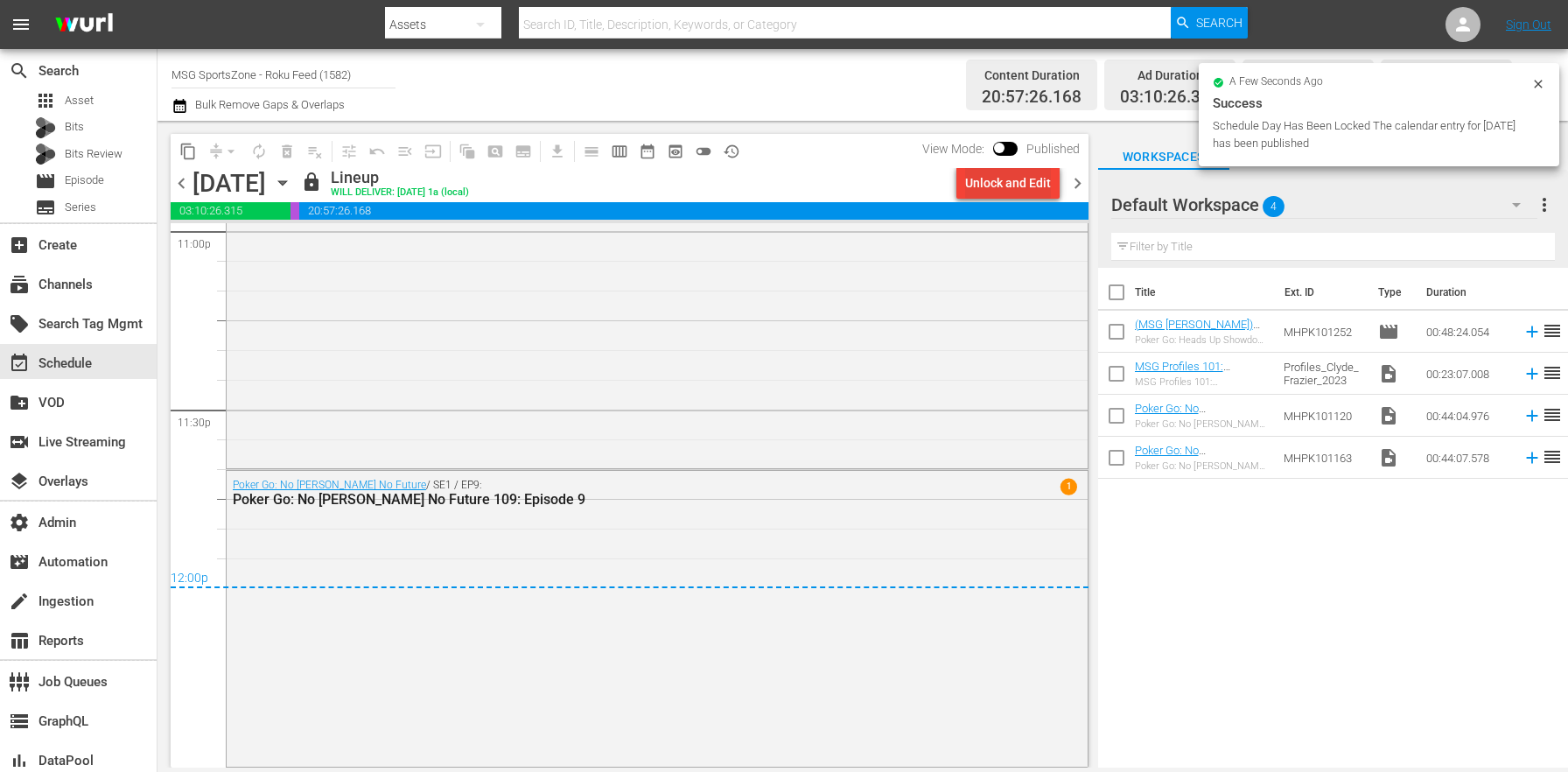
click at [994, 182] on div "Unlock and Edit" at bounding box center [1008, 183] width 85 height 32
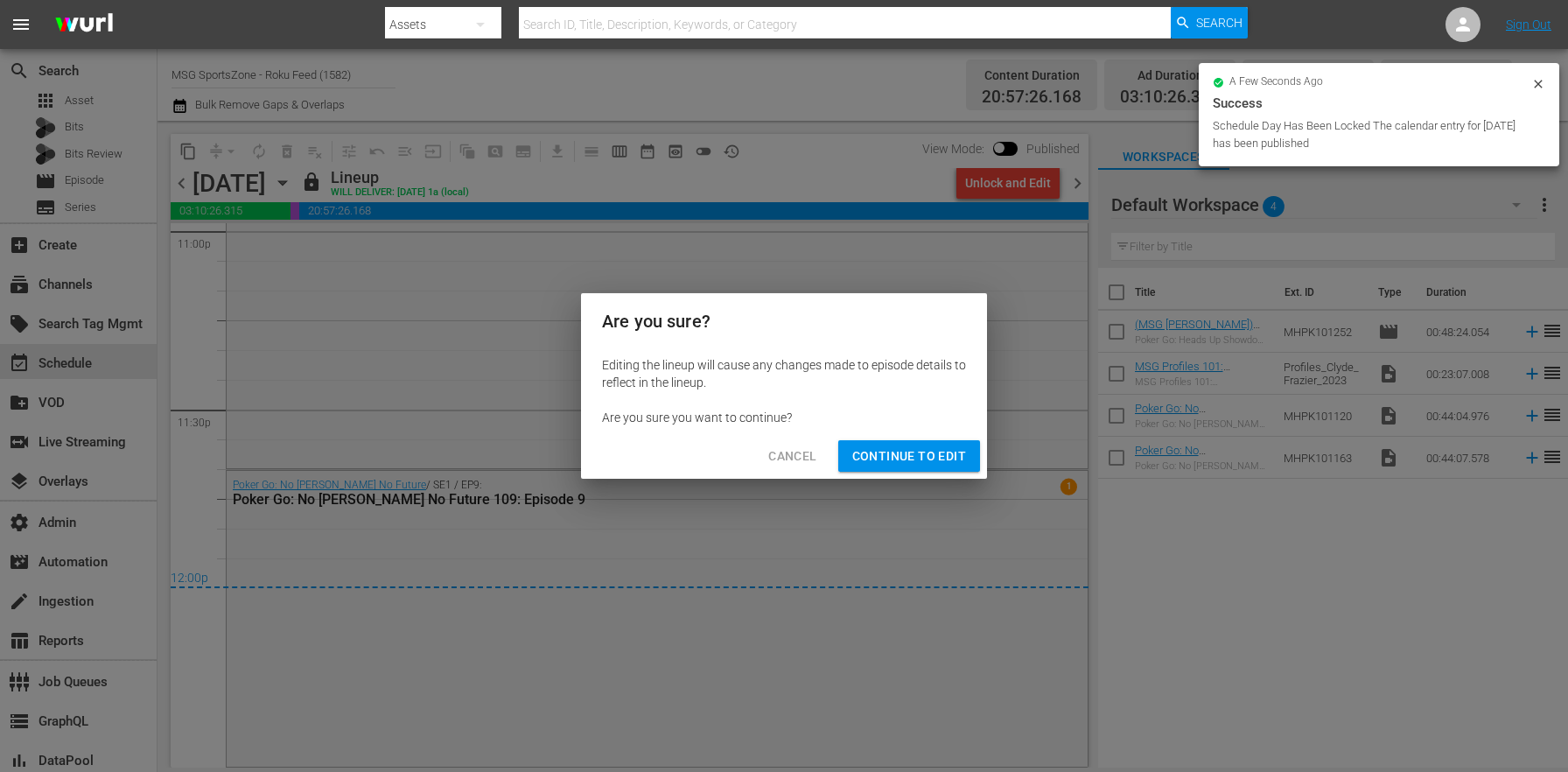
drag, startPoint x: 932, startPoint y: 477, endPoint x: 933, endPoint y: 462, distance: 15.0
click at [932, 477] on div "Cancel Continue to Edit" at bounding box center [784, 456] width 406 height 46
click at [933, 462] on span "Continue to Edit" at bounding box center [909, 457] width 113 height 22
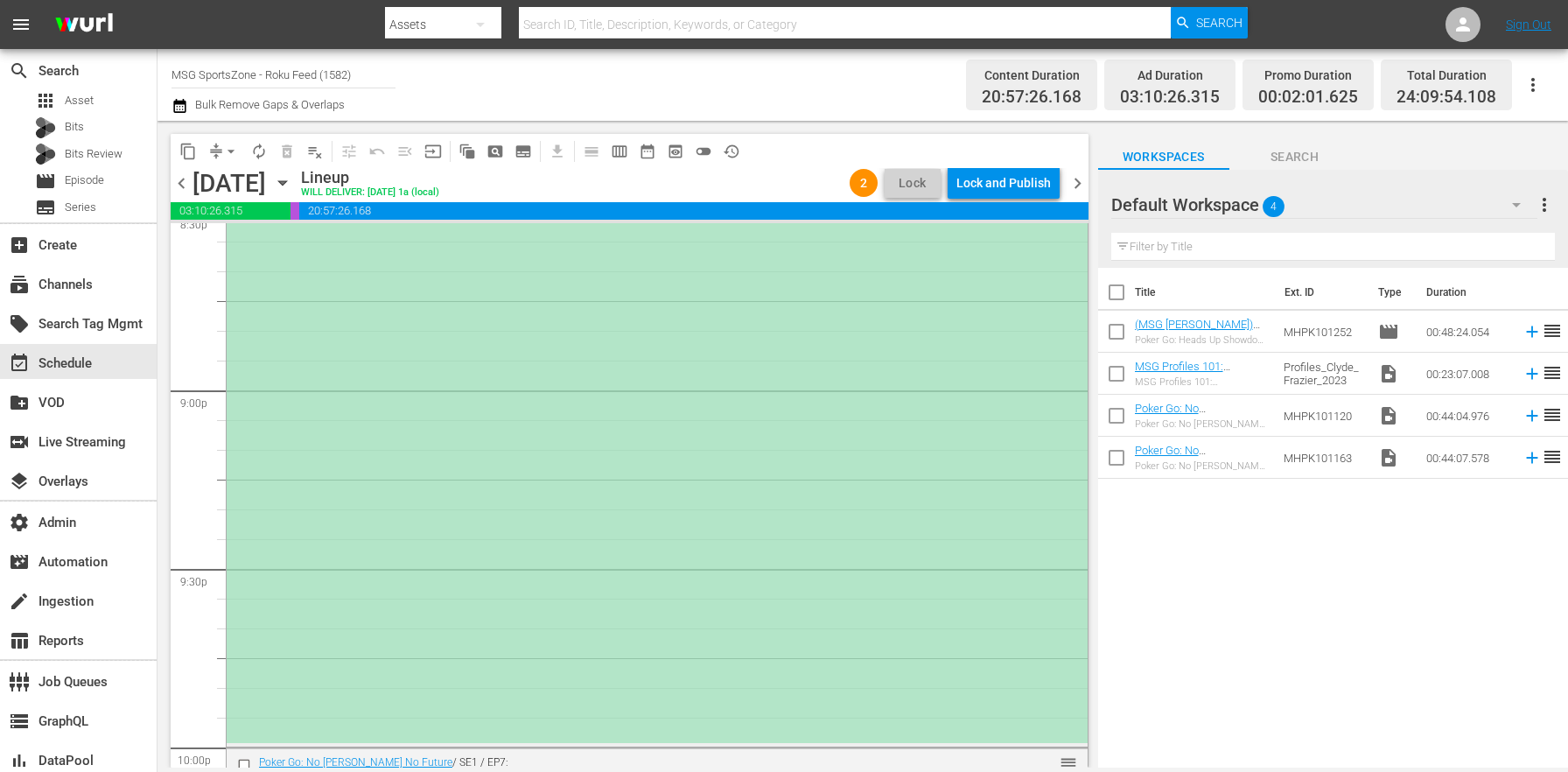
scroll to position [7138, 0]
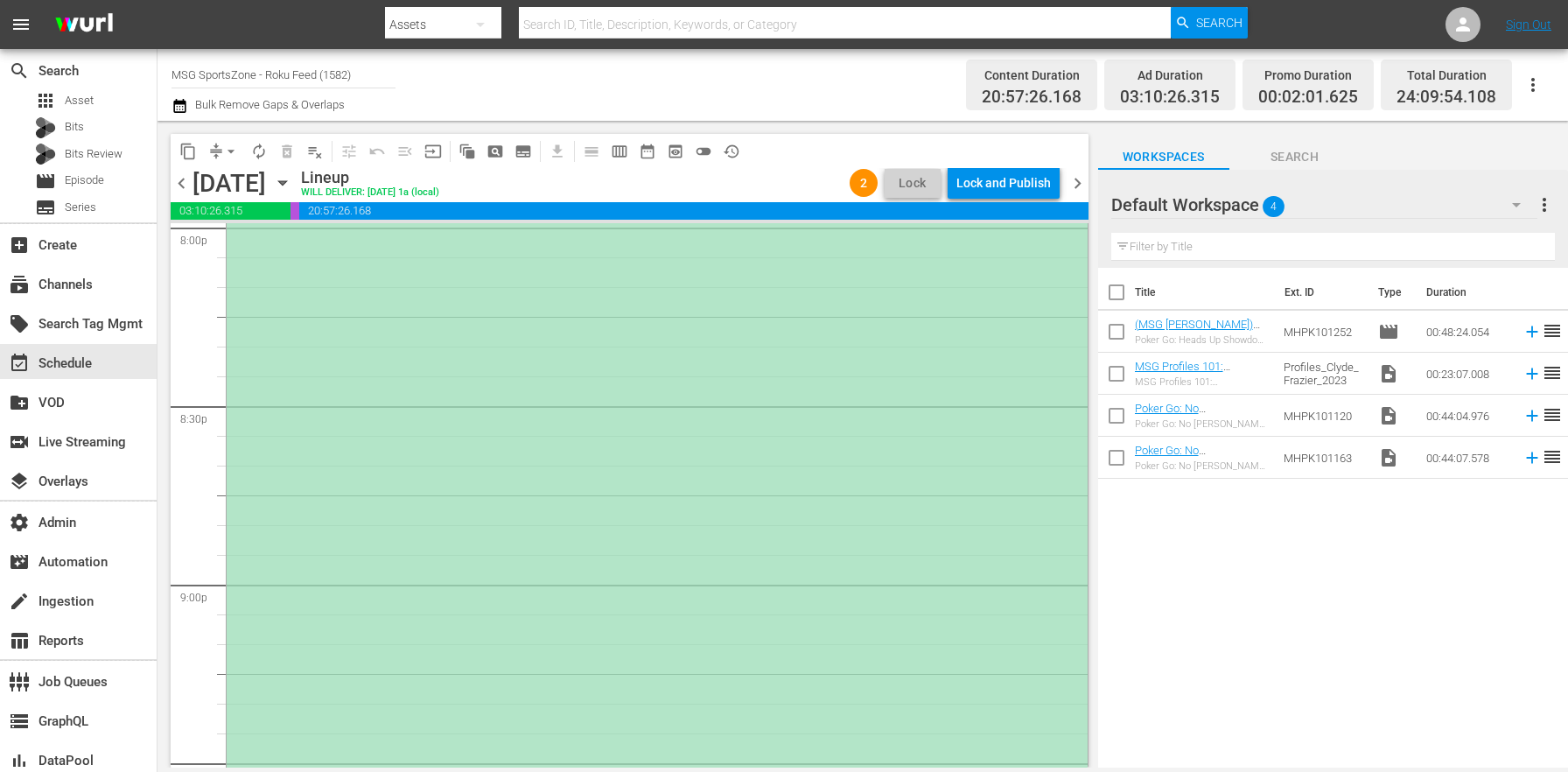
click at [456, 479] on div "(ROKU PLACEHOLDER 3:00 - 8/30) Westchester SC at FC Naples reorder" at bounding box center [657, 405] width 861 height 1066
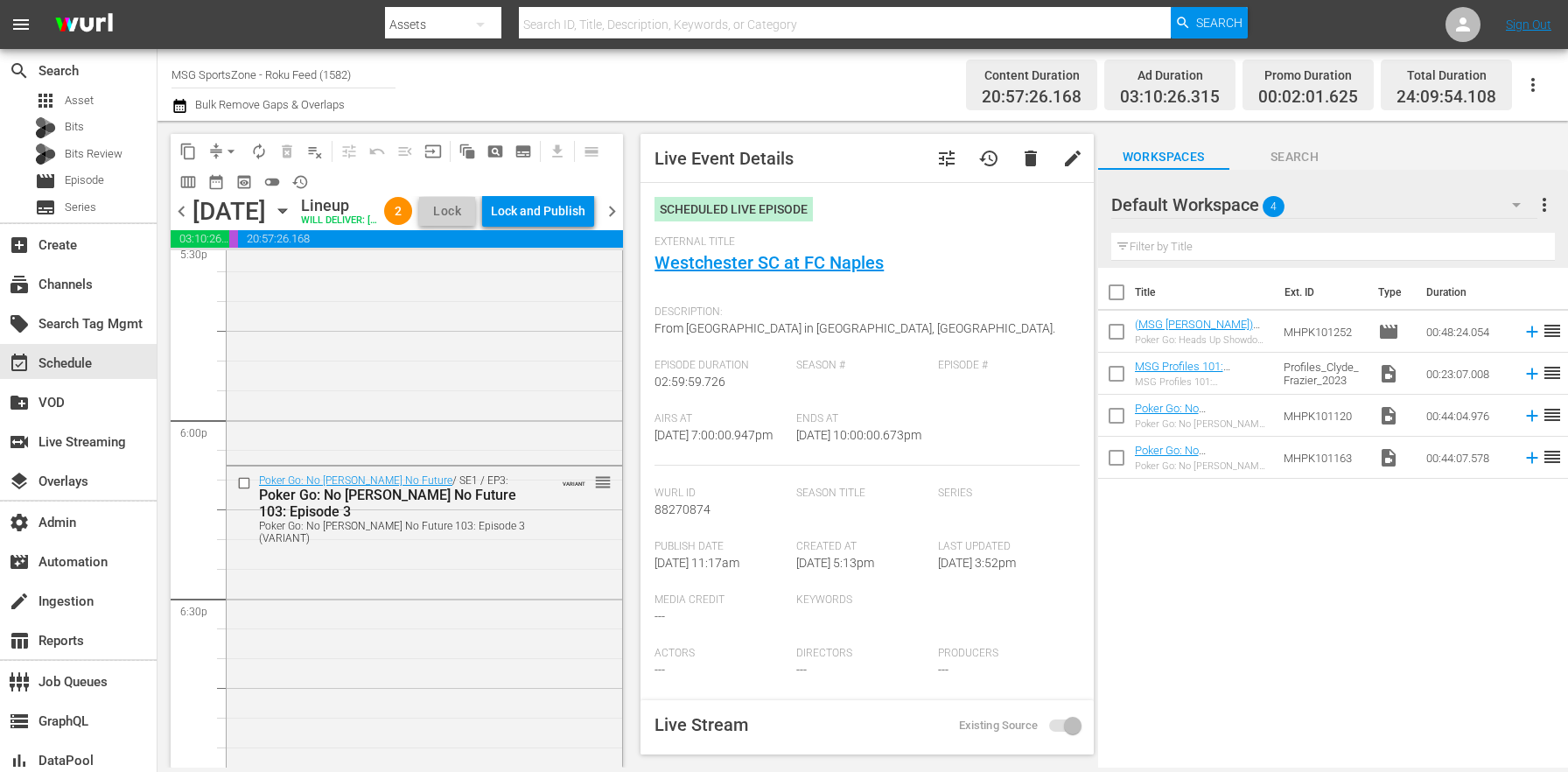
scroll to position [6549, 0]
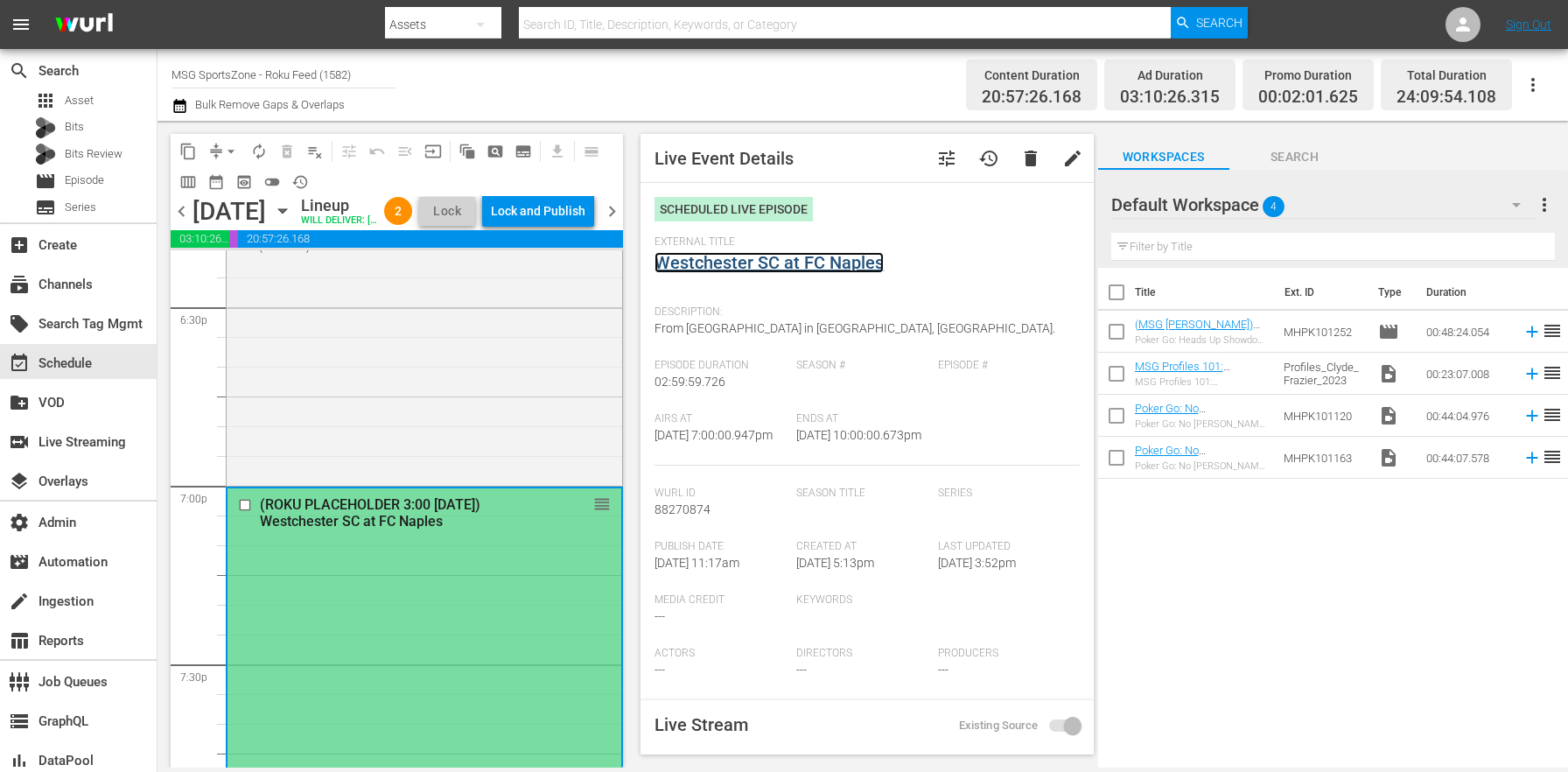
click at [691, 265] on link "Westchester SC at FC Naples" at bounding box center [769, 262] width 229 height 21
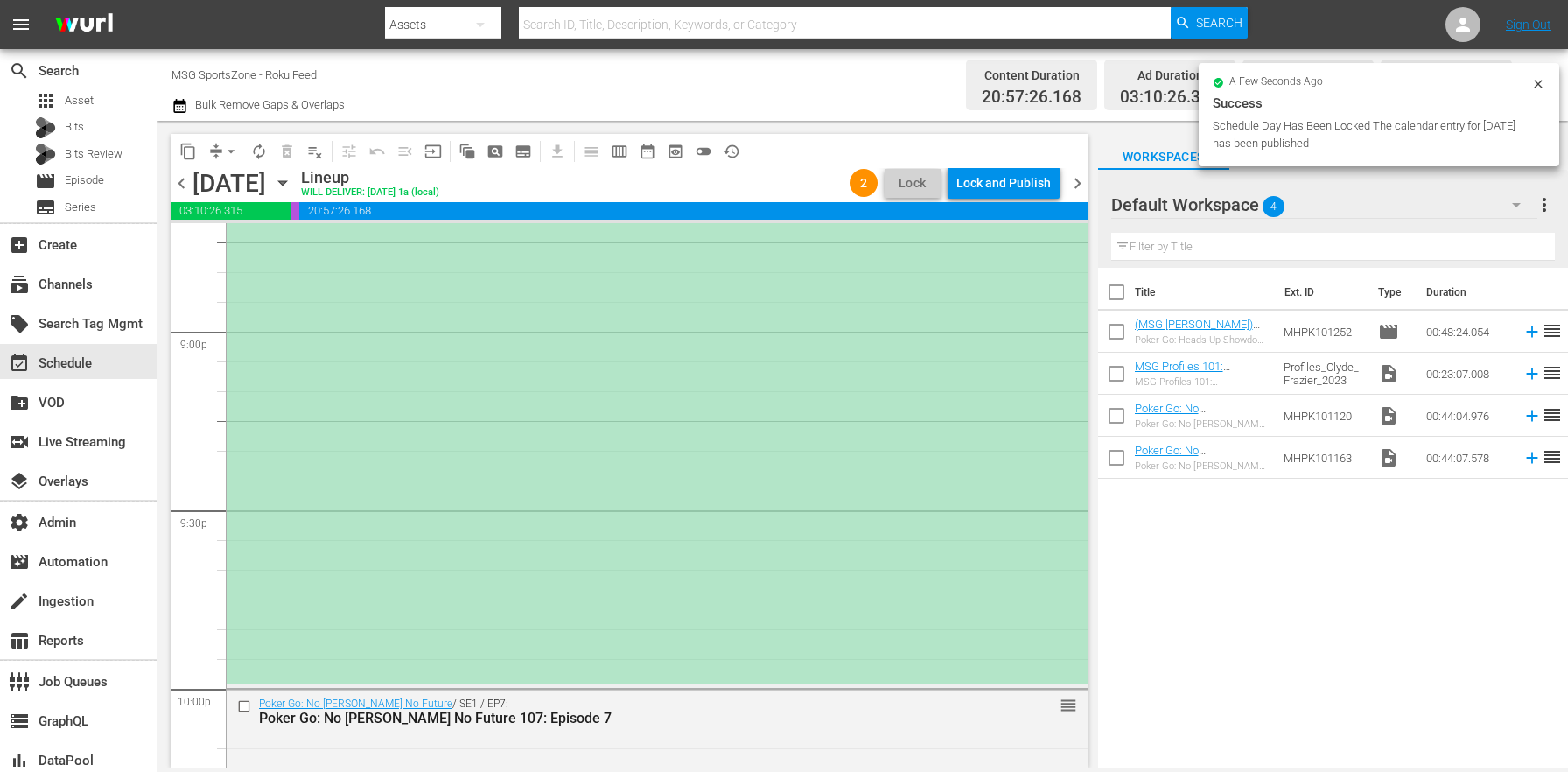
scroll to position [7488, 0]
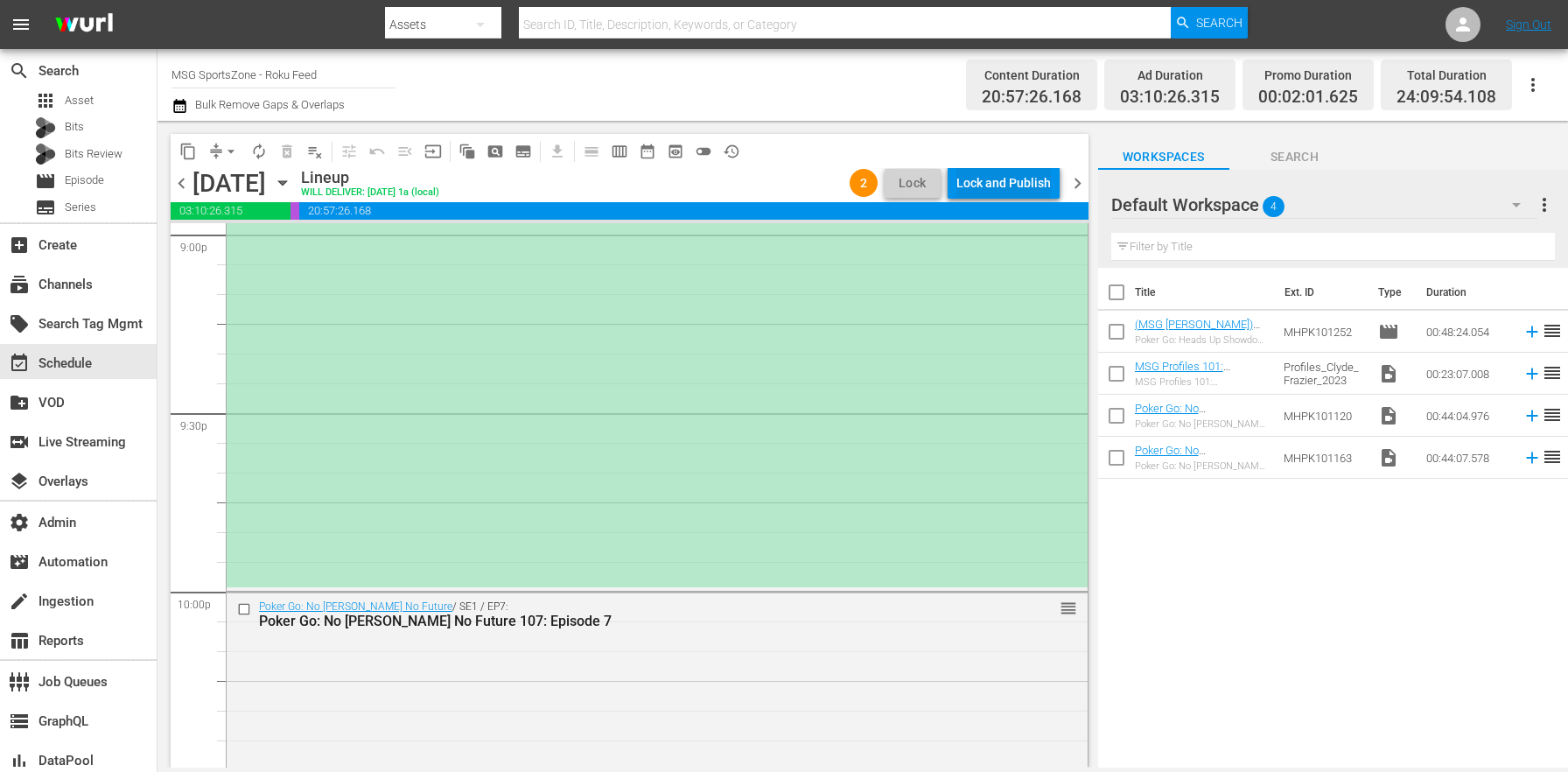
click at [988, 194] on div "Lock and Publish" at bounding box center [1004, 183] width 95 height 32
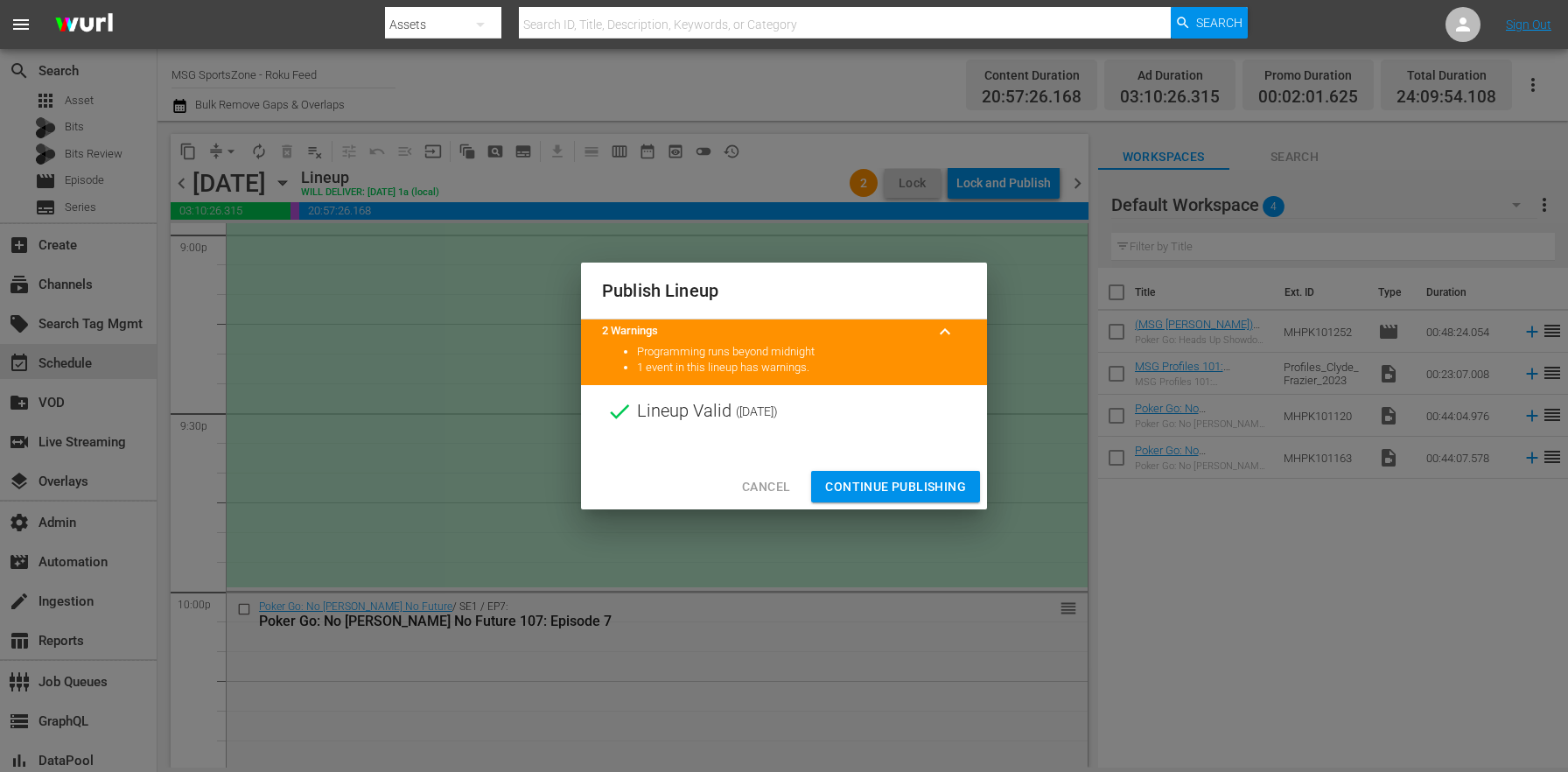
click at [912, 492] on span "Continue Publishing" at bounding box center [895, 488] width 141 height 22
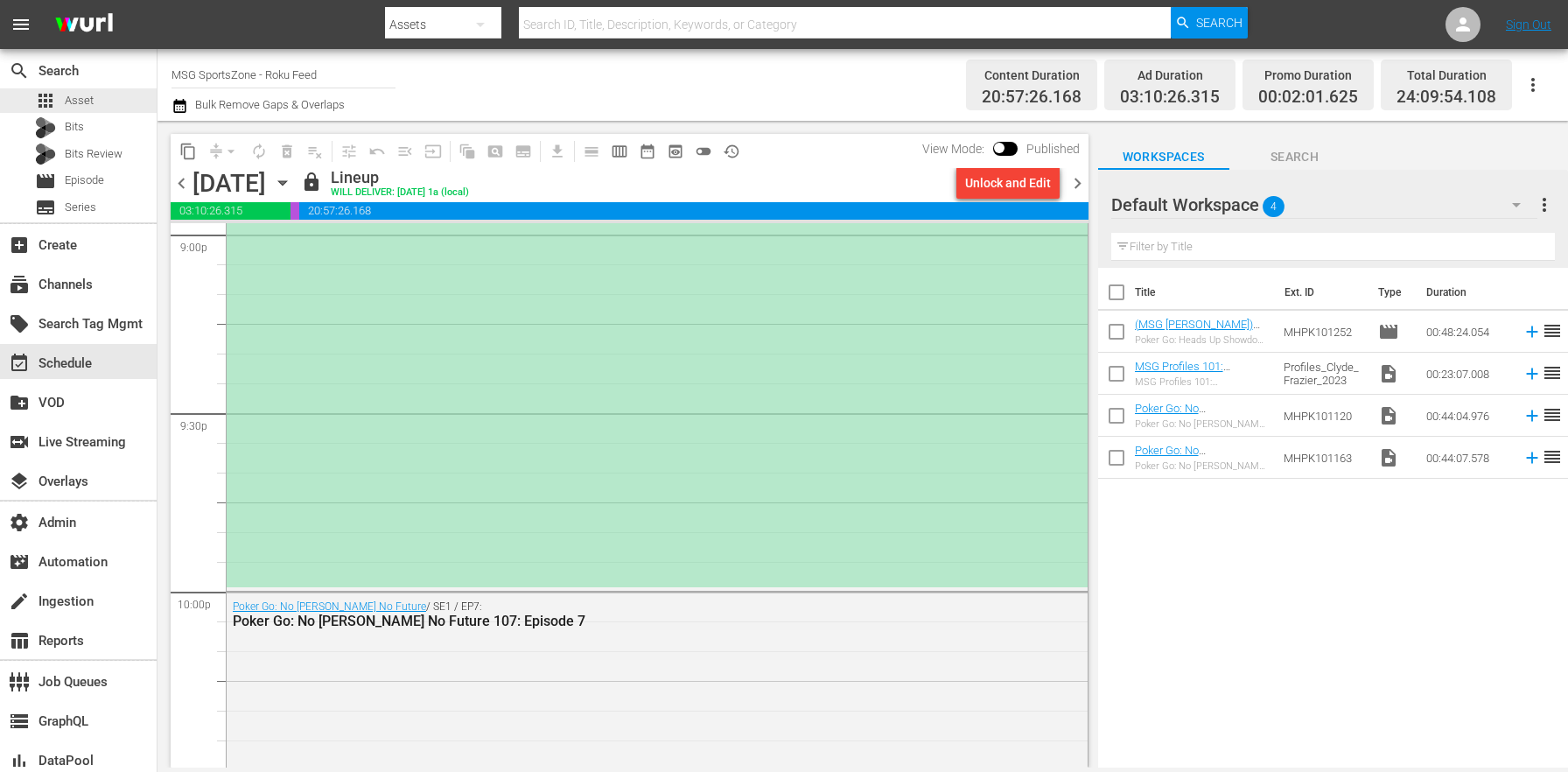
click at [189, 111] on button "button" at bounding box center [182, 106] width 21 height 21
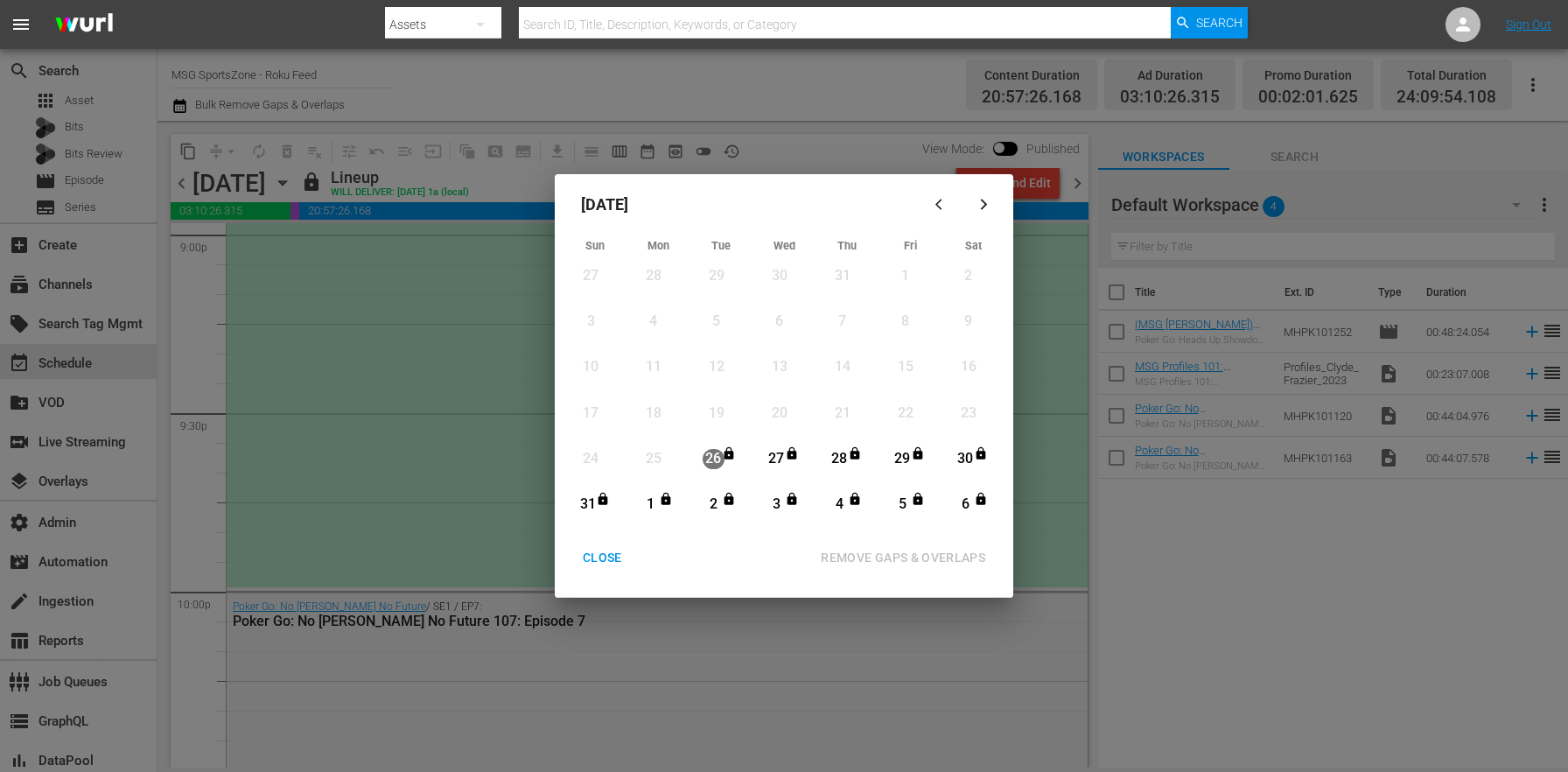
click at [617, 566] on div "CLOSE" at bounding box center [602, 558] width 68 height 22
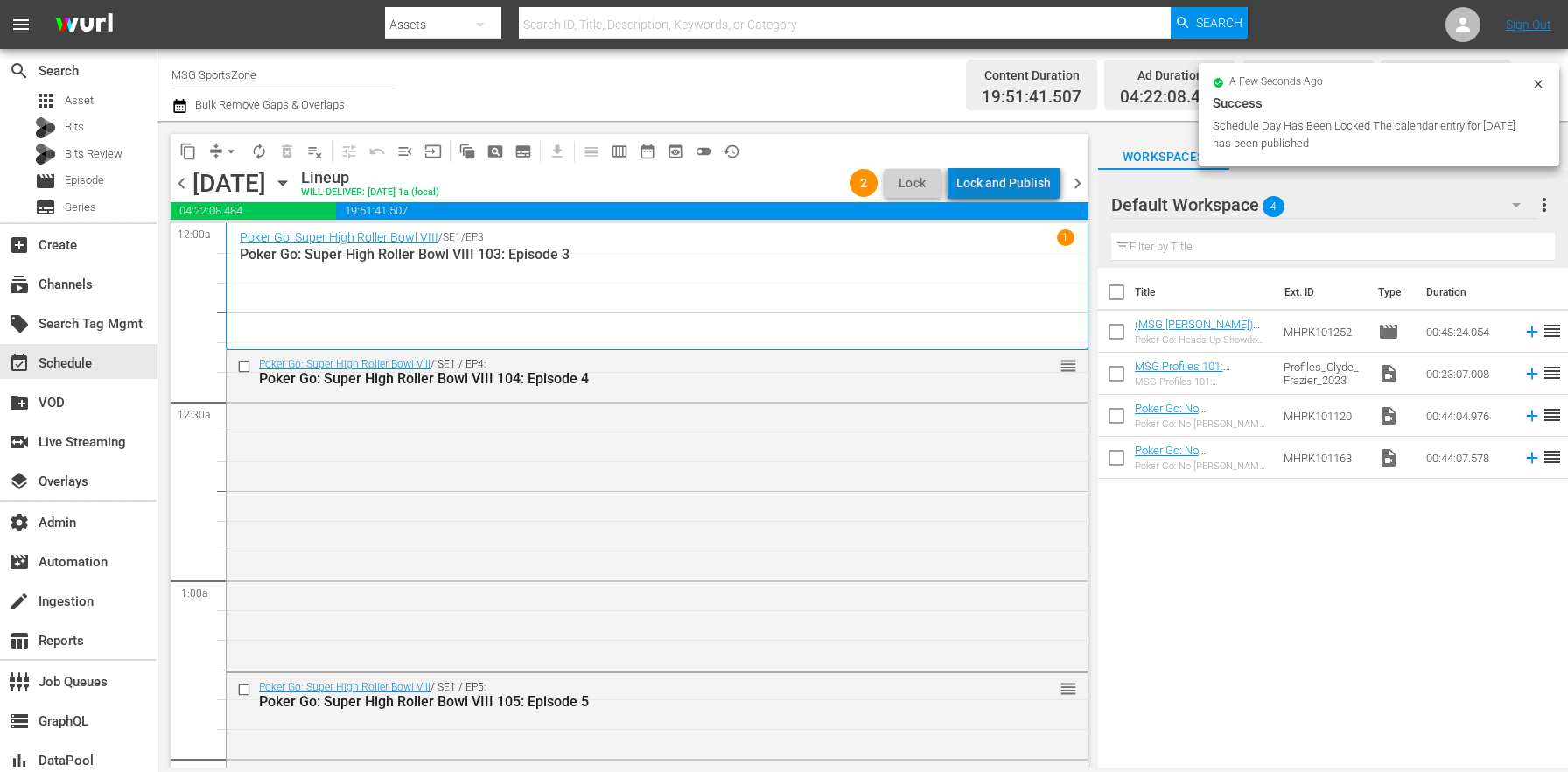
click at [1036, 179] on div "Lock and Publish" at bounding box center [1004, 183] width 95 height 32
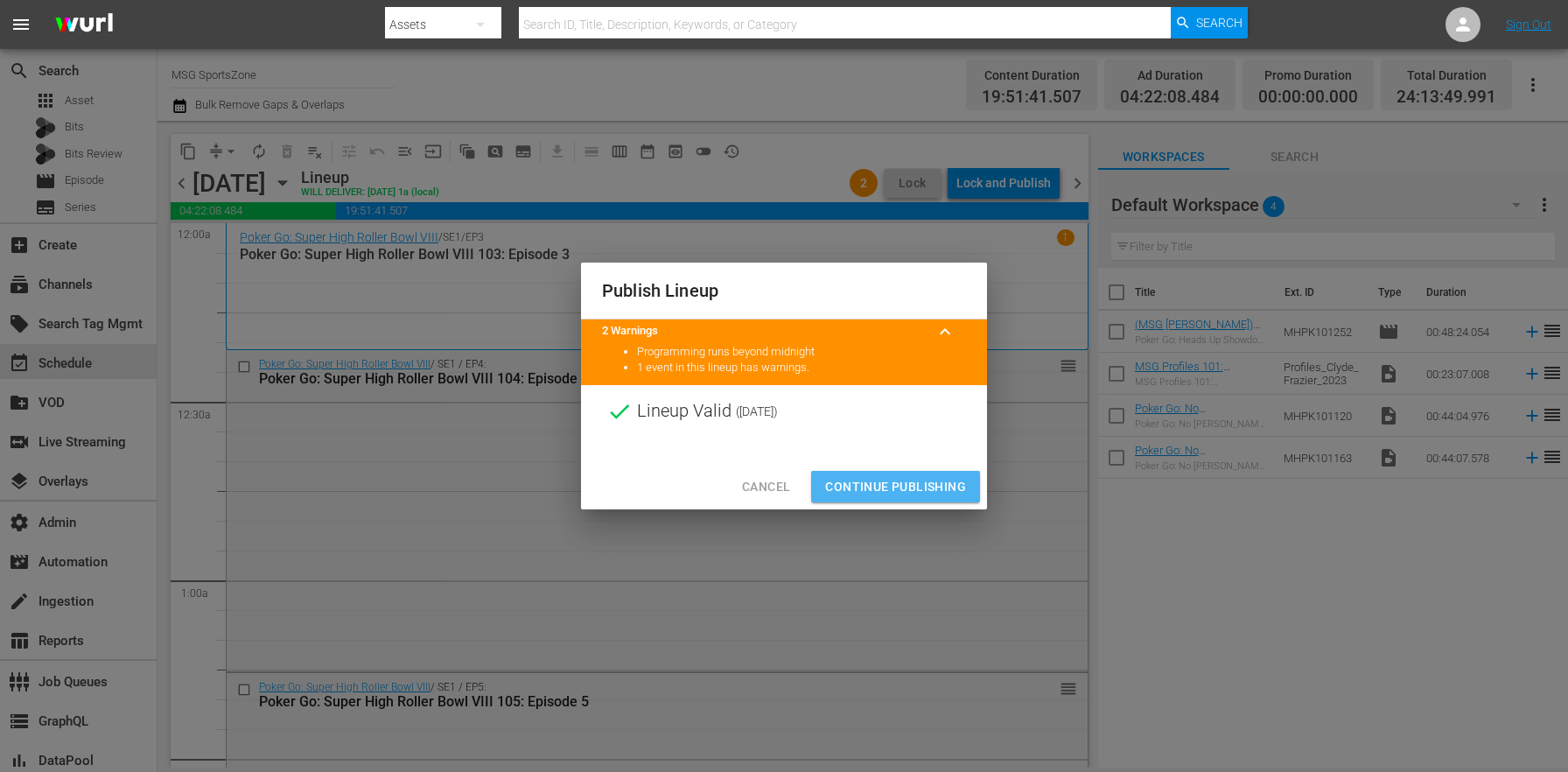
click at [921, 477] on span "Continue Publishing" at bounding box center [895, 488] width 141 height 22
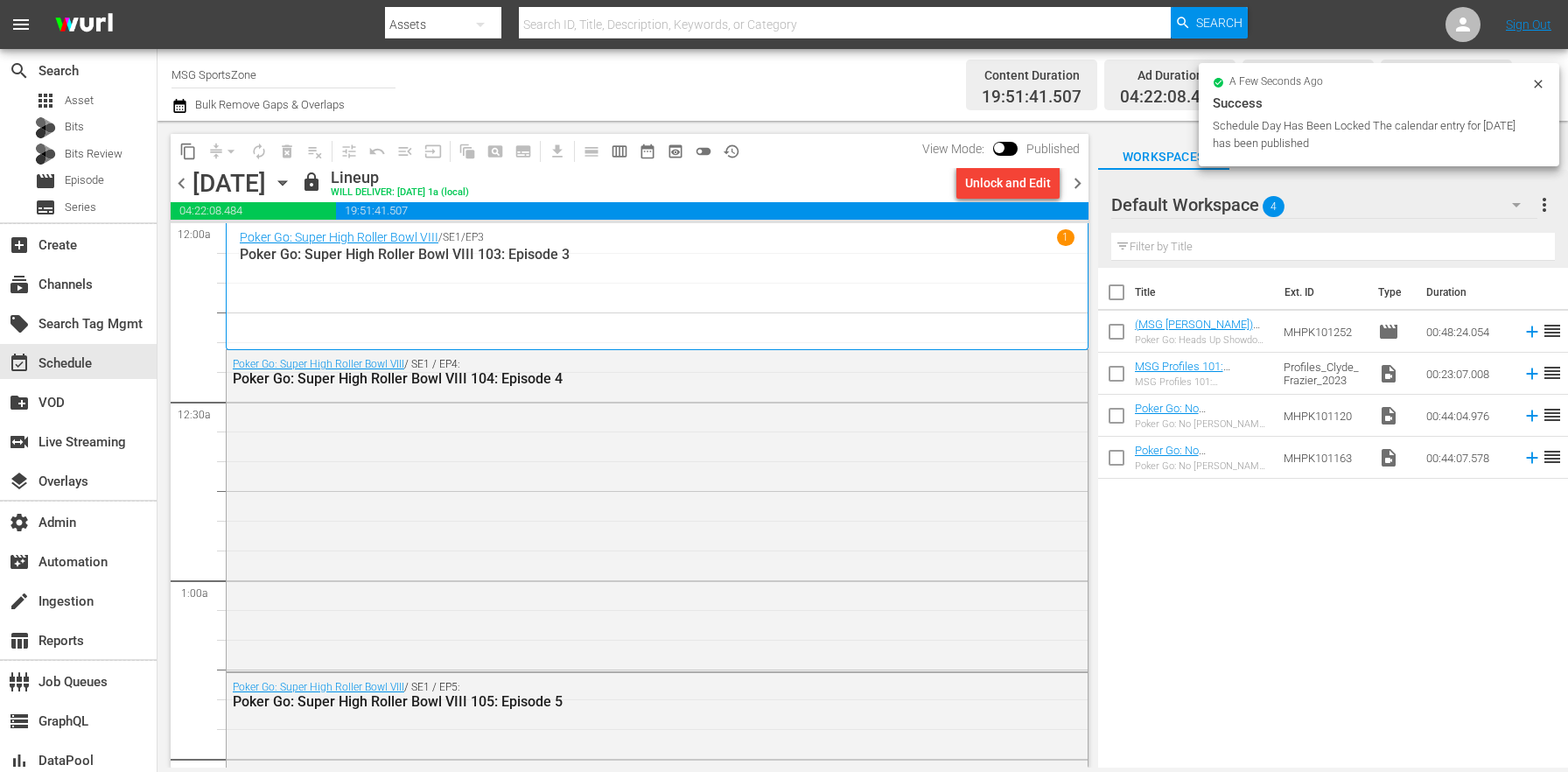
click at [1081, 182] on span "chevron_right" at bounding box center [1078, 184] width 22 height 22
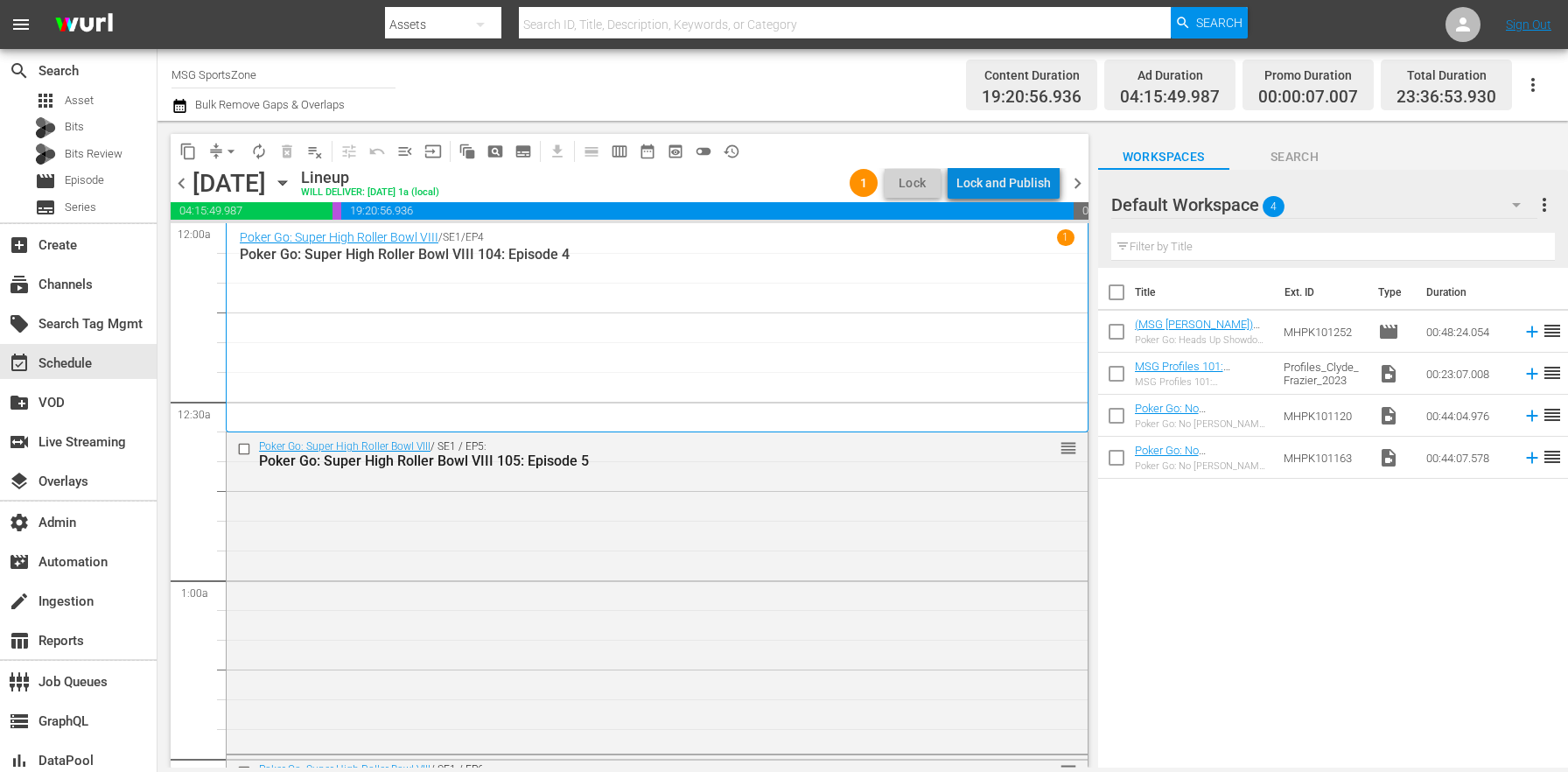
click at [1026, 192] on div "Lock and Publish" at bounding box center [1004, 183] width 95 height 32
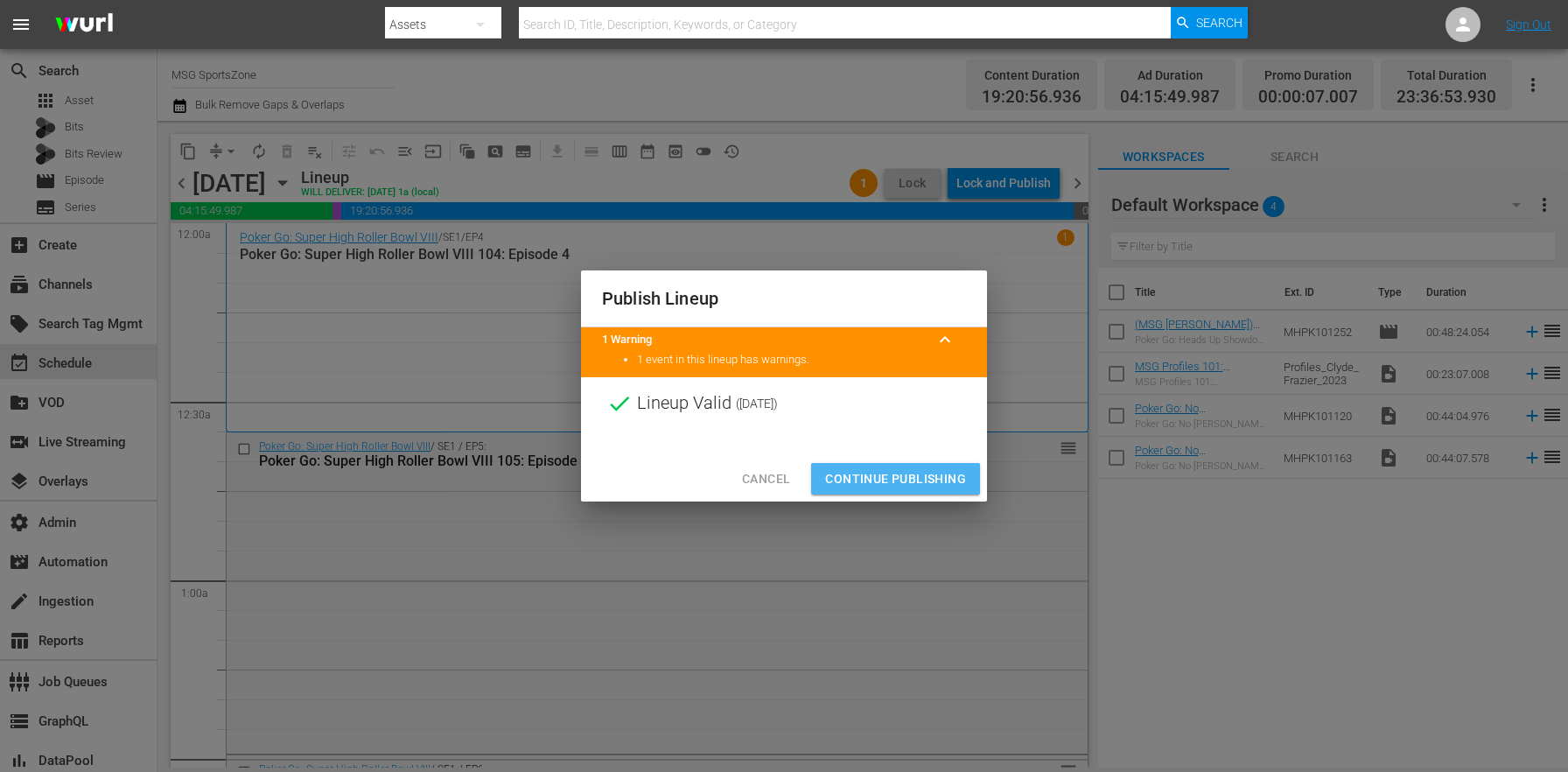
click at [956, 483] on span "Continue Publishing" at bounding box center [895, 479] width 141 height 22
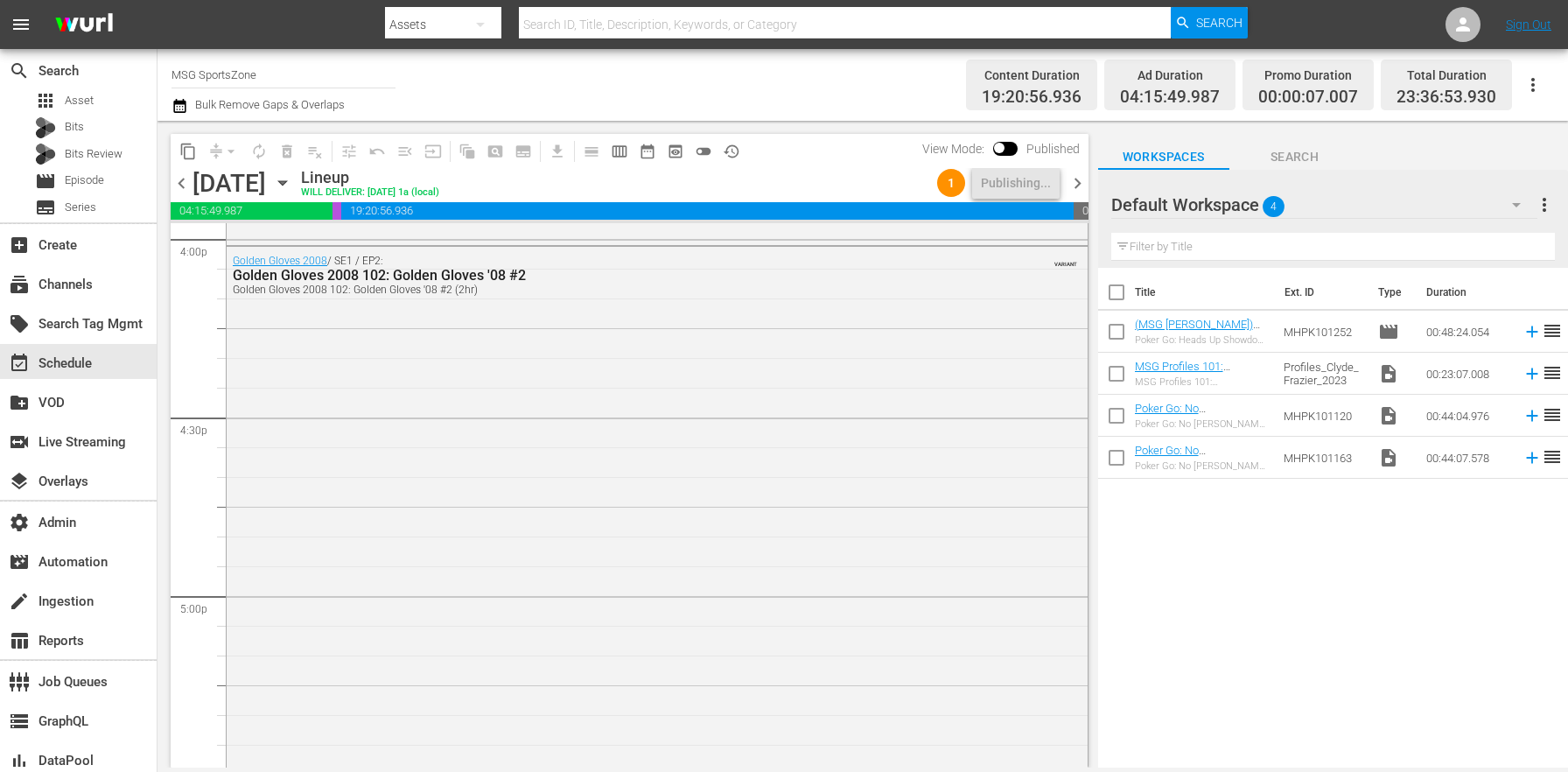
scroll to position [8098, 0]
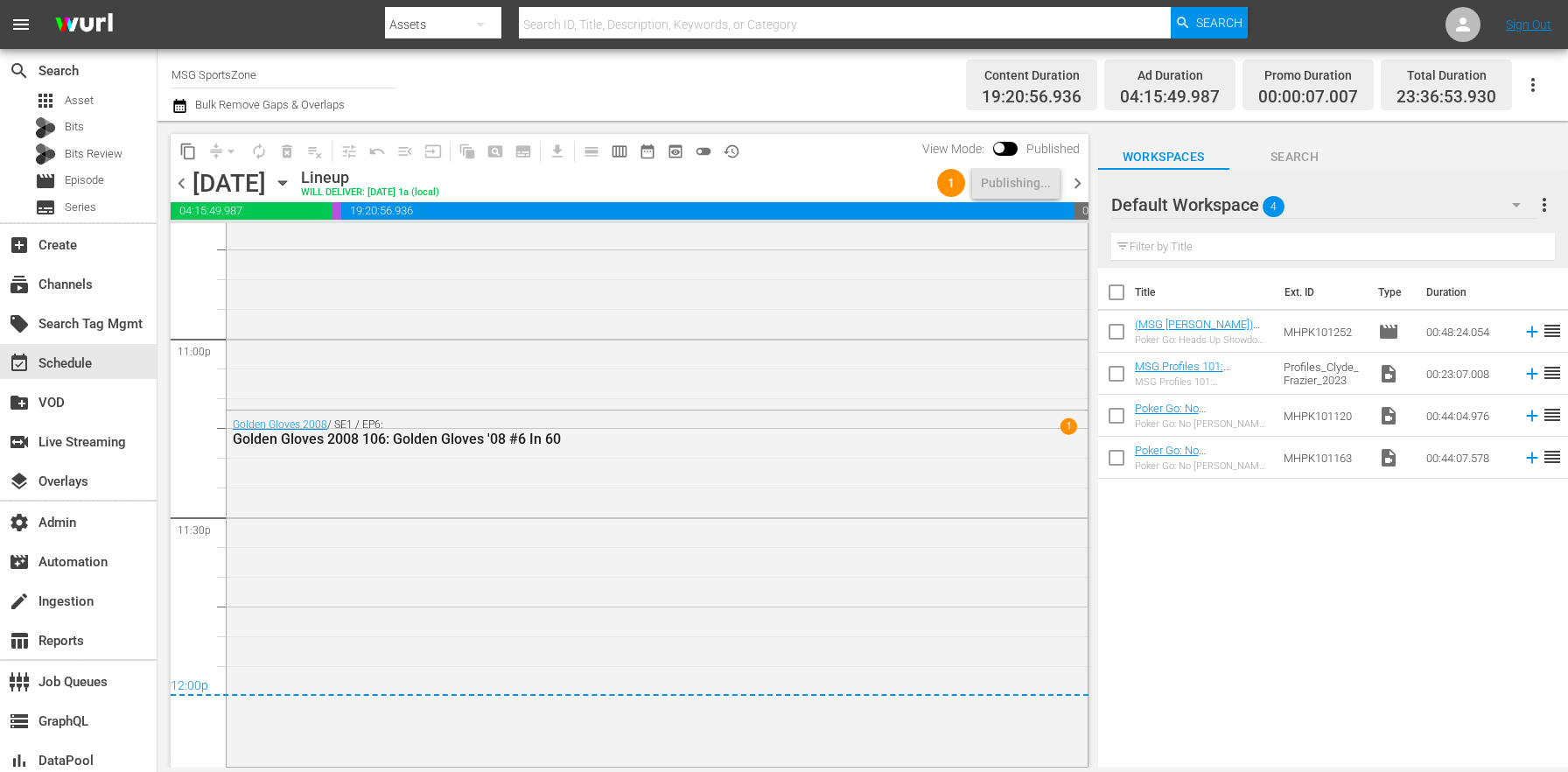
click at [1076, 184] on span "chevron_right" at bounding box center [1078, 184] width 22 height 22
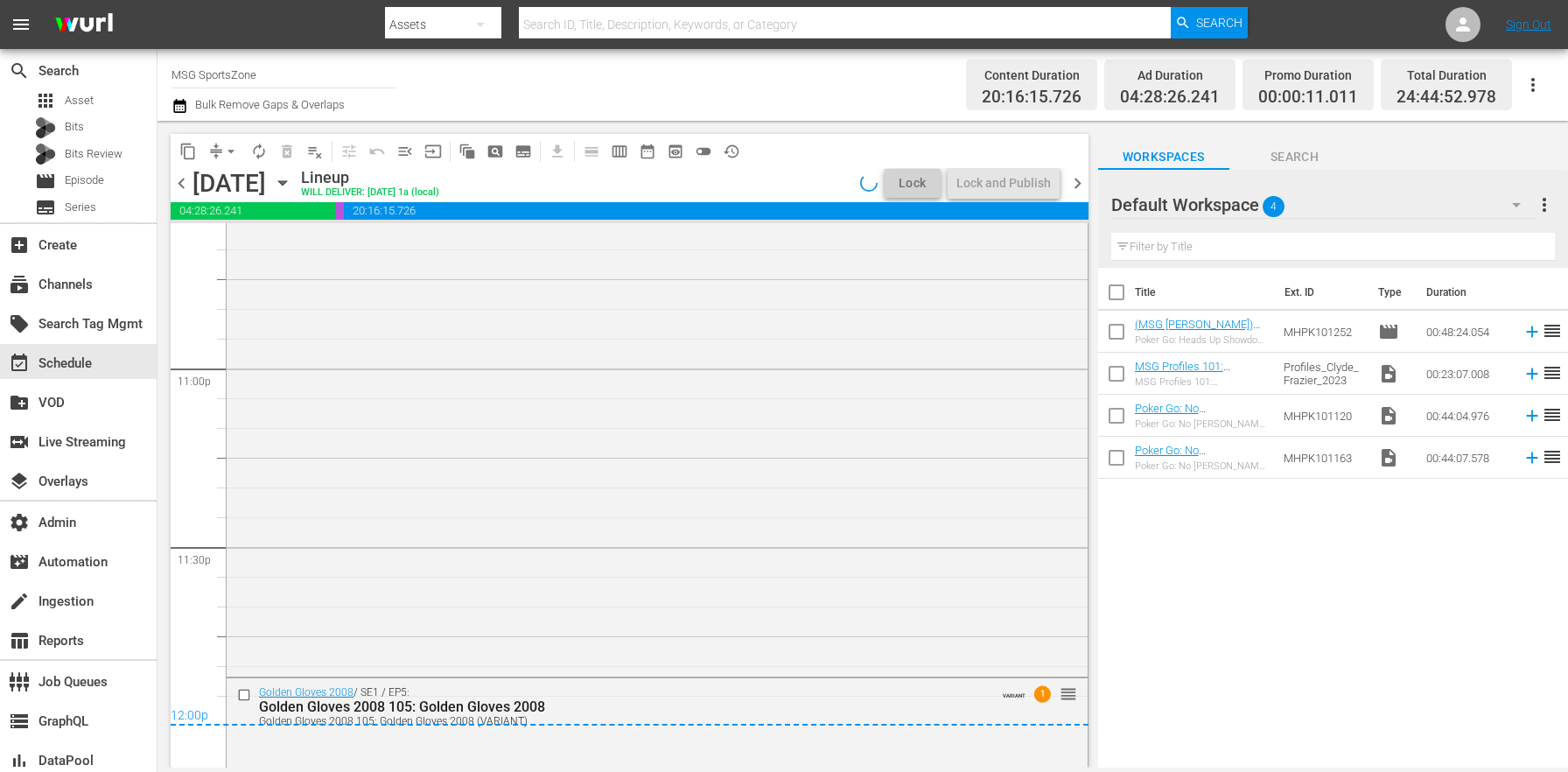
scroll to position [8364, 0]
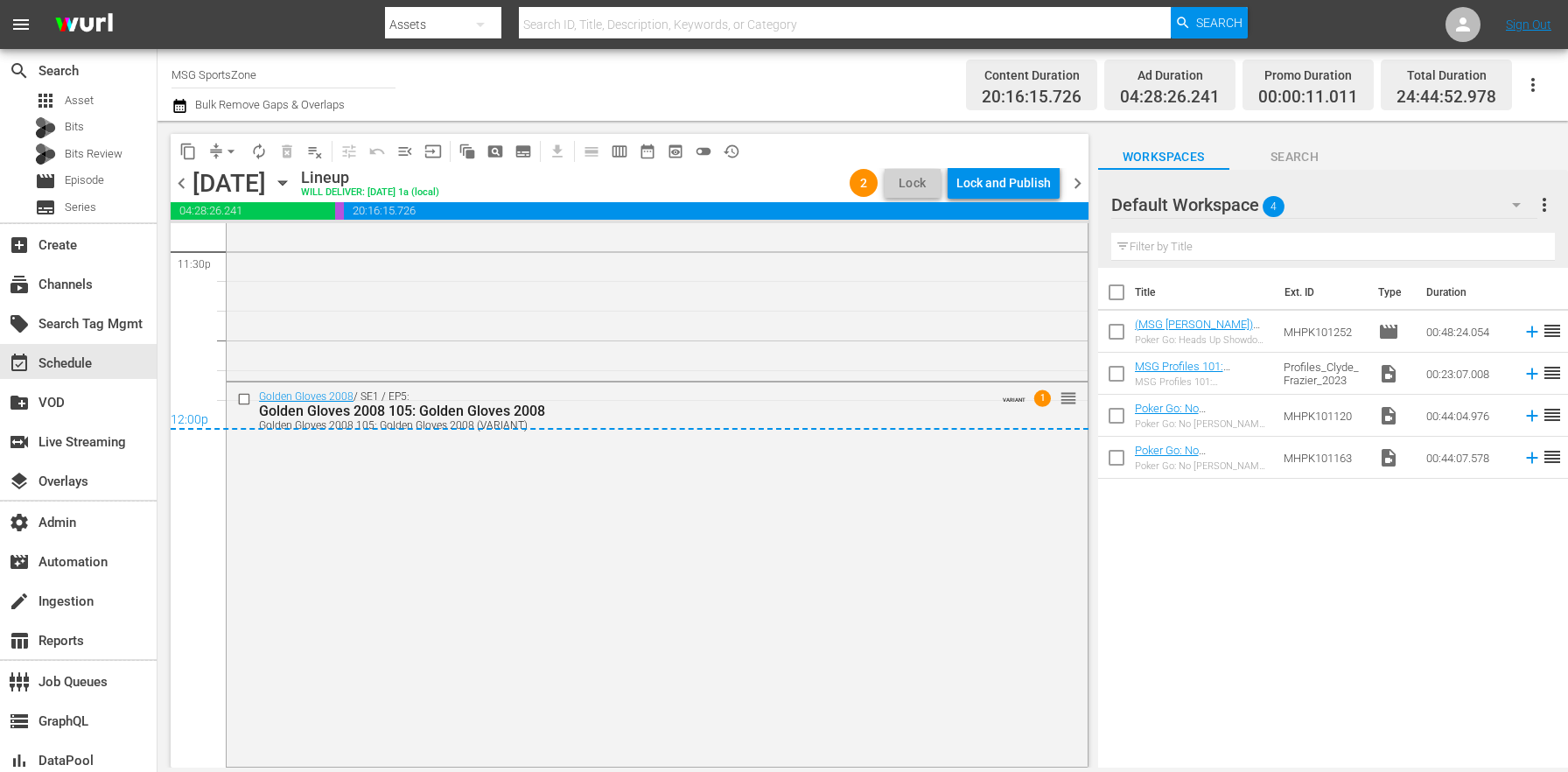
click at [998, 190] on div "Lock and Publish" at bounding box center [1004, 183] width 95 height 32
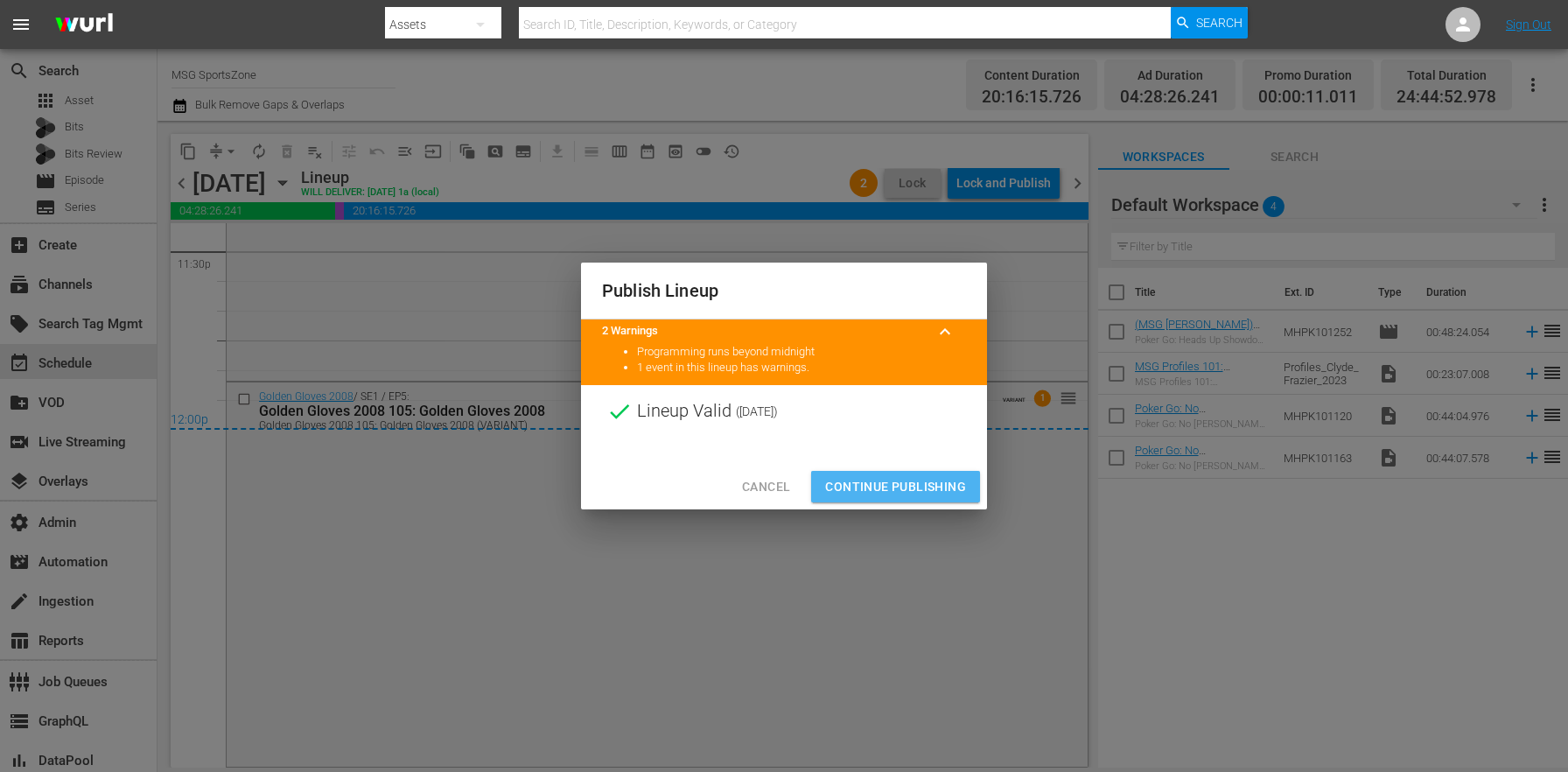
click at [906, 481] on span "Continue Publishing" at bounding box center [895, 488] width 141 height 22
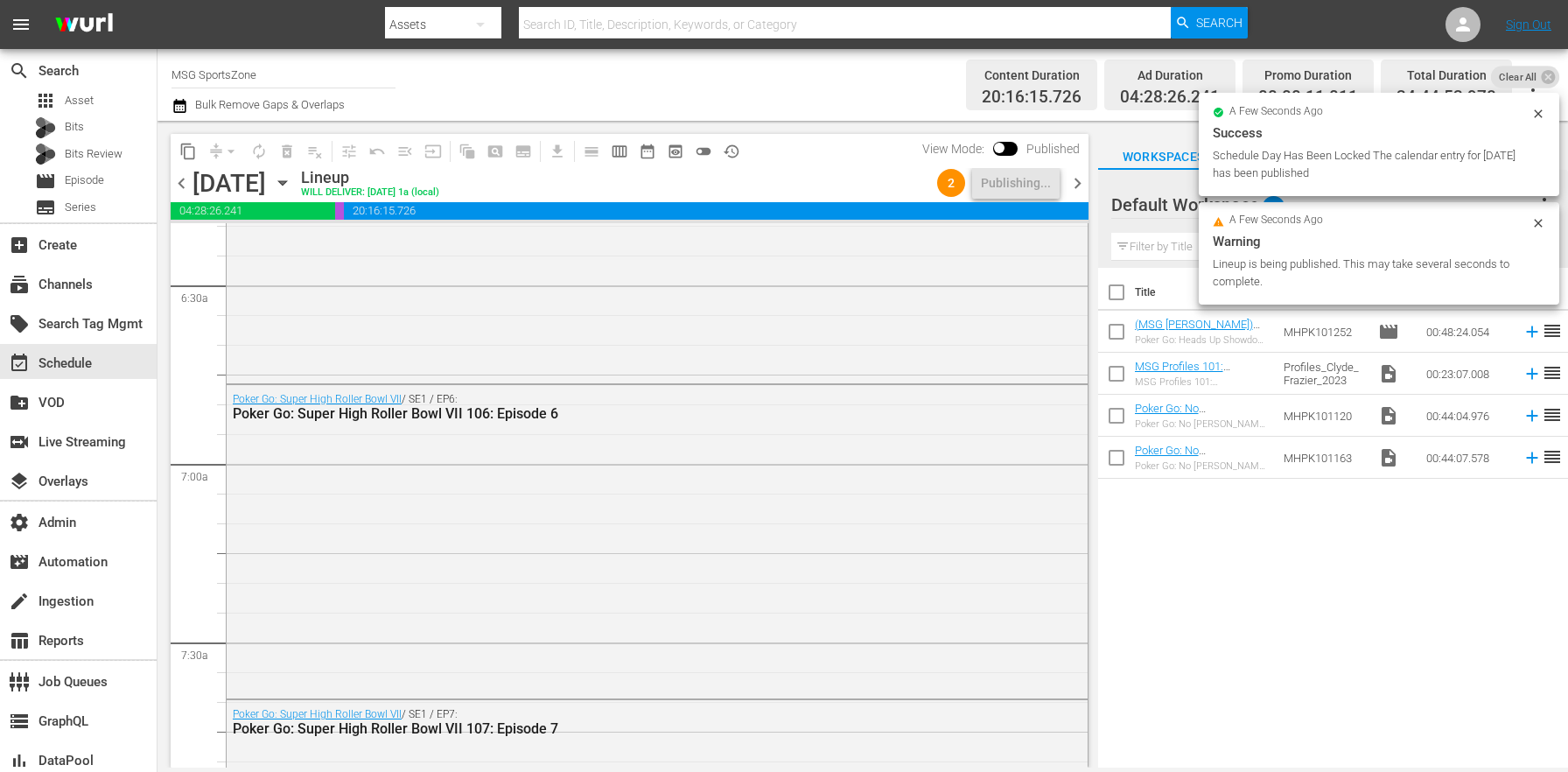
scroll to position [0, 0]
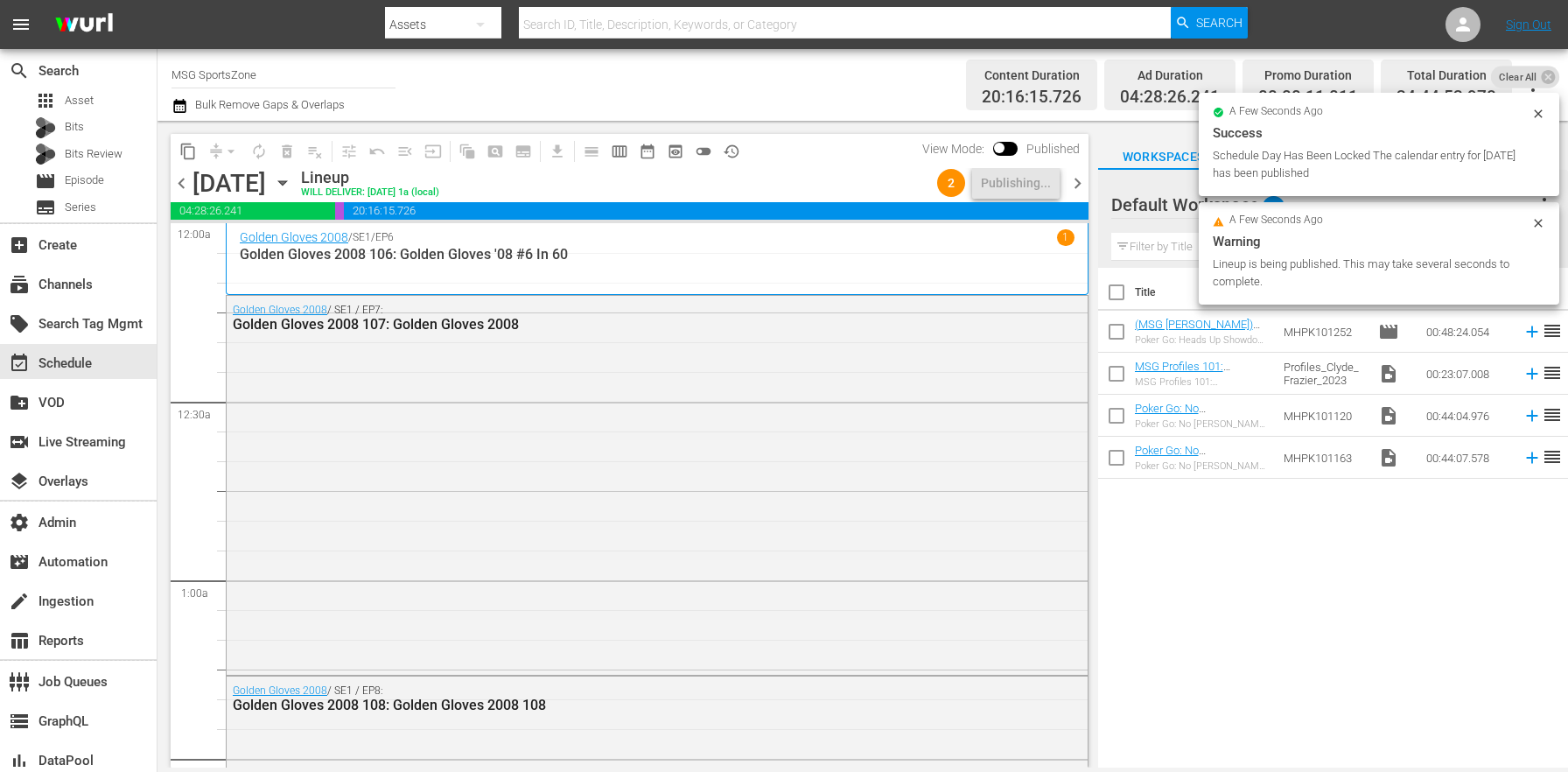
click at [1083, 187] on span "chevron_right" at bounding box center [1078, 184] width 22 height 22
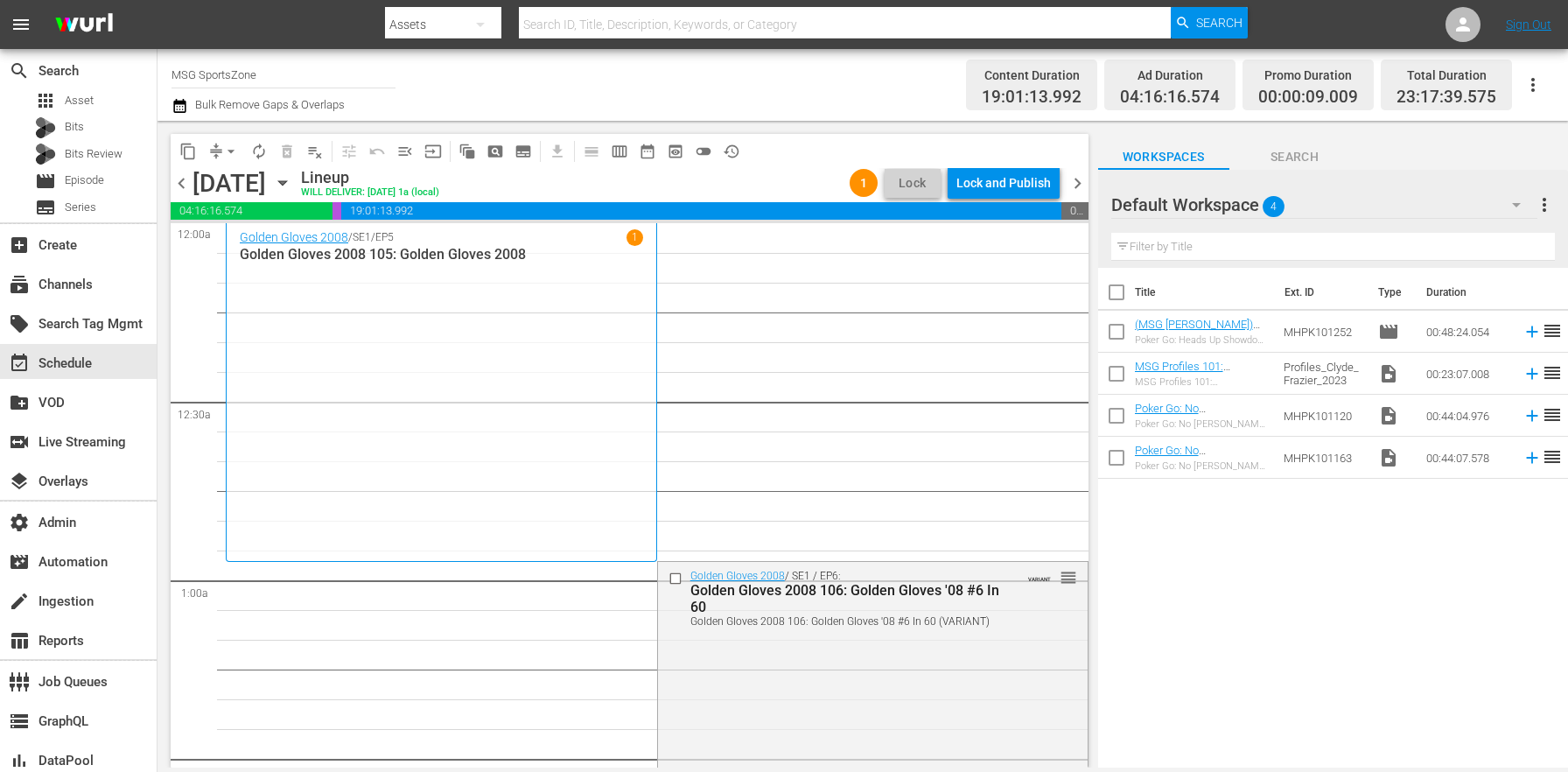
click at [186, 185] on span "chevron_left" at bounding box center [182, 184] width 22 height 22
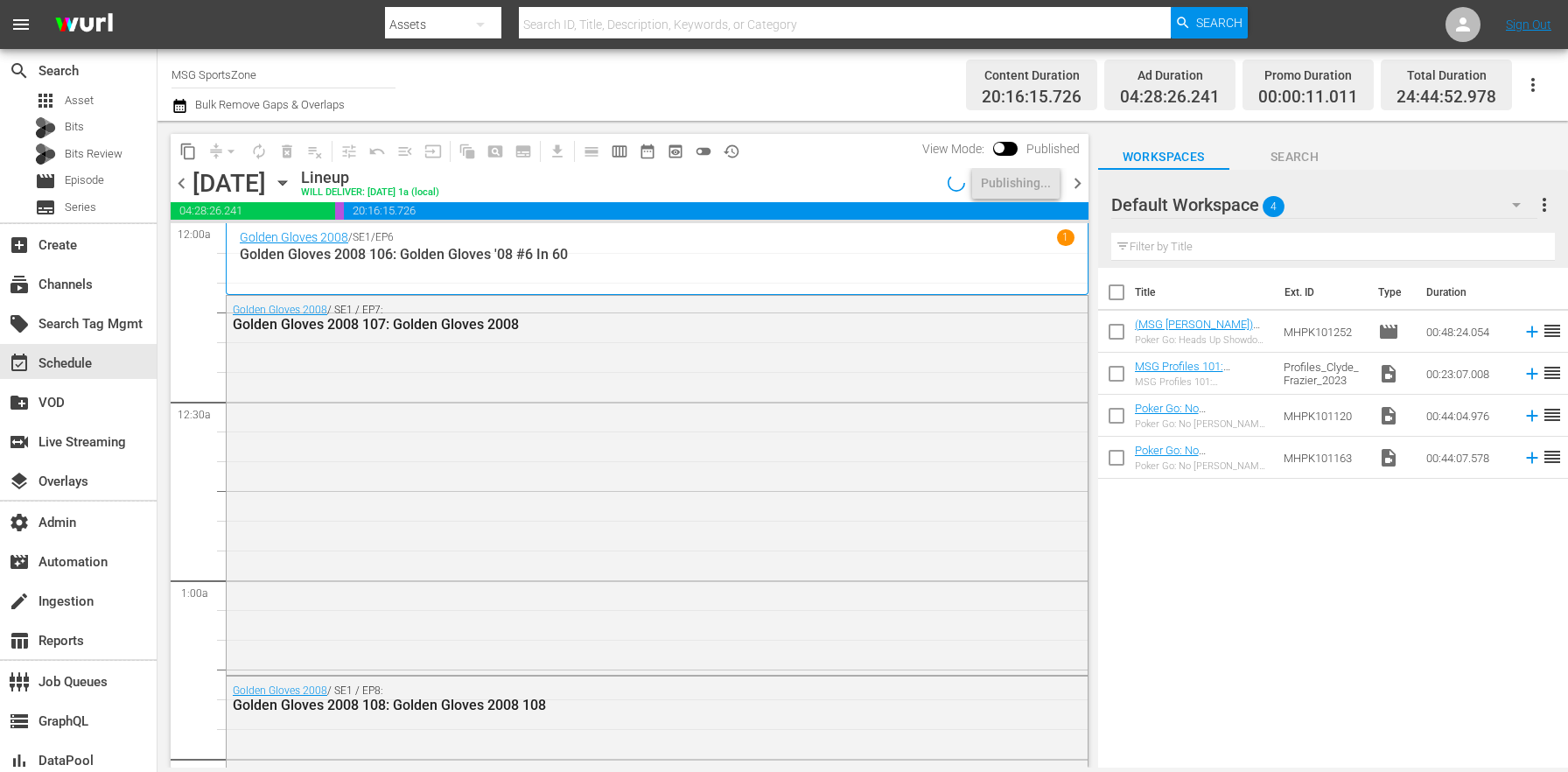
click at [1073, 186] on span "chevron_right" at bounding box center [1078, 184] width 22 height 22
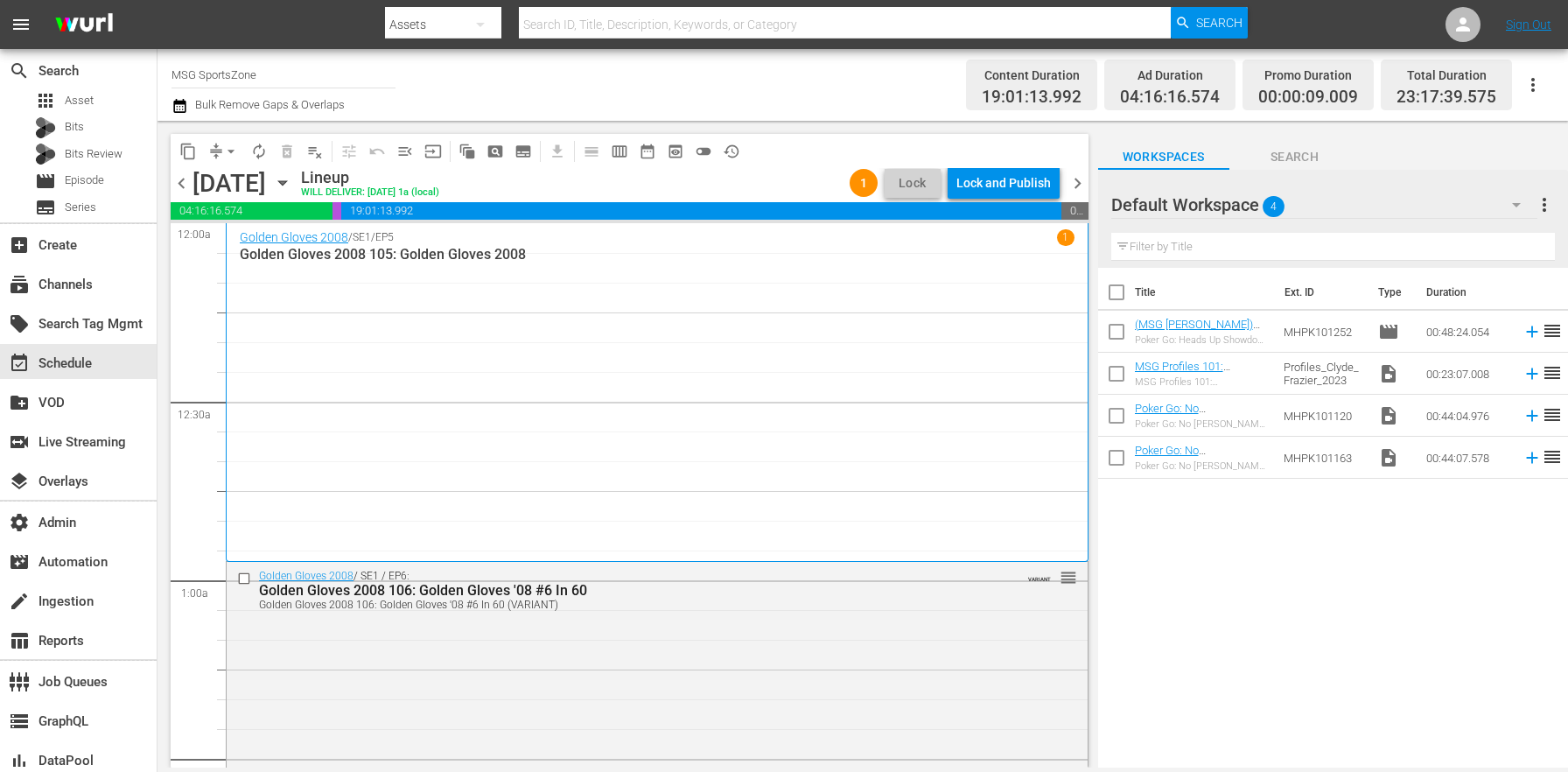
click at [1032, 189] on div "Lock and Publish" at bounding box center [1004, 183] width 95 height 32
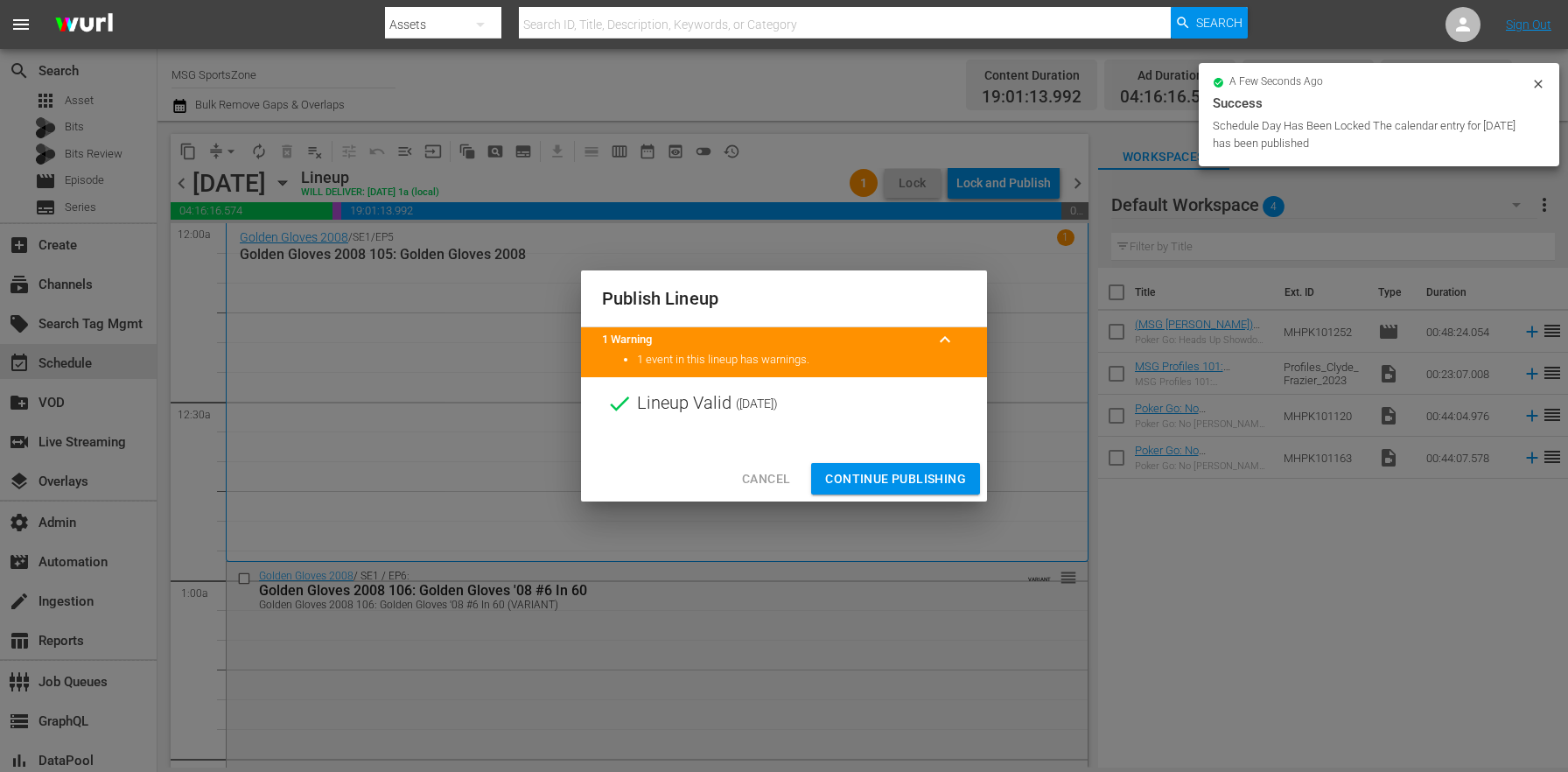
click at [936, 477] on span "Continue Publishing" at bounding box center [895, 479] width 141 height 22
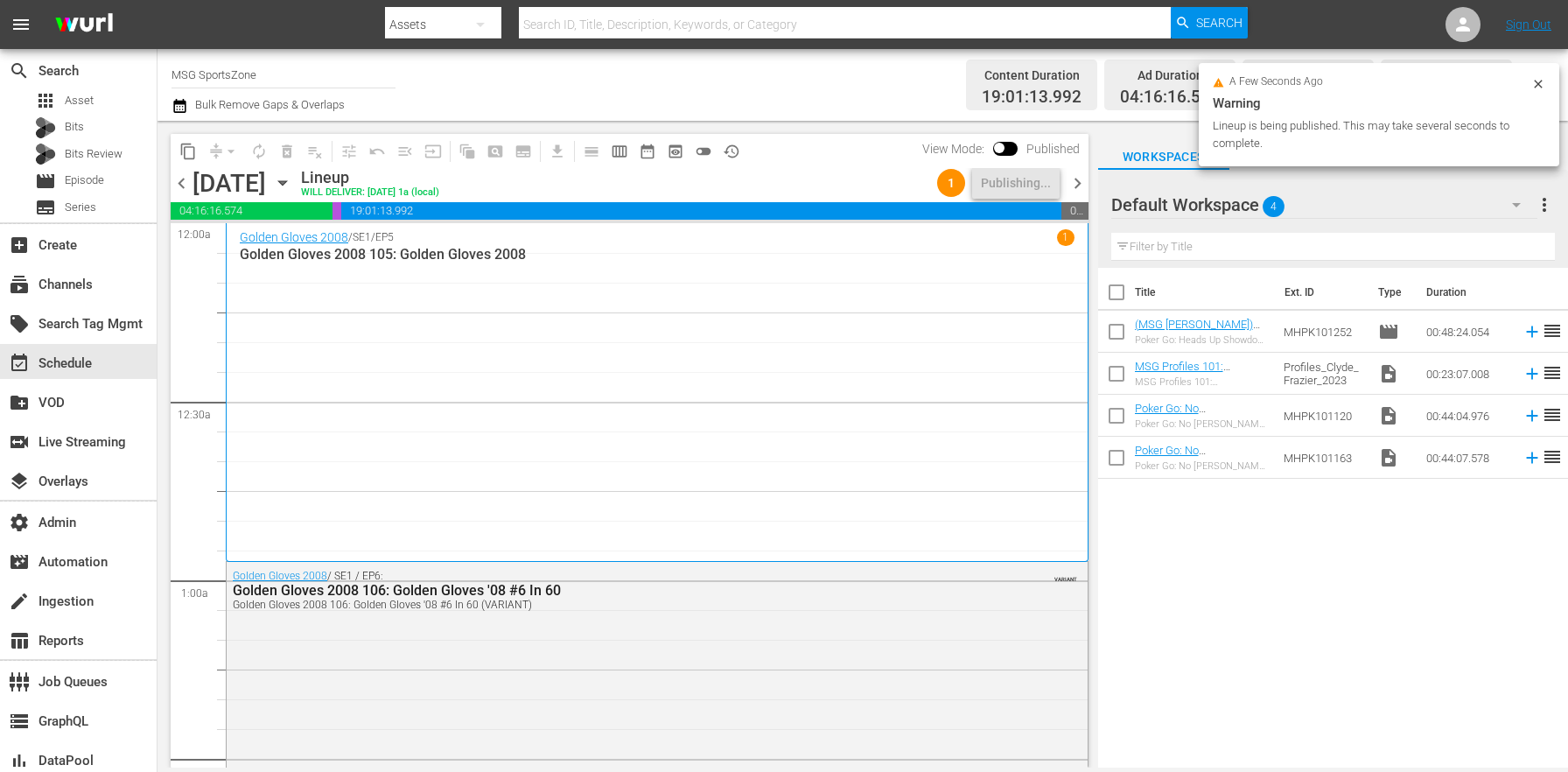
click at [1071, 186] on span "chevron_right" at bounding box center [1078, 184] width 22 height 22
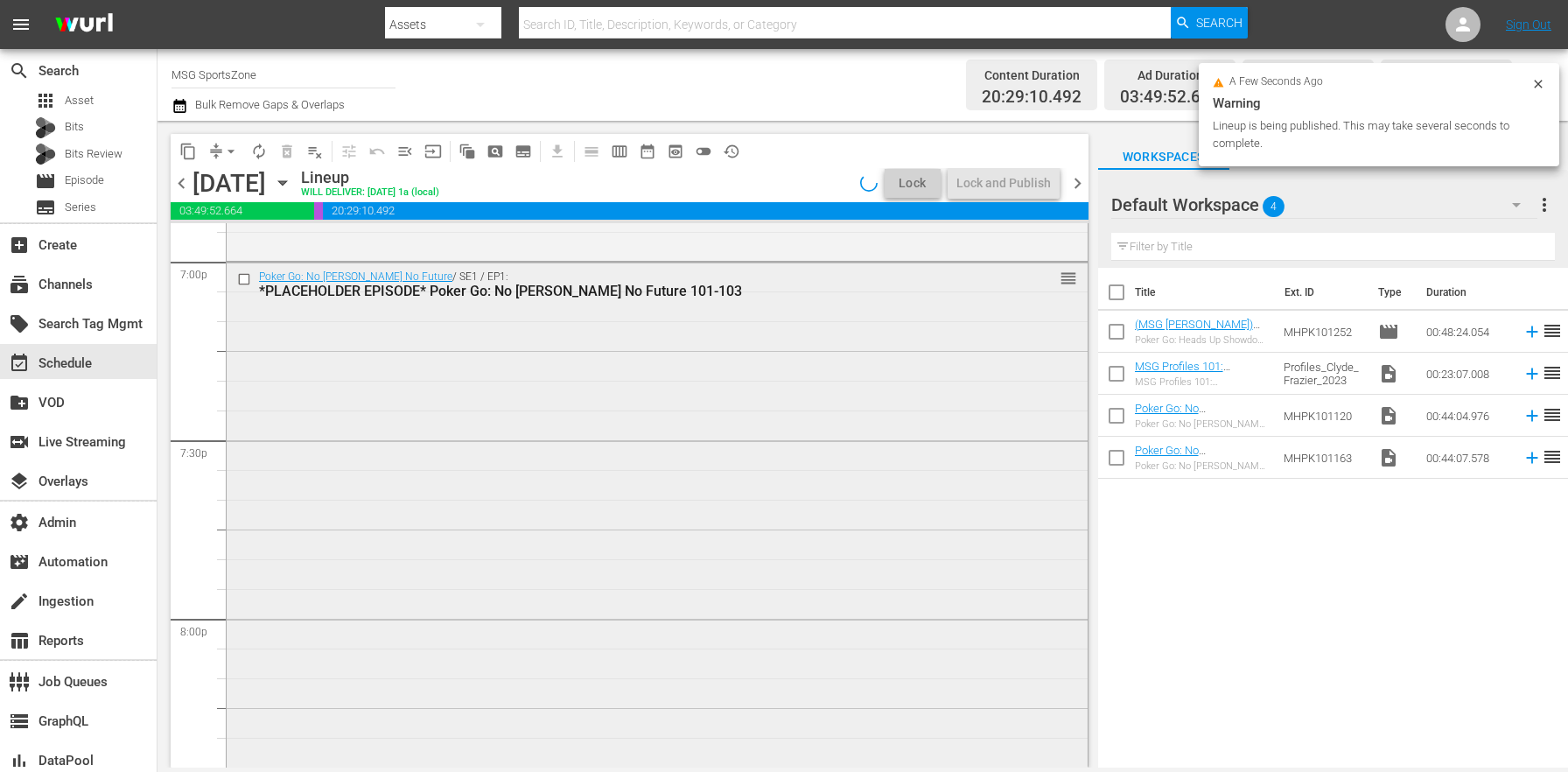
scroll to position [6758, 0]
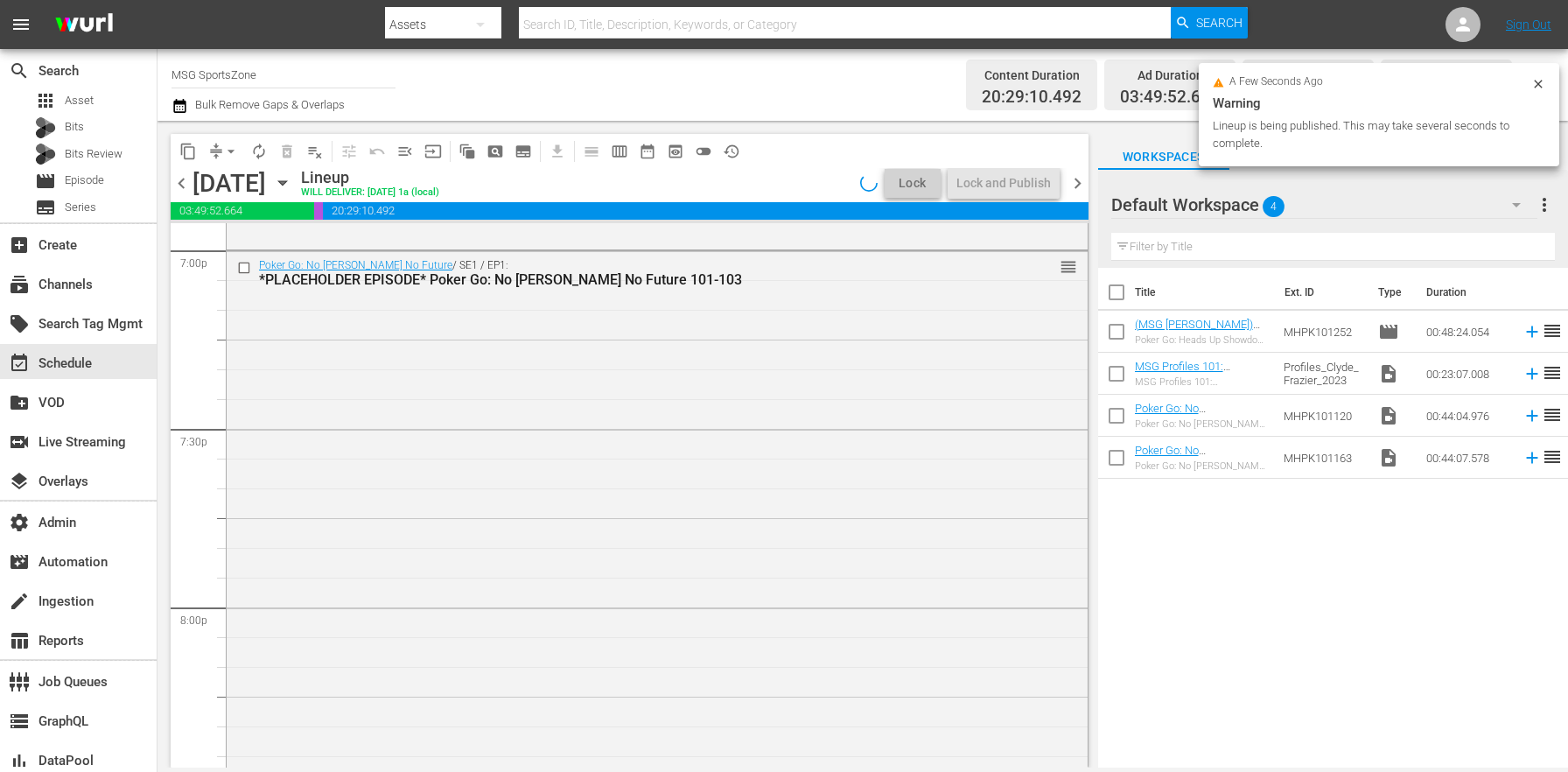
click at [498, 572] on div "Poker Go: No [PERSON_NAME] No Future / SE1 / EP1: *PLACEHOLDER EPISODE* Poker G…" at bounding box center [657, 694] width 861 height 887
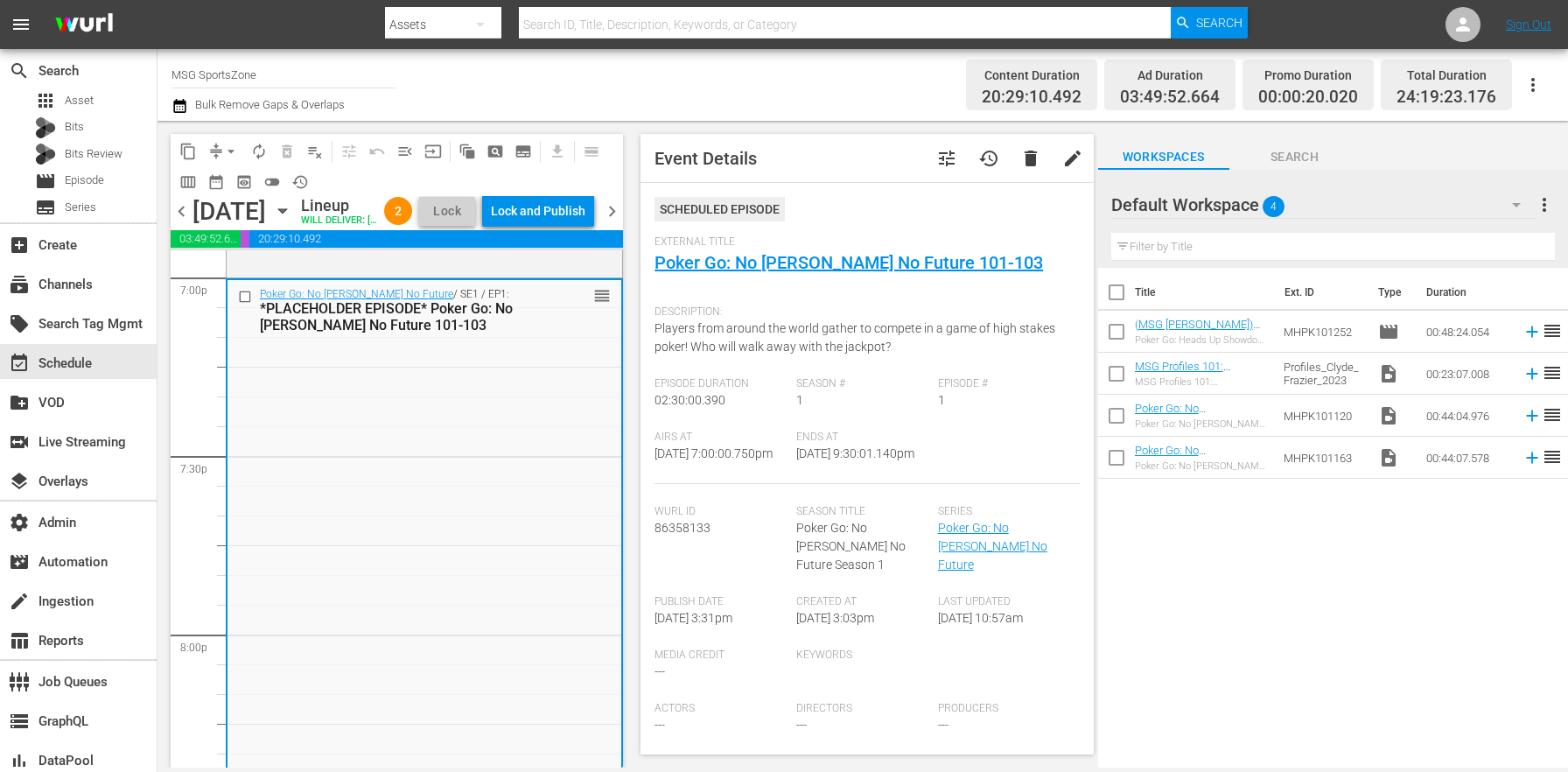
click at [175, 222] on span "chevron_left" at bounding box center [182, 212] width 22 height 22
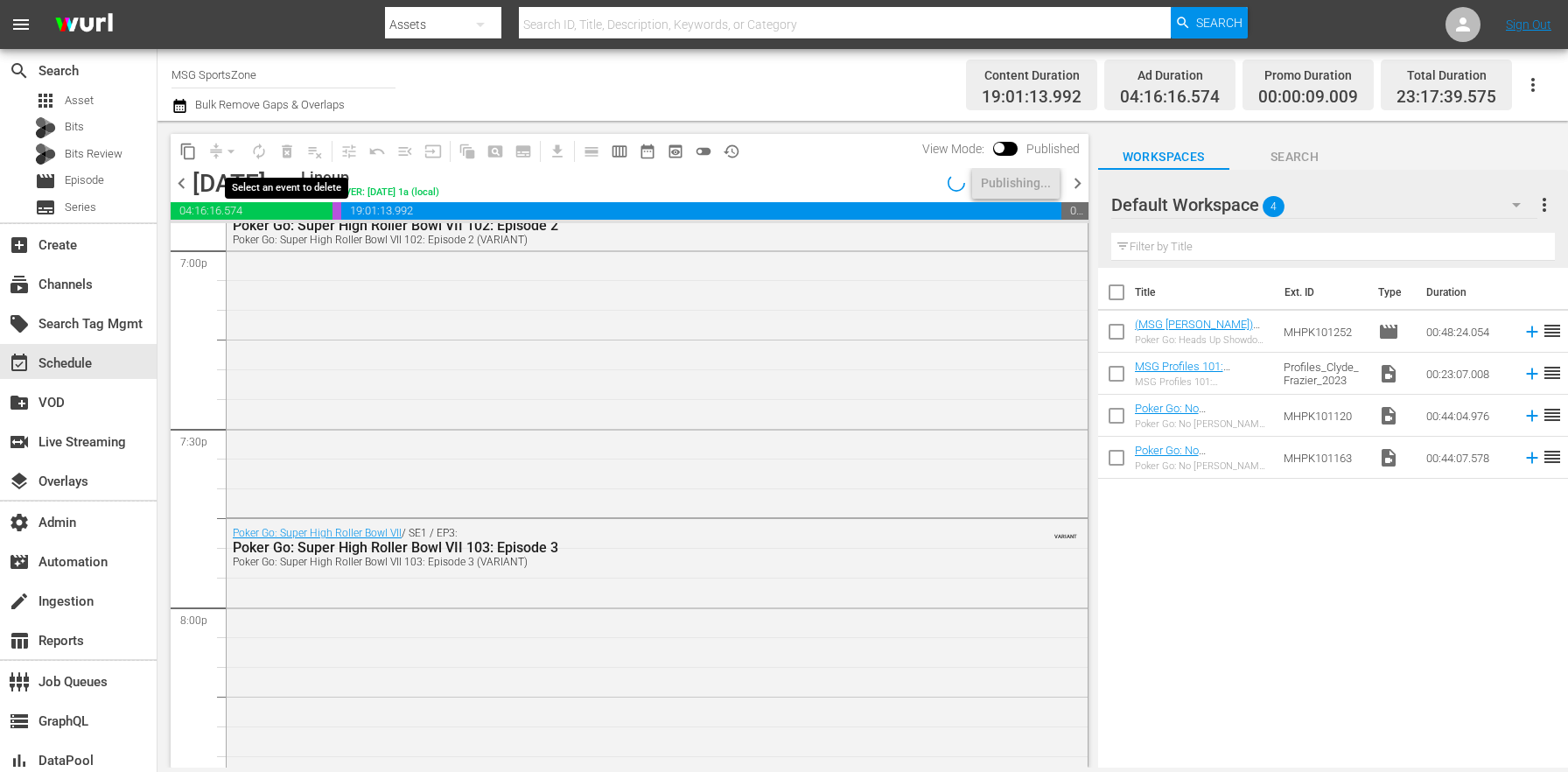
scroll to position [6490, 0]
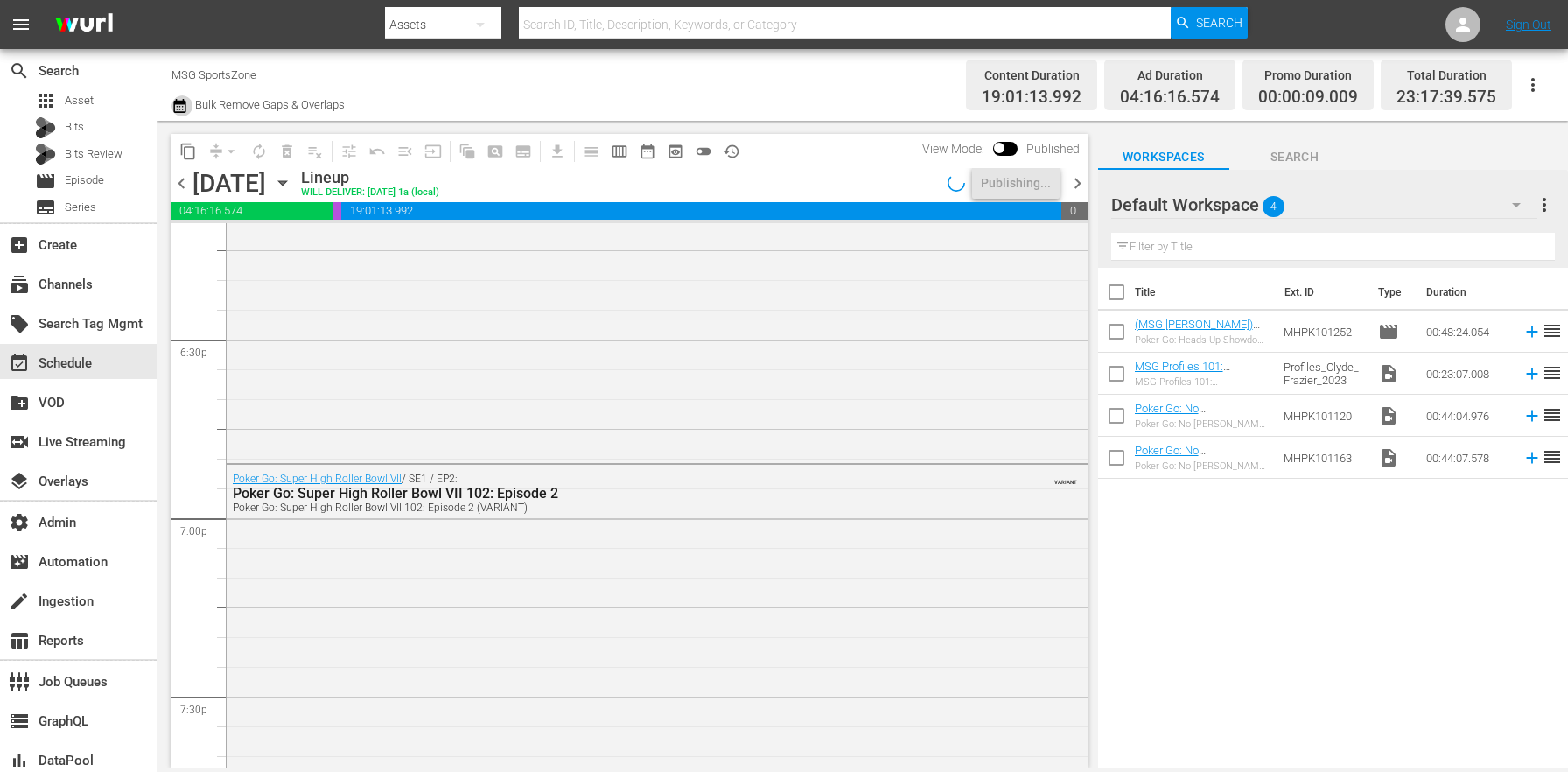
click at [178, 110] on icon "button" at bounding box center [180, 106] width 17 height 21
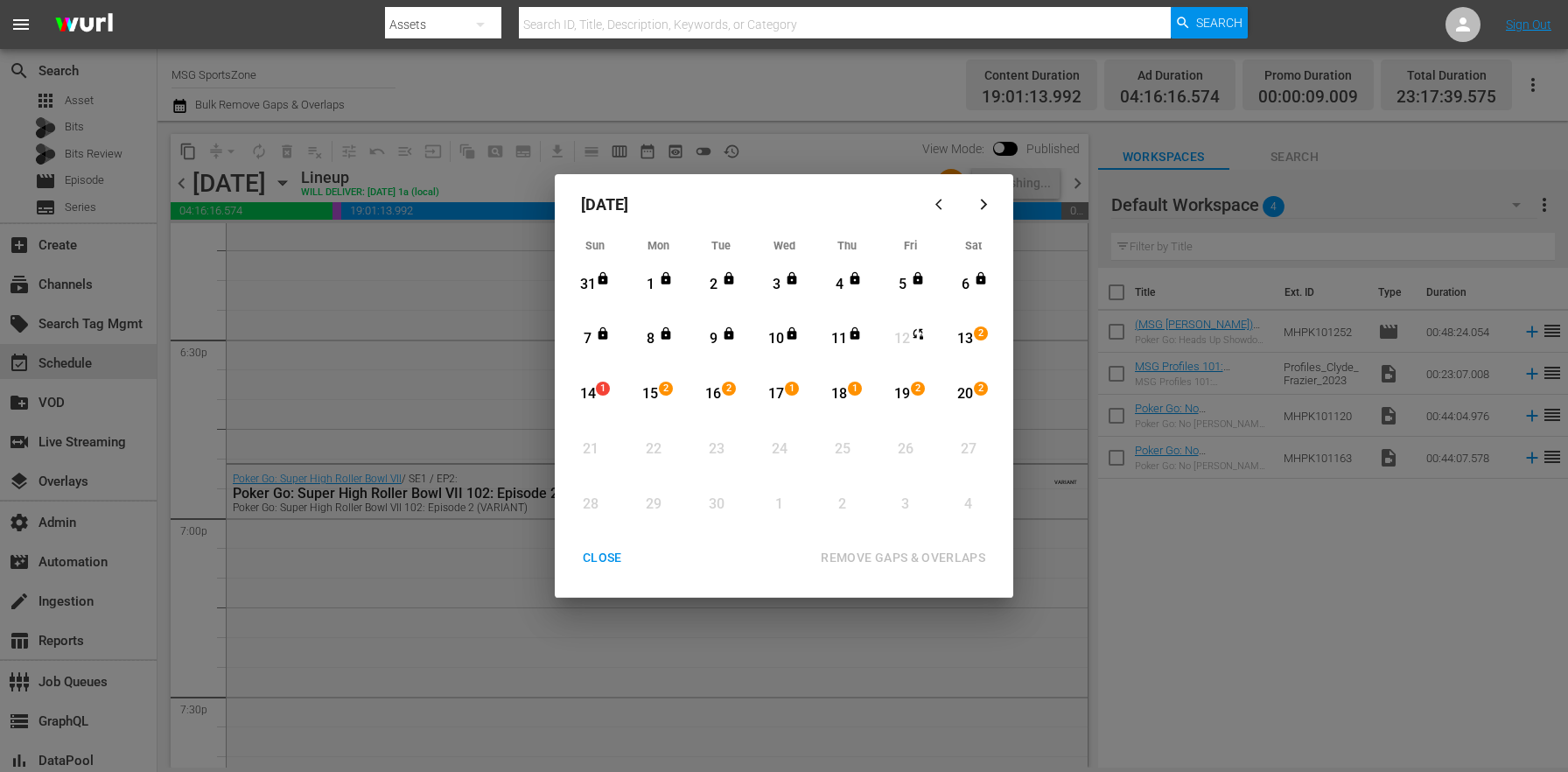
click at [621, 560] on div "CLOSE" at bounding box center [602, 558] width 68 height 22
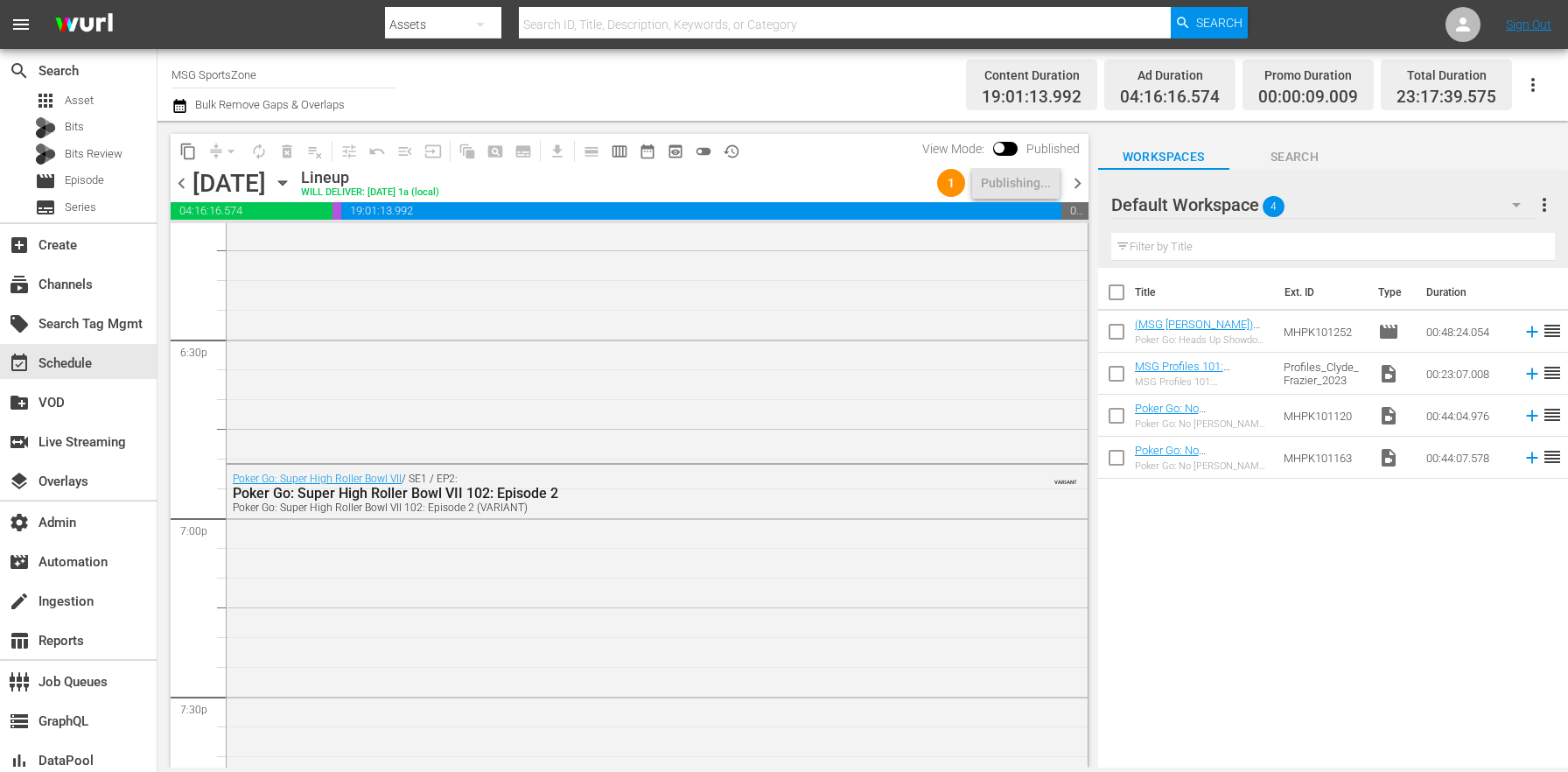
click at [1075, 190] on span "chevron_right" at bounding box center [1078, 184] width 22 height 22
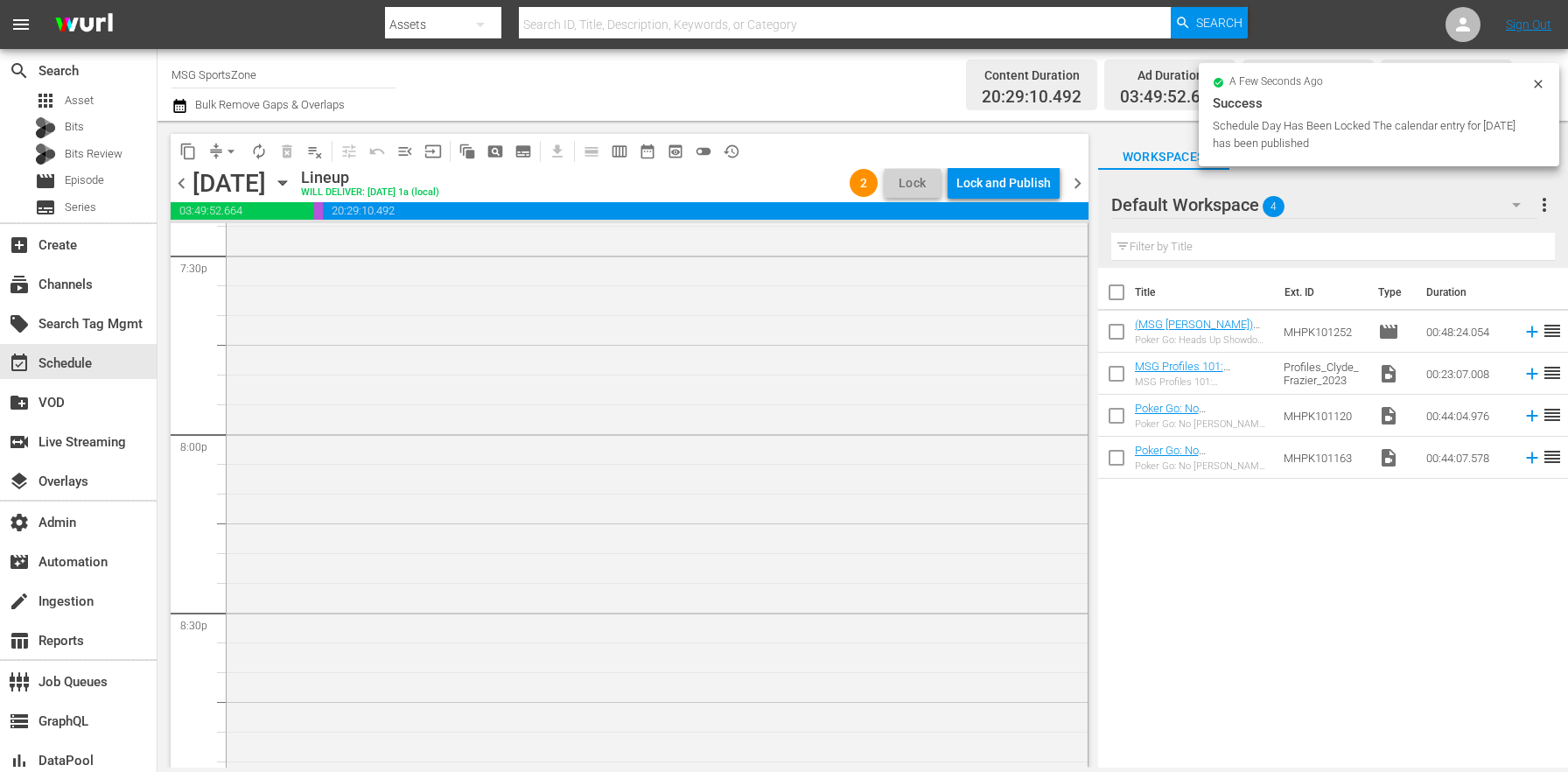
scroll to position [6919, 0]
click at [888, 582] on div "Poker Go: No [PERSON_NAME] No Future / SE1 / EP1: *PLACEHOLDER EPISODE* Poker G…" at bounding box center [657, 532] width 861 height 887
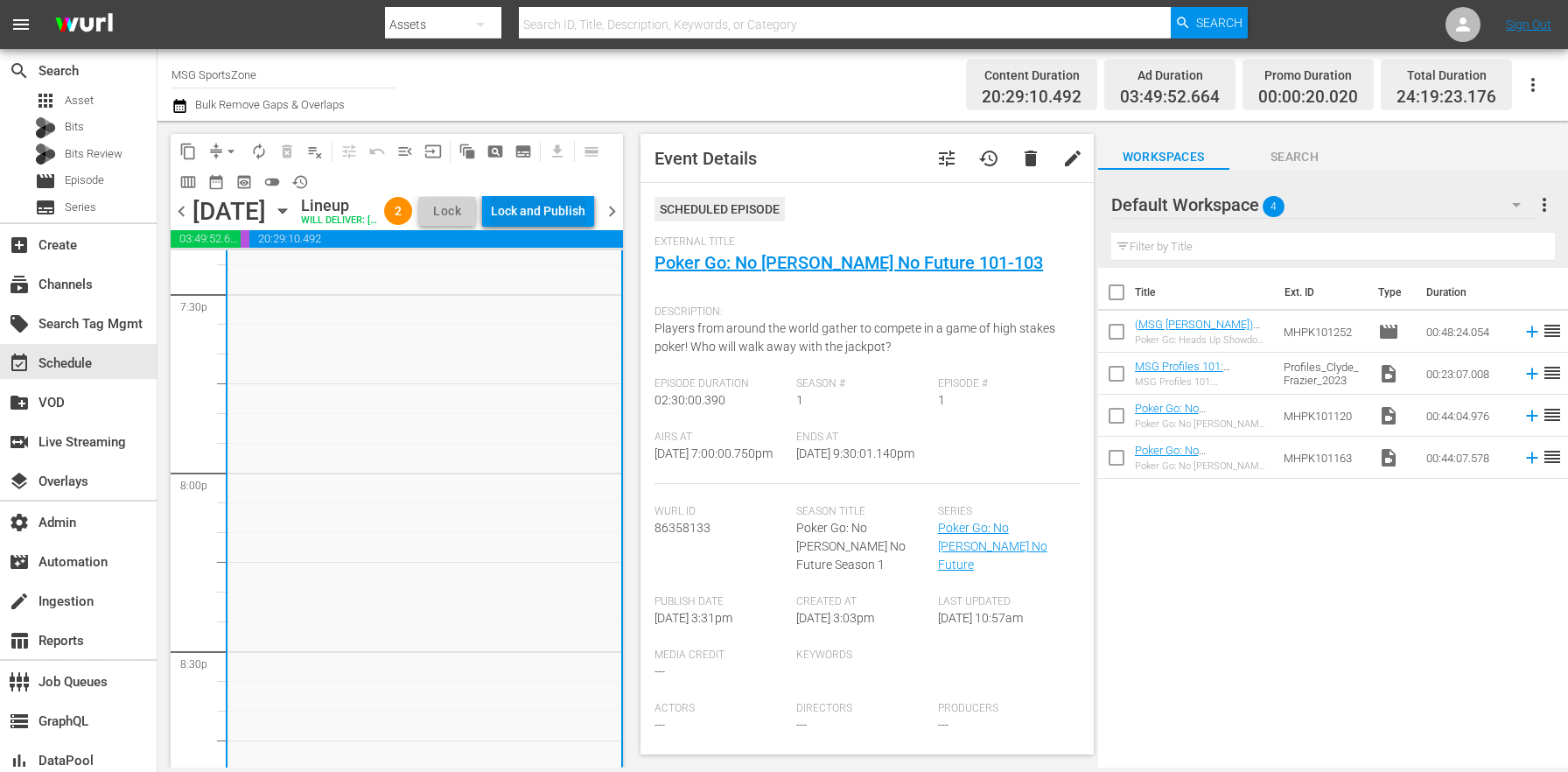
click at [549, 205] on div "Lock and Publish" at bounding box center [539, 211] width 95 height 32
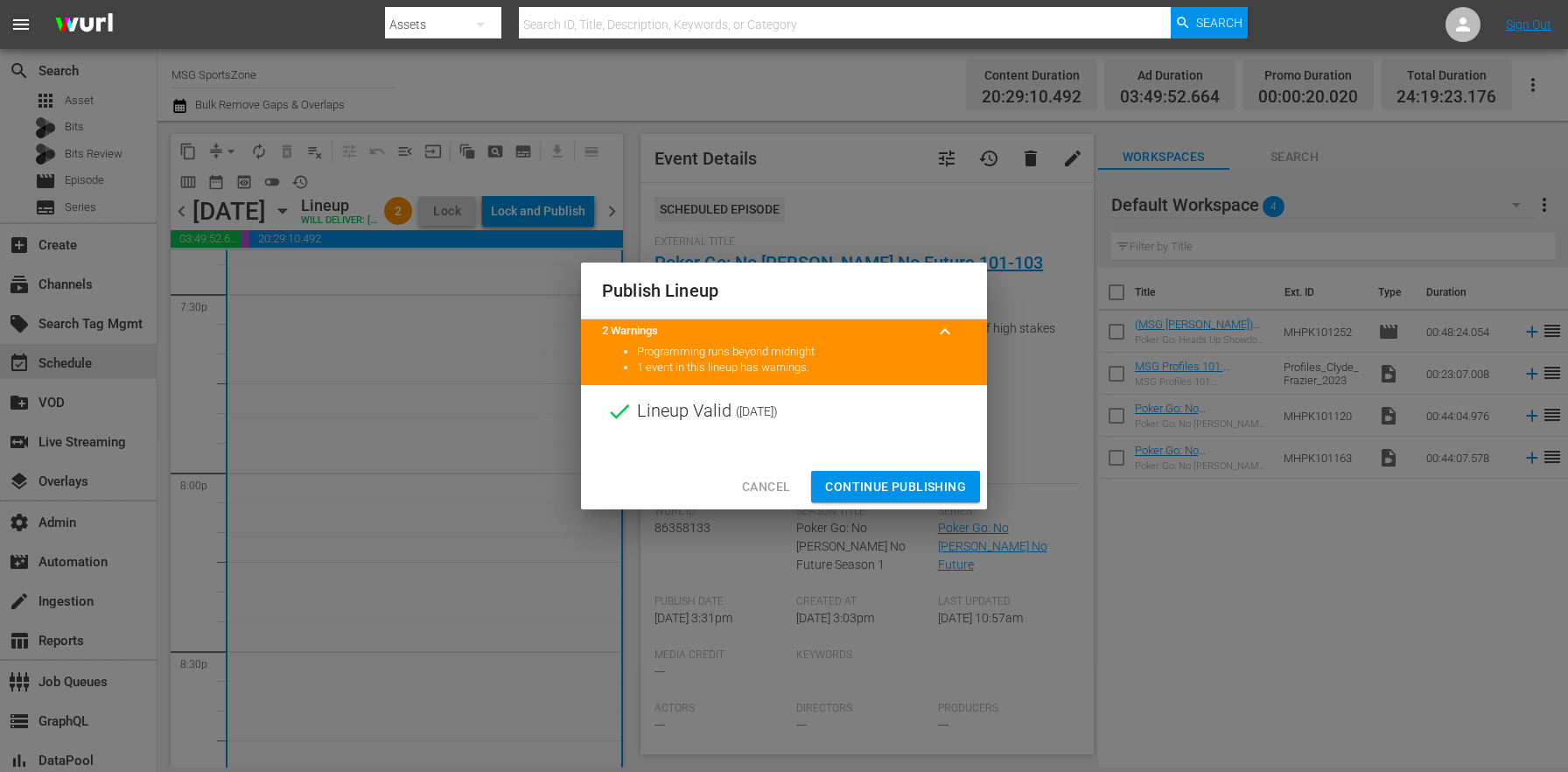
click at [897, 484] on span "Continue Publishing" at bounding box center [895, 488] width 141 height 22
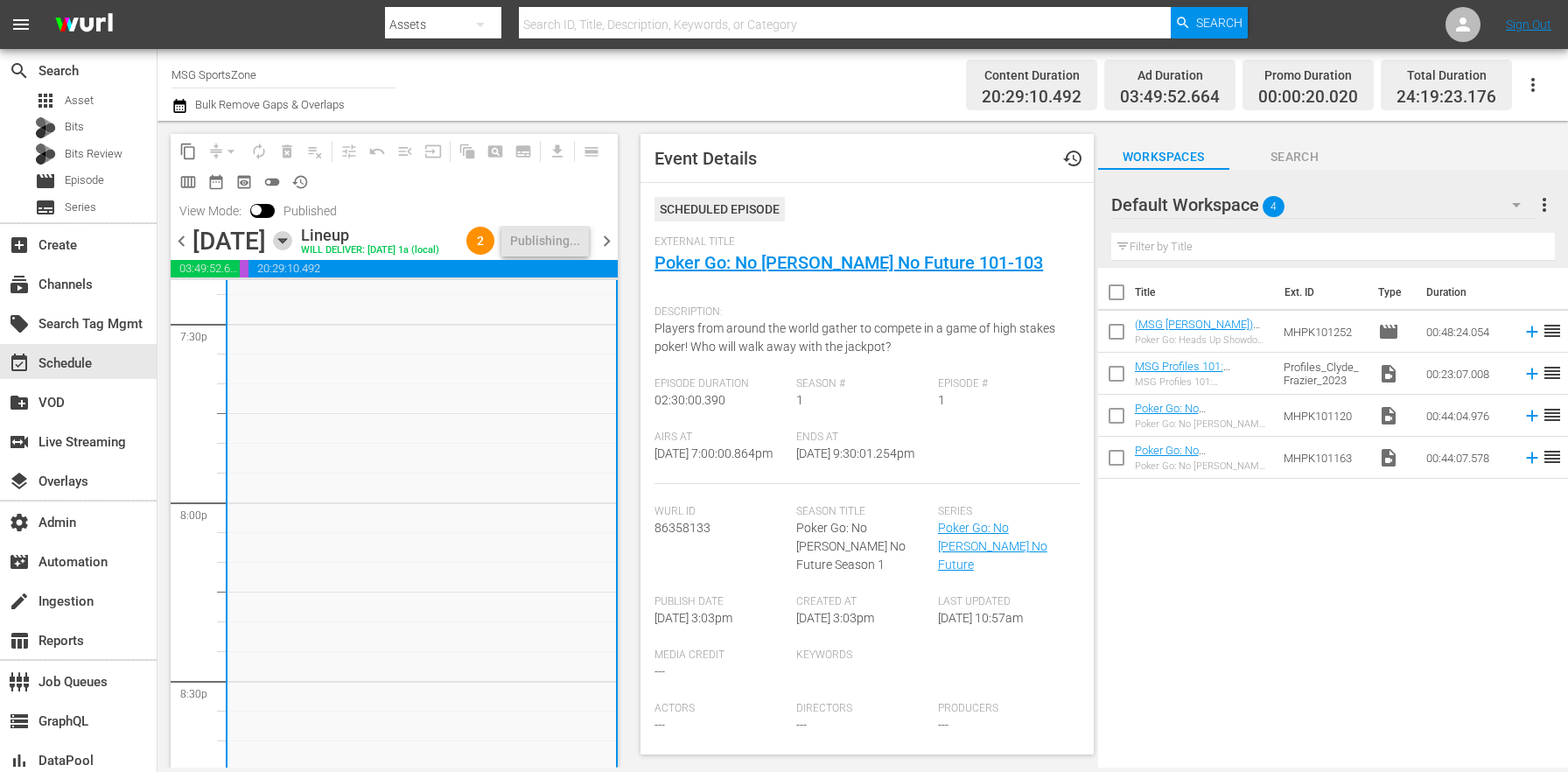
click at [286, 243] on icon "button" at bounding box center [282, 241] width 7 height 5
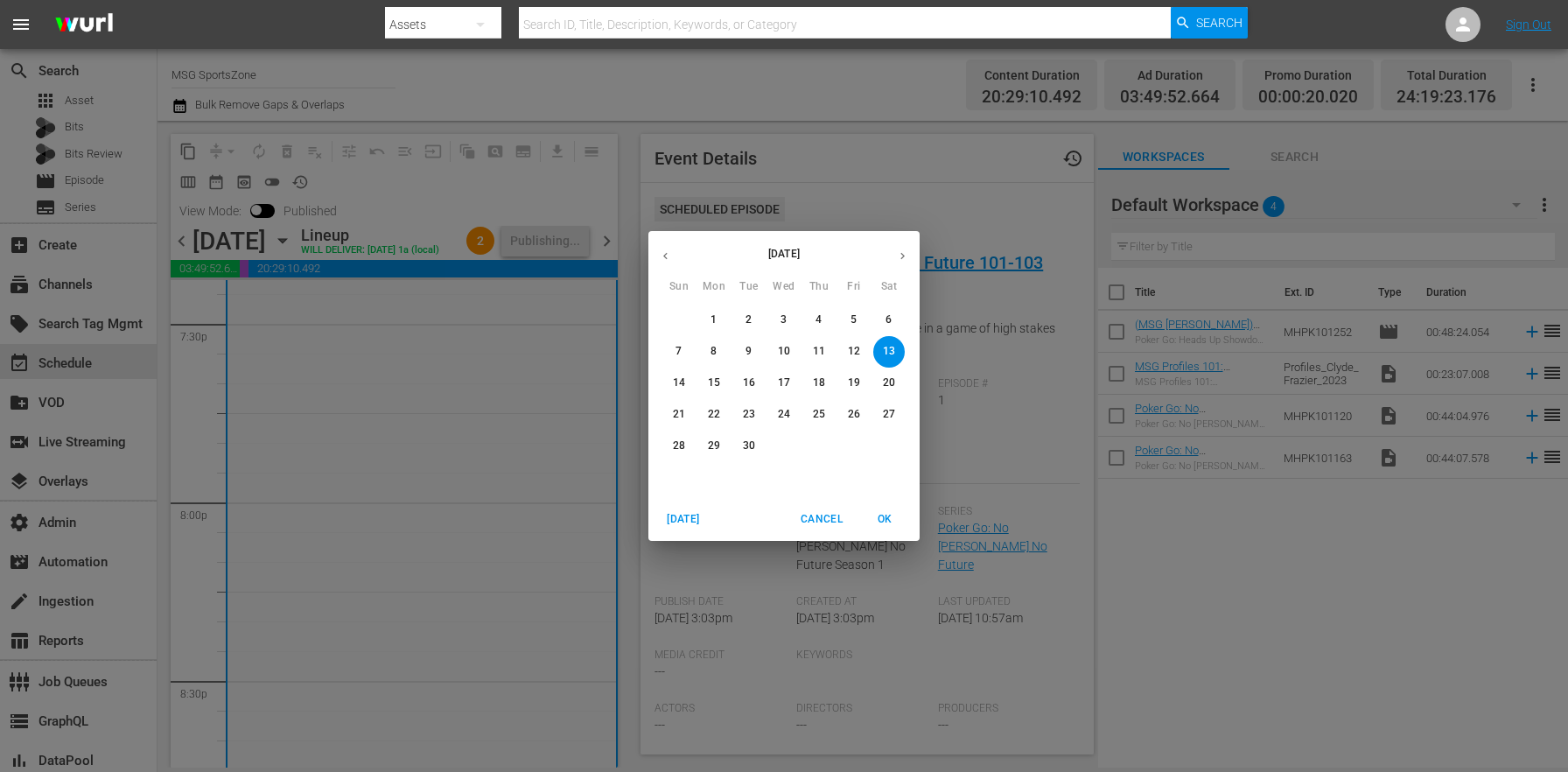
click at [672, 255] on icon "button" at bounding box center [665, 256] width 13 height 13
click at [895, 438] on button "30" at bounding box center [889, 447] width 32 height 32
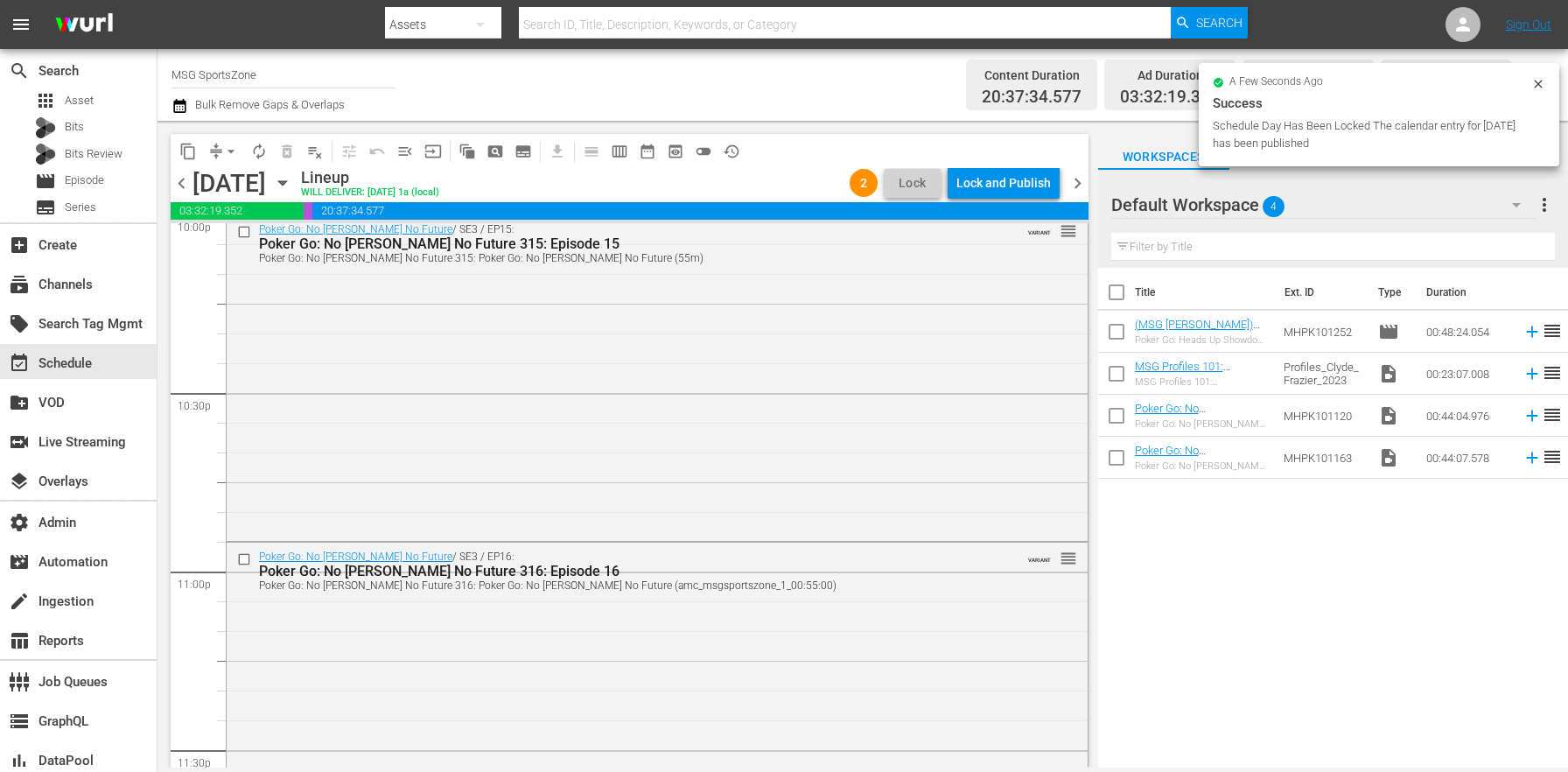
scroll to position [7241, 0]
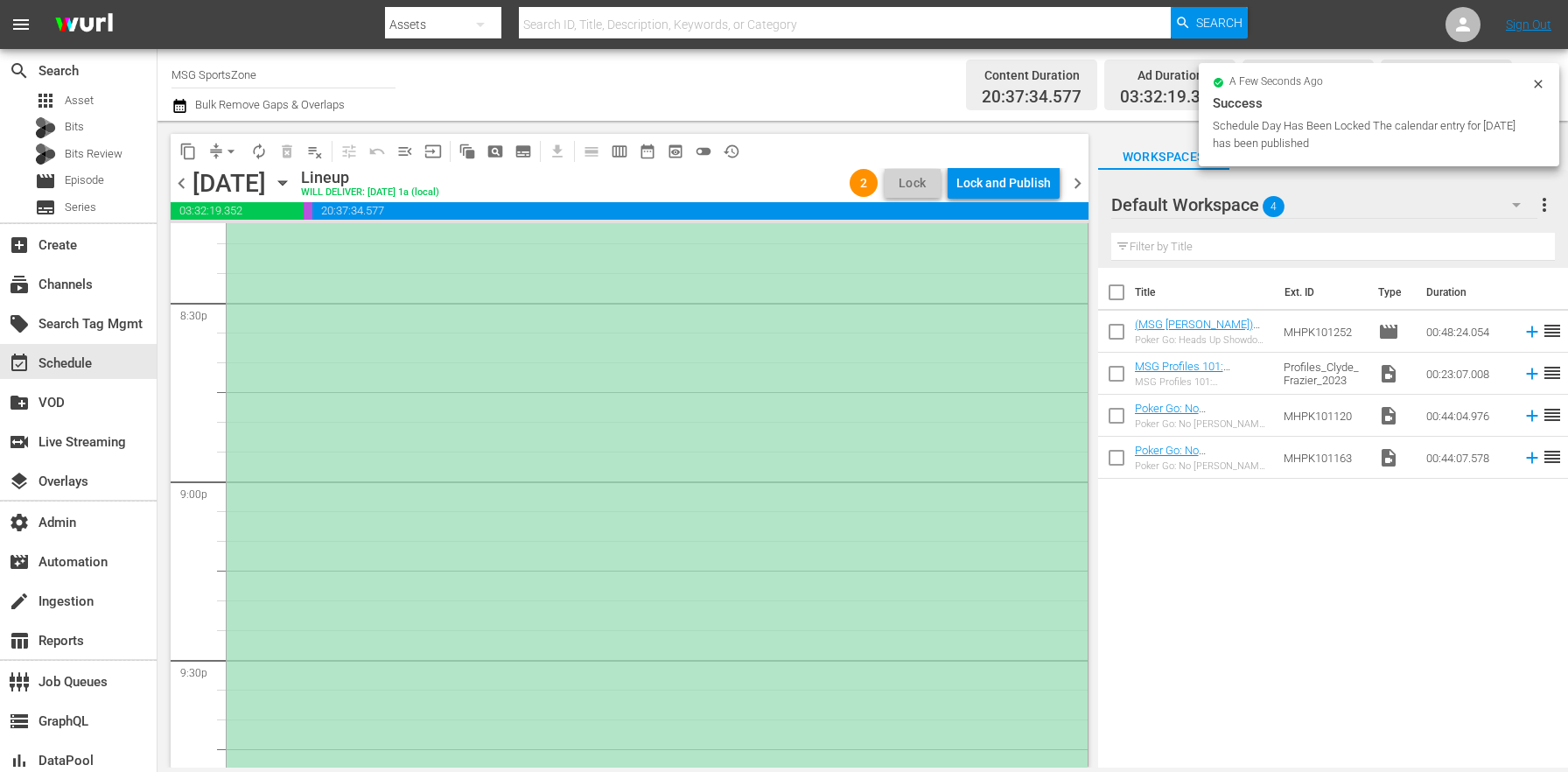
click at [486, 423] on div "(PLACEHOLDER 3:00 [DATE]) Westchester SC at FC Naples reorder" at bounding box center [657, 301] width 861 height 1066
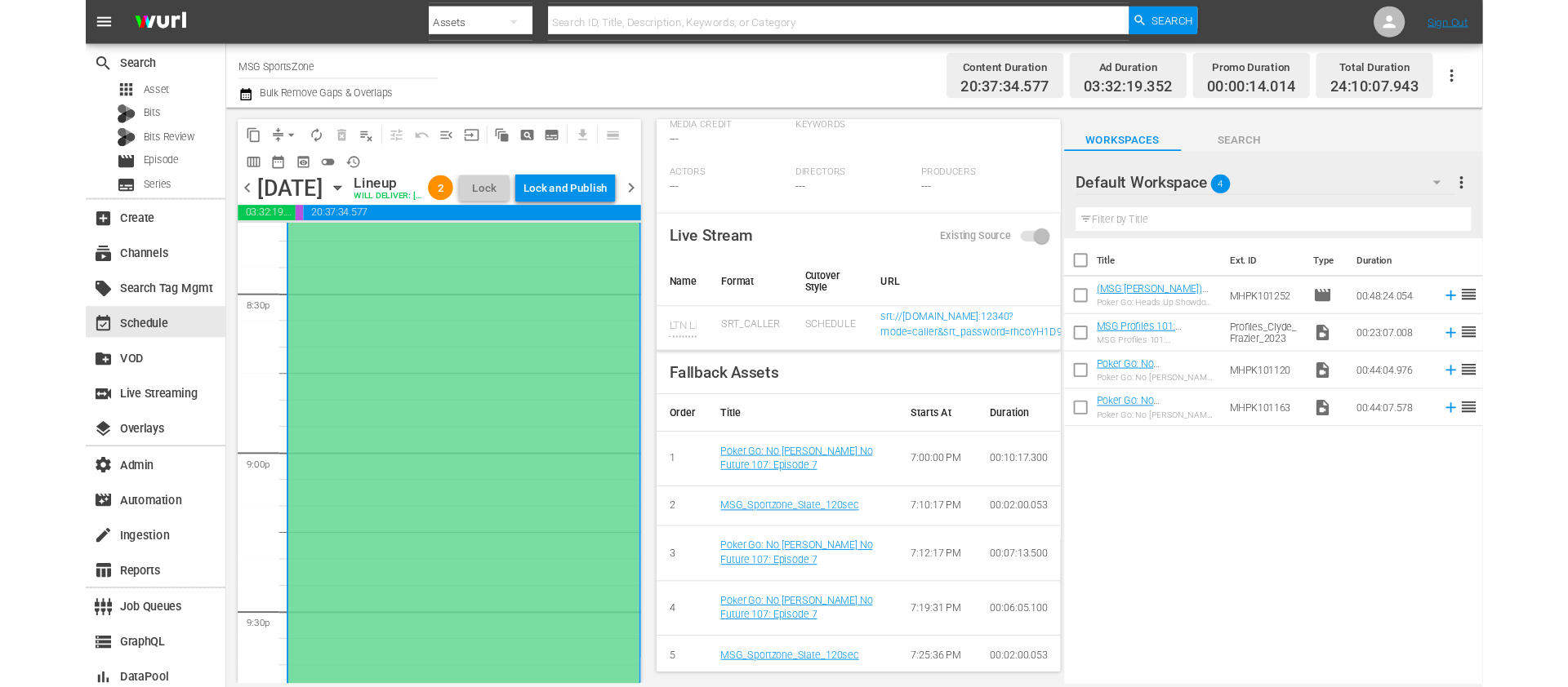
scroll to position [0, 0]
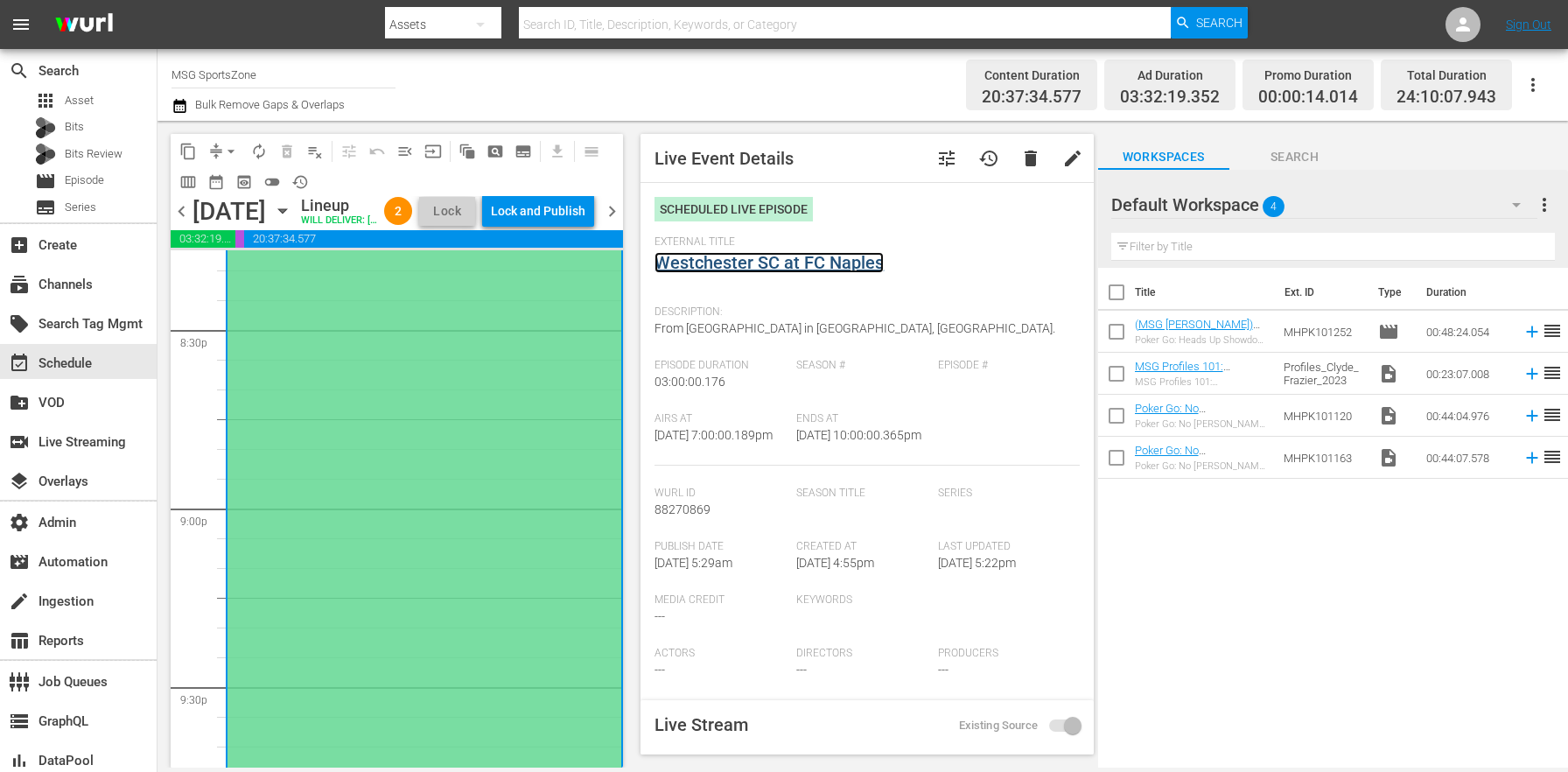
click at [764, 255] on link "Westchester SC at FC Naples" at bounding box center [769, 262] width 229 height 21
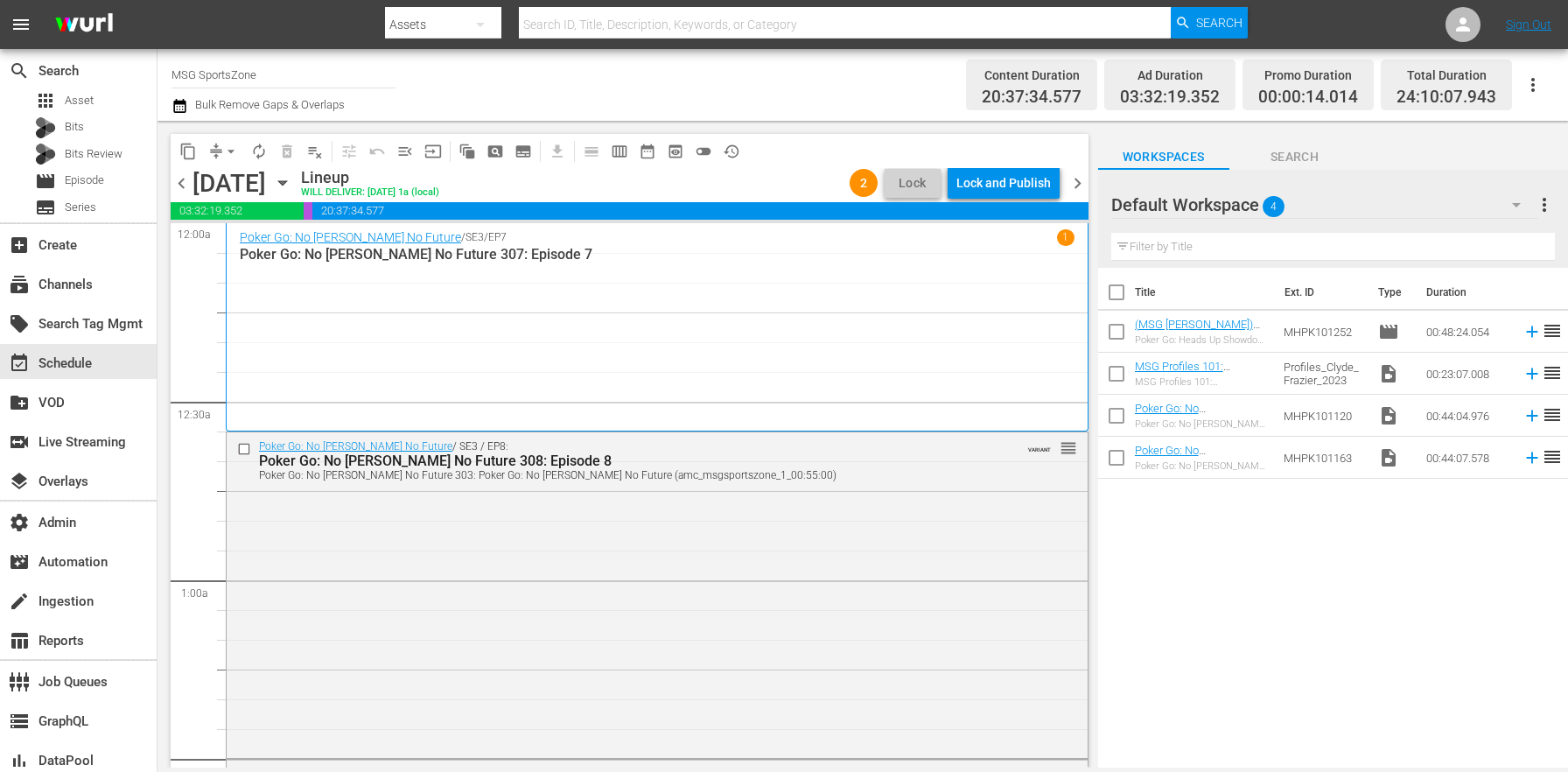
click at [1006, 187] on div "Lock and Publish" at bounding box center [1004, 183] width 95 height 32
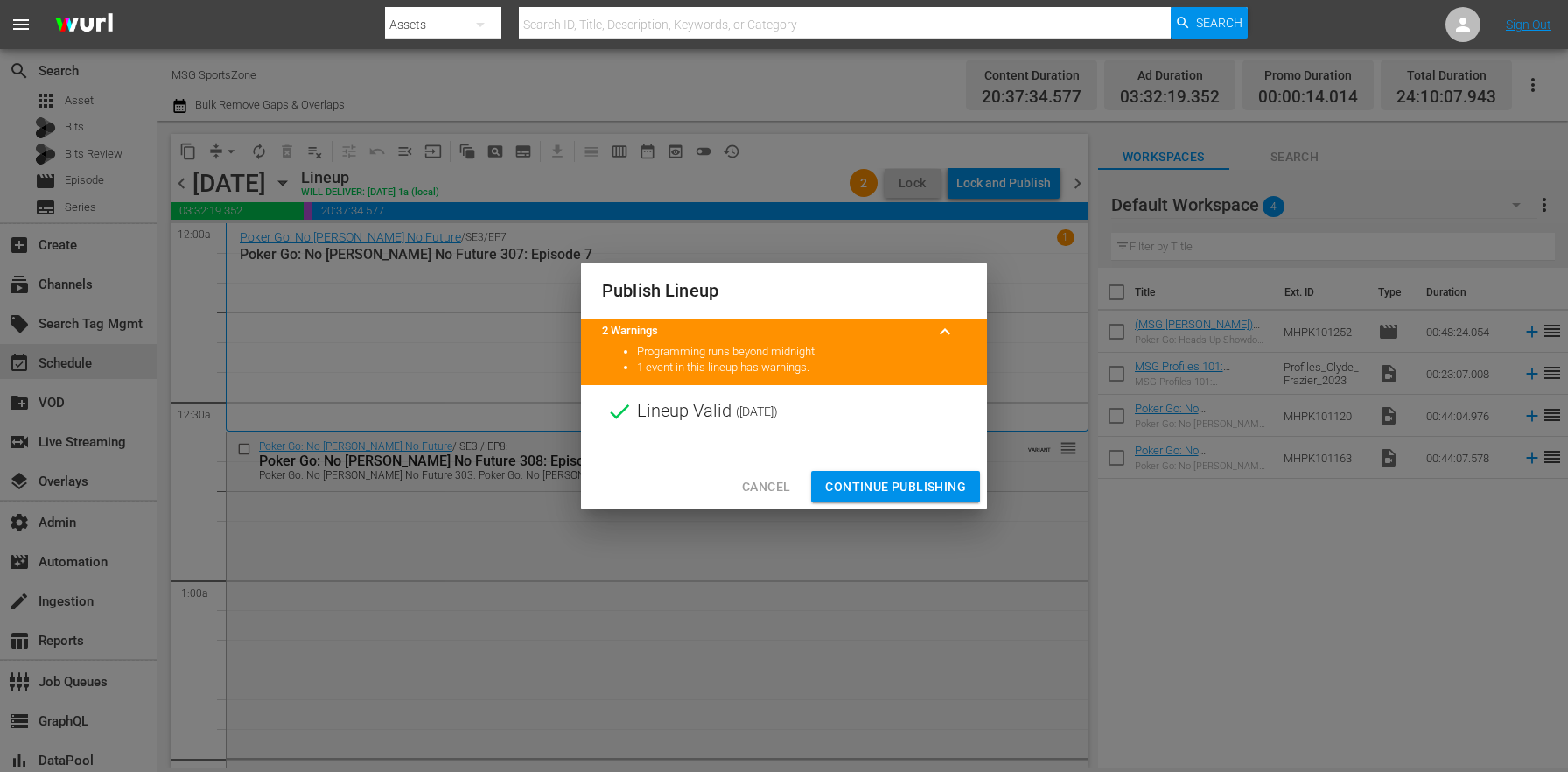
click at [883, 475] on button "Continue Publishing" at bounding box center [895, 487] width 169 height 33
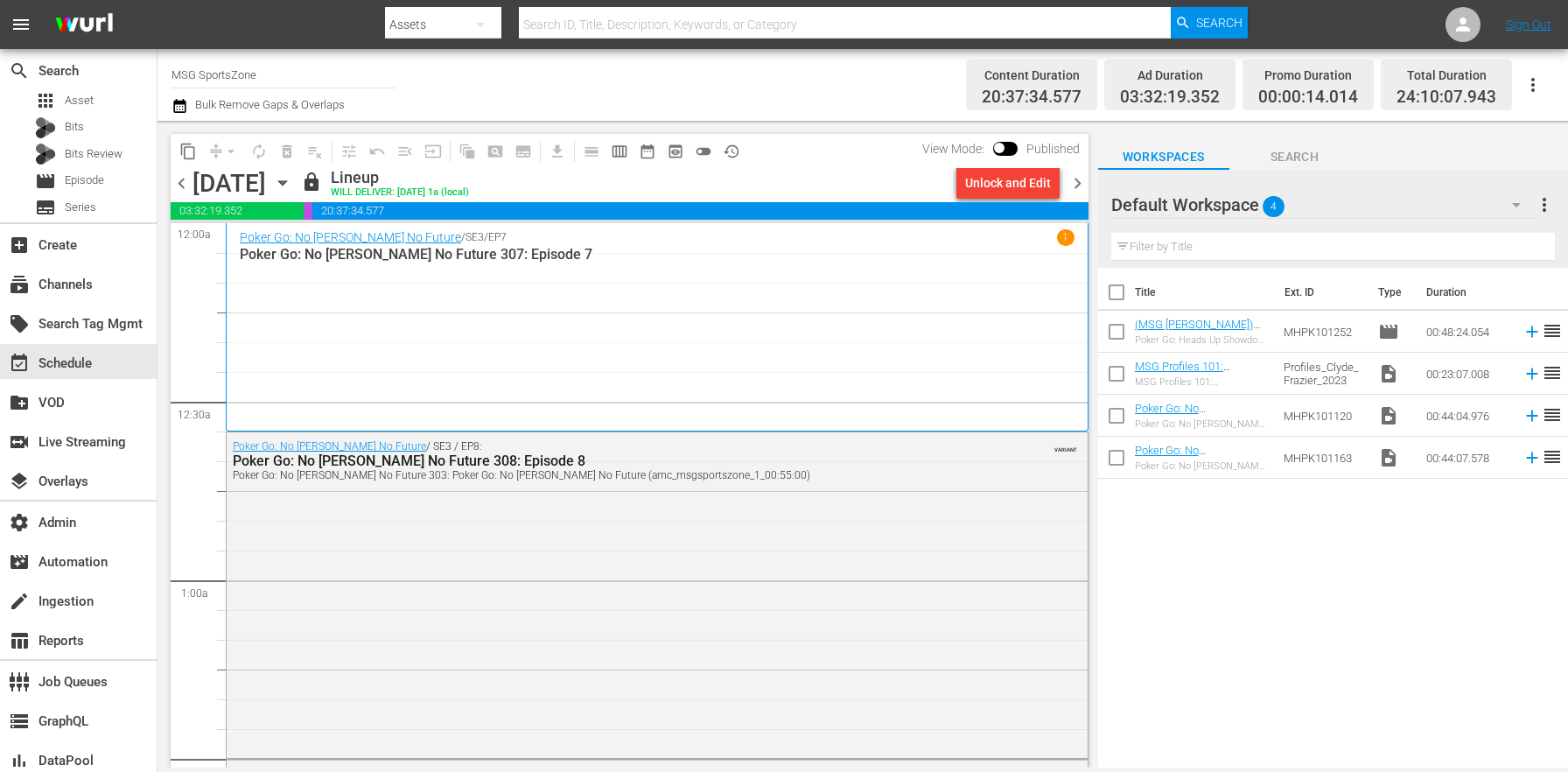
click at [177, 104] on icon "button" at bounding box center [180, 106] width 17 height 21
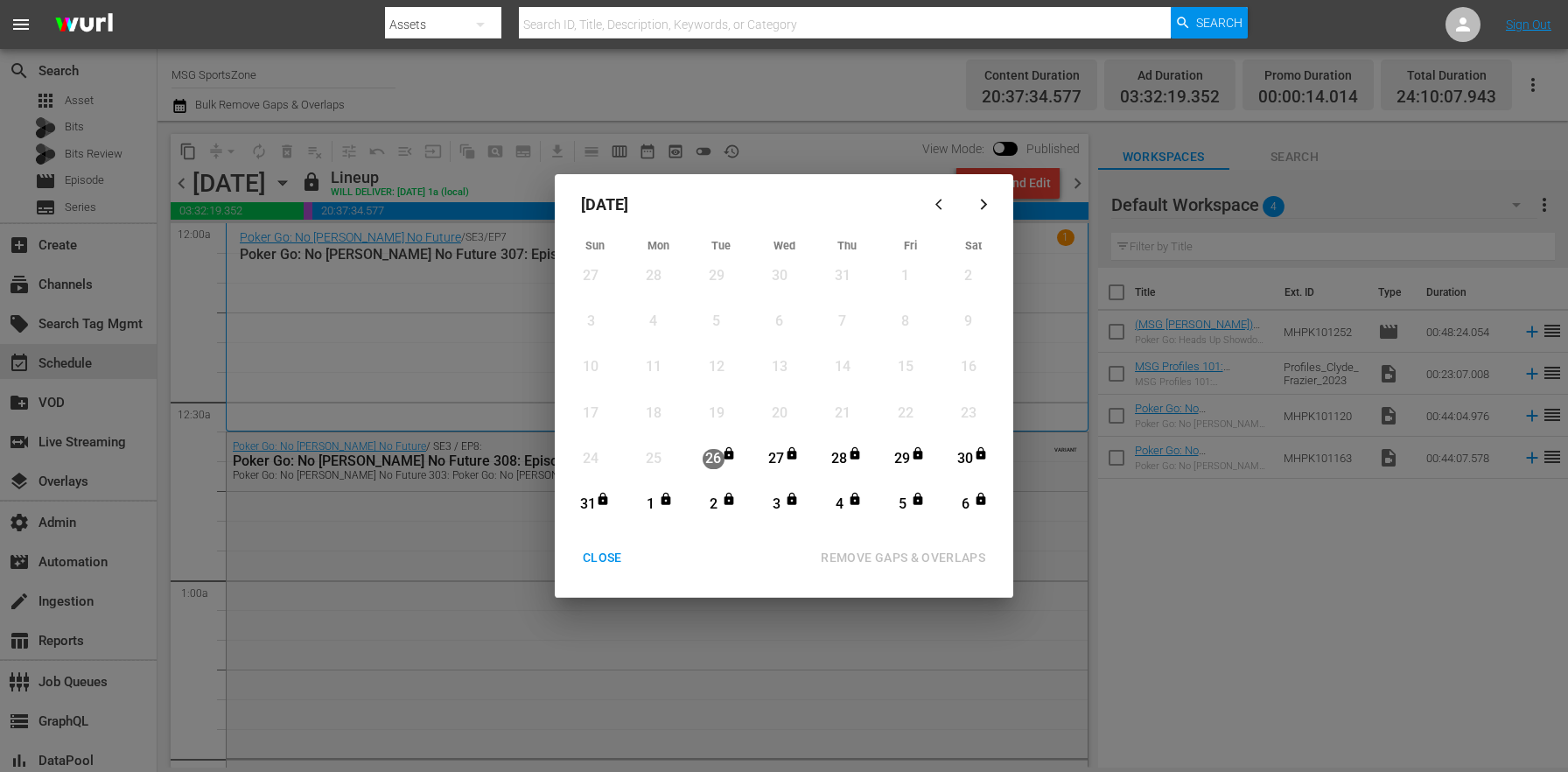
click at [608, 560] on div "CLOSE" at bounding box center [602, 558] width 68 height 22
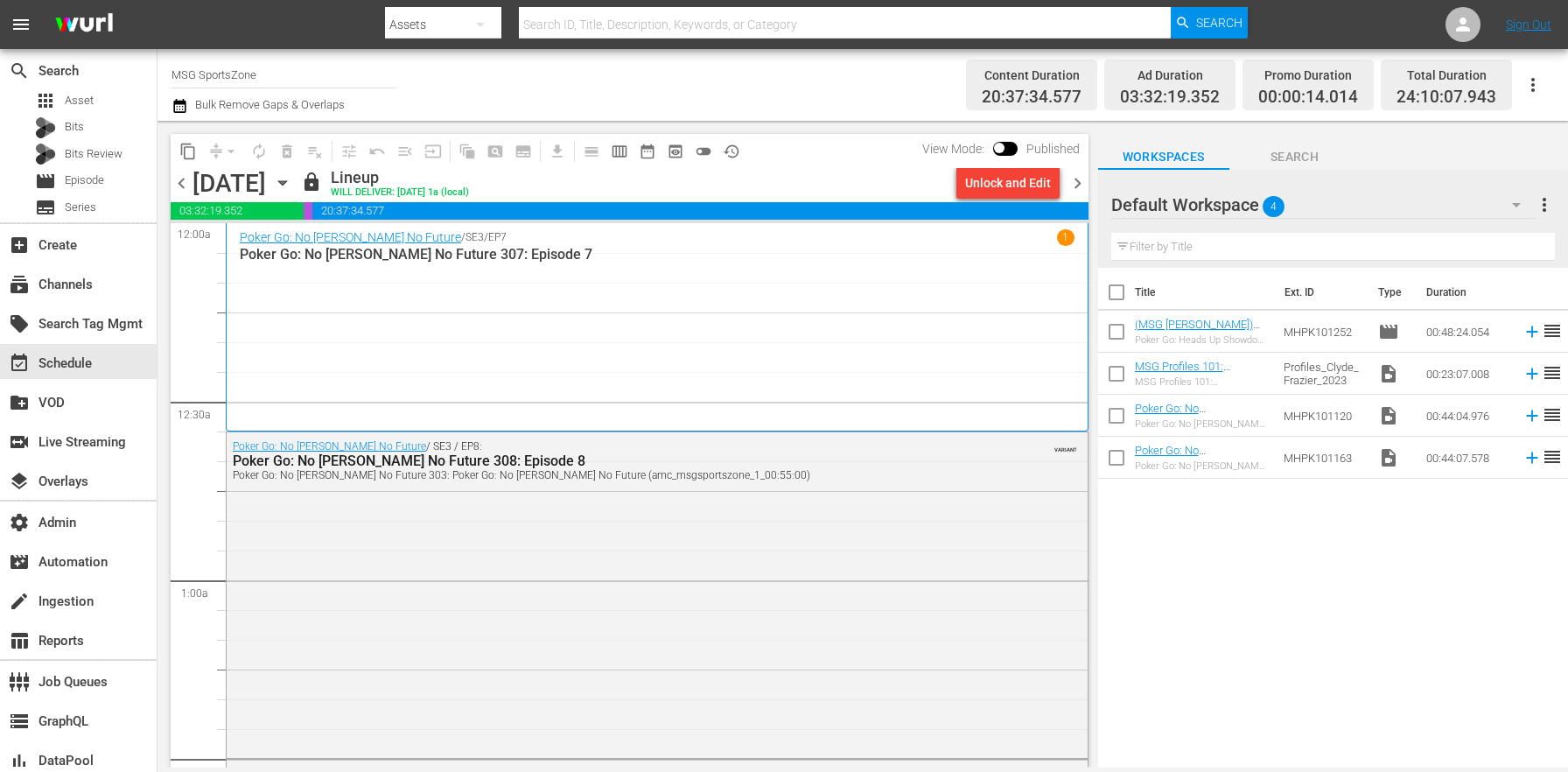
click at [1108, 282] on input "checkbox" at bounding box center [1117, 296] width 37 height 37
checkbox input "true"
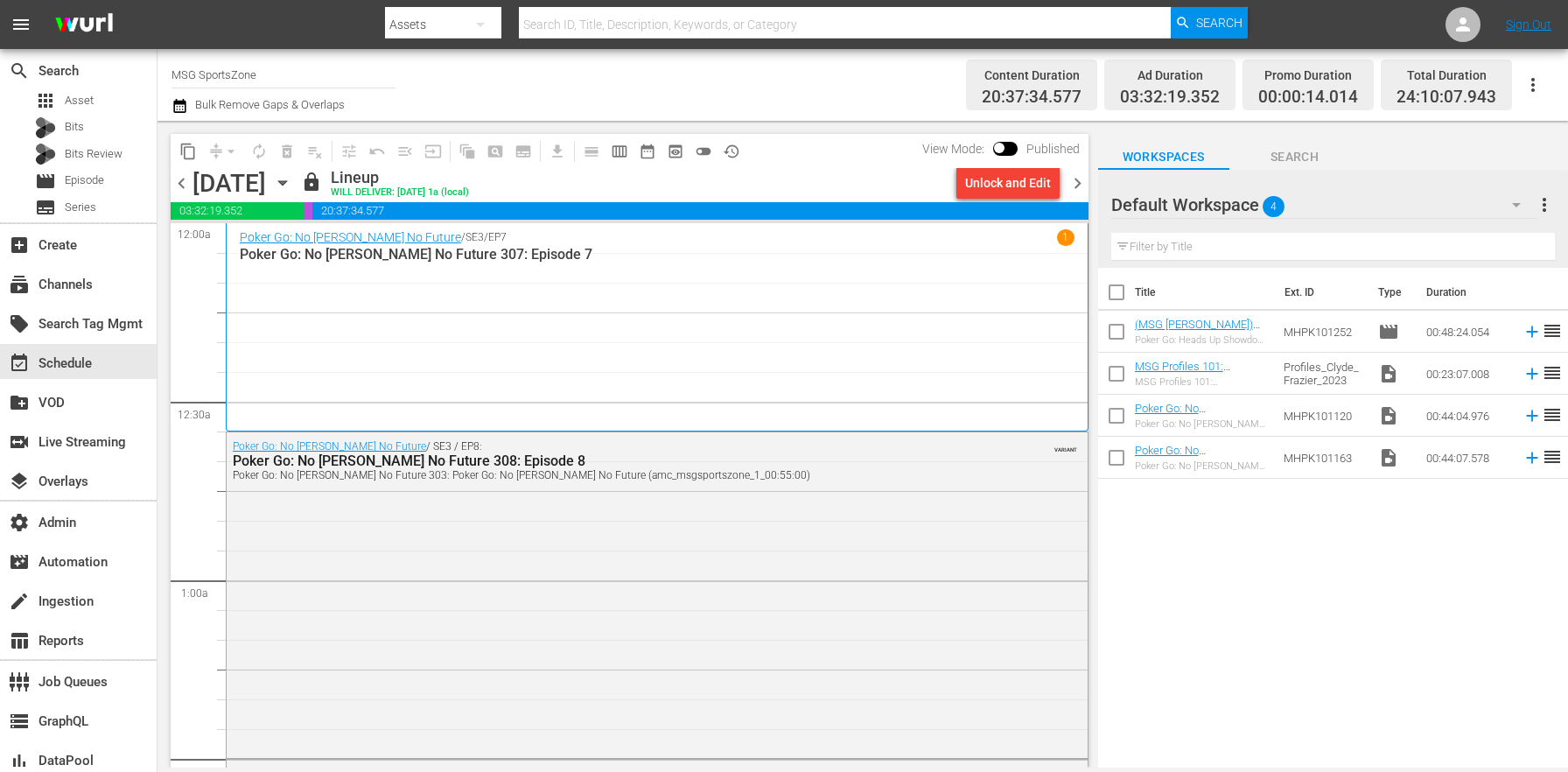
checkbox input "true"
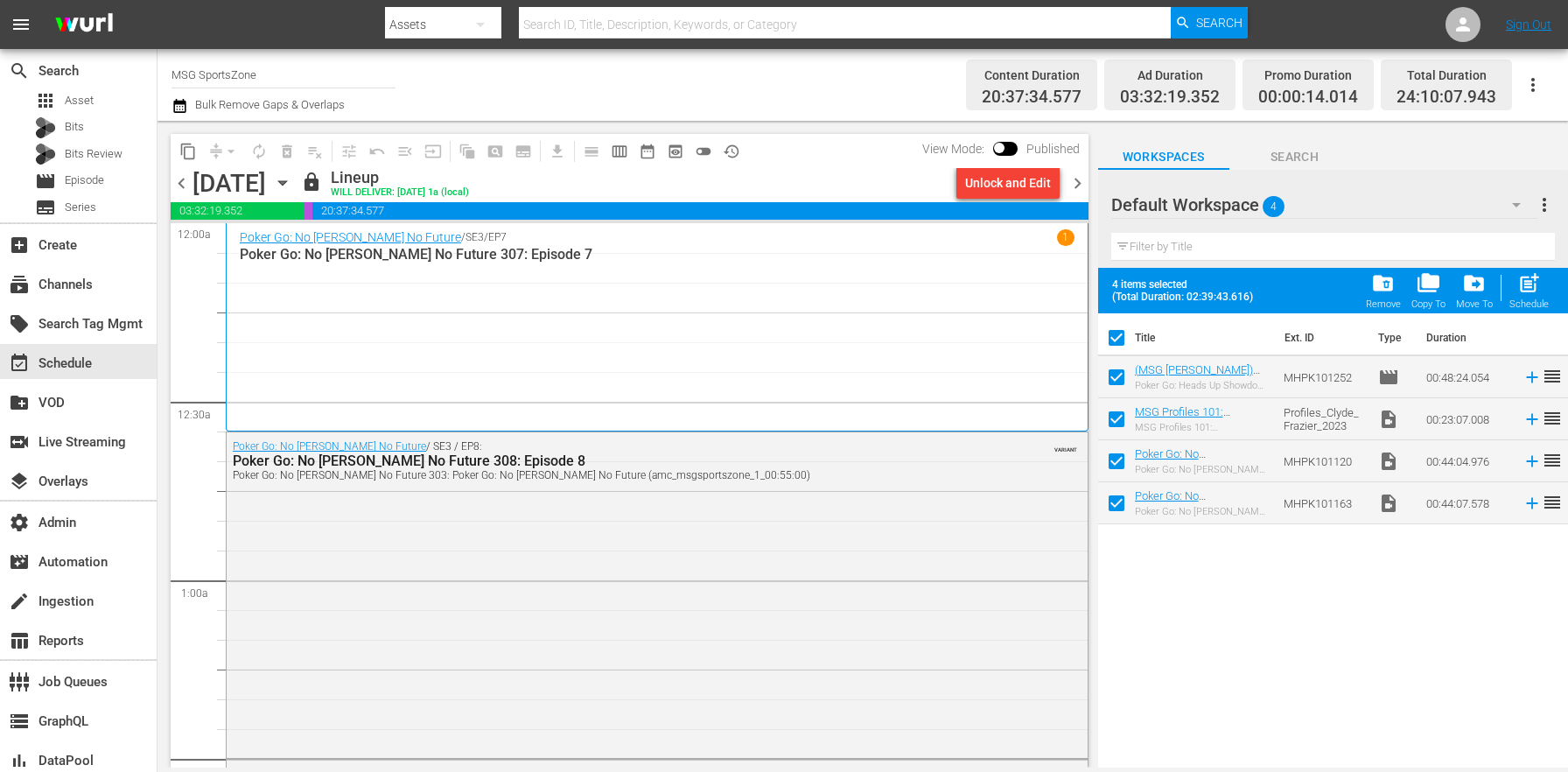
click at [1380, 289] on span "folder_delete" at bounding box center [1382, 282] width 23 height 23
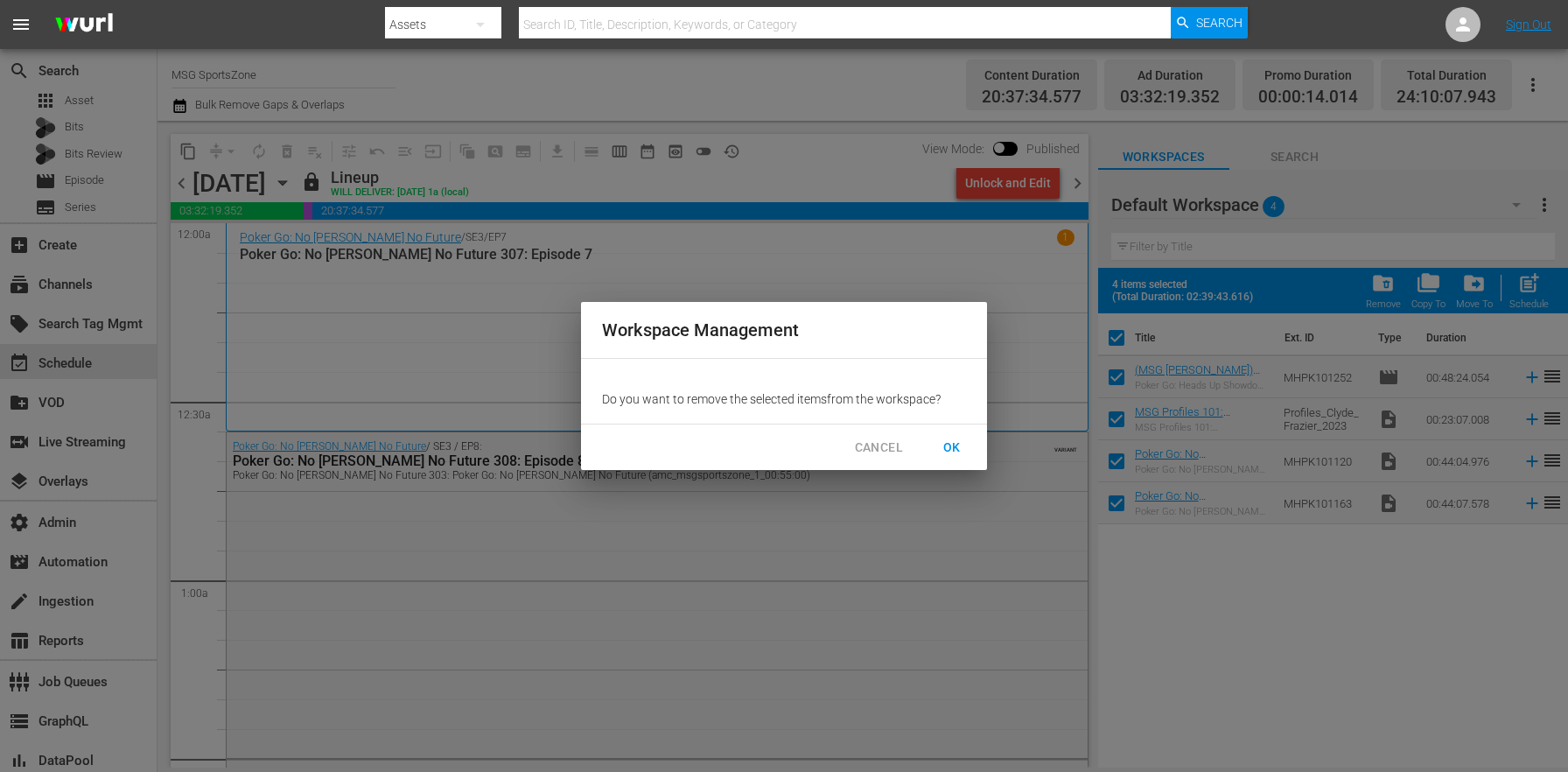
click at [946, 453] on span "OK" at bounding box center [952, 448] width 28 height 22
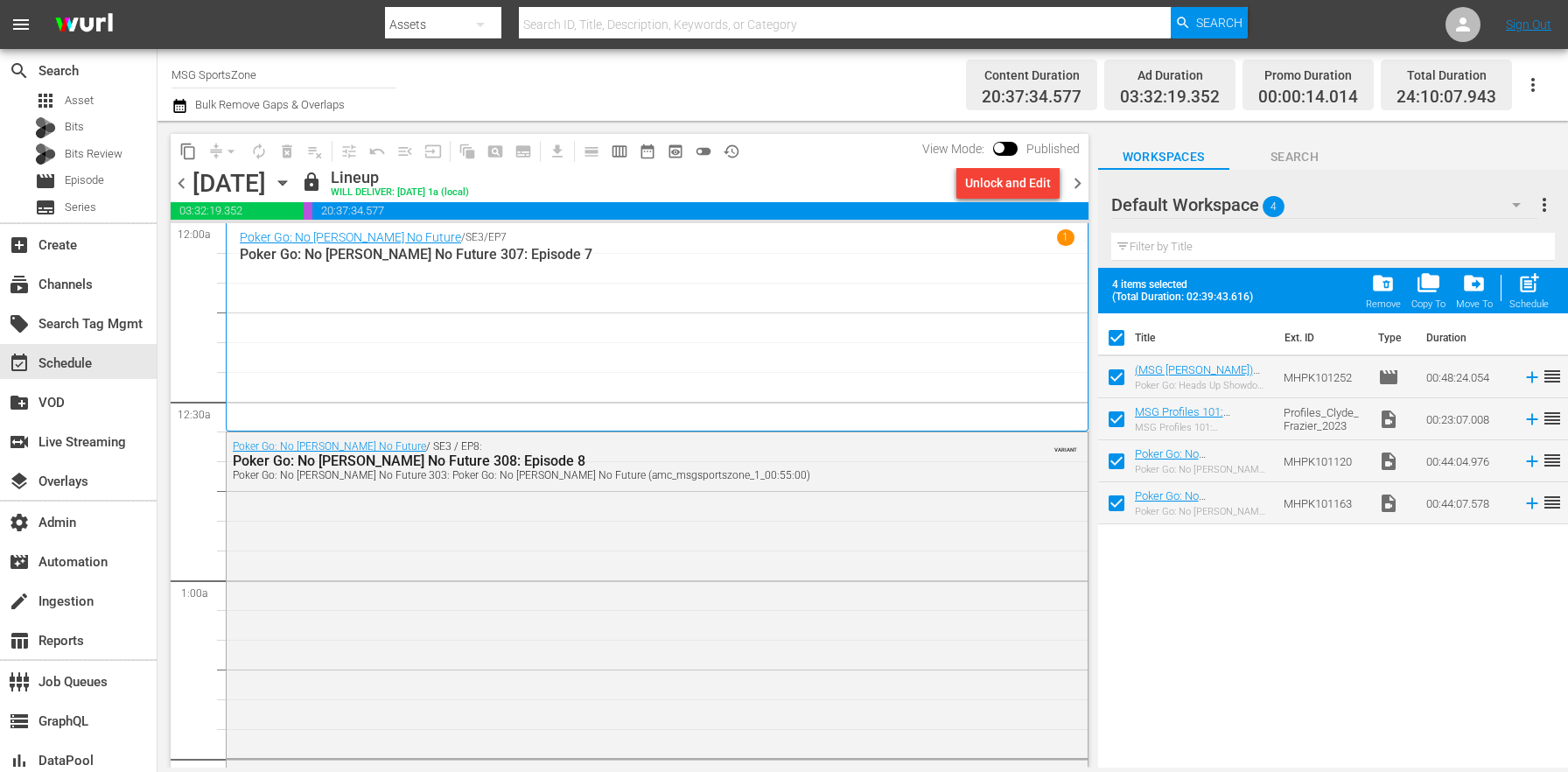
checkbox input "false"
